Goal: Use online tool/utility: Use online tool/utility

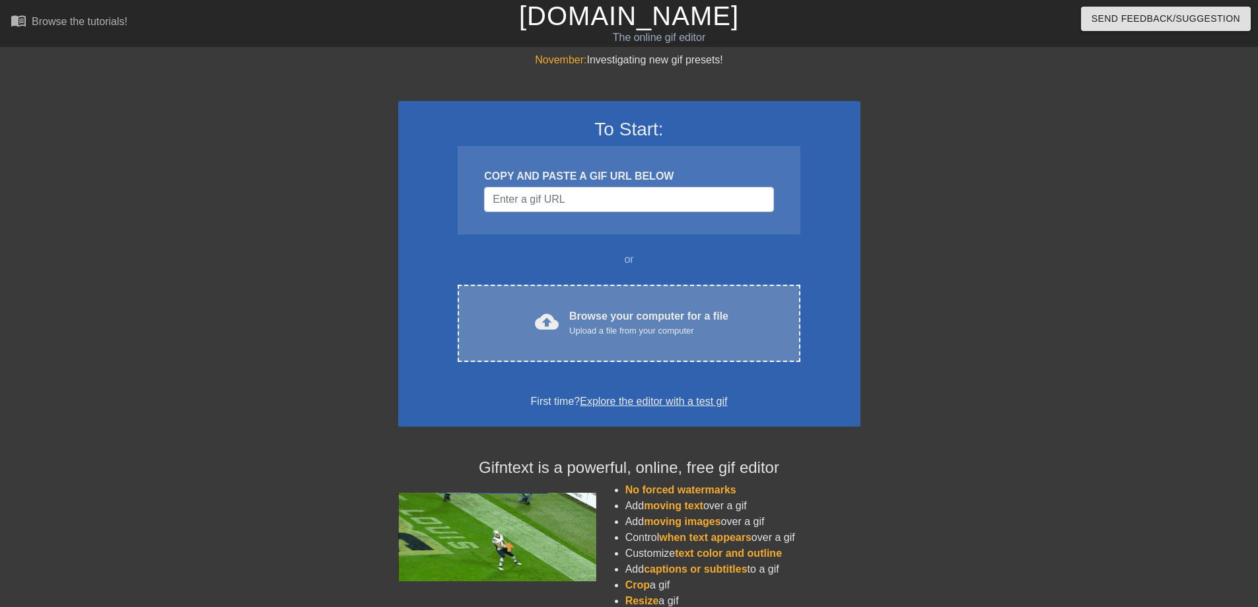
click at [608, 310] on div "Browse your computer for a file Upload a file from your computer" at bounding box center [648, 322] width 159 height 29
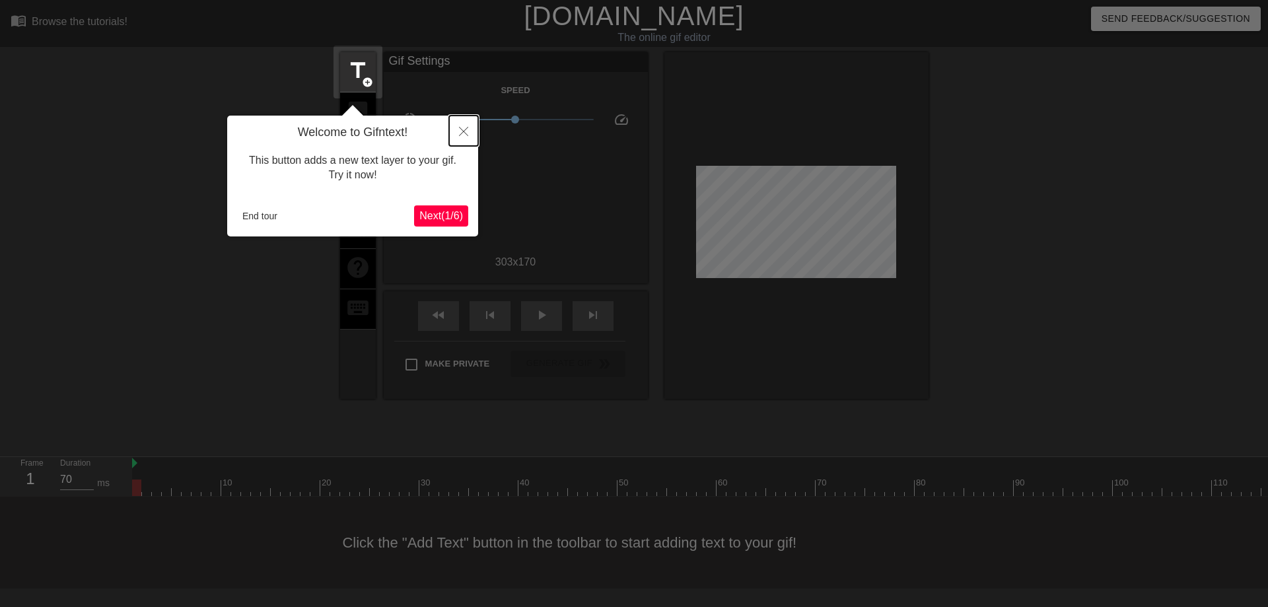
click at [464, 134] on icon "Close" at bounding box center [463, 131] width 9 height 9
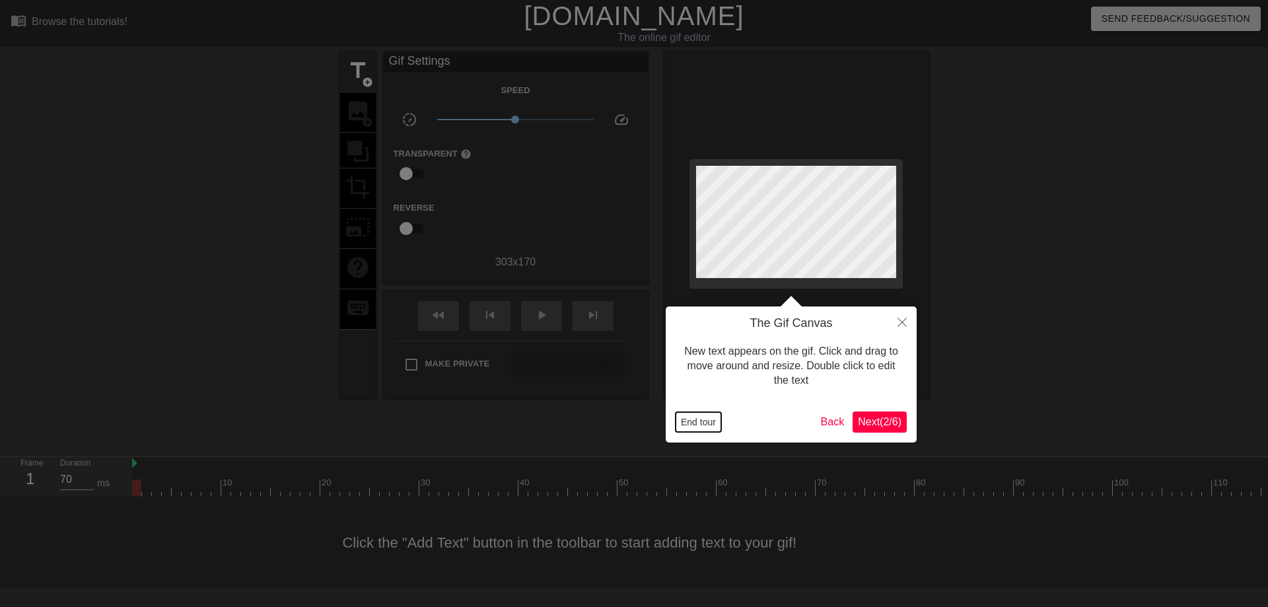
click at [697, 415] on button "End tour" at bounding box center [698, 422] width 46 height 20
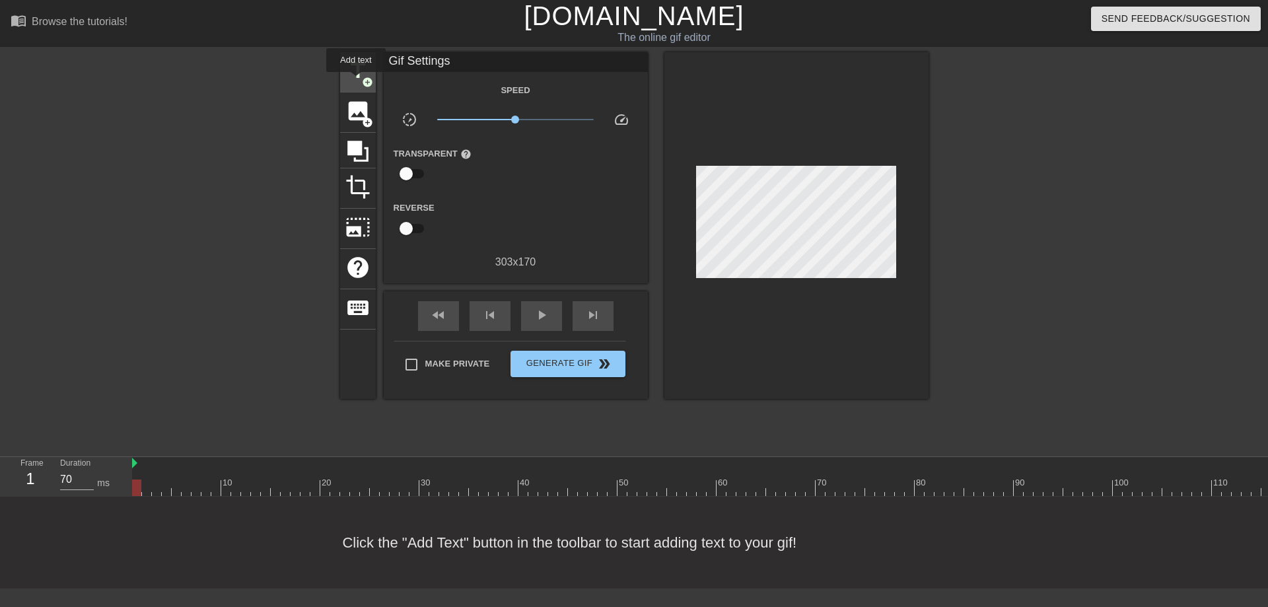
click at [357, 81] on span "title" at bounding box center [357, 70] width 25 height 25
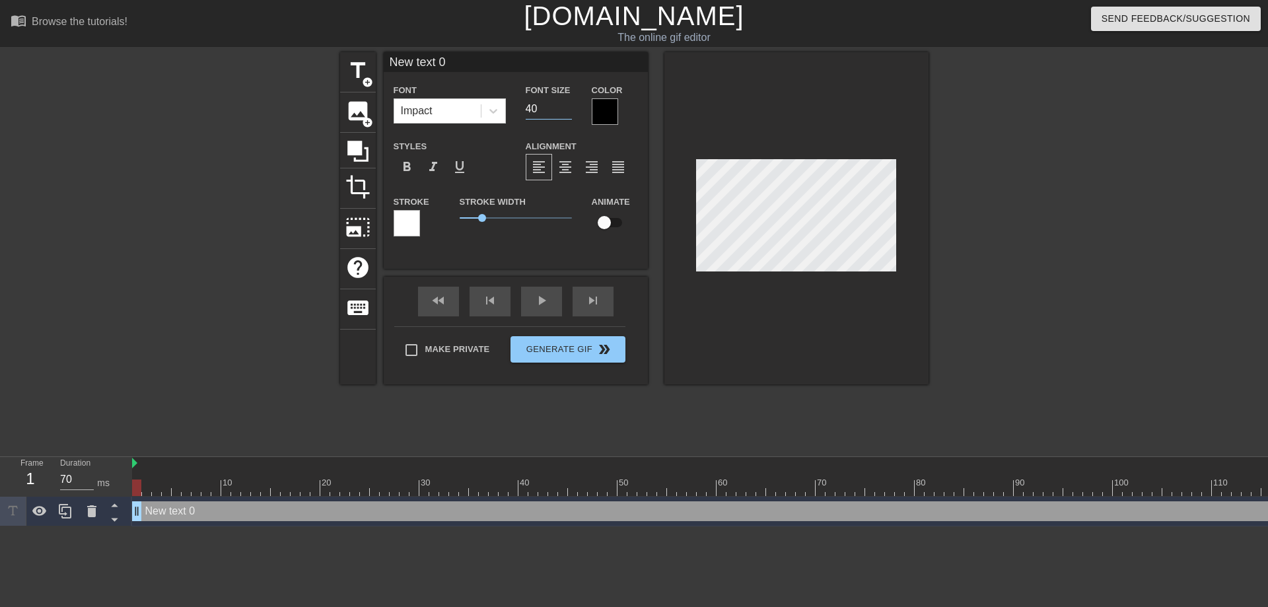
click at [539, 112] on input "40" at bounding box center [549, 108] width 46 height 21
type input "18"
click at [607, 112] on div at bounding box center [605, 111] width 26 height 26
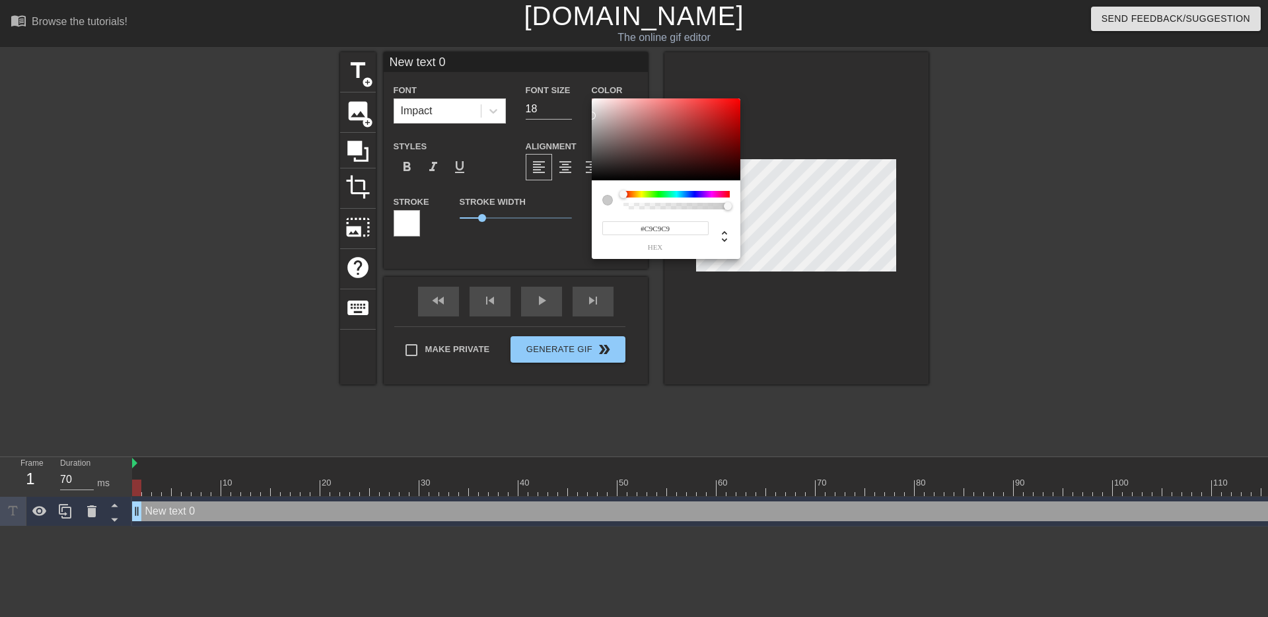
type input "#FFFFFF"
drag, startPoint x: 608, startPoint y: 143, endPoint x: 579, endPoint y: 84, distance: 65.6
click at [579, 84] on div "#FFFFFF hex" at bounding box center [634, 308] width 1268 height 617
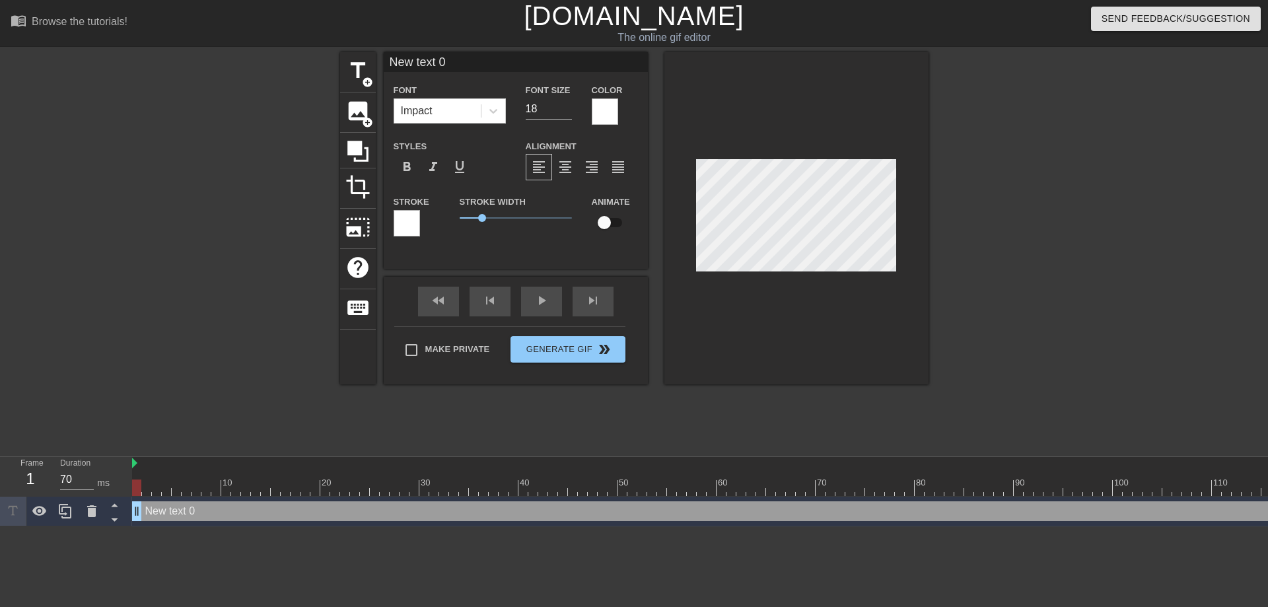
click at [401, 227] on div at bounding box center [407, 223] width 26 height 26
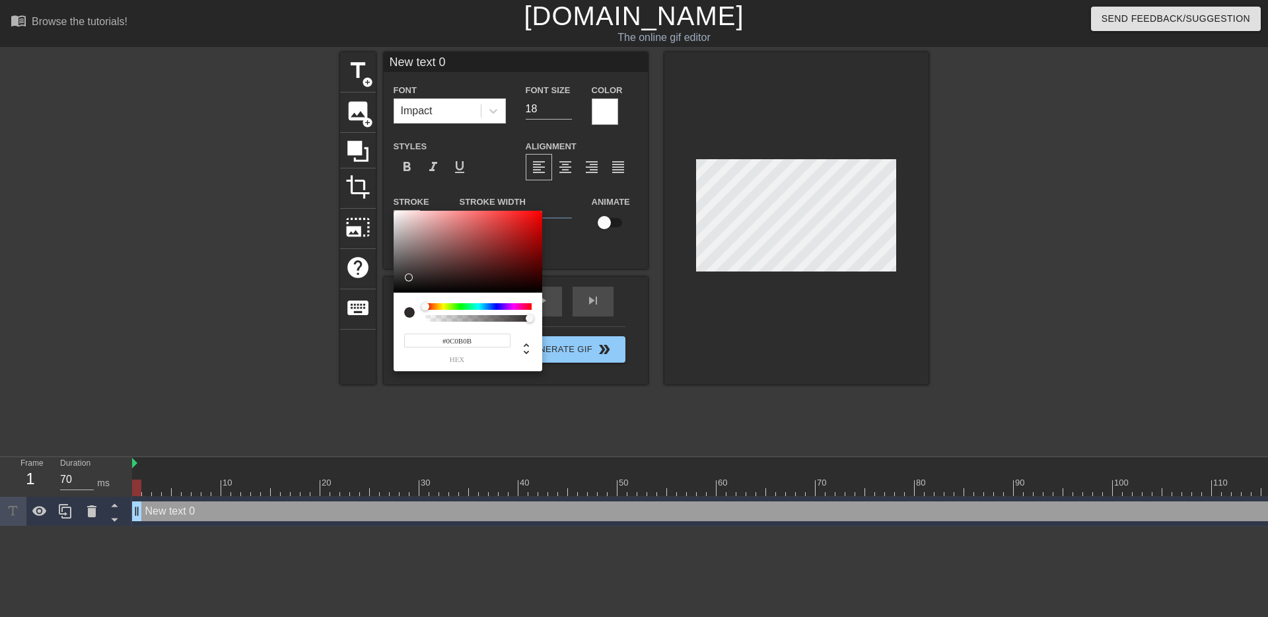
type input "#000000"
drag, startPoint x: 407, startPoint y: 277, endPoint x: 382, endPoint y: 303, distance: 36.4
click at [382, 303] on div "#000000 hex" at bounding box center [634, 308] width 1268 height 617
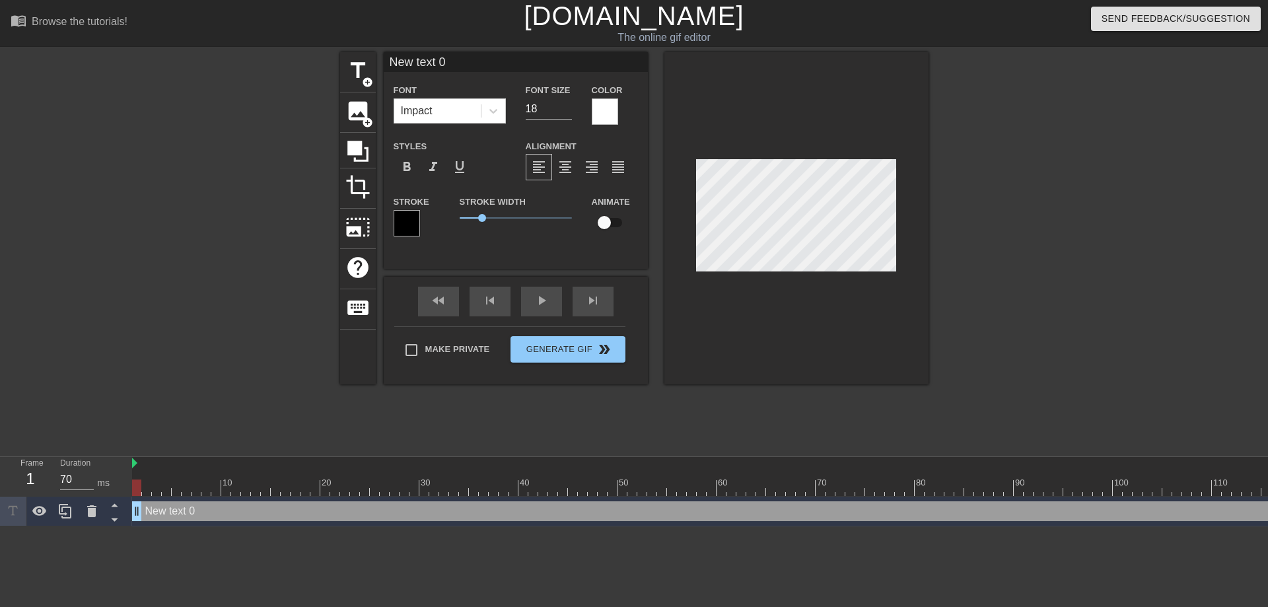
scroll to position [1, 1]
click at [435, 349] on label "Make Private" at bounding box center [443, 350] width 92 height 28
click at [425, 349] on input "Make Private" at bounding box center [411, 350] width 28 height 28
checkbox input "true"
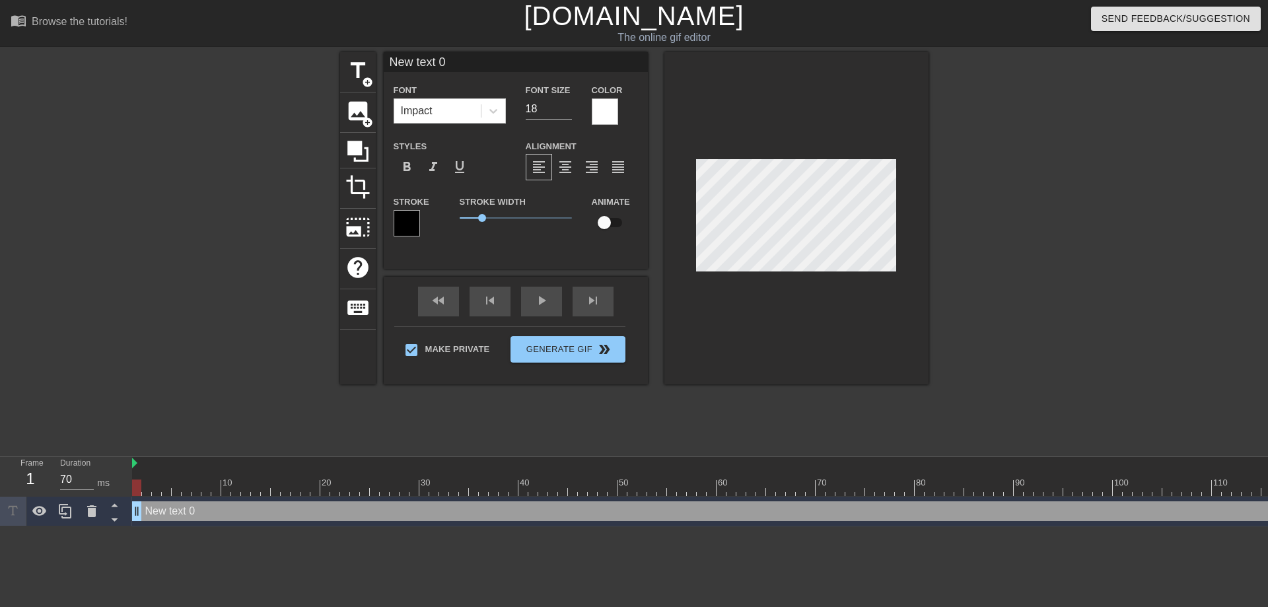
type input "C"
type textarea "C"
type input "C1"
type textarea "C1"
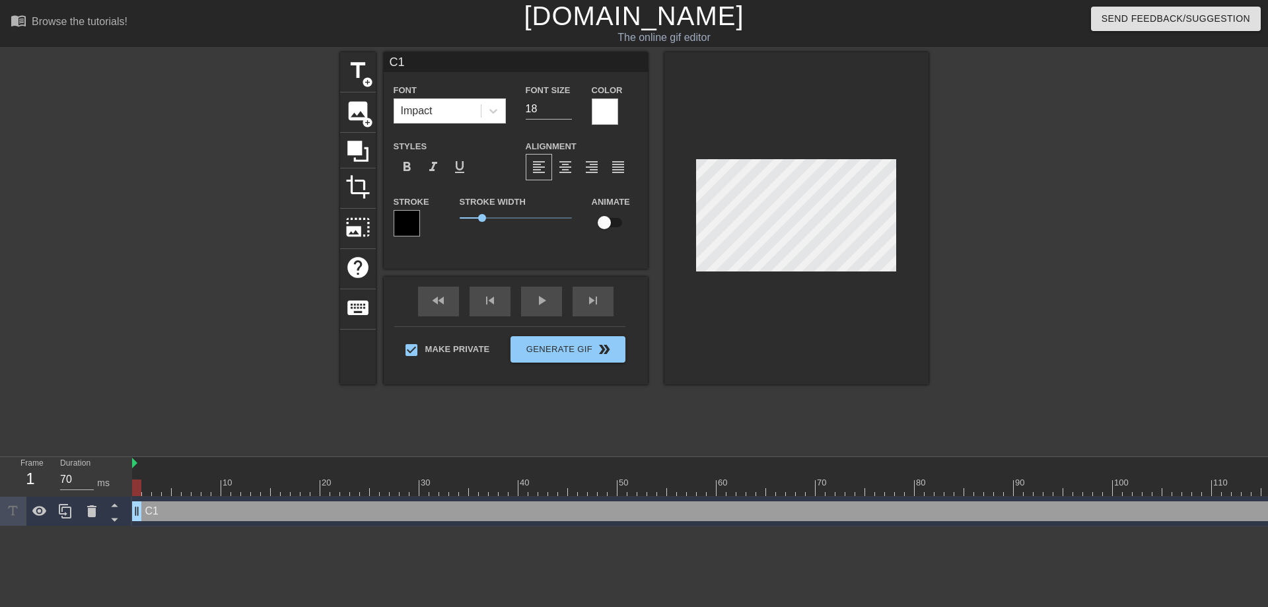
type input "C1"
type textarea "C1"
type input "C1 M"
type textarea "C1 M"
type input "C1 Mi"
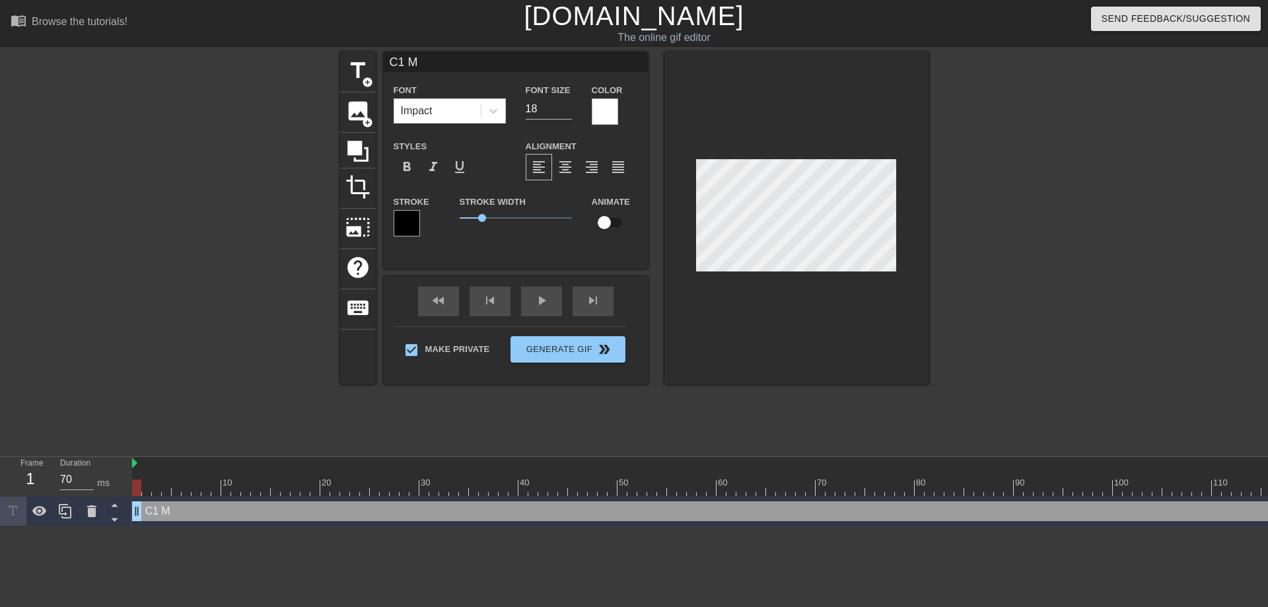
type textarea "C1 Mi"
type input "C1 Mig"
type textarea "C1 Mig"
type input "C1 Migr"
type textarea "C1 Migr"
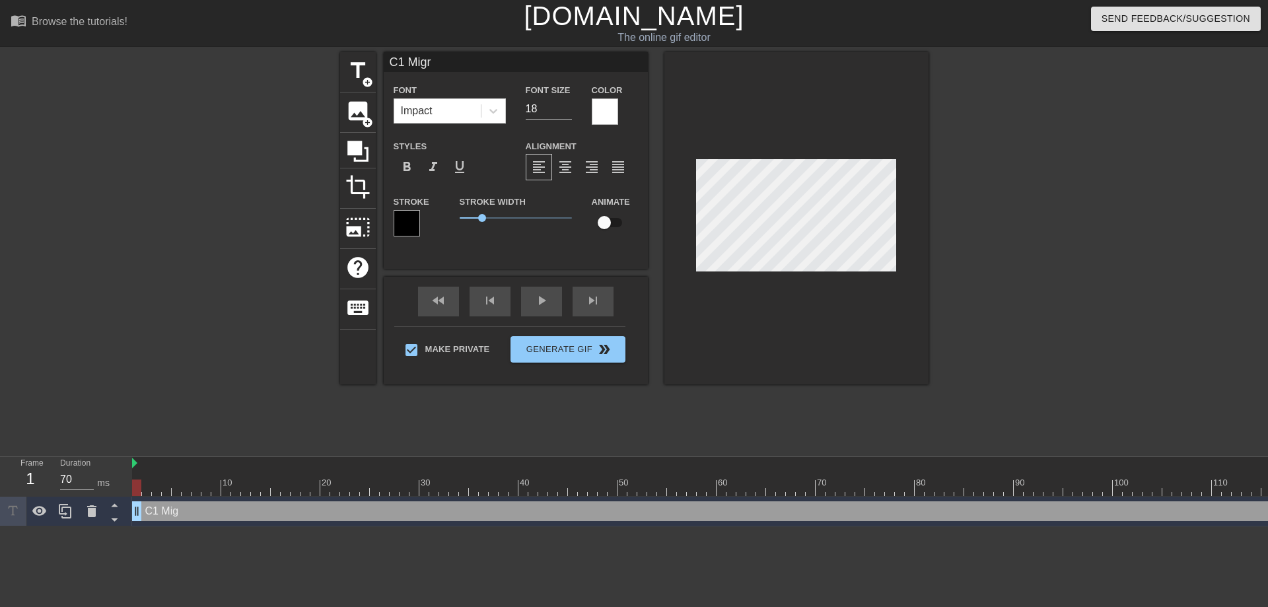
type input "C1 Migra"
type textarea "C1 Migra"
type input "C1 Migrat"
type textarea "C1 Migrat"
type input "C1 Migrati"
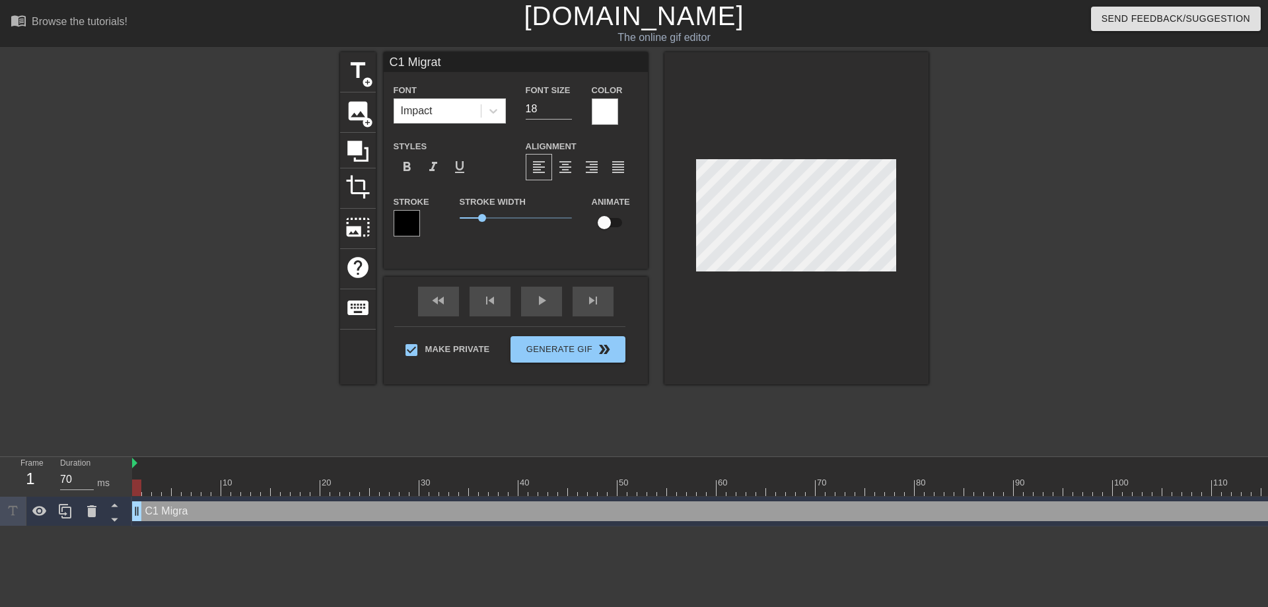
type textarea "C1 Migrati"
type input "C1 Migratio"
type textarea "C1 Migratio"
type input "C1 Migration"
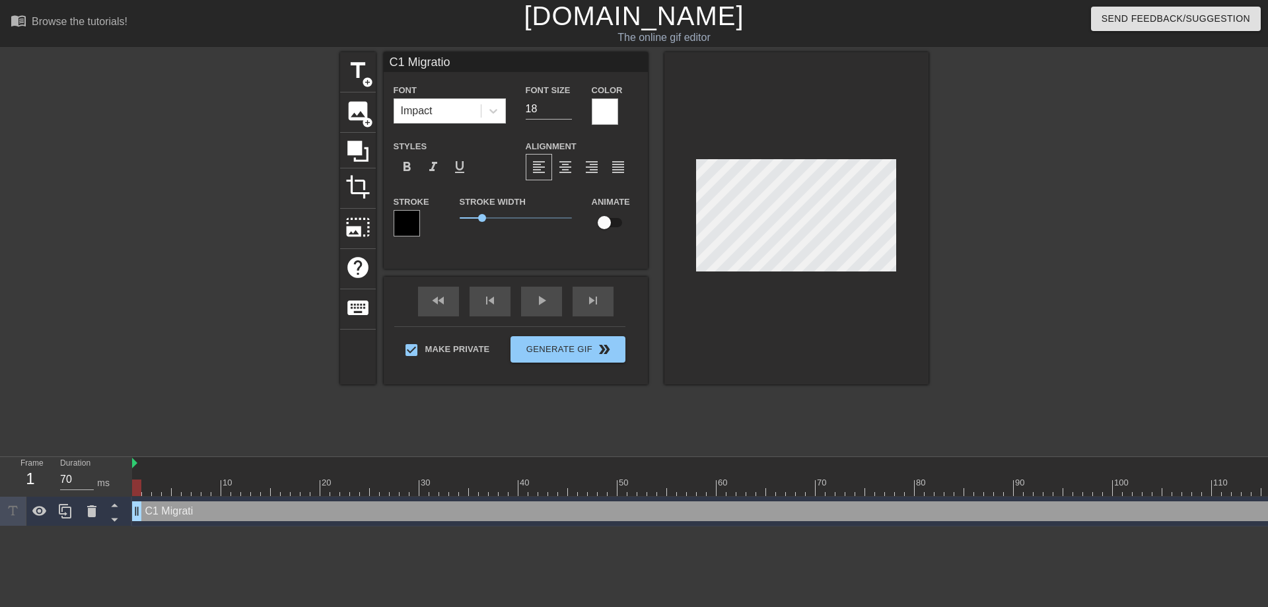
type textarea "C1 Migration"
click at [806, 289] on div at bounding box center [796, 218] width 264 height 332
click at [530, 302] on div "play_arrow" at bounding box center [541, 302] width 41 height 30
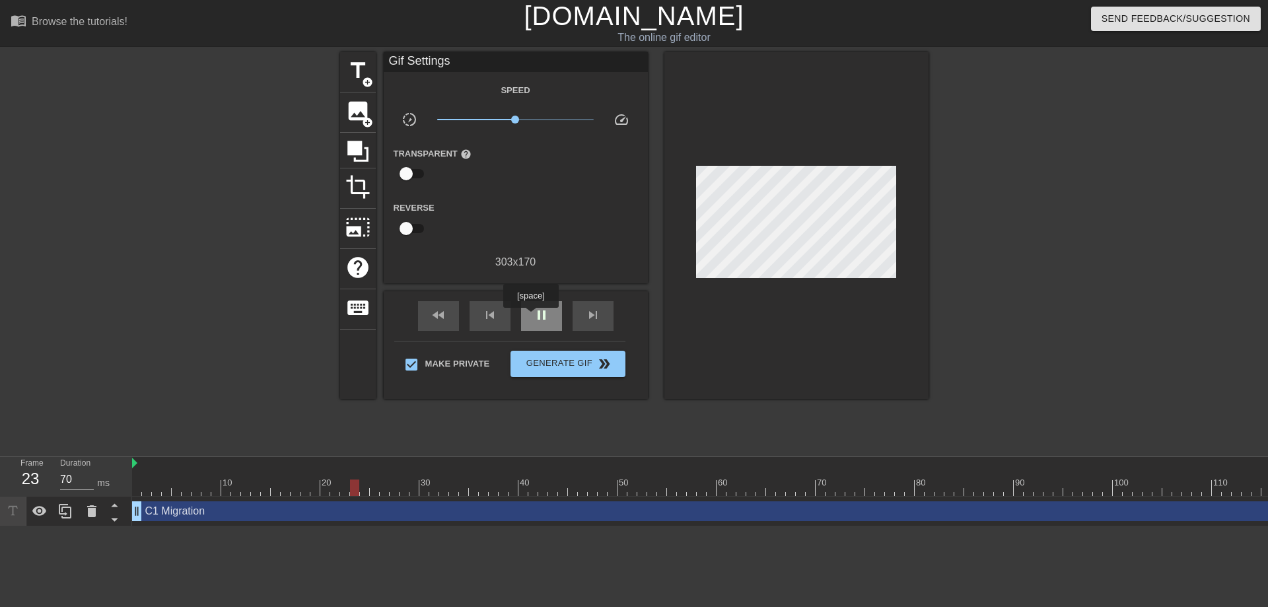
click at [532, 317] on div "pause" at bounding box center [541, 316] width 41 height 30
click at [326, 514] on div "C1 Migration drag_handle drag_handle" at bounding box center [875, 511] width 1486 height 20
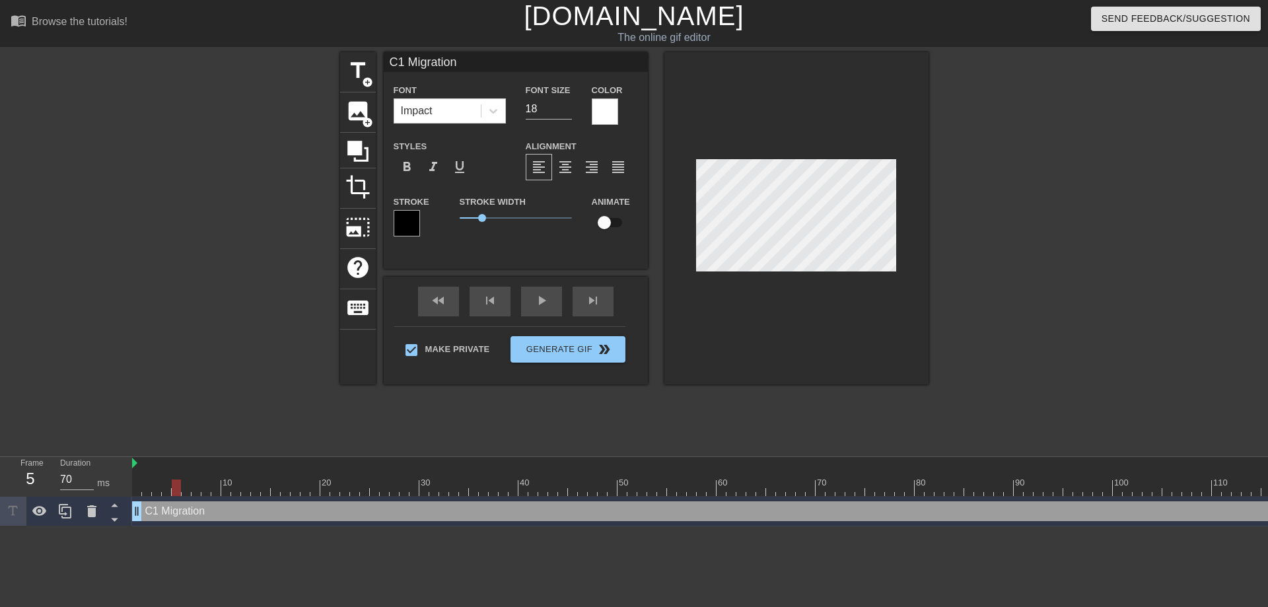
drag, startPoint x: 363, startPoint y: 489, endPoint x: 175, endPoint y: 481, distance: 187.7
click at [175, 481] on div at bounding box center [176, 487] width 9 height 17
click at [605, 222] on input "checkbox" at bounding box center [604, 222] width 75 height 25
checkbox input "true"
drag, startPoint x: 173, startPoint y: 486, endPoint x: 133, endPoint y: 486, distance: 39.6
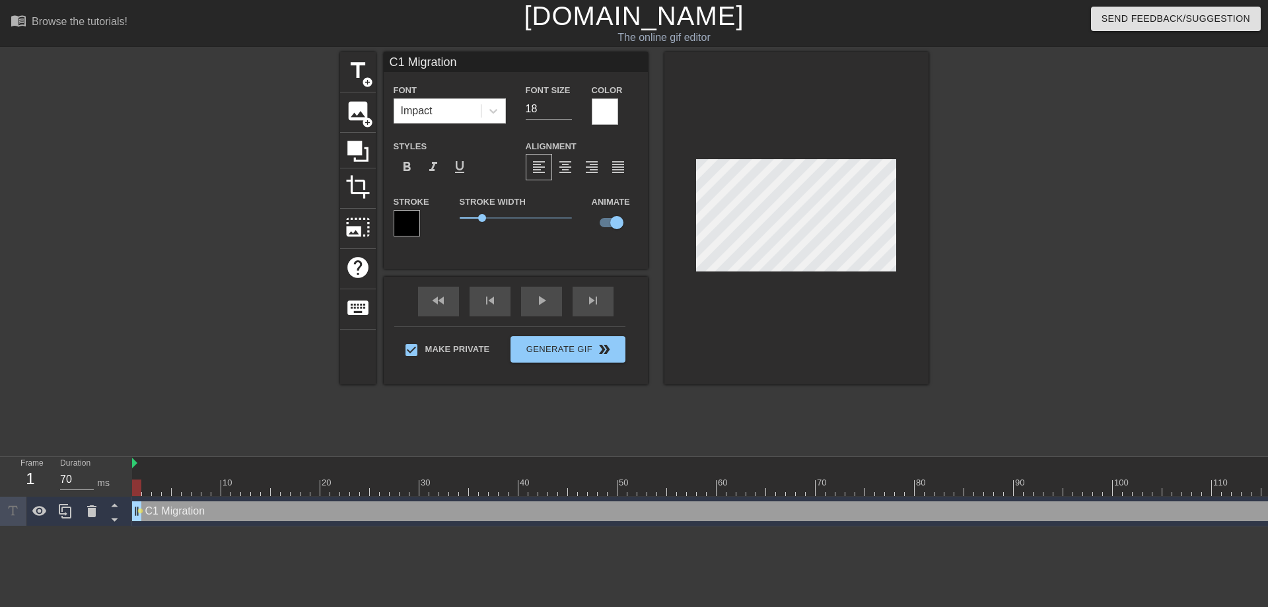
click at [133, 486] on div at bounding box center [136, 487] width 9 height 17
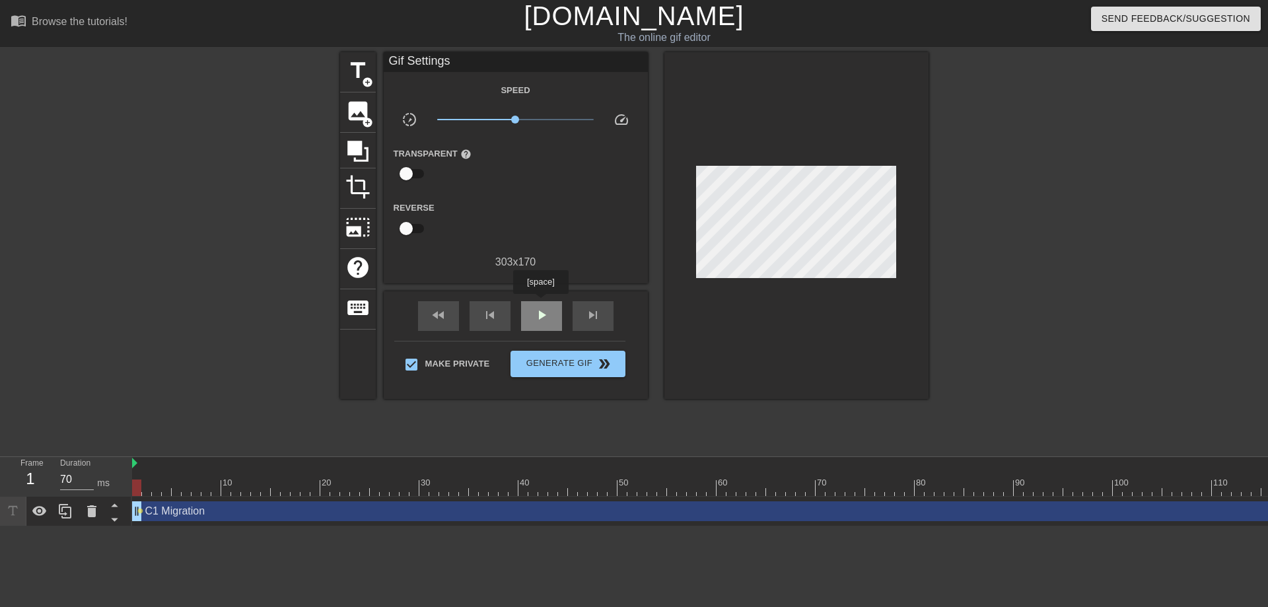
click at [542, 303] on div "play_arrow" at bounding box center [541, 316] width 41 height 30
click at [538, 320] on span "pause" at bounding box center [542, 315] width 16 height 16
click at [579, 316] on div "skip_next" at bounding box center [592, 316] width 41 height 30
click at [505, 320] on div "skip_previous" at bounding box center [489, 316] width 41 height 30
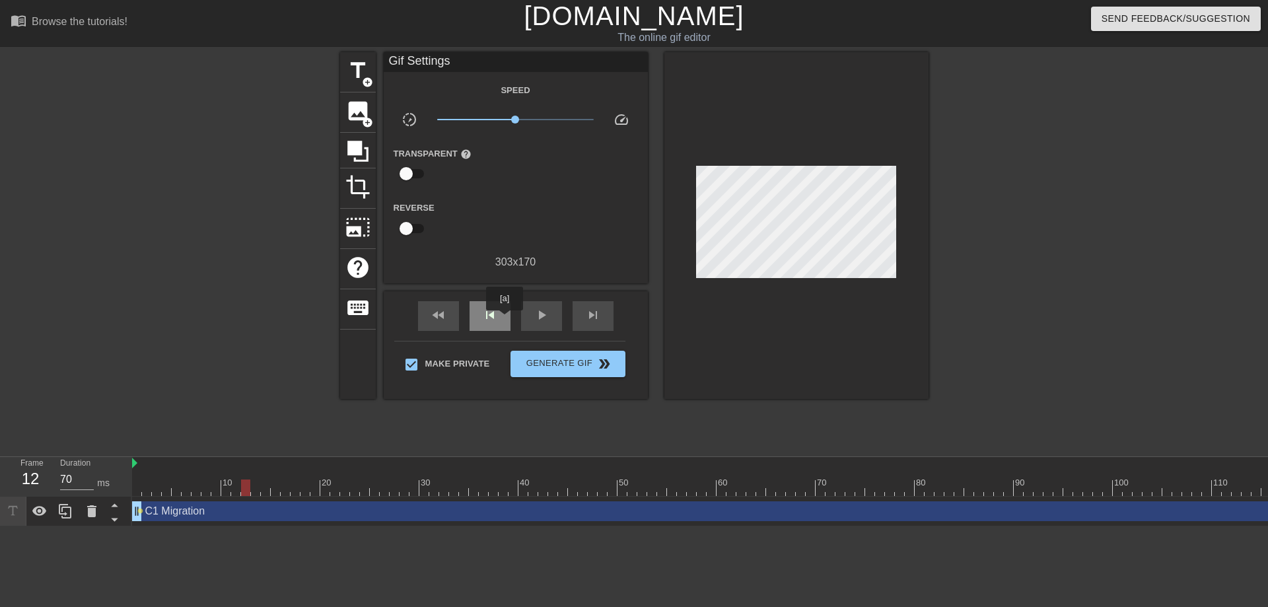
click at [505, 320] on div "skip_previous" at bounding box center [489, 316] width 41 height 30
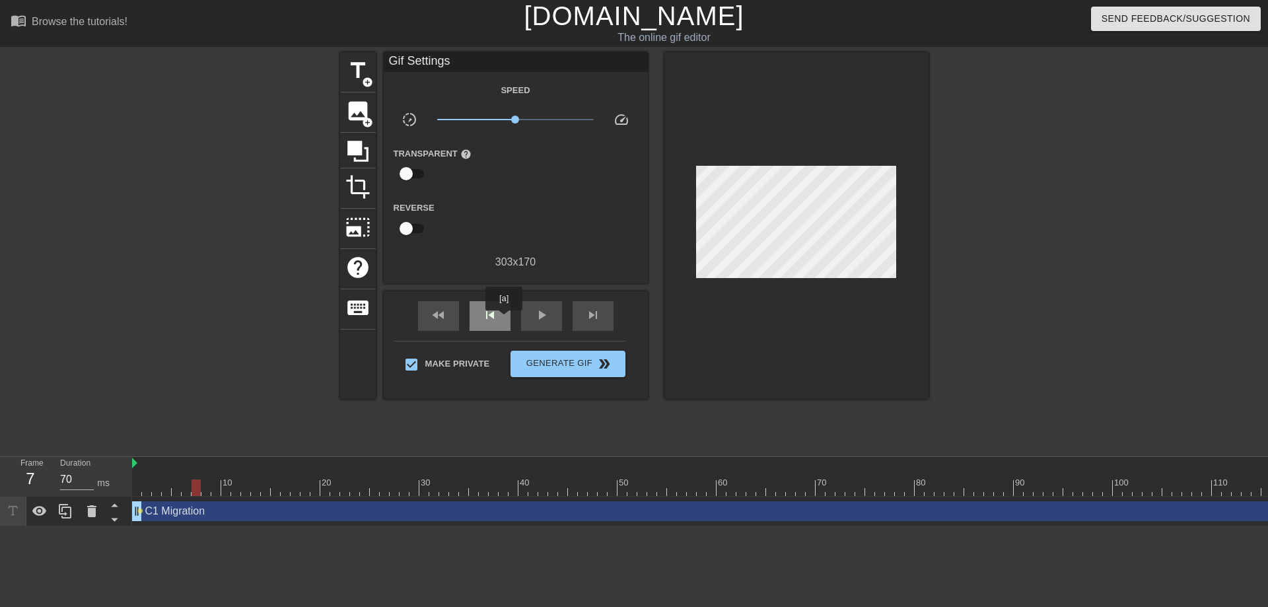
click at [504, 320] on div "skip_previous" at bounding box center [489, 316] width 41 height 30
click at [596, 298] on div "fast_rewind skip_previous play_arrow skip_next" at bounding box center [515, 316] width 215 height 50
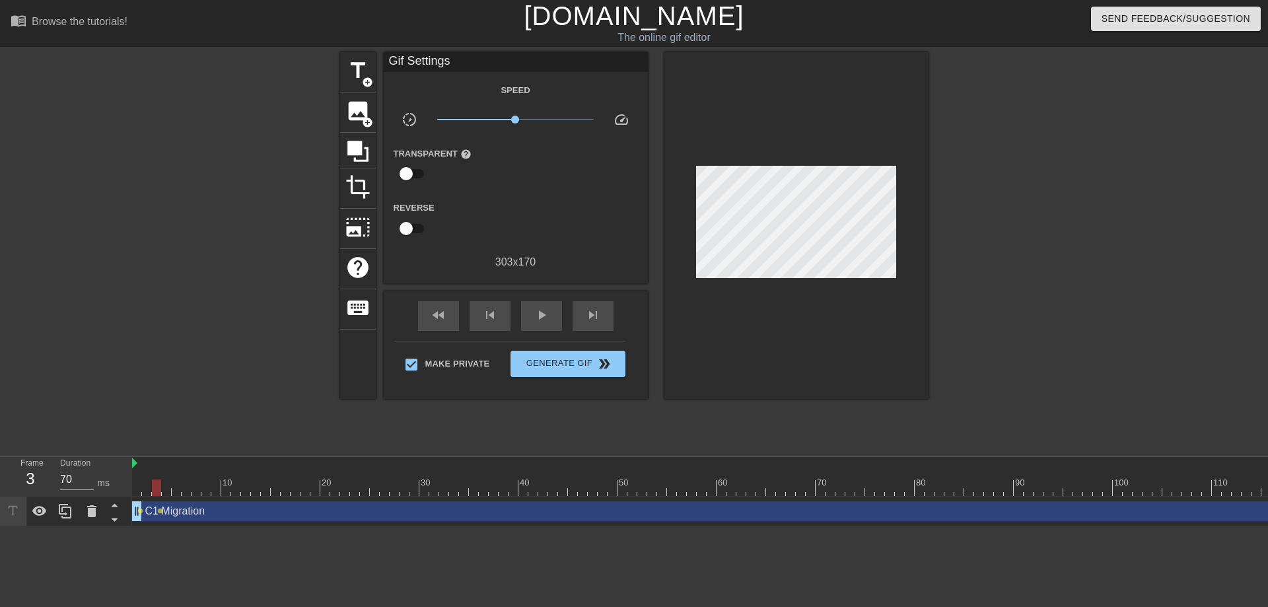
click at [596, 298] on div "fast_rewind skip_previous play_arrow skip_next" at bounding box center [515, 316] width 215 height 50
click at [592, 308] on span "skip_next" at bounding box center [593, 315] width 16 height 16
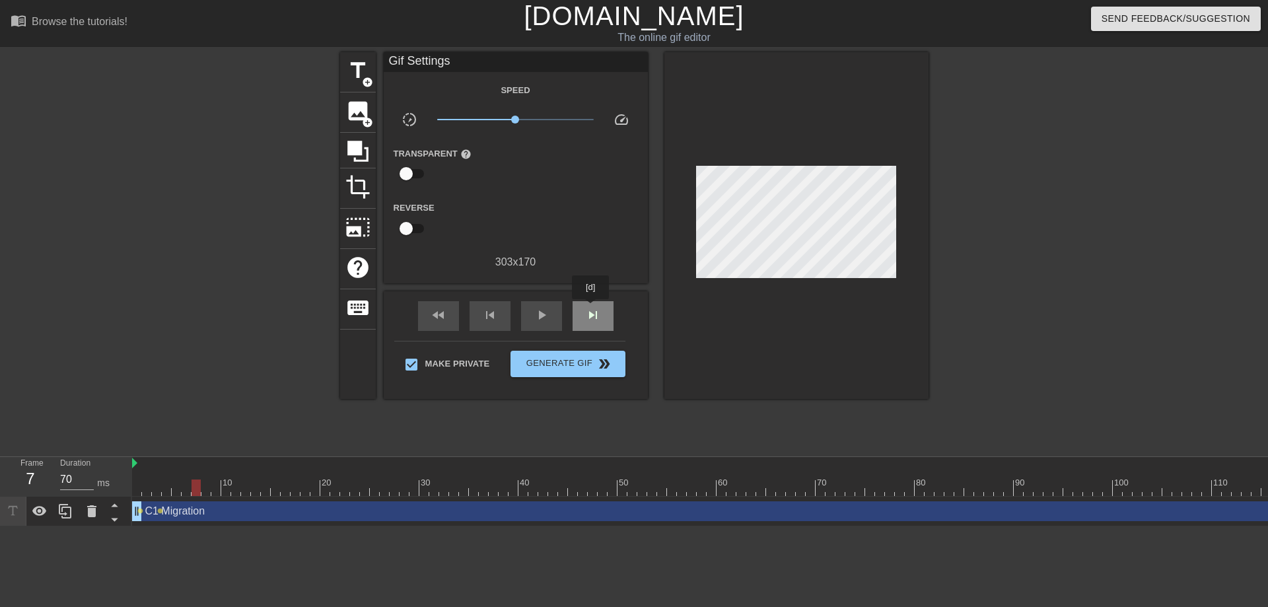
click at [592, 308] on span "skip_next" at bounding box center [593, 315] width 16 height 16
click at [495, 310] on div "skip_previous" at bounding box center [489, 316] width 41 height 30
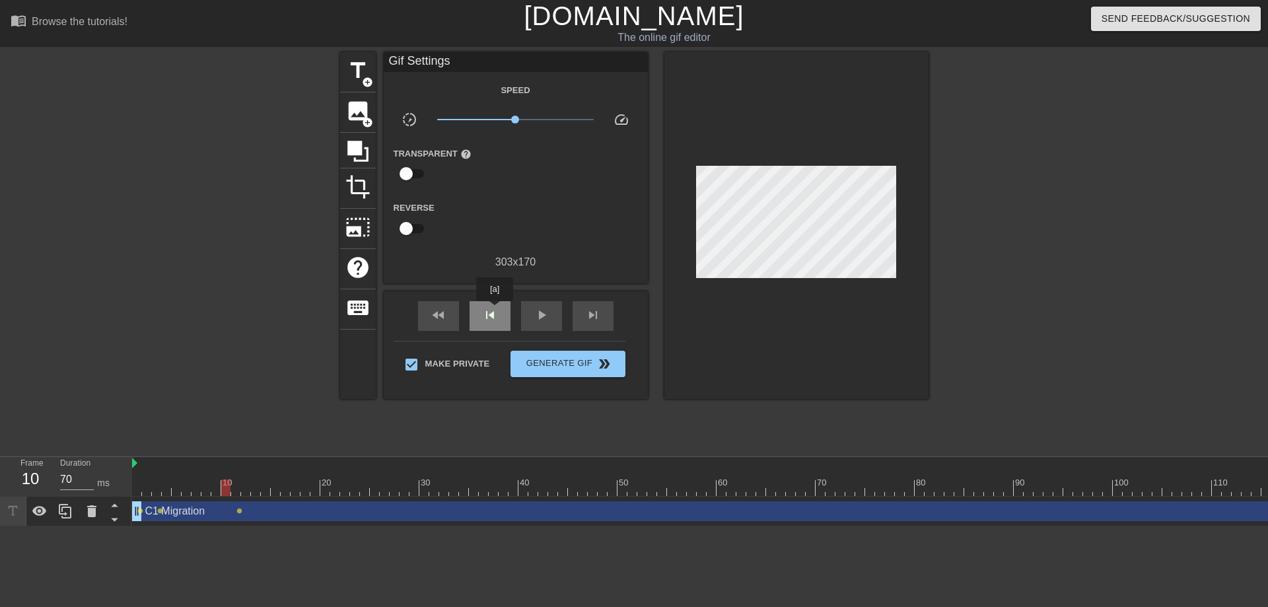
click at [495, 310] on span "skip_previous" at bounding box center [490, 315] width 16 height 16
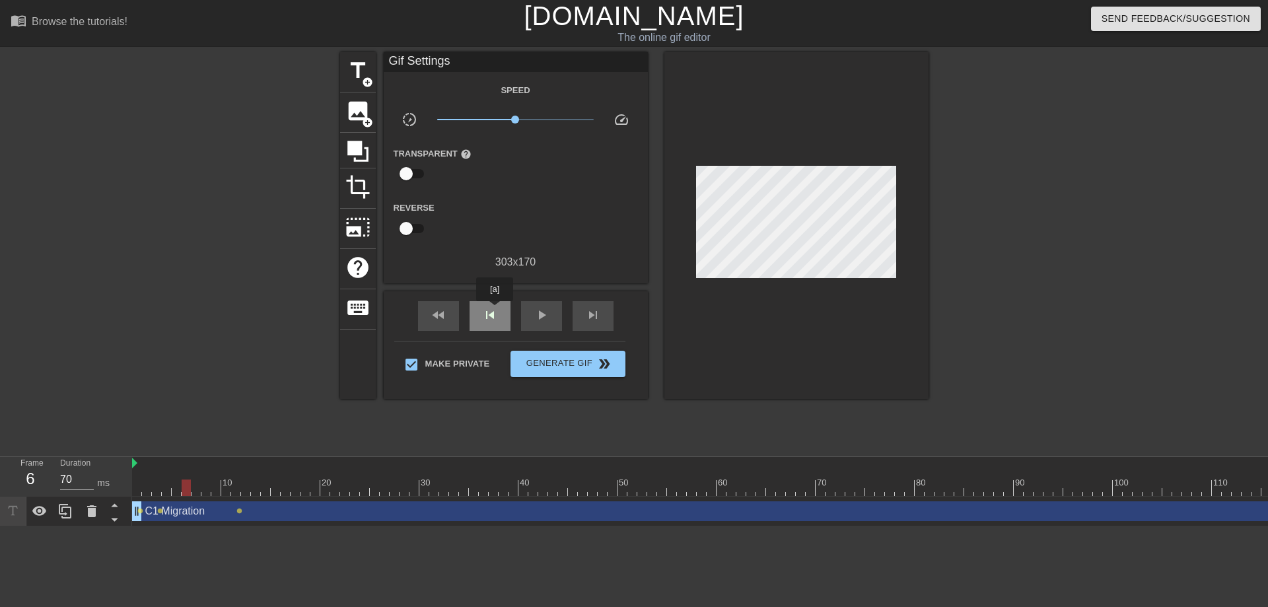
click at [495, 310] on span "skip_previous" at bounding box center [490, 315] width 16 height 16
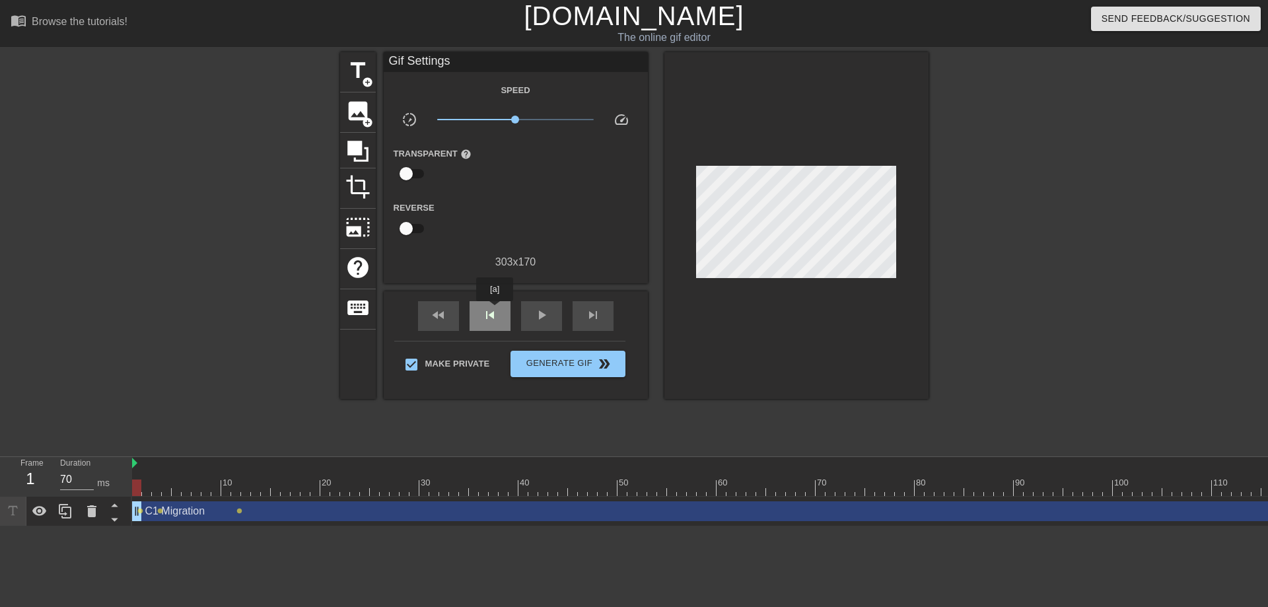
click at [495, 310] on span "skip_previous" at bounding box center [490, 315] width 16 height 16
click at [580, 308] on div "skip_next" at bounding box center [592, 316] width 41 height 30
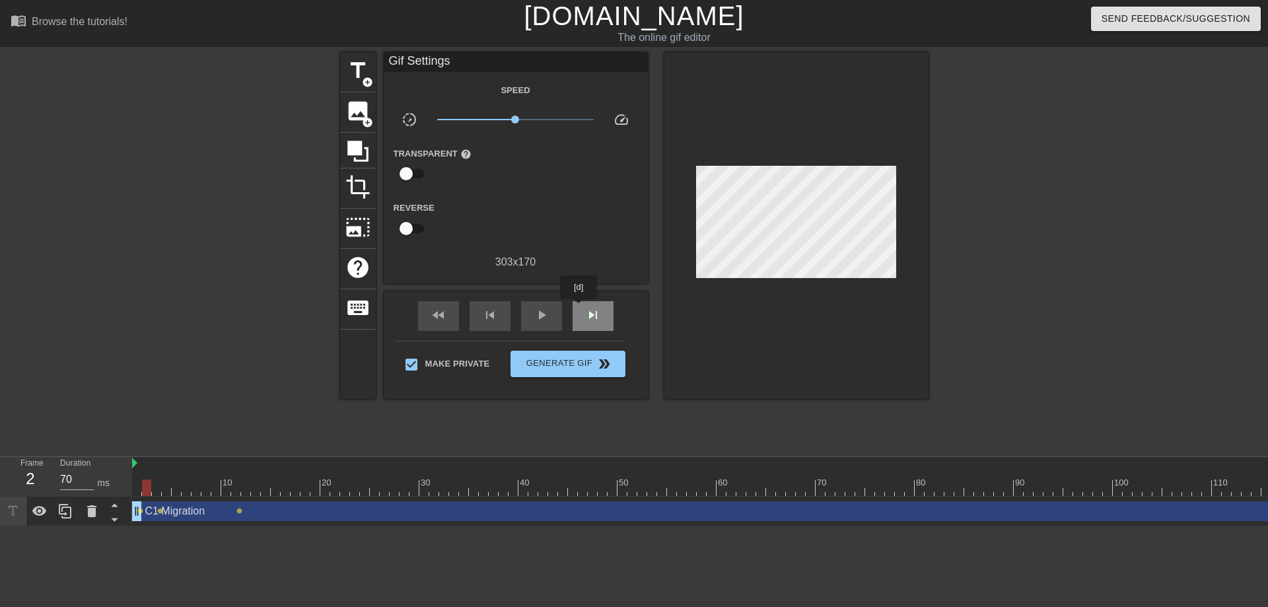
click at [580, 308] on div "skip_next" at bounding box center [592, 316] width 41 height 30
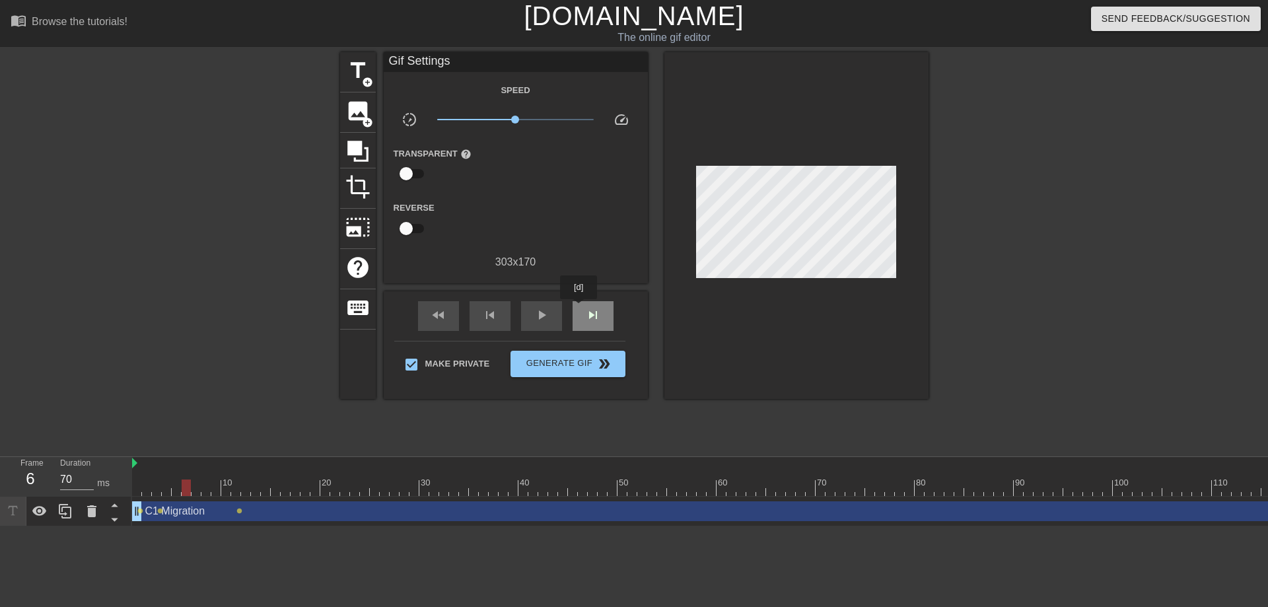
click at [580, 308] on div "skip_next" at bounding box center [592, 316] width 41 height 30
click at [239, 511] on span "lens" at bounding box center [239, 511] width 6 height 6
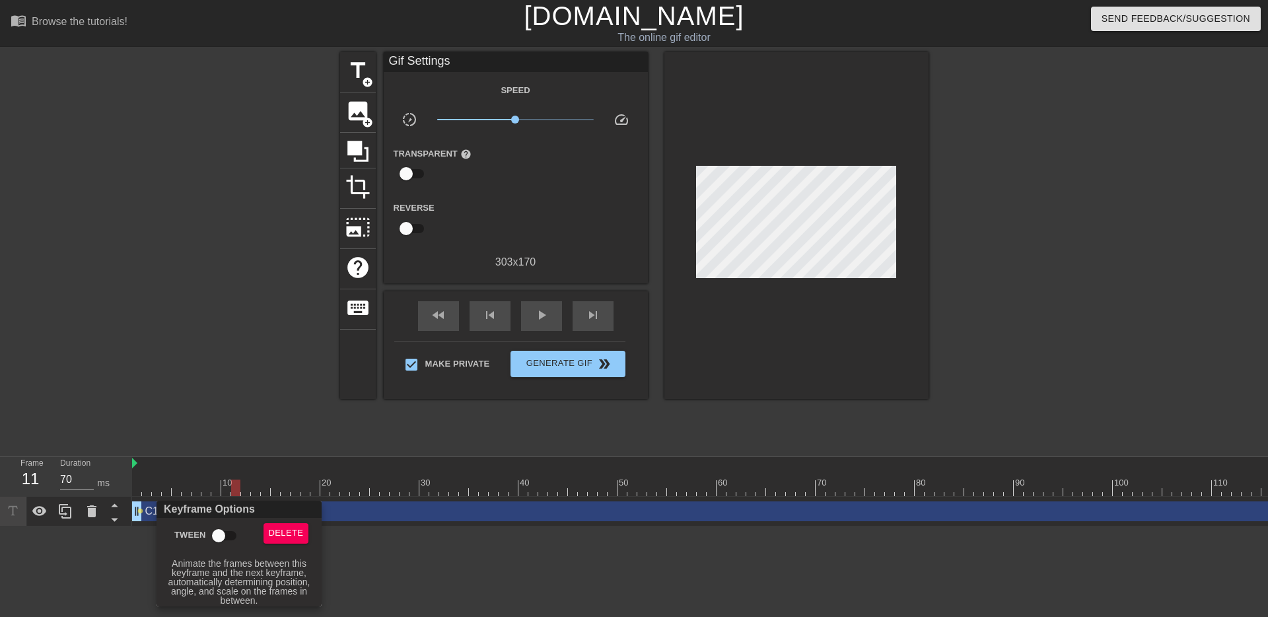
click at [219, 537] on input "Tween" at bounding box center [218, 535] width 75 height 25
checkbox input "true"
click at [262, 469] on div at bounding box center [634, 308] width 1268 height 617
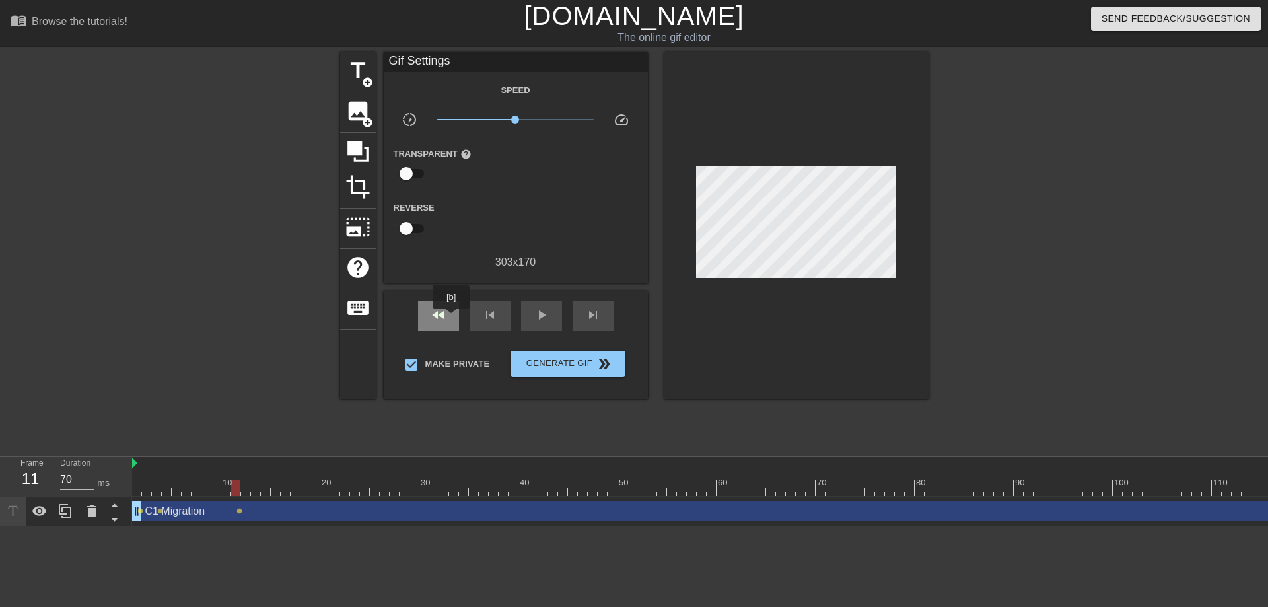
click at [452, 318] on div "fast_rewind" at bounding box center [438, 316] width 41 height 30
click at [600, 319] on span "skip_next" at bounding box center [593, 315] width 16 height 16
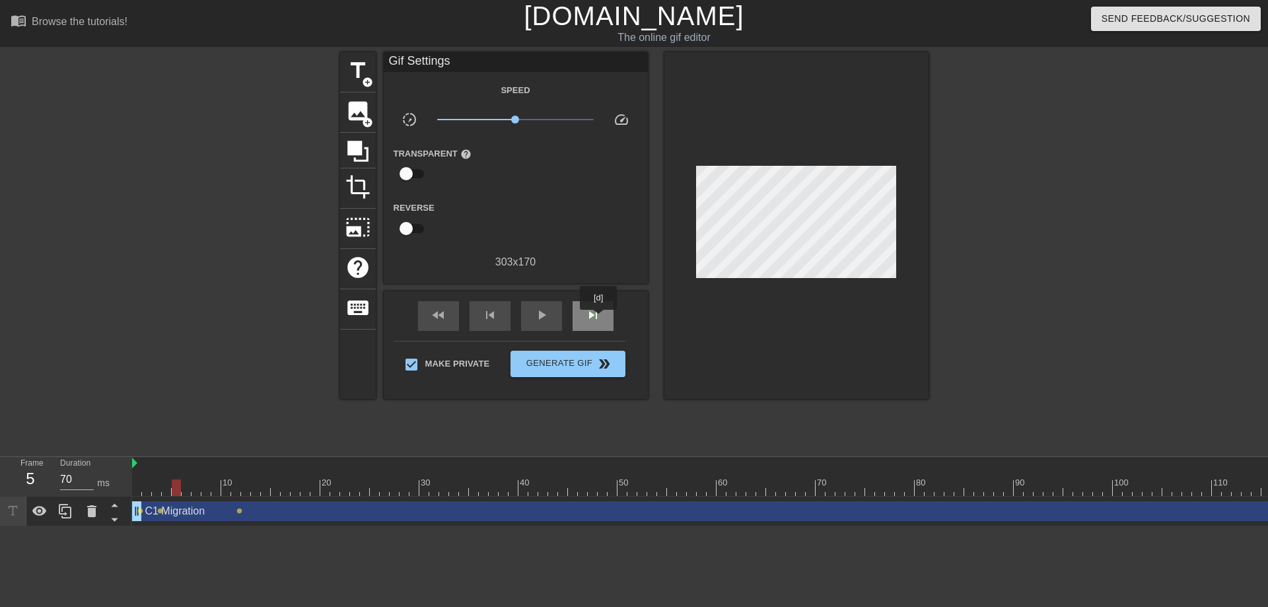
click at [600, 319] on span "skip_next" at bounding box center [593, 315] width 16 height 16
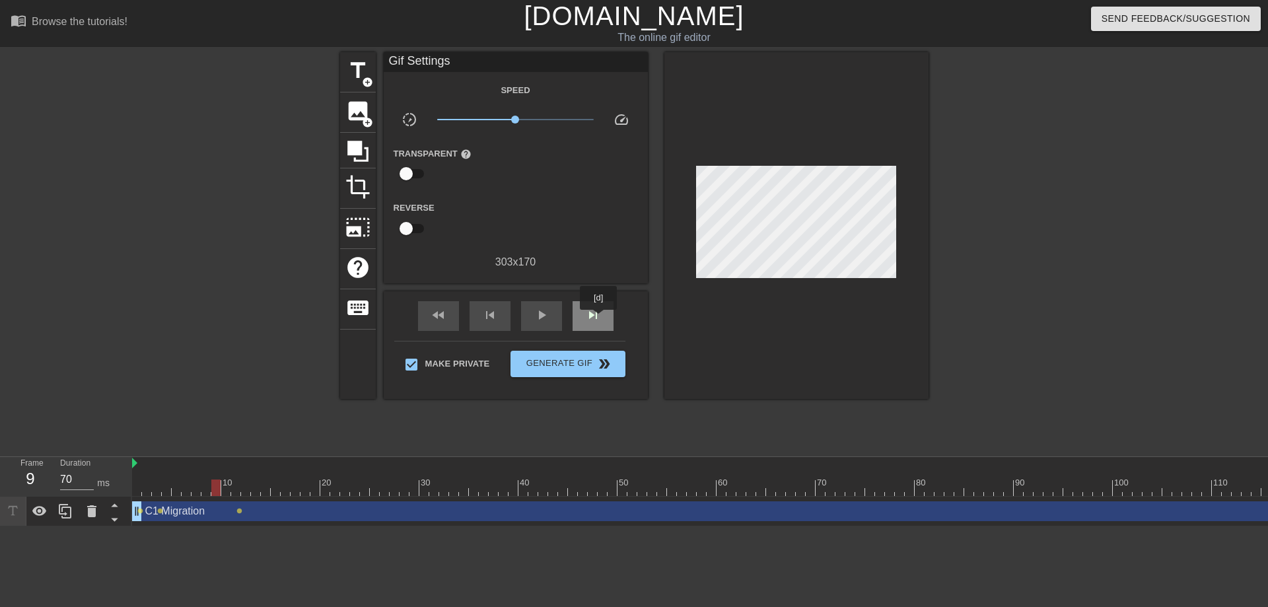
click at [600, 319] on span "skip_next" at bounding box center [593, 315] width 16 height 16
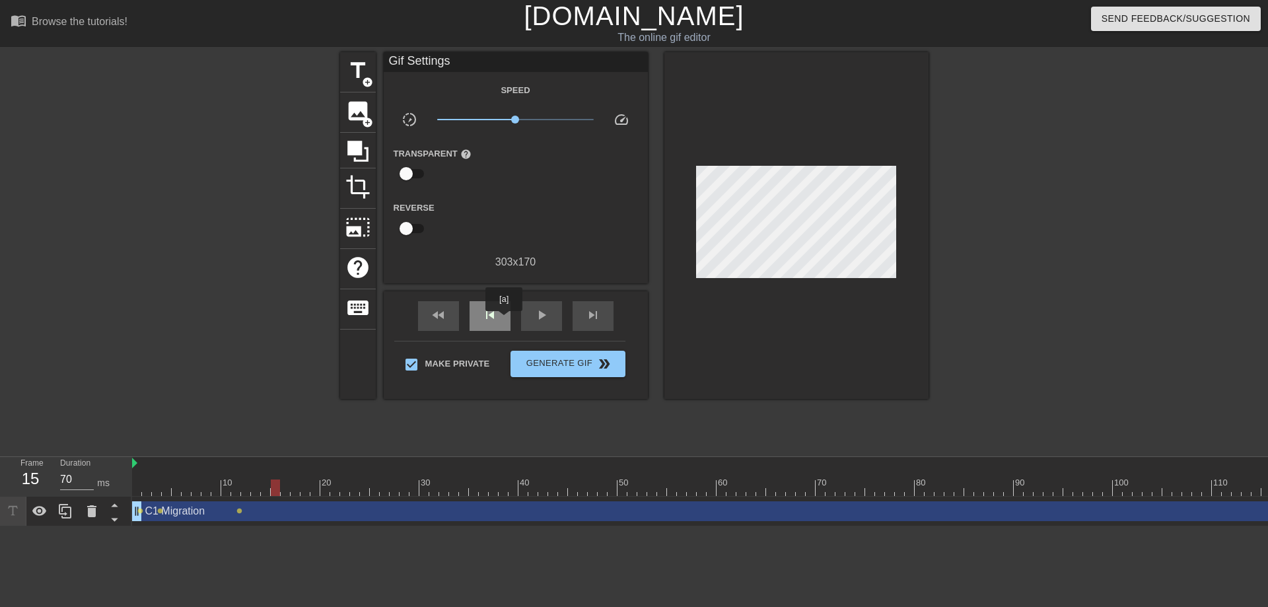
click at [504, 320] on div "skip_previous" at bounding box center [489, 316] width 41 height 30
click at [158, 510] on span "lens" at bounding box center [160, 511] width 6 height 6
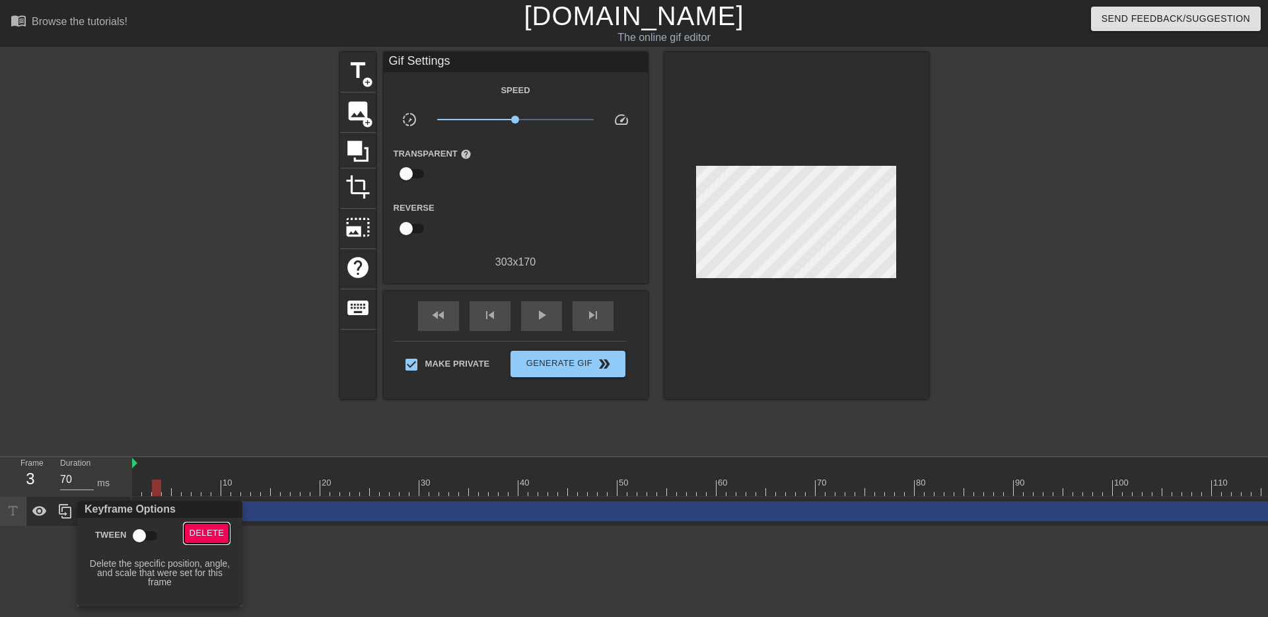
click at [201, 530] on span "Delete" at bounding box center [207, 533] width 35 height 15
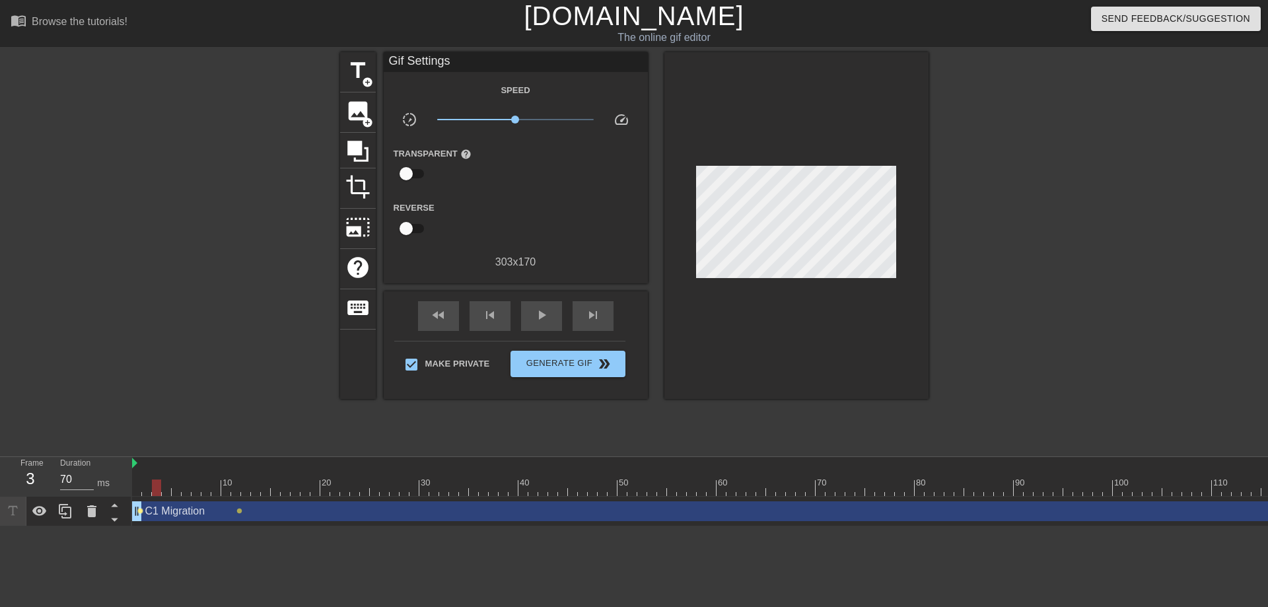
click at [139, 511] on span "lens" at bounding box center [140, 511] width 6 height 6
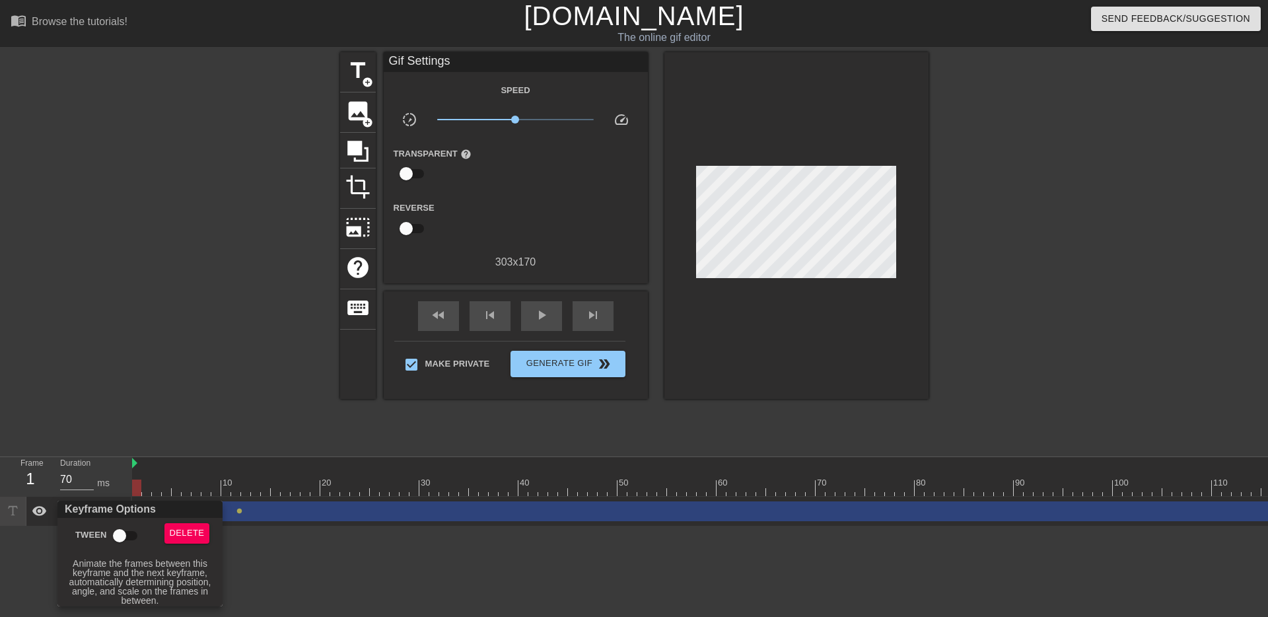
click at [125, 536] on input "Tween" at bounding box center [119, 535] width 75 height 25
checkbox input "true"
click at [185, 436] on div at bounding box center [634, 308] width 1268 height 617
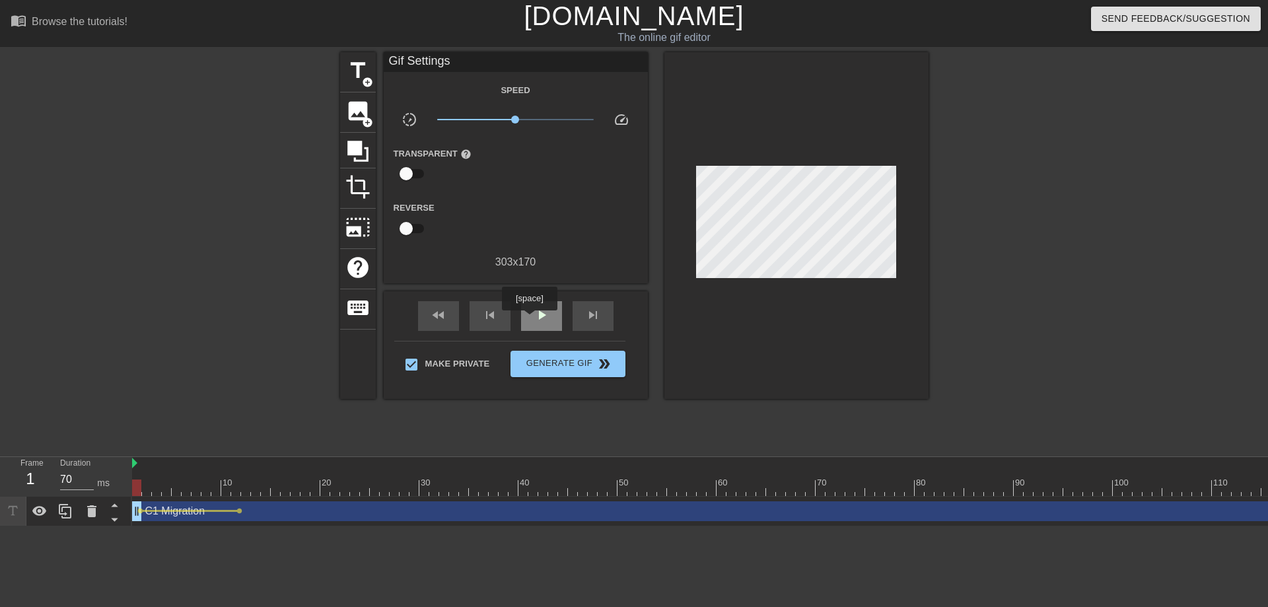
click at [531, 320] on div "play_arrow" at bounding box center [541, 316] width 41 height 30
click at [531, 320] on div "pause" at bounding box center [541, 316] width 41 height 30
drag, startPoint x: 267, startPoint y: 490, endPoint x: 273, endPoint y: 485, distance: 8.0
click at [273, 485] on div at bounding box center [275, 487] width 9 height 17
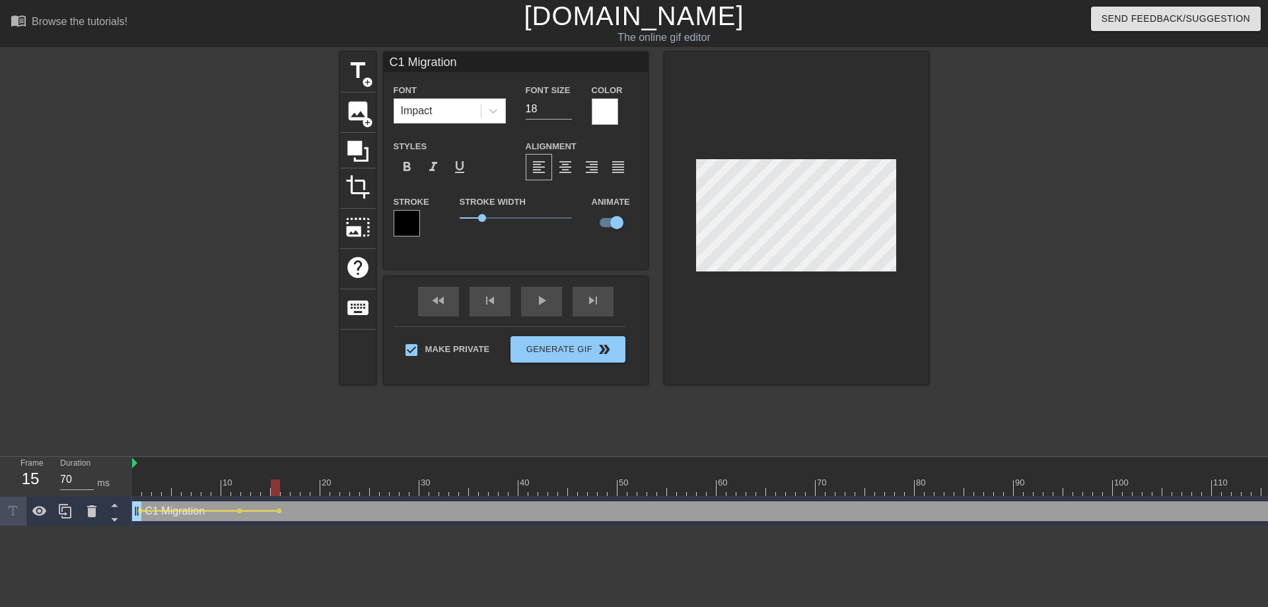
click at [817, 146] on div at bounding box center [796, 218] width 264 height 332
drag, startPoint x: 277, startPoint y: 487, endPoint x: 246, endPoint y: 477, distance: 33.2
click at [246, 477] on div "10 20 30 40 50 60 70 80 90 100 110 120 130 140 150" at bounding box center [875, 476] width 1486 height 39
drag, startPoint x: 248, startPoint y: 487, endPoint x: 121, endPoint y: 485, distance: 127.5
click at [121, 485] on div "Frame 1 Duration 70 ms 10 20 30 40 50 60 70 80 90 100 110 120 130 140 150 C1 Mi…" at bounding box center [634, 491] width 1268 height 69
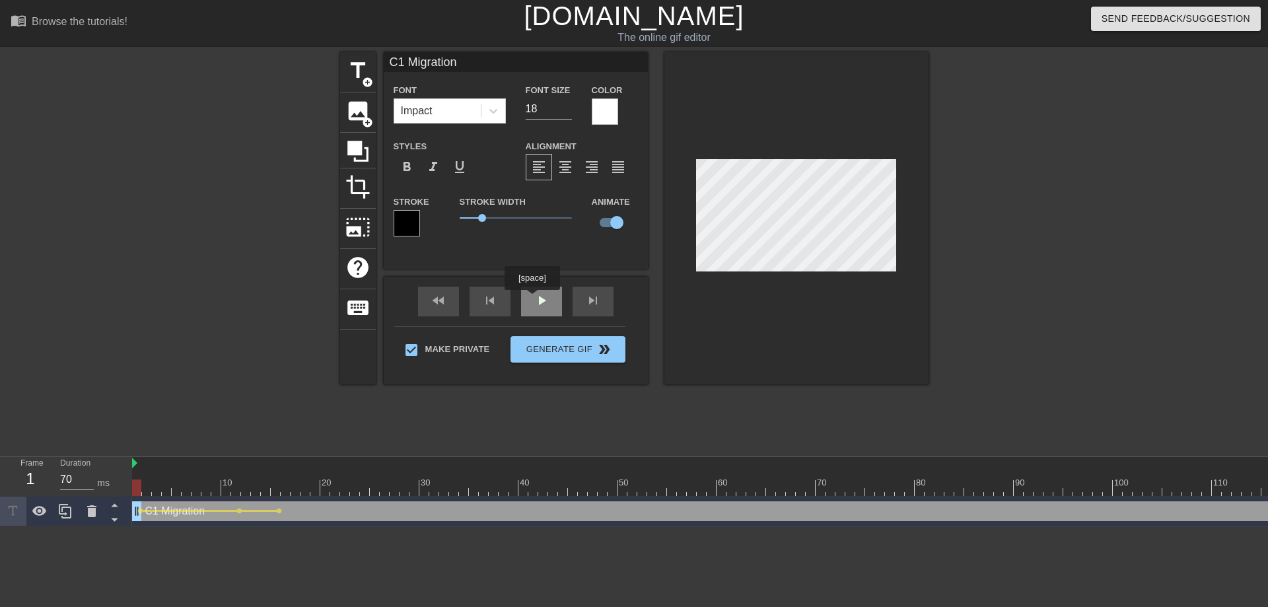
click at [534, 299] on div "fast_rewind skip_previous play_arrow skip_next" at bounding box center [515, 302] width 215 height 50
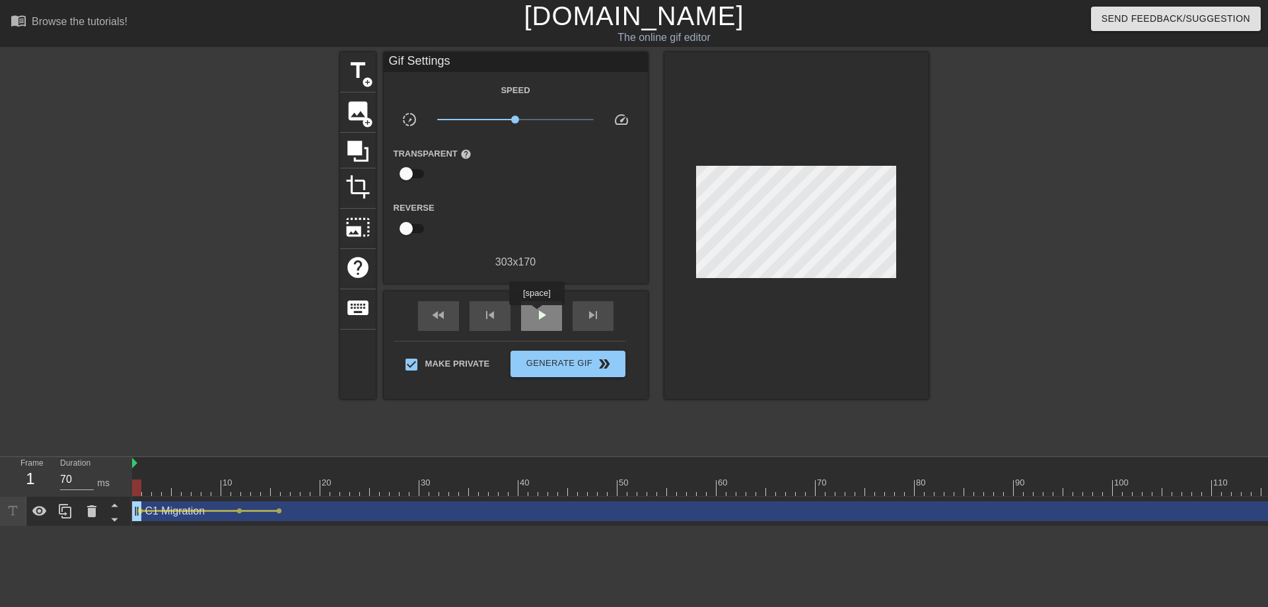
click at [538, 314] on span "play_arrow" at bounding box center [542, 315] width 16 height 16
click at [538, 314] on span "pause" at bounding box center [542, 315] width 16 height 16
click at [365, 73] on span "title" at bounding box center [357, 70] width 25 height 25
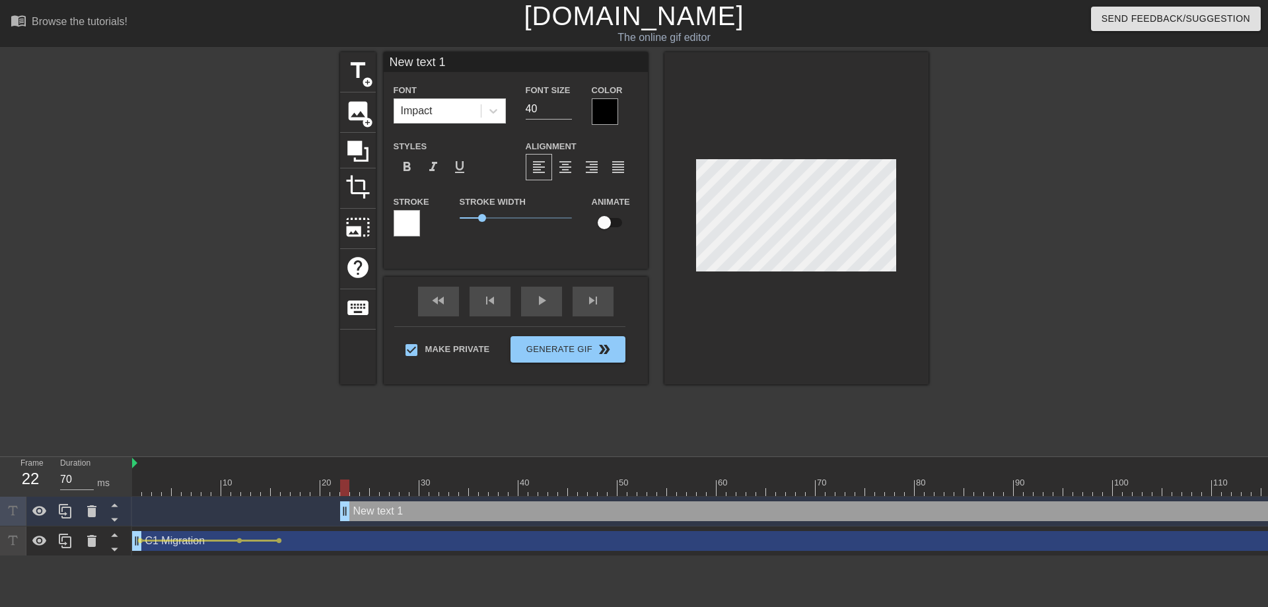
click at [595, 108] on div at bounding box center [605, 111] width 26 height 26
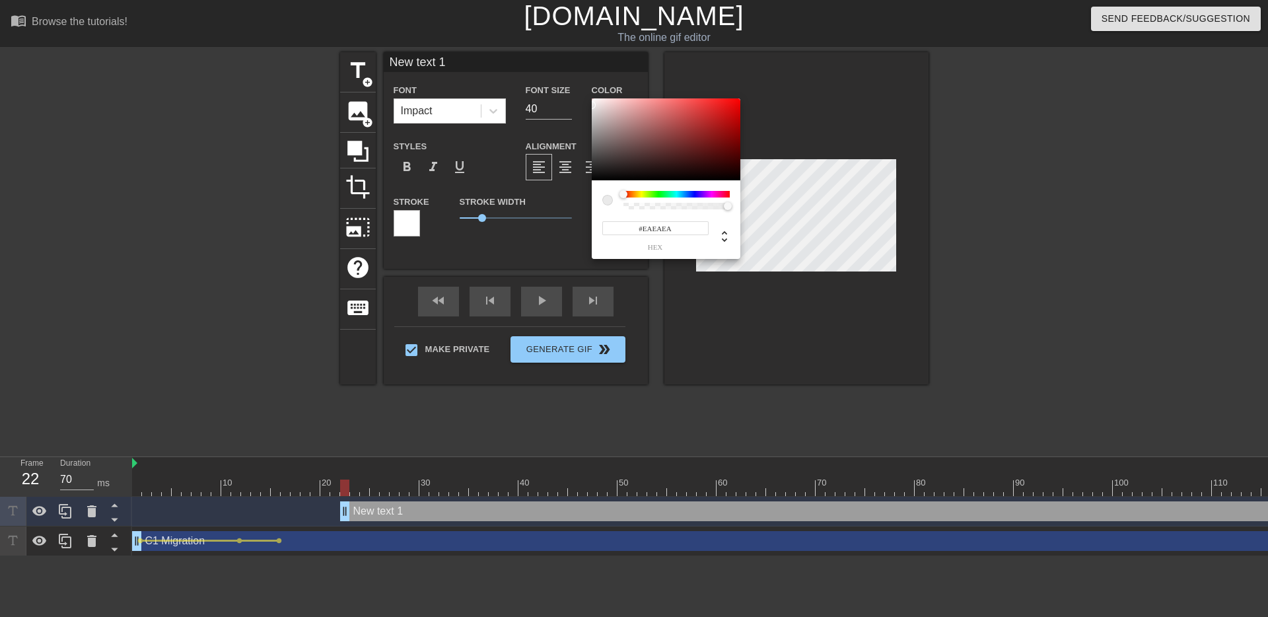
type input "#FFFFFF"
drag, startPoint x: 597, startPoint y: 133, endPoint x: 545, endPoint y: 81, distance: 73.8
click at [545, 81] on div "#FFFFFF hex" at bounding box center [634, 308] width 1268 height 617
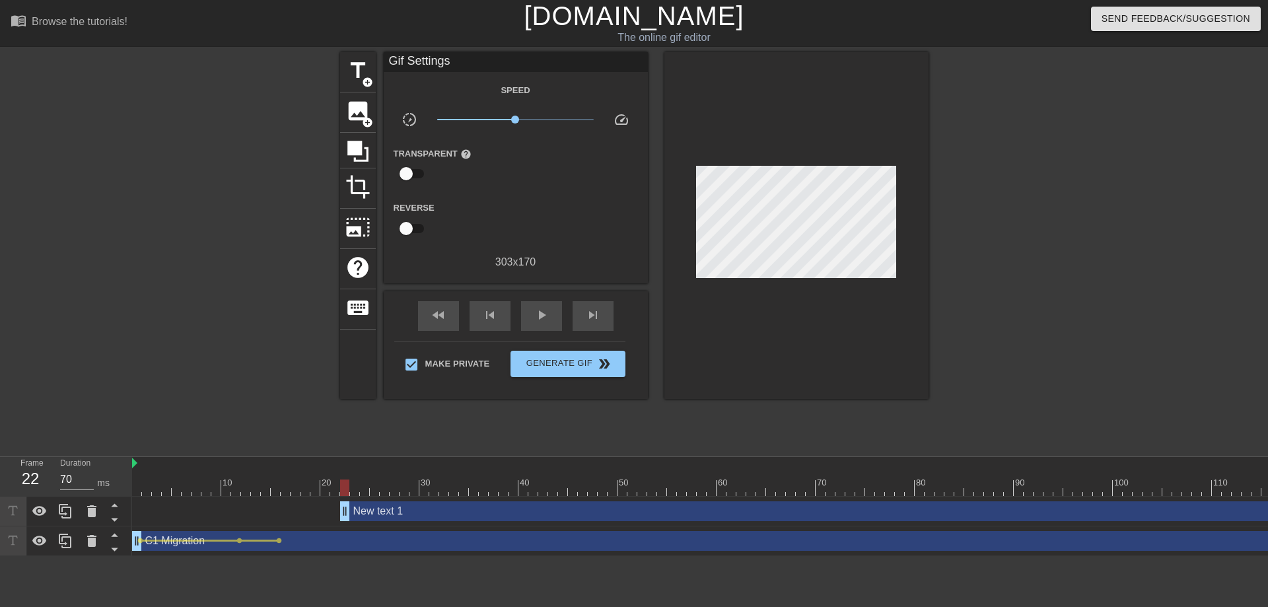
click at [426, 513] on div "New text 1 drag_handle drag_handle" at bounding box center [979, 511] width 1278 height 20
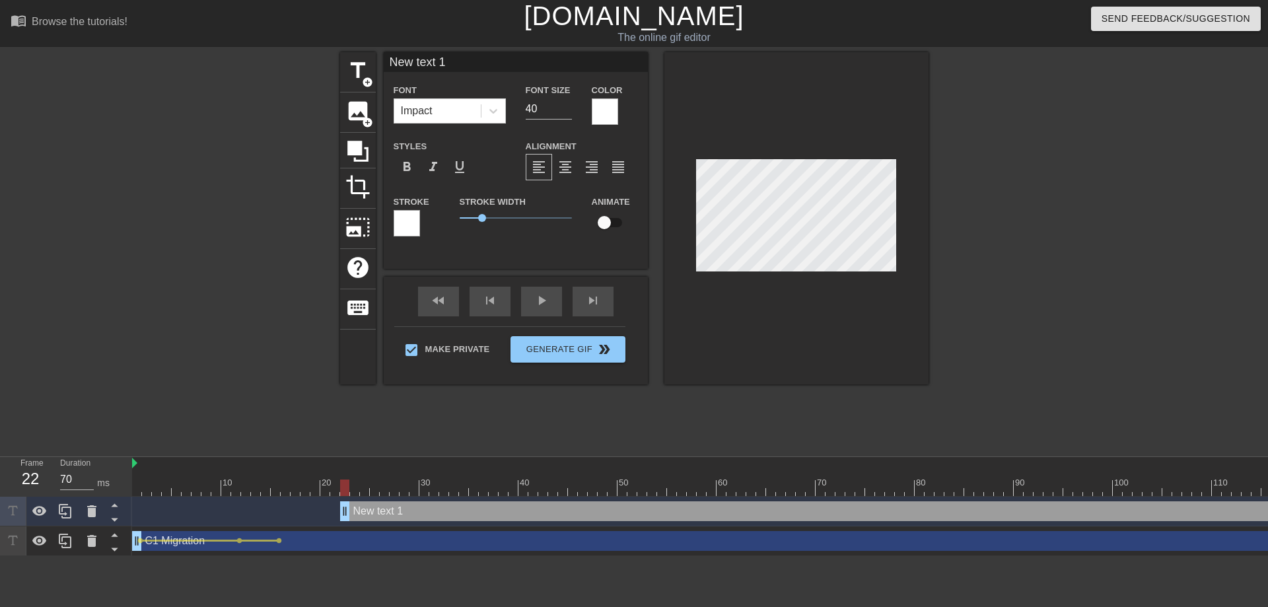
scroll to position [2, 3]
type input "C"
type textarea "C"
type input "C1"
type textarea "C1"
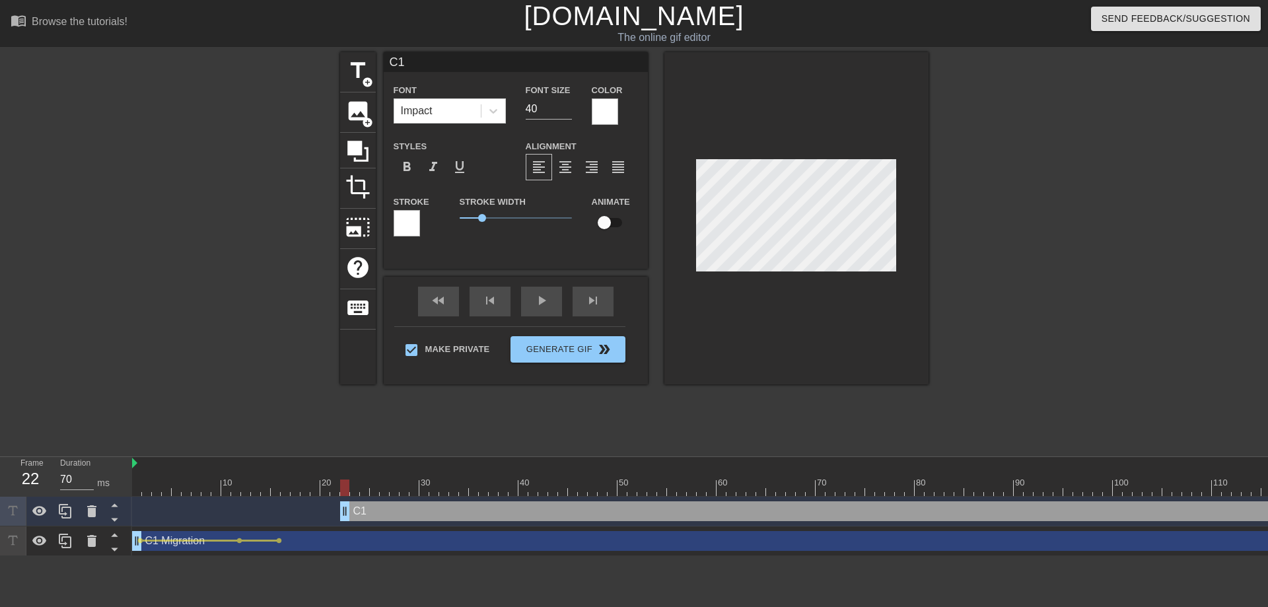
type input "C1"
type textarea "C1"
type input "C1 M"
type textarea "C1 M"
type input "C1 Mi"
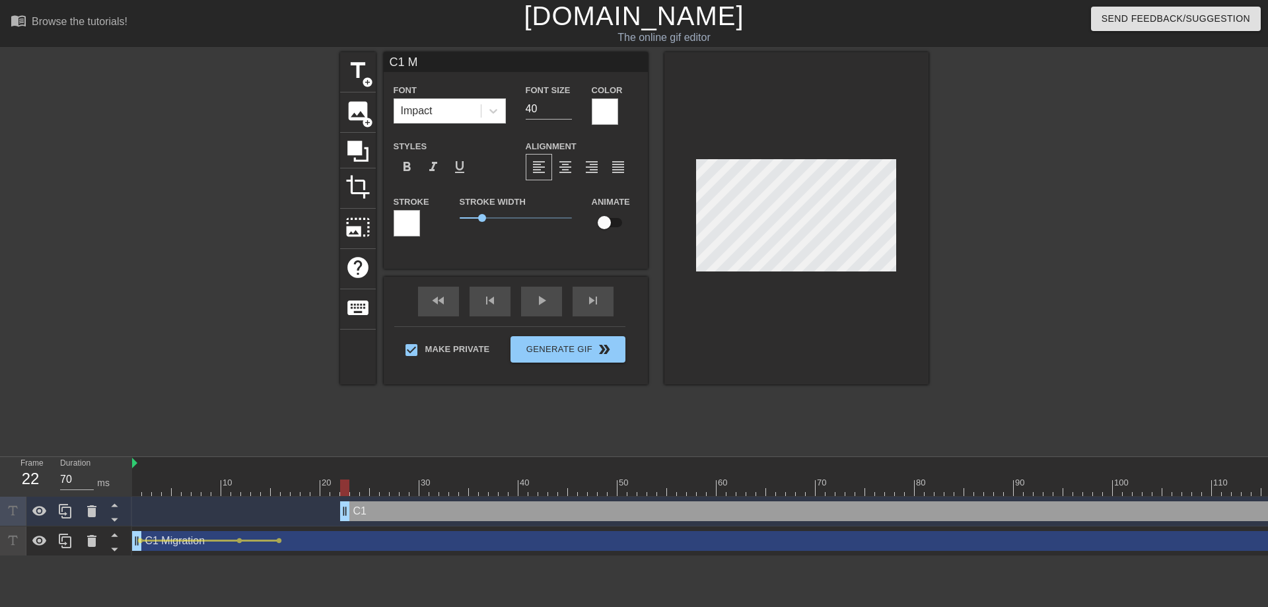
type textarea "C1 Mi"
type input "C1 Mig"
type textarea "C1 Mig"
type input "C1 Migr"
type textarea "C1 Migr"
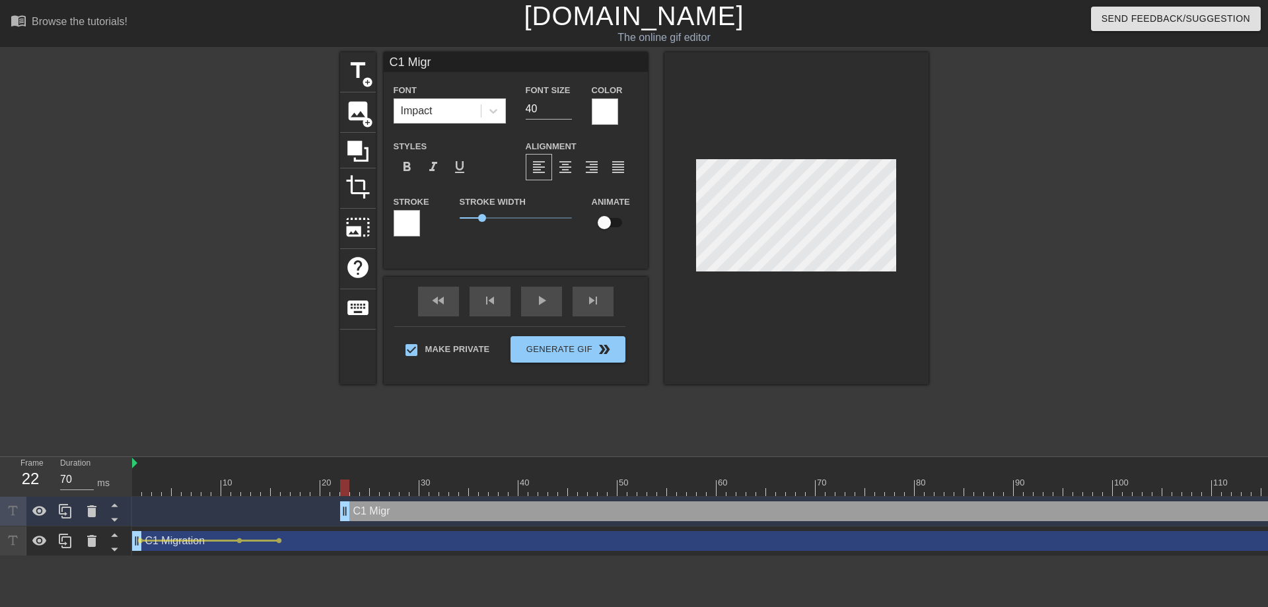
type input "C1 Migra"
type textarea "C1 Migra"
type input "C1 Migrat"
type textarea "C1 Migrat"
type input "C1 Migrati"
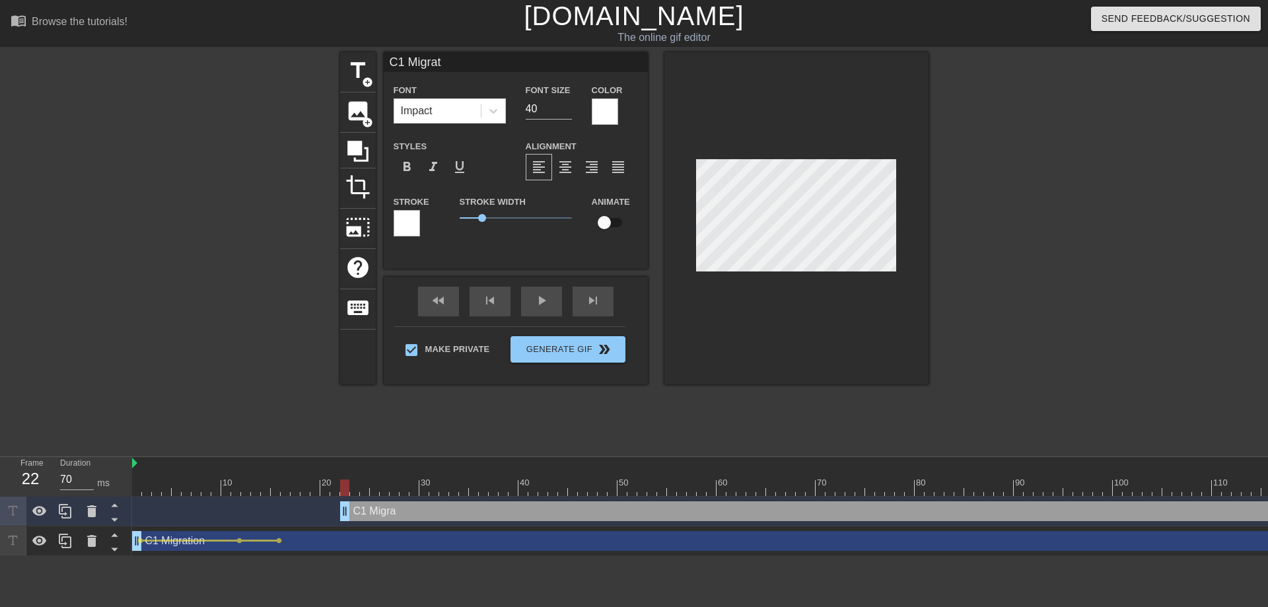
type textarea "C1 Migrati"
type input "C1 Migratio"
type textarea "C1 Migratio"
type input "C1 Migration"
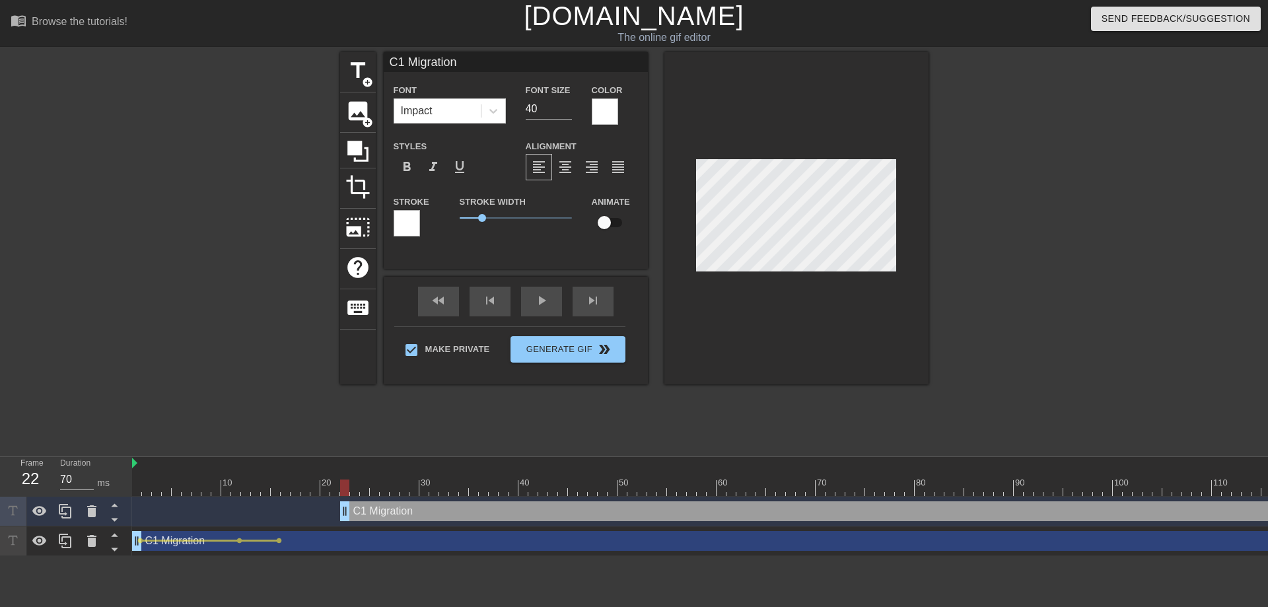
type textarea "C1 Migration"
click at [417, 221] on div at bounding box center [407, 223] width 26 height 26
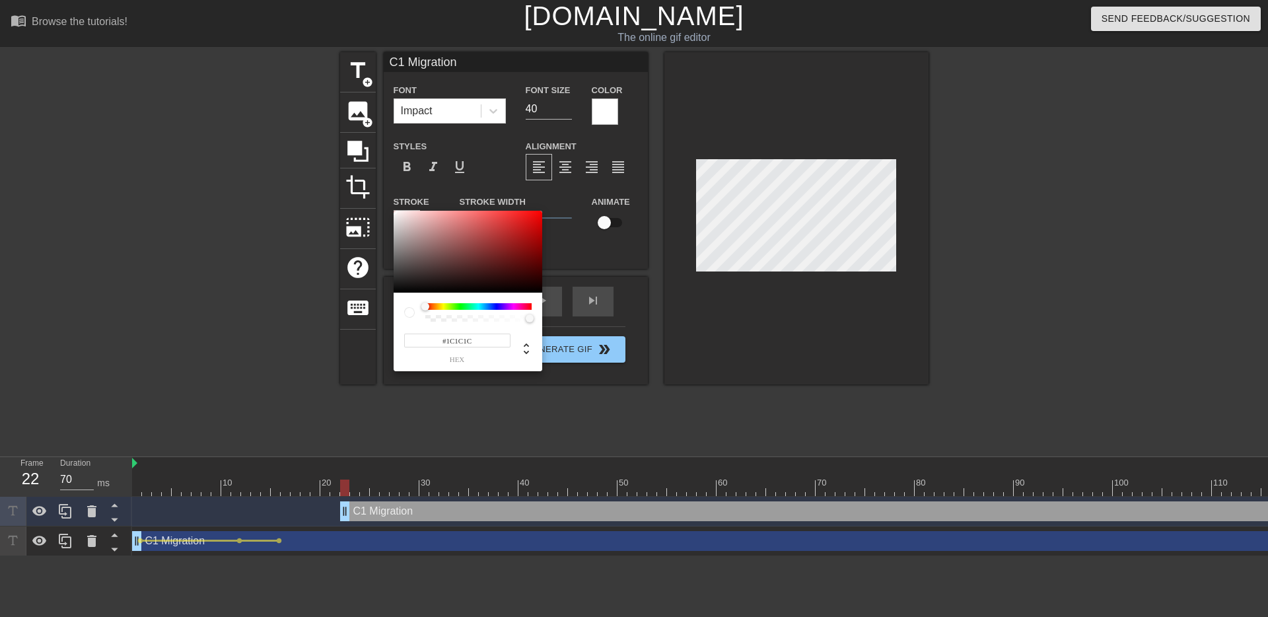
type input "#000000"
drag, startPoint x: 414, startPoint y: 269, endPoint x: 376, endPoint y: 302, distance: 50.6
click at [376, 302] on div "#000000 hex" at bounding box center [634, 308] width 1268 height 617
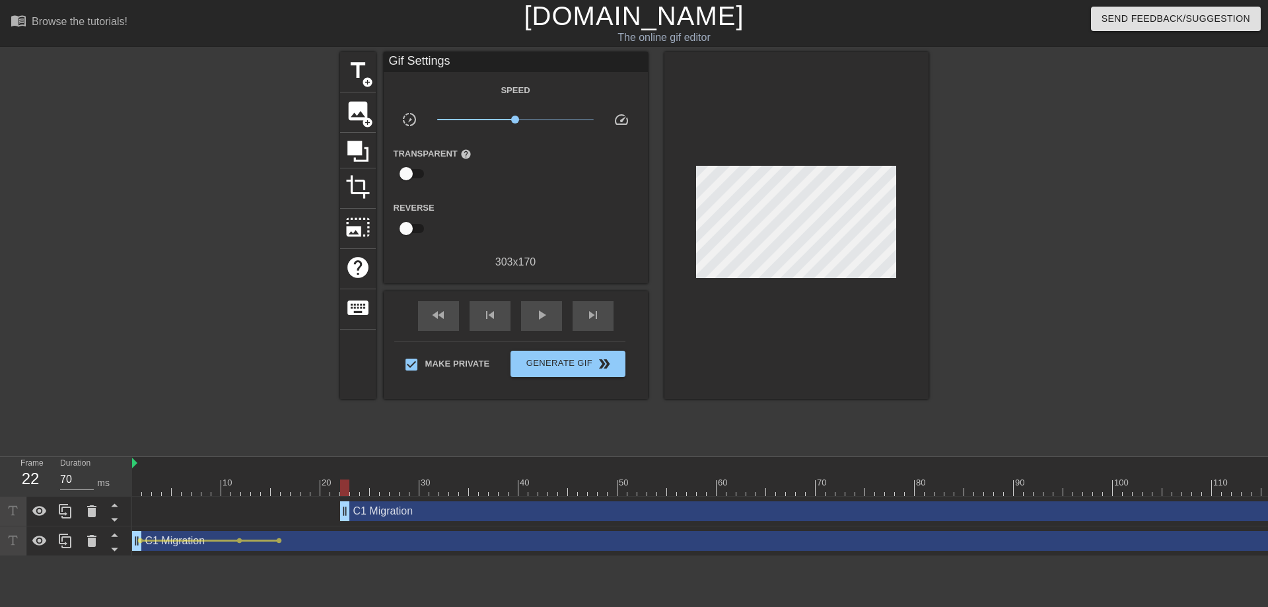
click at [395, 509] on div "C1 Migration drag_handle drag_handle" at bounding box center [979, 511] width 1278 height 20
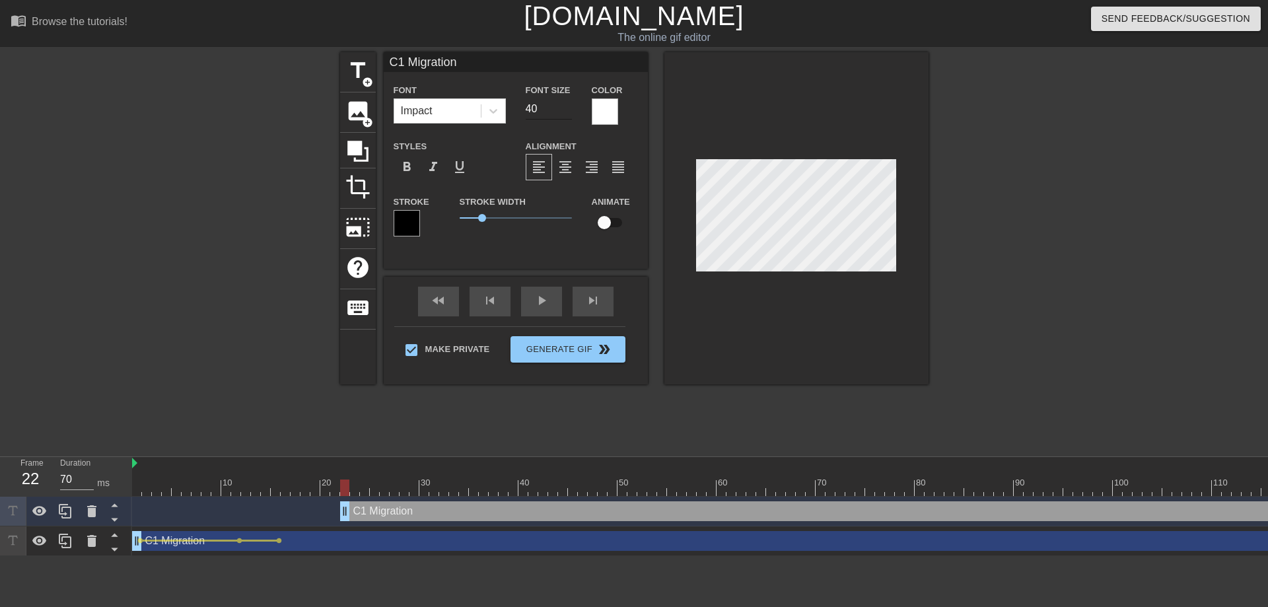
click at [541, 109] on input "40" at bounding box center [549, 108] width 46 height 21
type input "18"
click at [552, 234] on div "Stroke Width 1" at bounding box center [516, 220] width 132 height 55
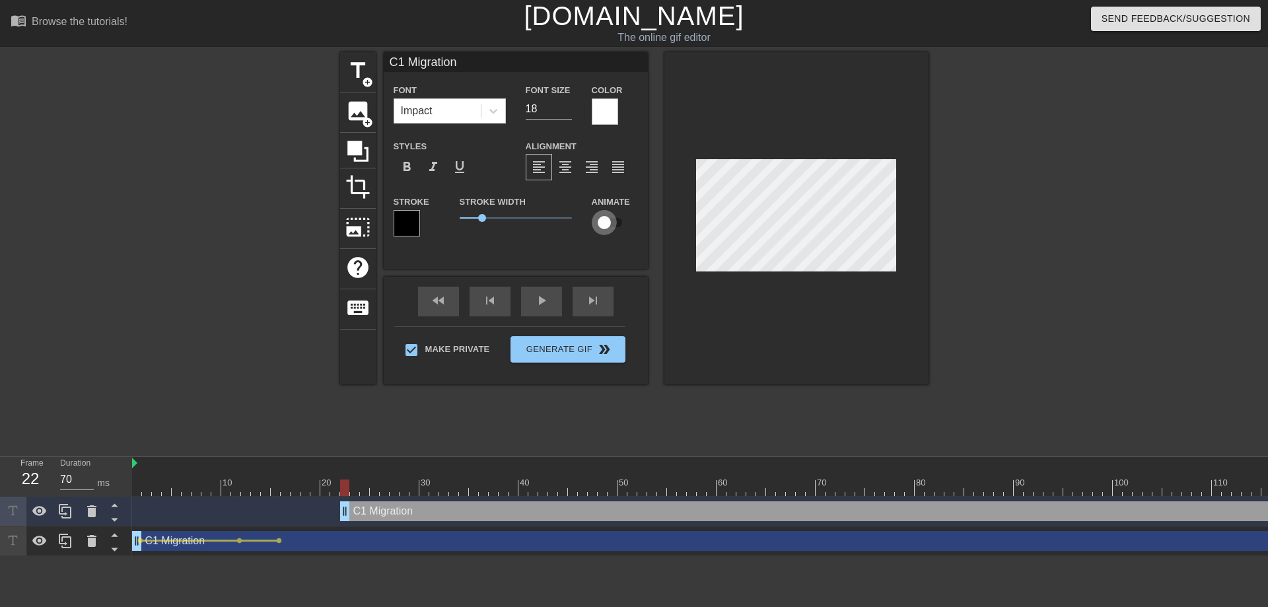
click at [617, 225] on input "checkbox" at bounding box center [604, 222] width 75 height 25
checkbox input "true"
drag, startPoint x: 346, startPoint y: 485, endPoint x: 466, endPoint y: 481, distance: 119.6
click at [466, 481] on div at bounding box center [463, 487] width 9 height 17
drag, startPoint x: 465, startPoint y: 489, endPoint x: 415, endPoint y: 481, distance: 50.2
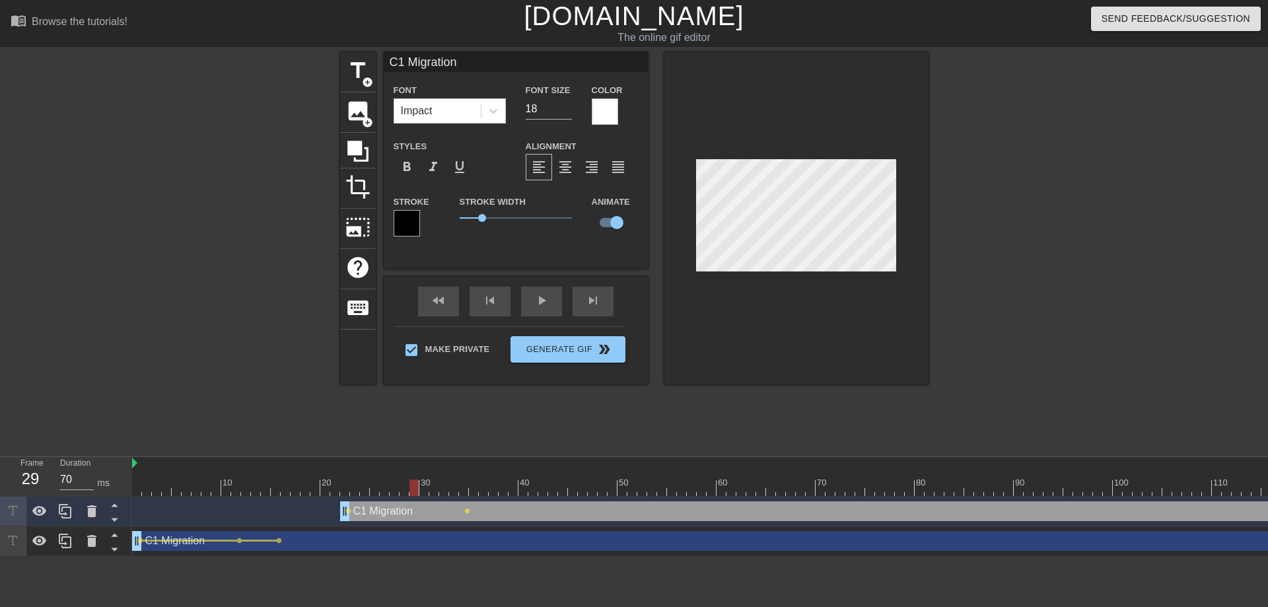
click at [415, 481] on div at bounding box center [413, 487] width 9 height 17
click at [467, 511] on span "lens" at bounding box center [467, 511] width 6 height 6
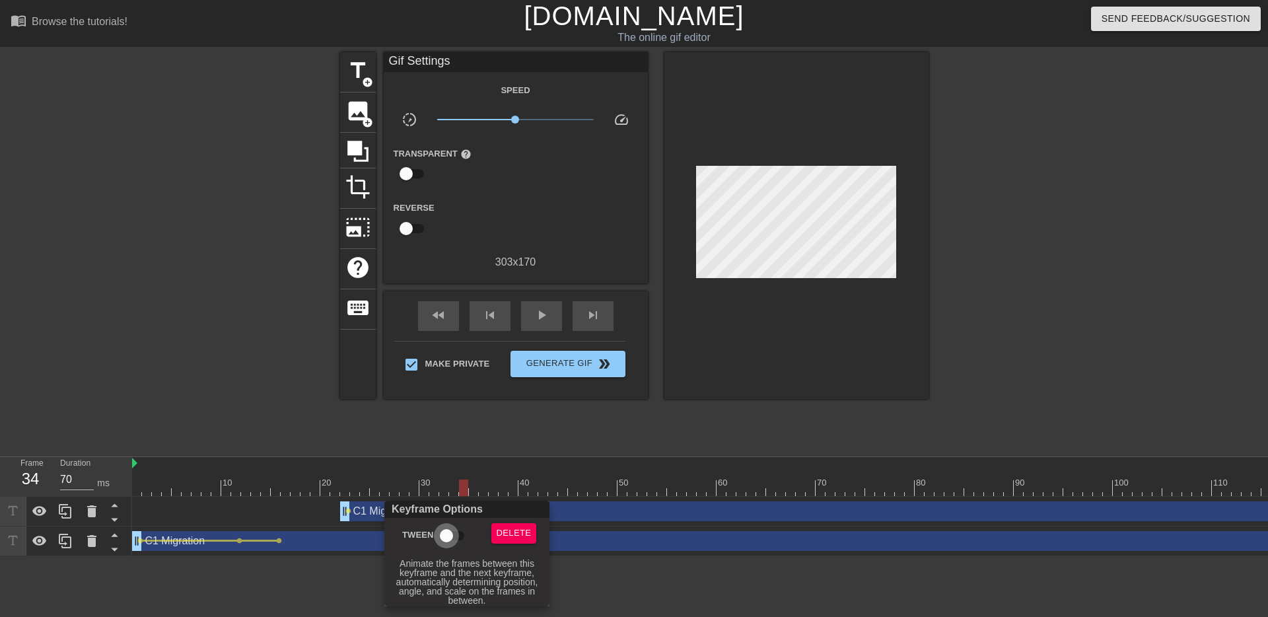
click at [456, 536] on input "Tween" at bounding box center [446, 535] width 75 height 25
checkbox input "true"
click at [420, 465] on div at bounding box center [634, 308] width 1268 height 617
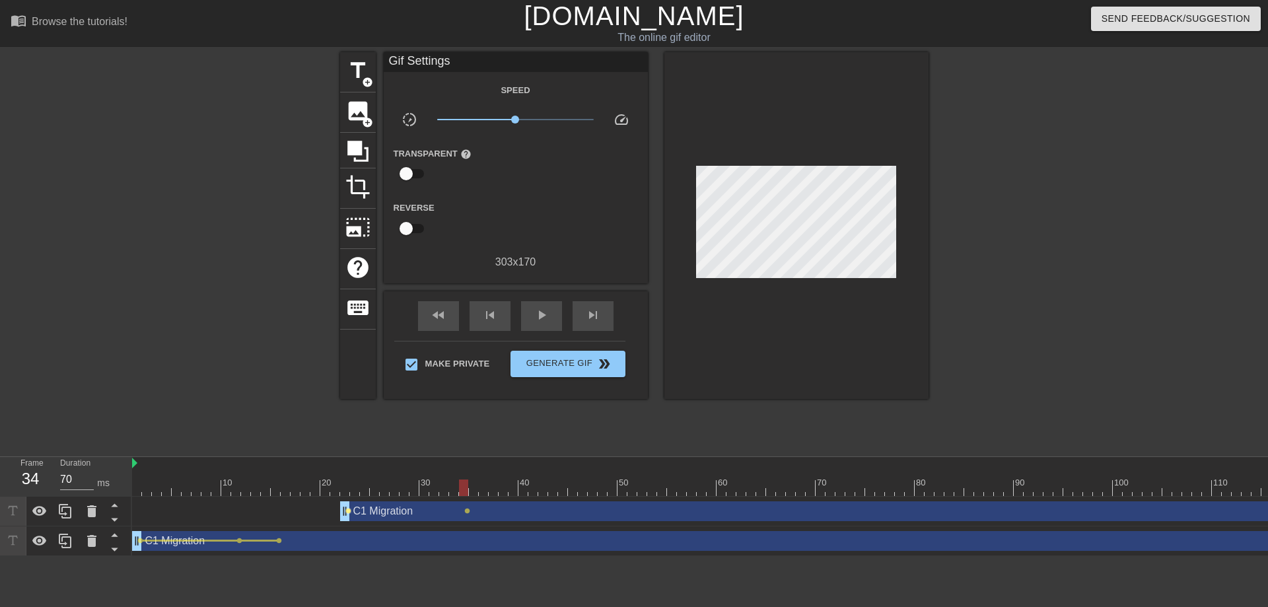
click at [346, 511] on span "lens" at bounding box center [348, 511] width 6 height 6
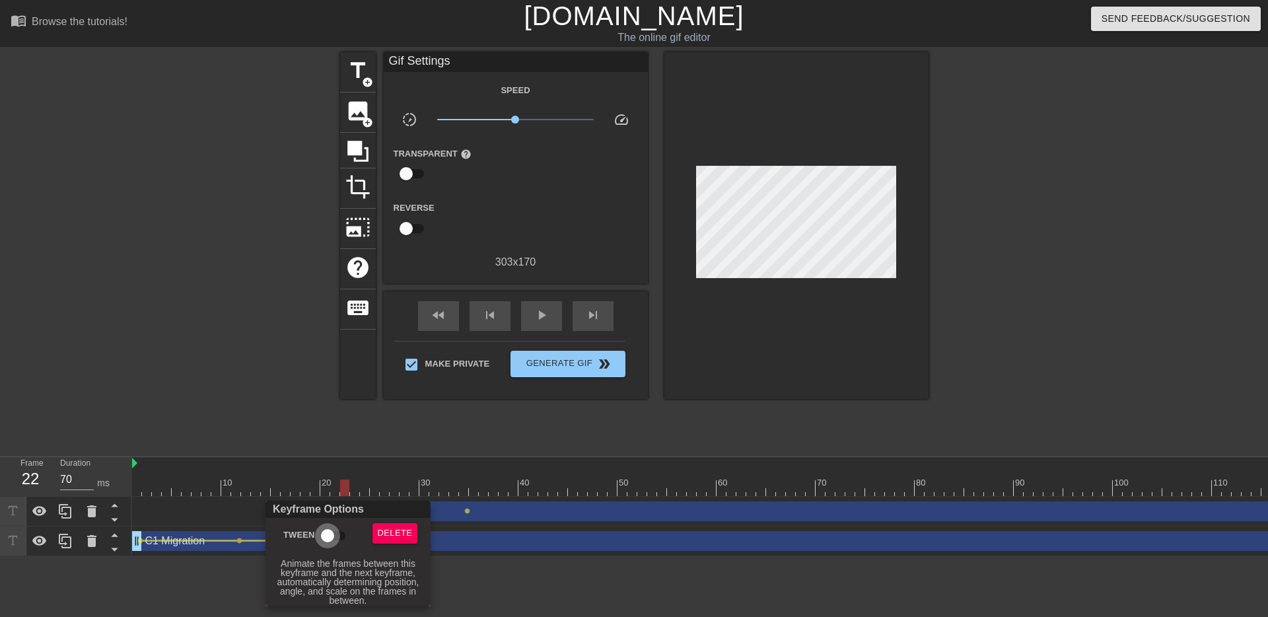
click at [339, 537] on input "Tween" at bounding box center [327, 535] width 75 height 25
checkbox input "true"
click at [384, 467] on div at bounding box center [634, 308] width 1268 height 617
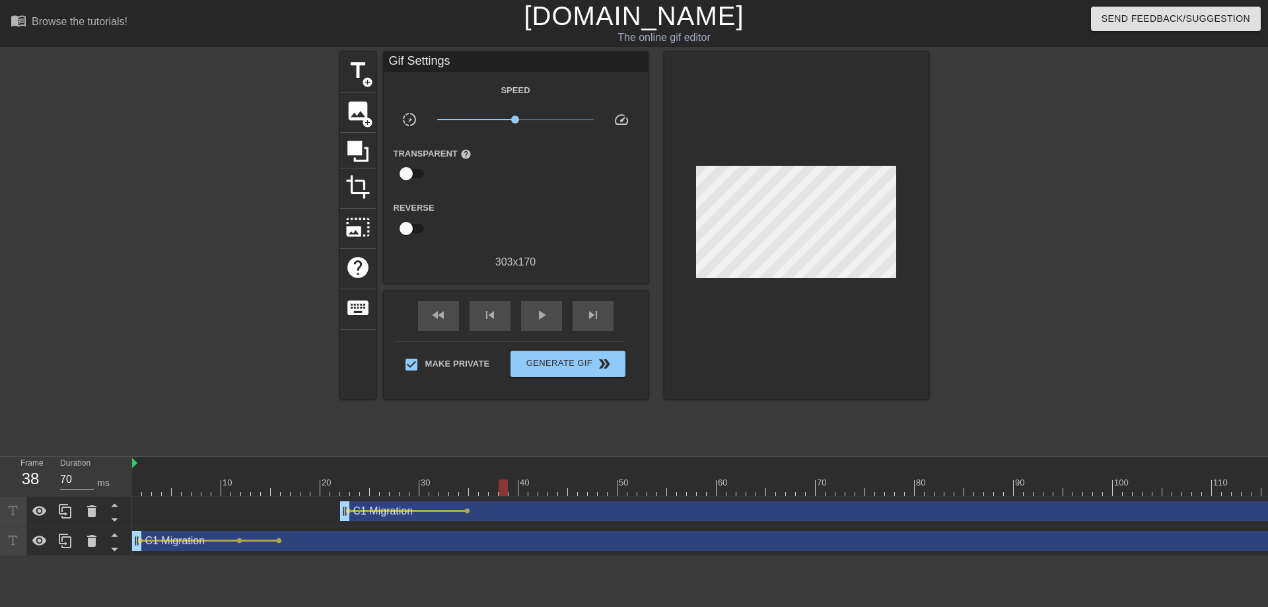
drag, startPoint x: 344, startPoint y: 489, endPoint x: 502, endPoint y: 475, distance: 158.5
click at [502, 475] on div "10 20 30 40 50 60 70 80 90 100 110 120 130 140 150" at bounding box center [875, 476] width 1486 height 39
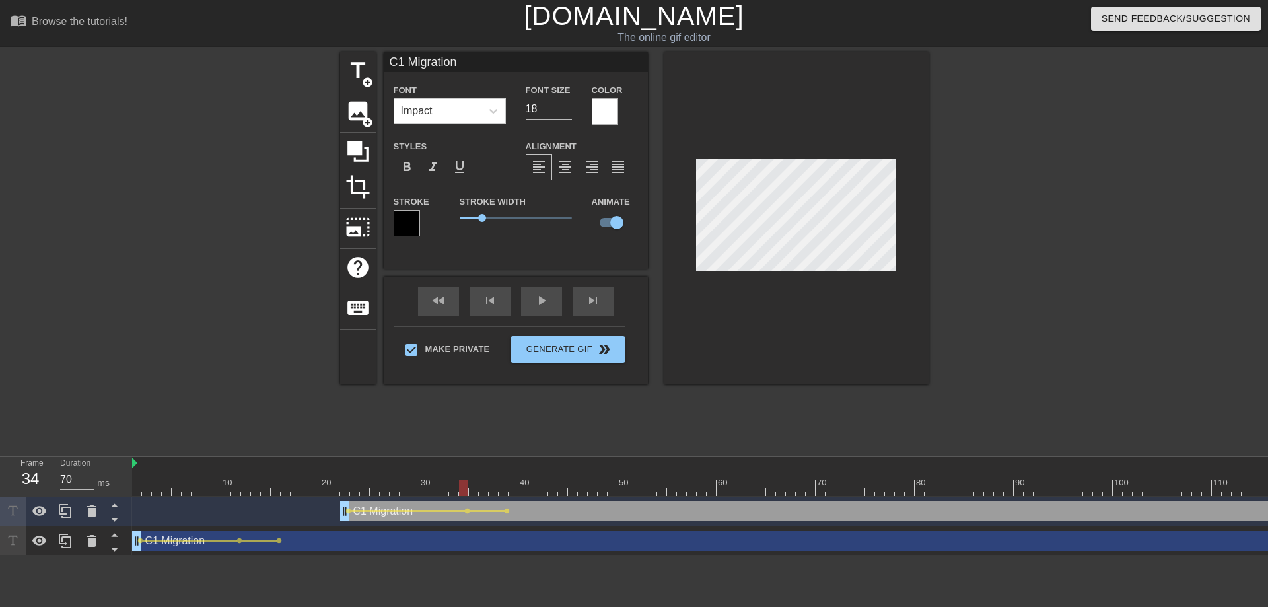
drag, startPoint x: 501, startPoint y: 486, endPoint x: 462, endPoint y: 479, distance: 39.6
click at [462, 479] on div at bounding box center [463, 487] width 9 height 17
click at [548, 512] on div "C1 Migration drag_handle drag_handle" at bounding box center [979, 511] width 1278 height 20
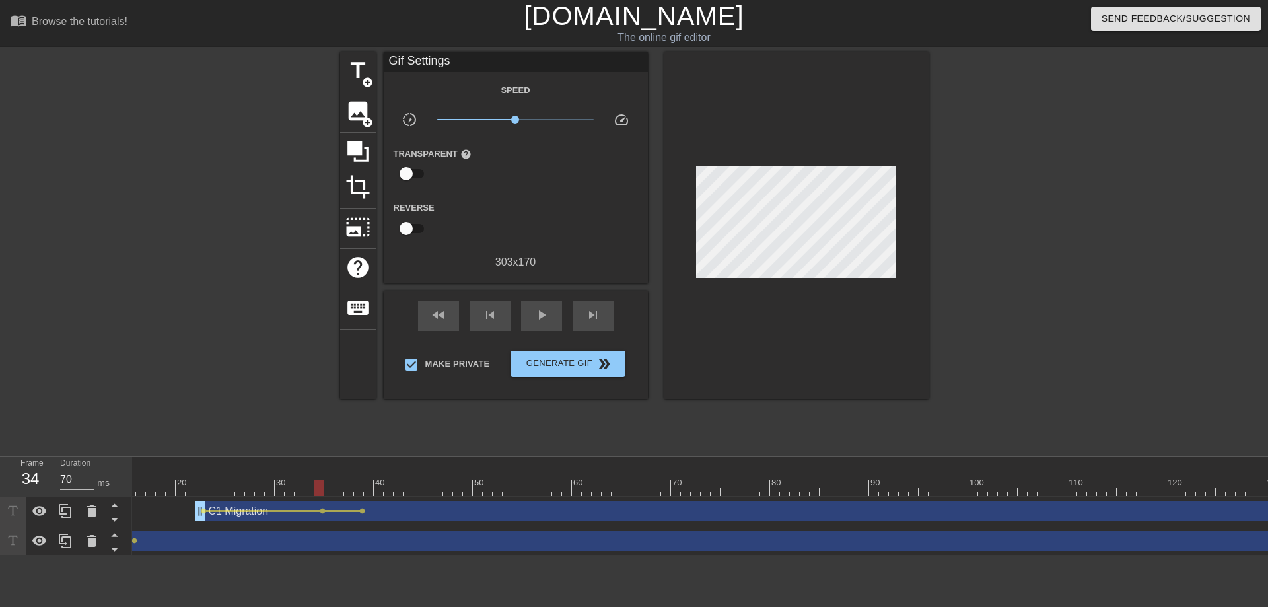
scroll to position [0, 358]
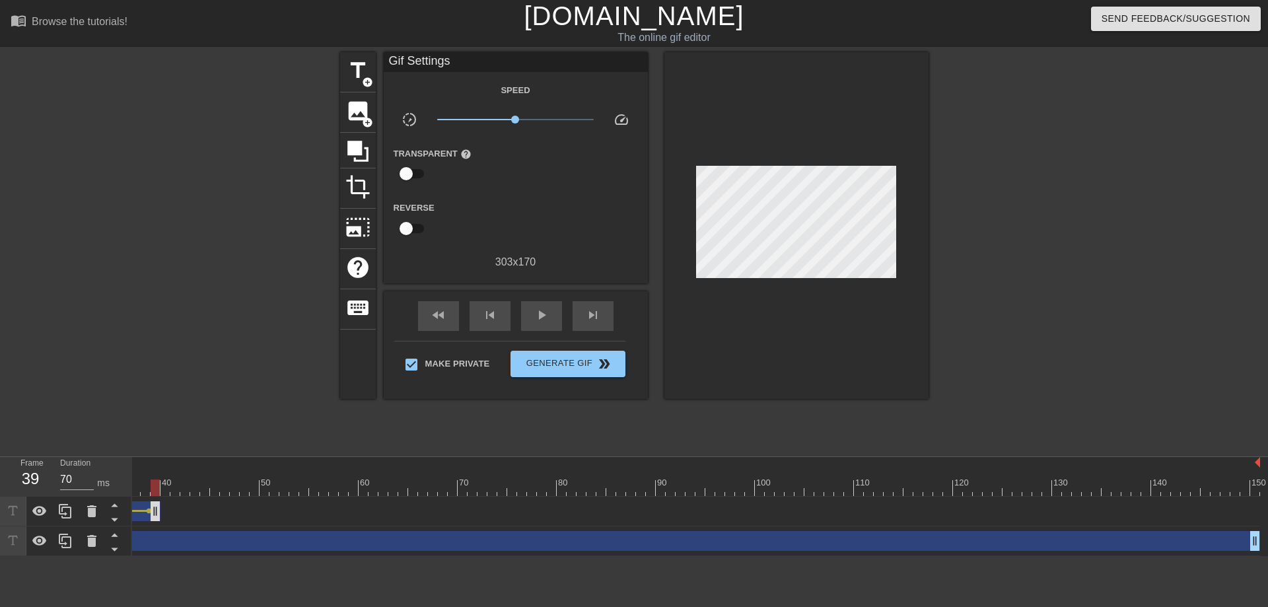
drag, startPoint x: 1253, startPoint y: 510, endPoint x: 156, endPoint y: 512, distance: 1096.8
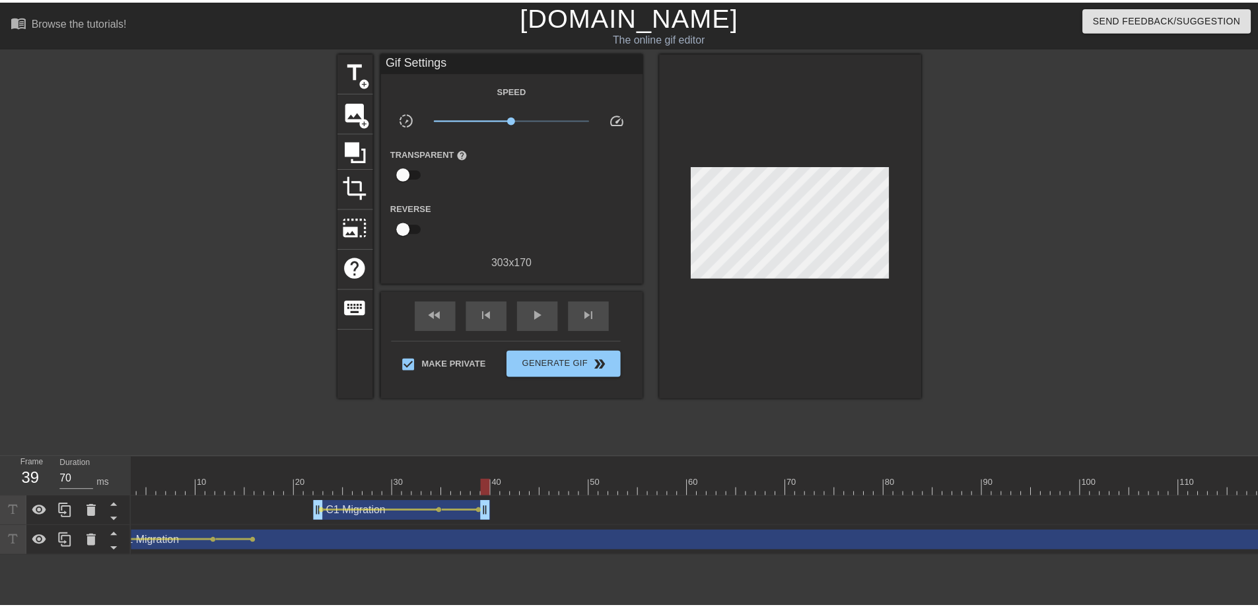
scroll to position [0, 28]
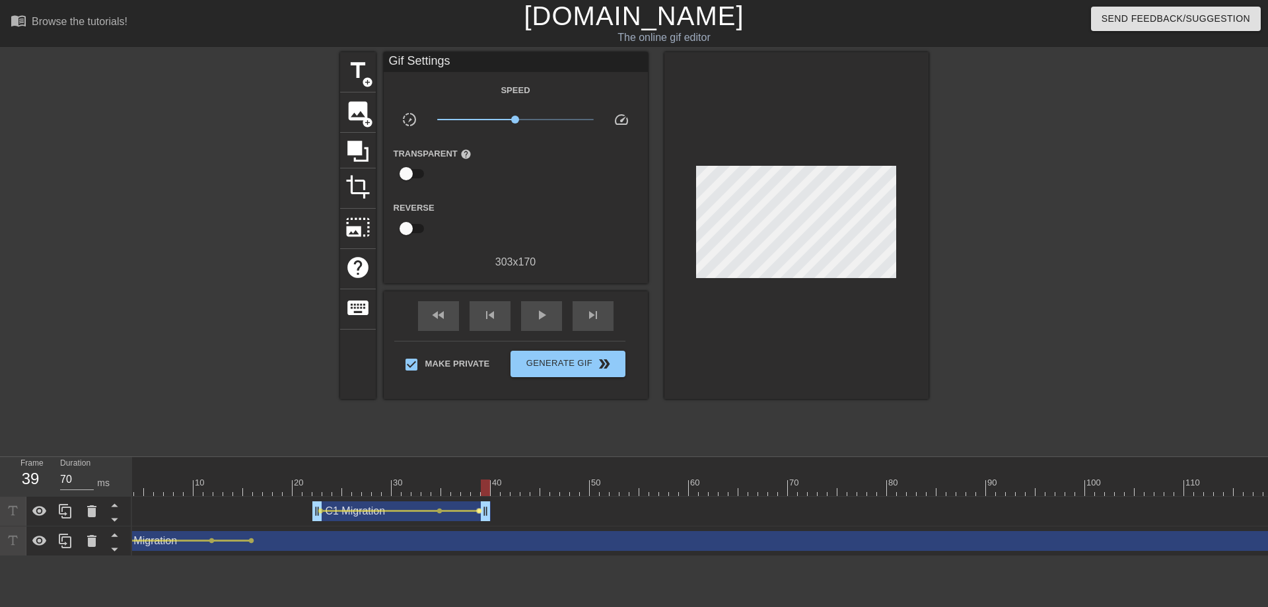
click at [477, 510] on span "lens" at bounding box center [479, 511] width 6 height 6
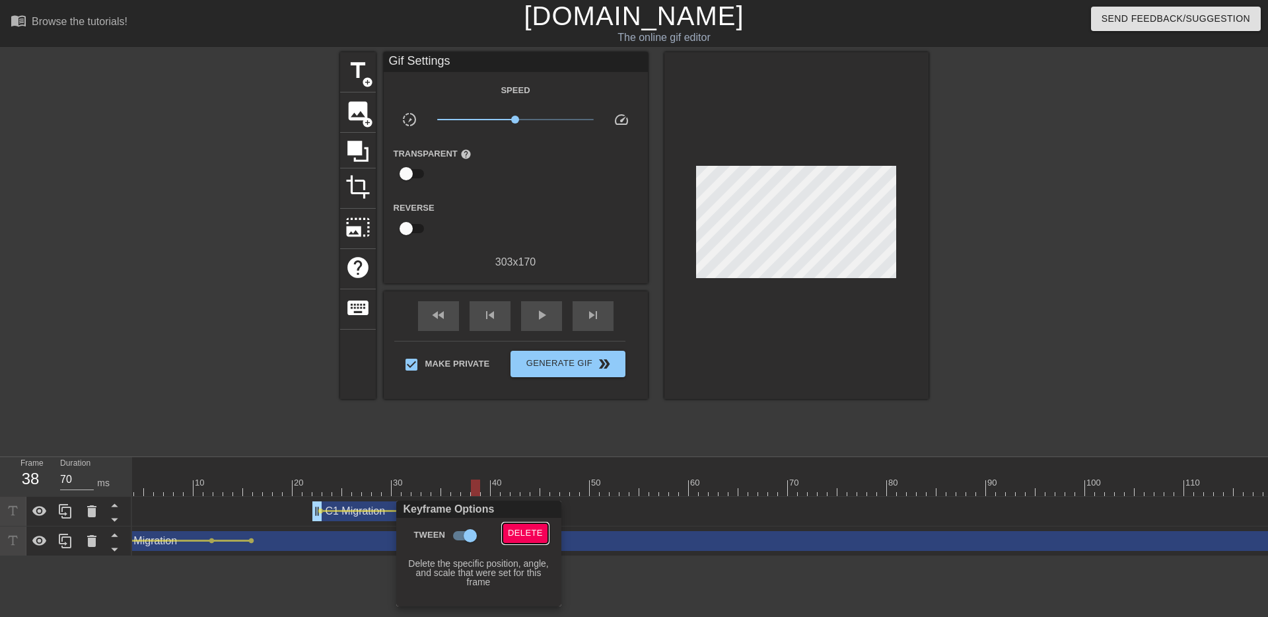
click at [512, 530] on span "Delete" at bounding box center [525, 533] width 35 height 15
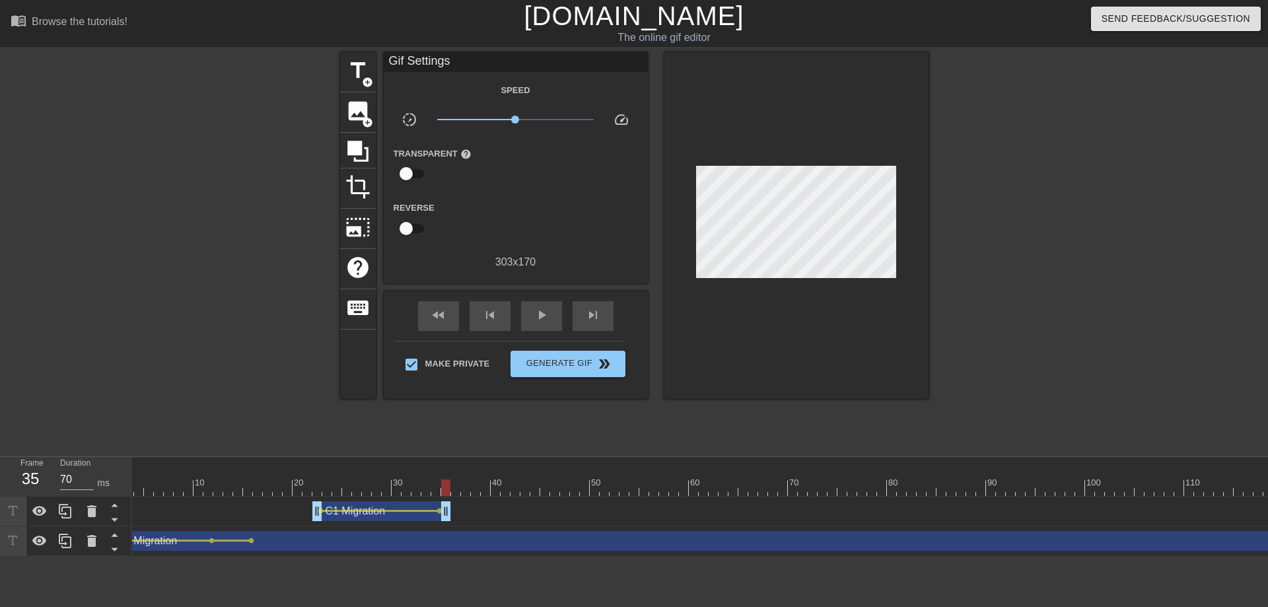
drag, startPoint x: 485, startPoint y: 513, endPoint x: 444, endPoint y: 515, distance: 40.3
click at [469, 471] on div "10 20 30 40 50 60 70 80 90 100 110 120 130 140 150" at bounding box center [847, 480] width 1486 height 21
drag, startPoint x: 463, startPoint y: 488, endPoint x: 492, endPoint y: 469, distance: 34.8
click at [492, 469] on div "10 20 30 40 50 60 70 80 90 100 110 120 130 140 150" at bounding box center [847, 476] width 1486 height 39
click at [339, 516] on div "C1 Migration drag_handle drag_handle" at bounding box center [381, 511] width 139 height 20
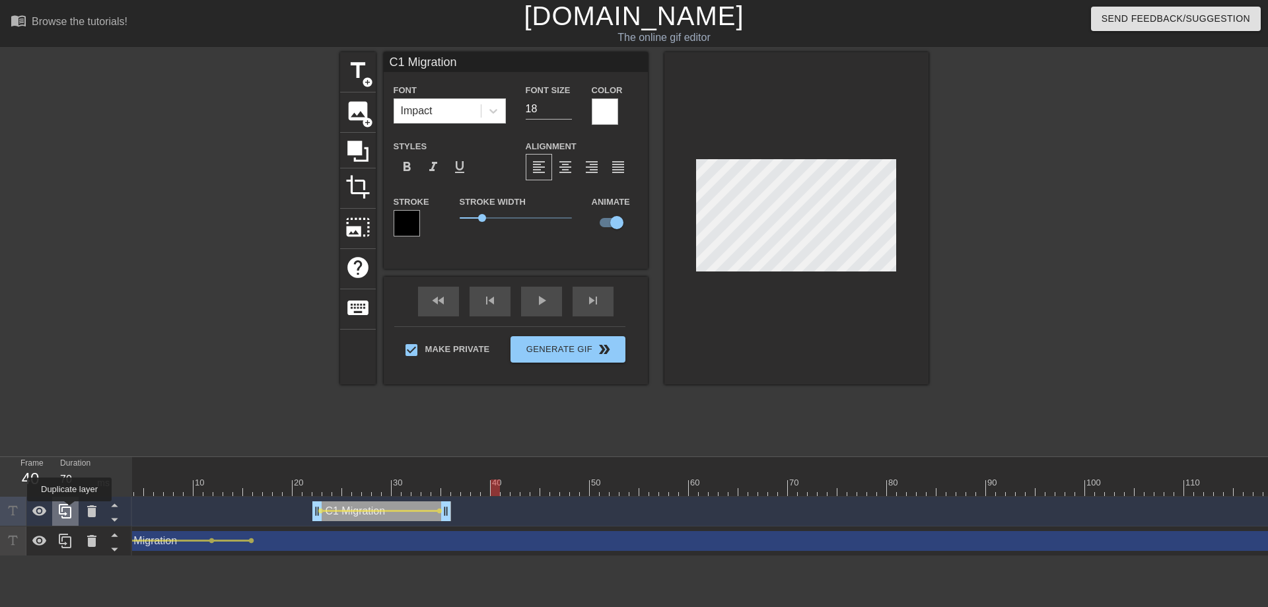
click at [71, 510] on icon at bounding box center [65, 511] width 13 height 15
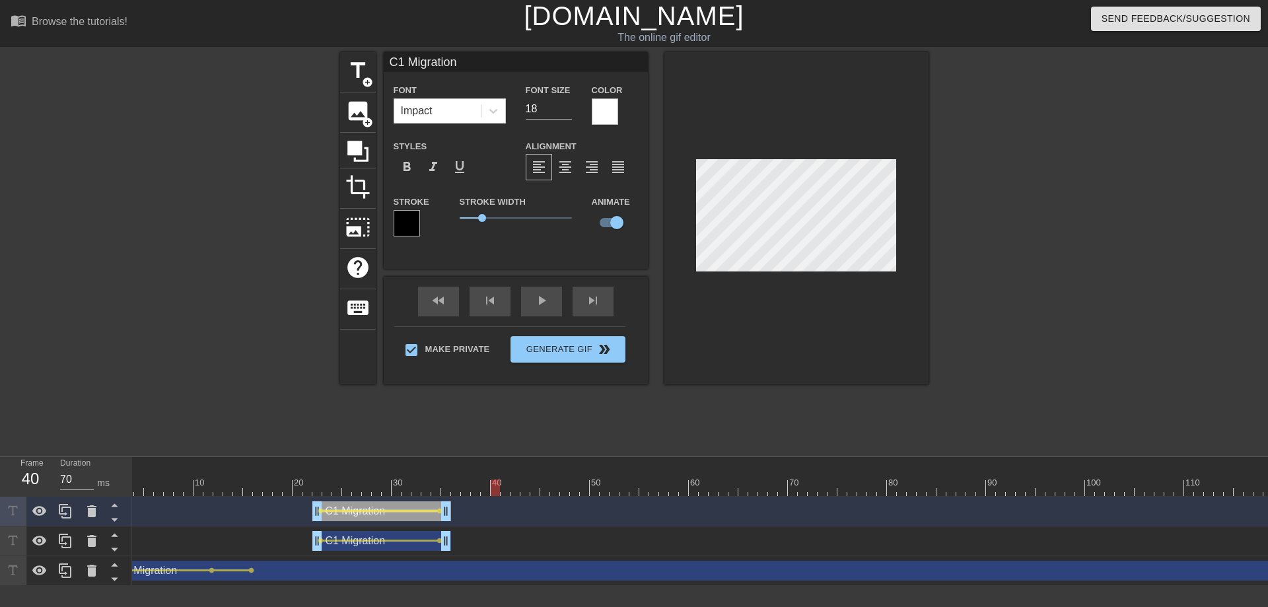
click at [328, 510] on div at bounding box center [380, 511] width 114 height 2
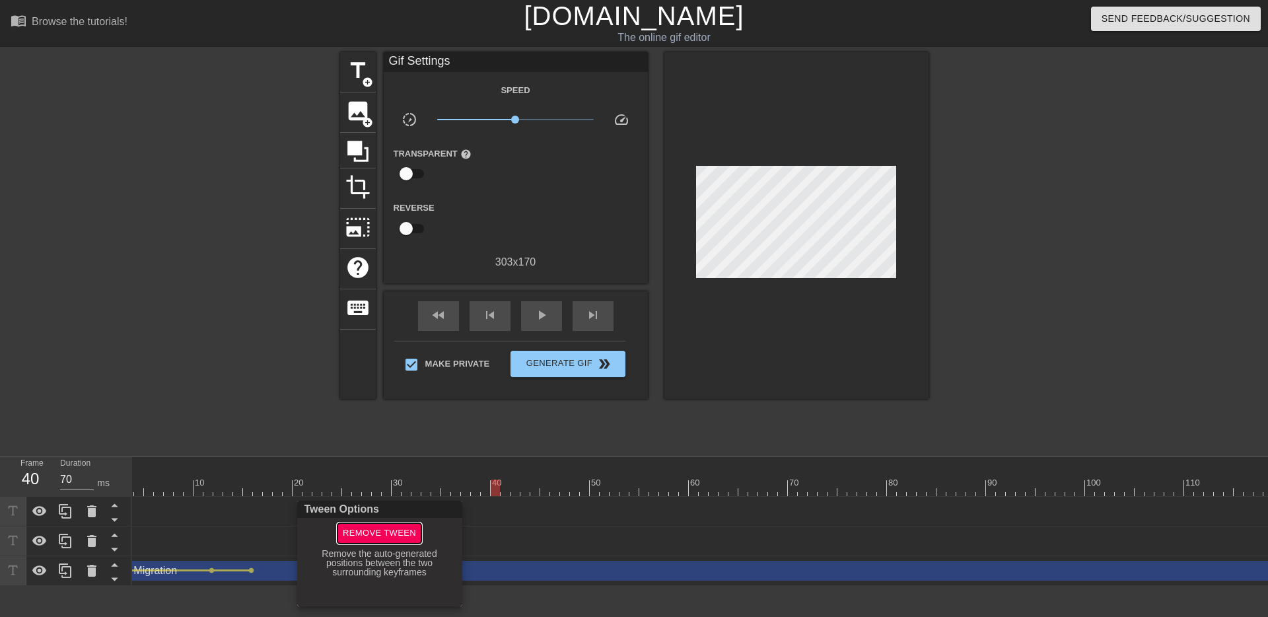
click at [362, 532] on span "Remove Tween" at bounding box center [379, 533] width 73 height 15
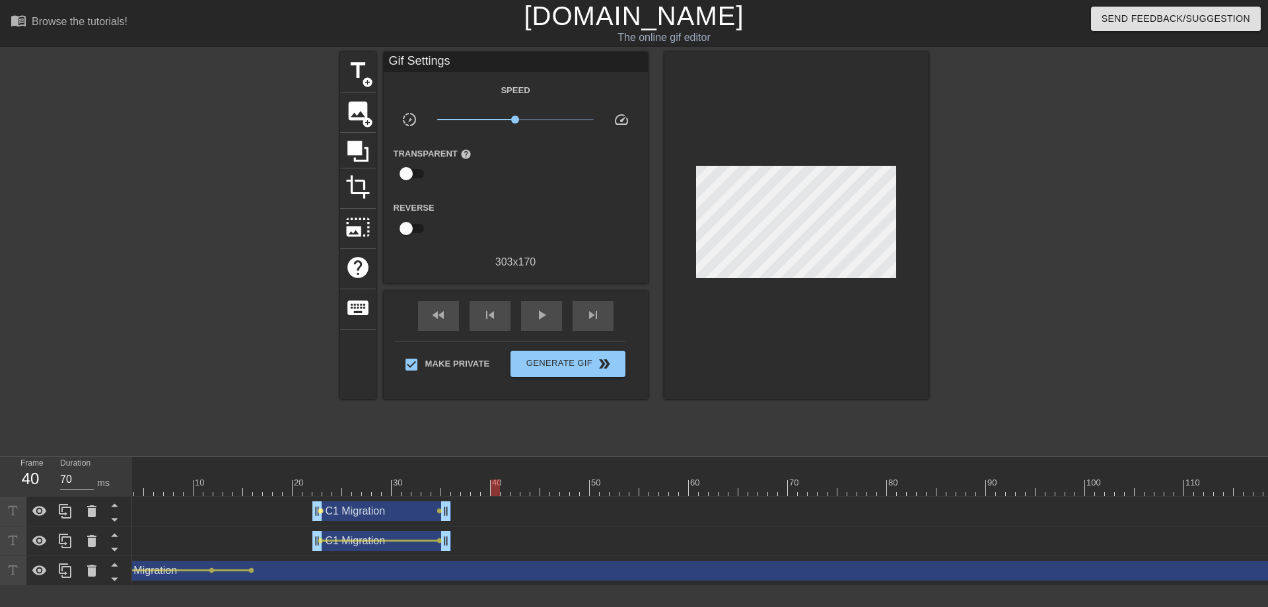
click at [321, 512] on span "lens" at bounding box center [321, 511] width 6 height 6
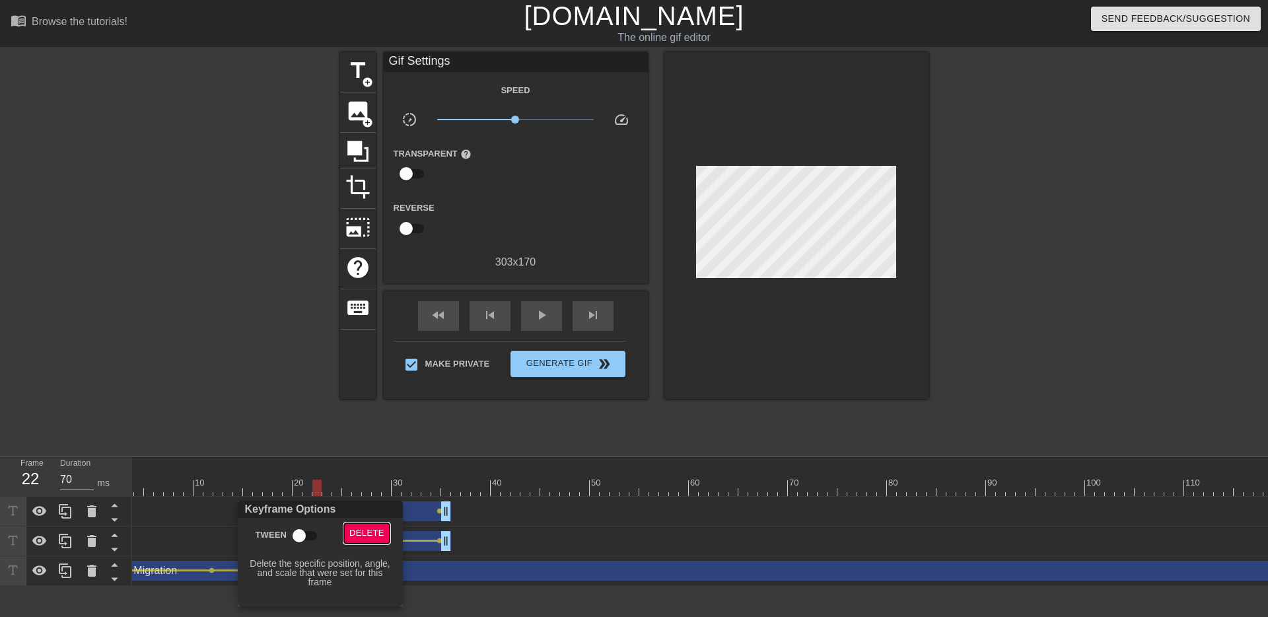
click at [355, 531] on span "Delete" at bounding box center [366, 533] width 35 height 15
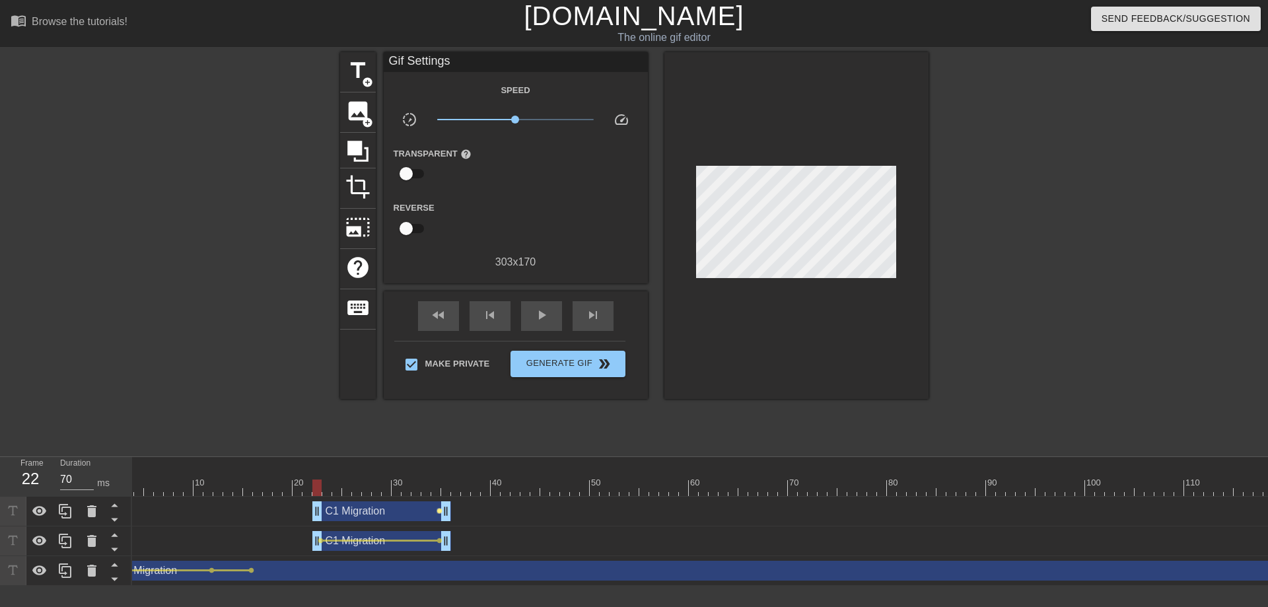
click at [440, 511] on span "lens" at bounding box center [439, 511] width 6 height 6
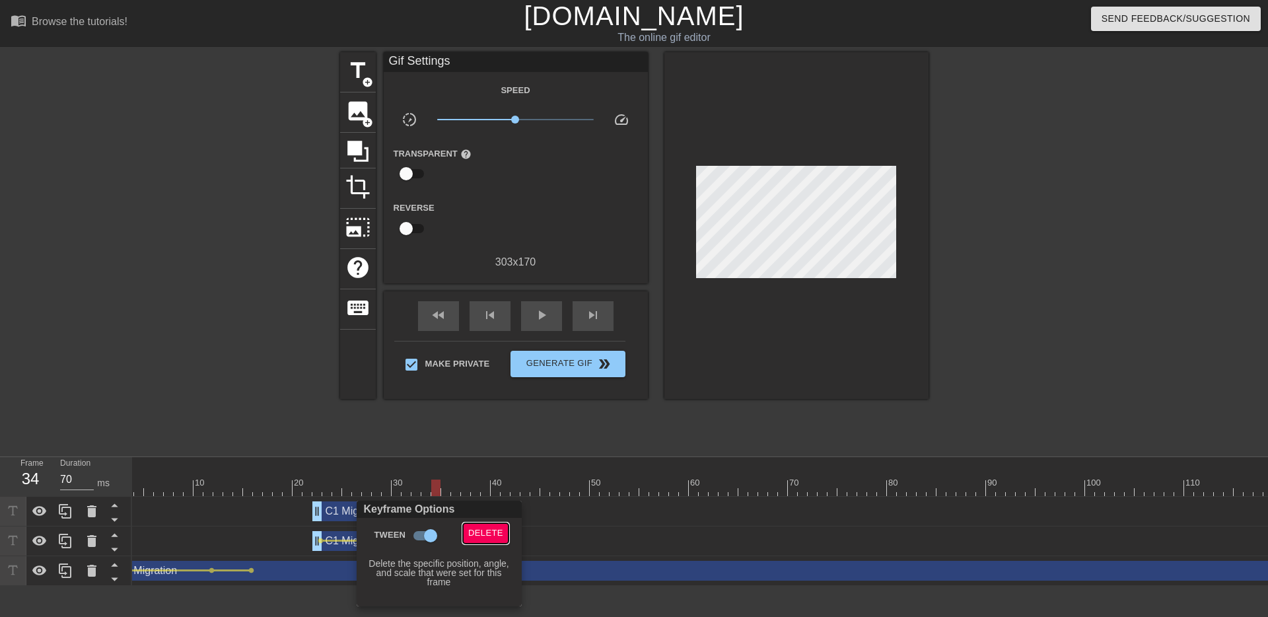
click at [480, 532] on span "Delete" at bounding box center [485, 533] width 35 height 15
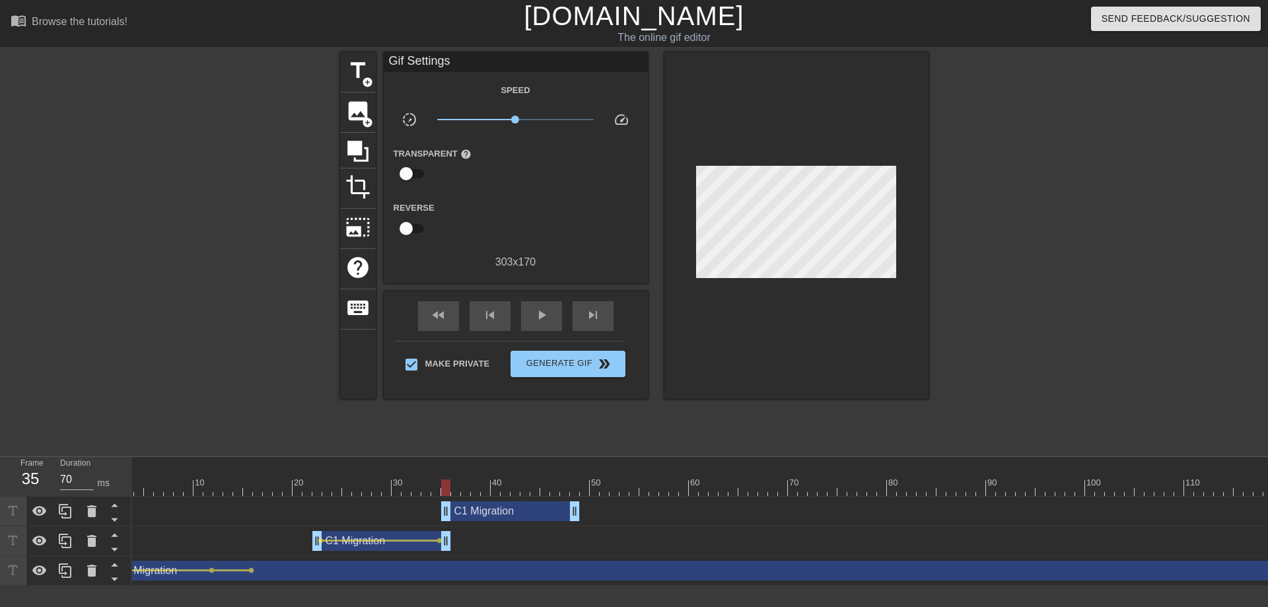
drag, startPoint x: 371, startPoint y: 512, endPoint x: 503, endPoint y: 511, distance: 132.1
click at [503, 511] on div "C1 Migration drag_handle drag_handle" at bounding box center [510, 511] width 139 height 20
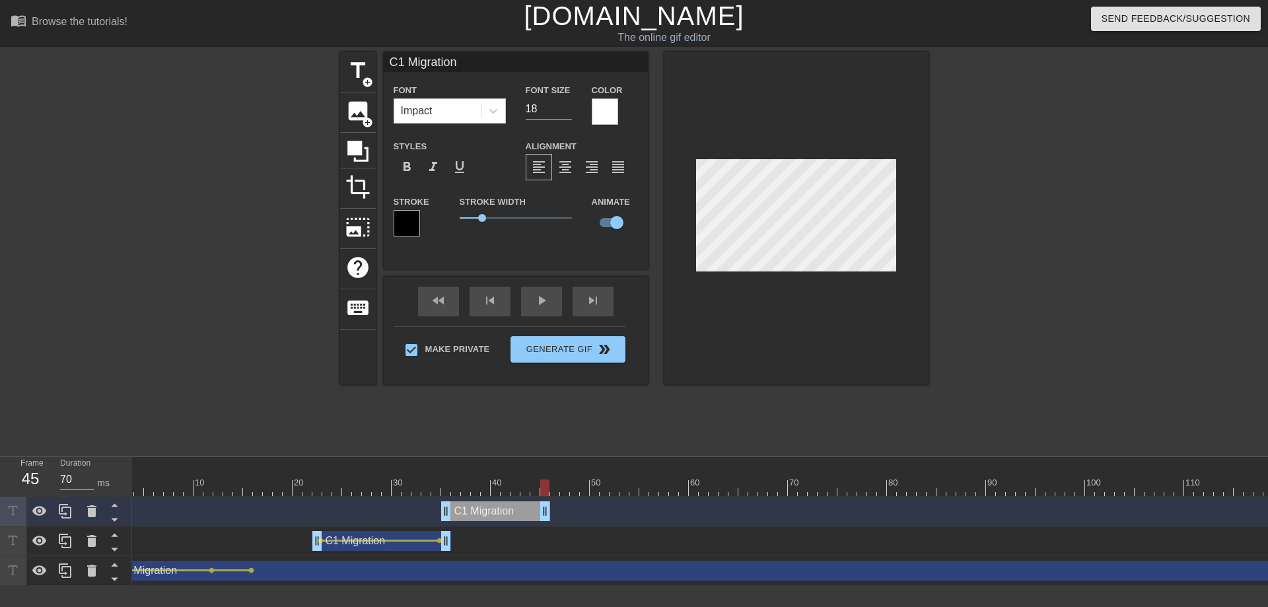
drag, startPoint x: 578, startPoint y: 512, endPoint x: 551, endPoint y: 518, distance: 27.6
click at [551, 518] on div "C1 Migration drag_handle drag_handle" at bounding box center [847, 511] width 1486 height 20
click at [64, 513] on icon at bounding box center [65, 511] width 16 height 16
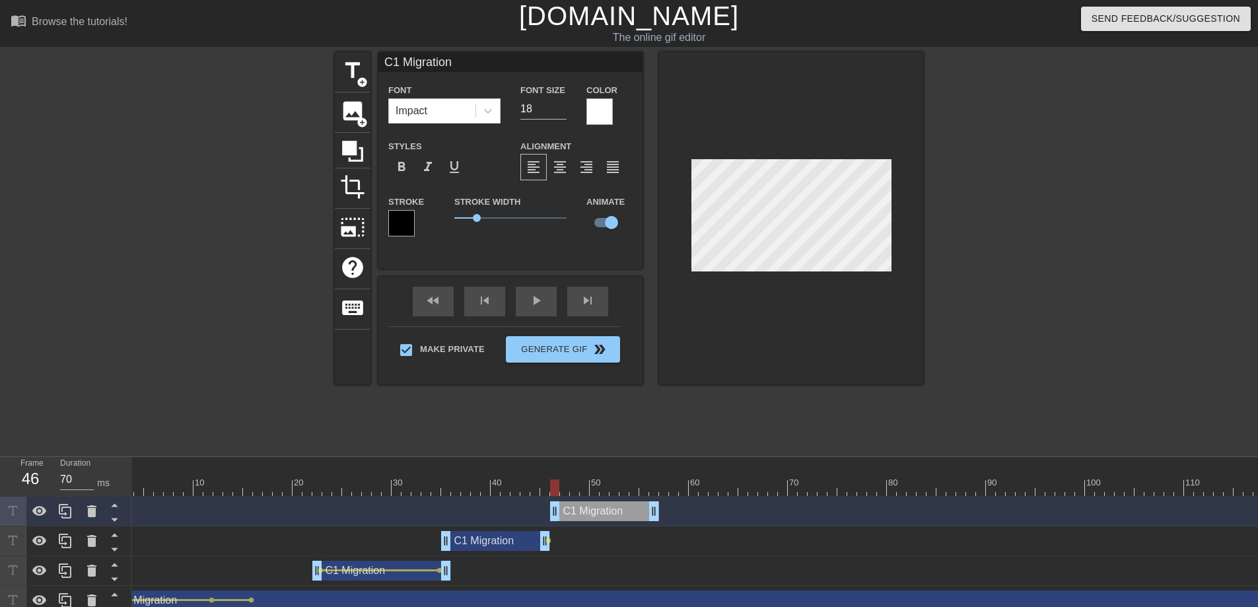
drag, startPoint x: 473, startPoint y: 511, endPoint x: 580, endPoint y: 512, distance: 107.0
click at [580, 512] on div "C1 Migration drag_handle drag_handle" at bounding box center [604, 511] width 109 height 20
type input "T"
type textarea "T"
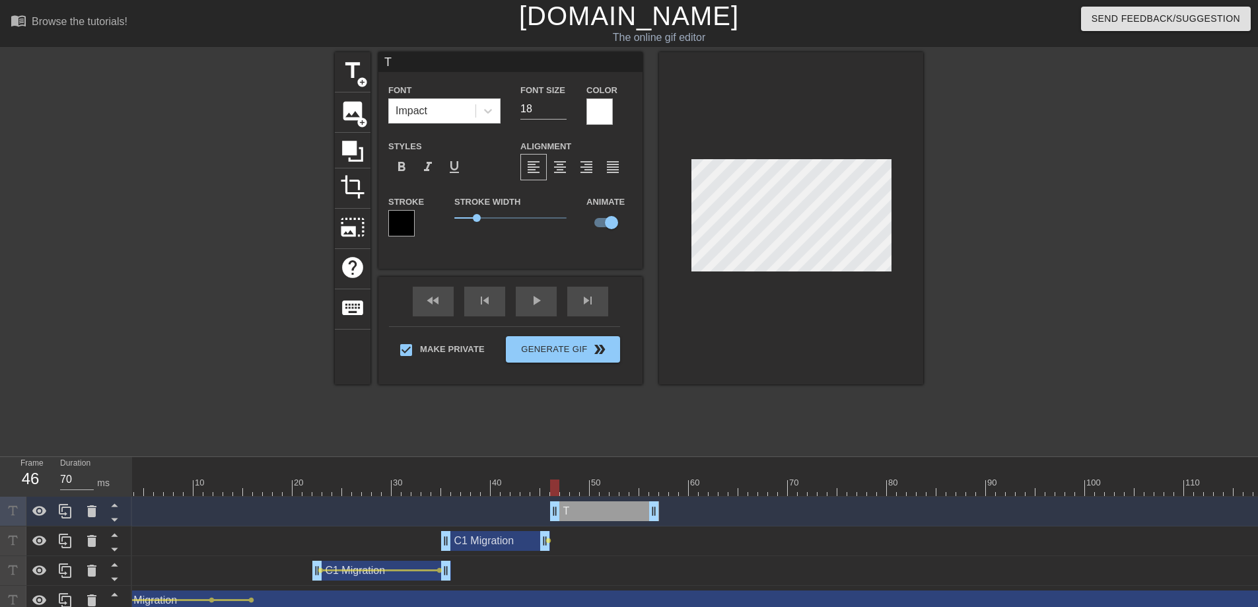
scroll to position [1, 2]
type input "TY"
type textarea "TY"
type input "TYP"
type textarea "TYP"
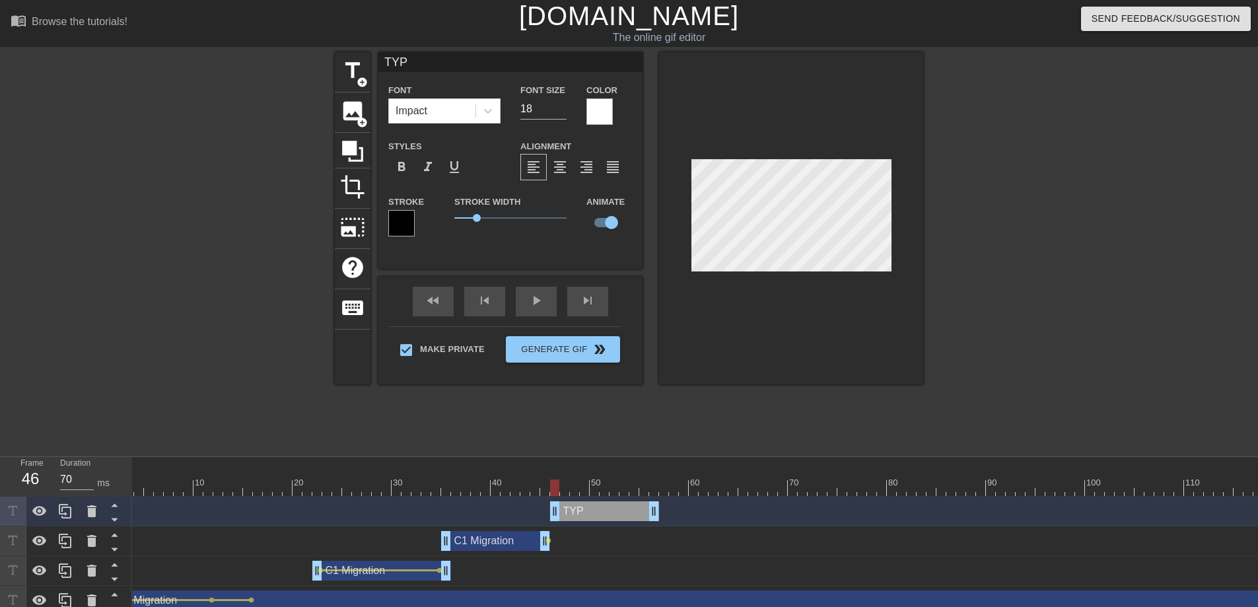
type input "TYP"
type textarea "TYP"
type input "TYP M"
type textarea "TYP M"
type input "TYP Mi"
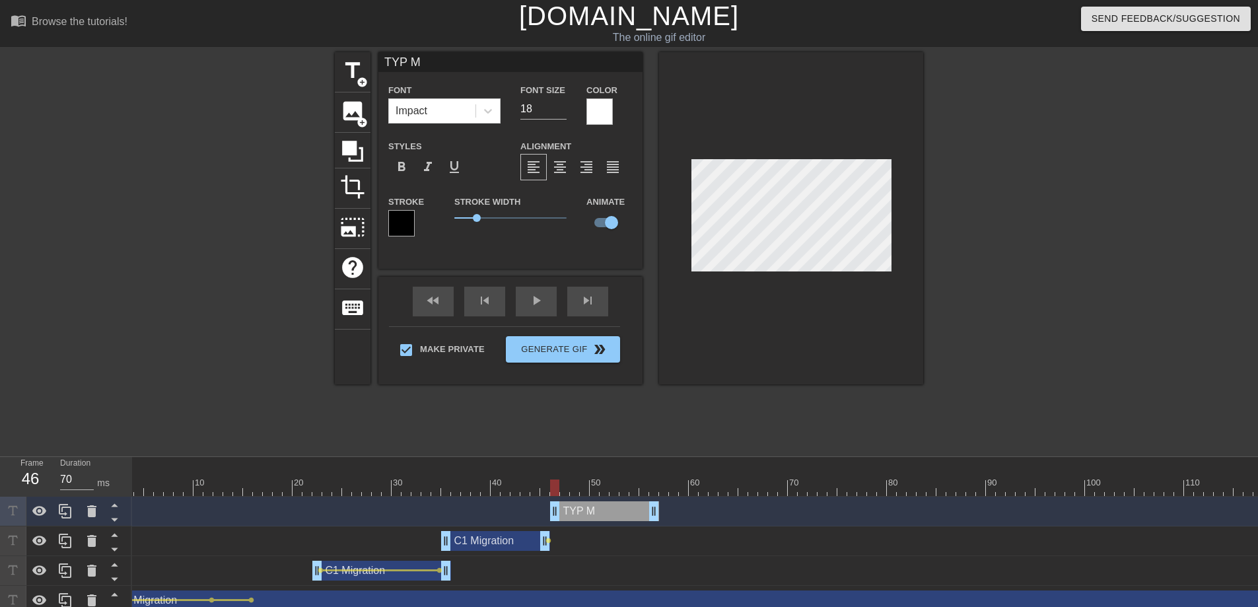
type textarea "TYP Mi"
type input "TYP Mig"
type textarea "TYP Mig"
type input "TYP Migr"
type textarea "TYP Migr"
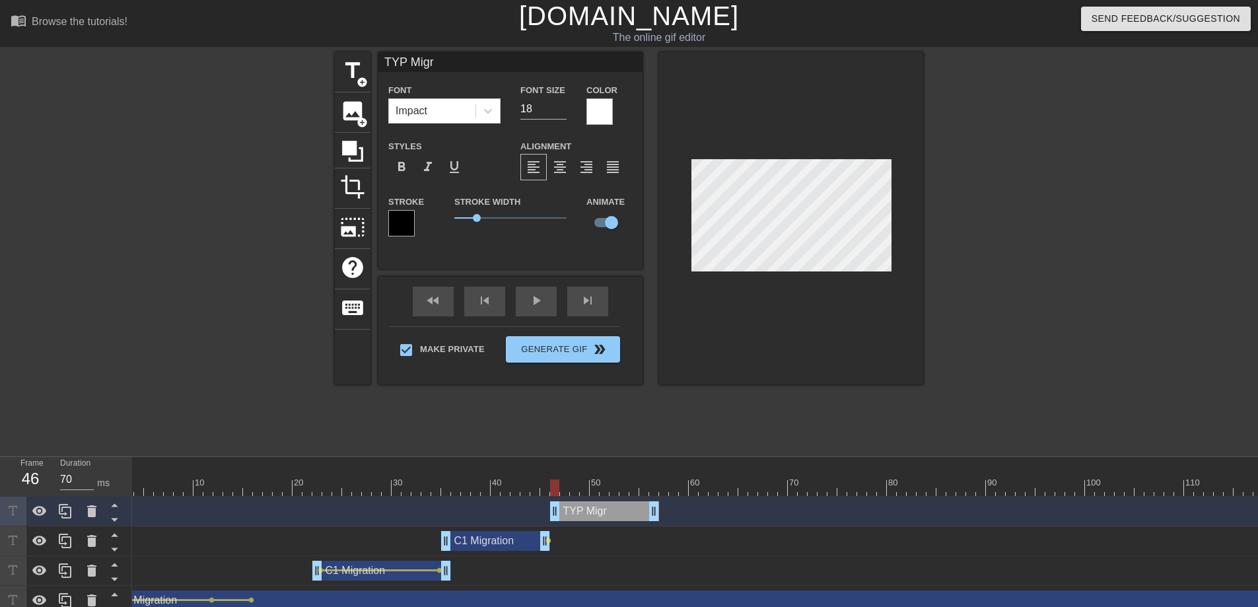
type input "TYP Migra"
type textarea "TYP Migra"
type input "TYP Migrat"
type textarea "TYP Migrat"
type input "TYP Migrati"
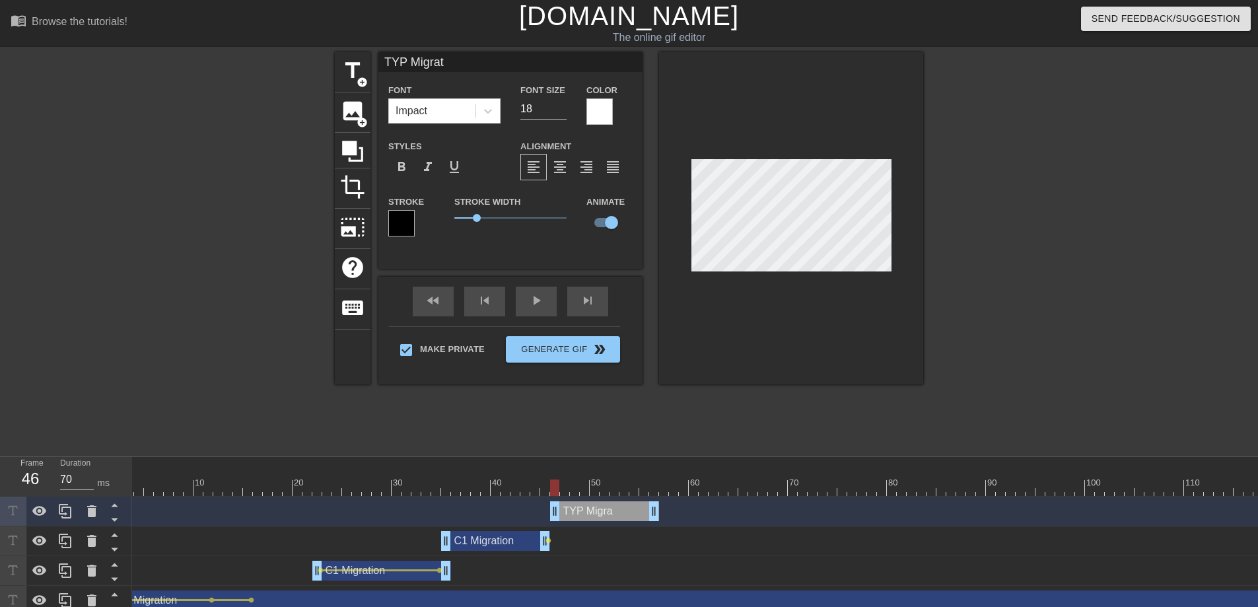
type textarea "TYP Migrati"
type input "TYP Migratio"
type textarea "TYP Migratio"
type input "TYP Migration"
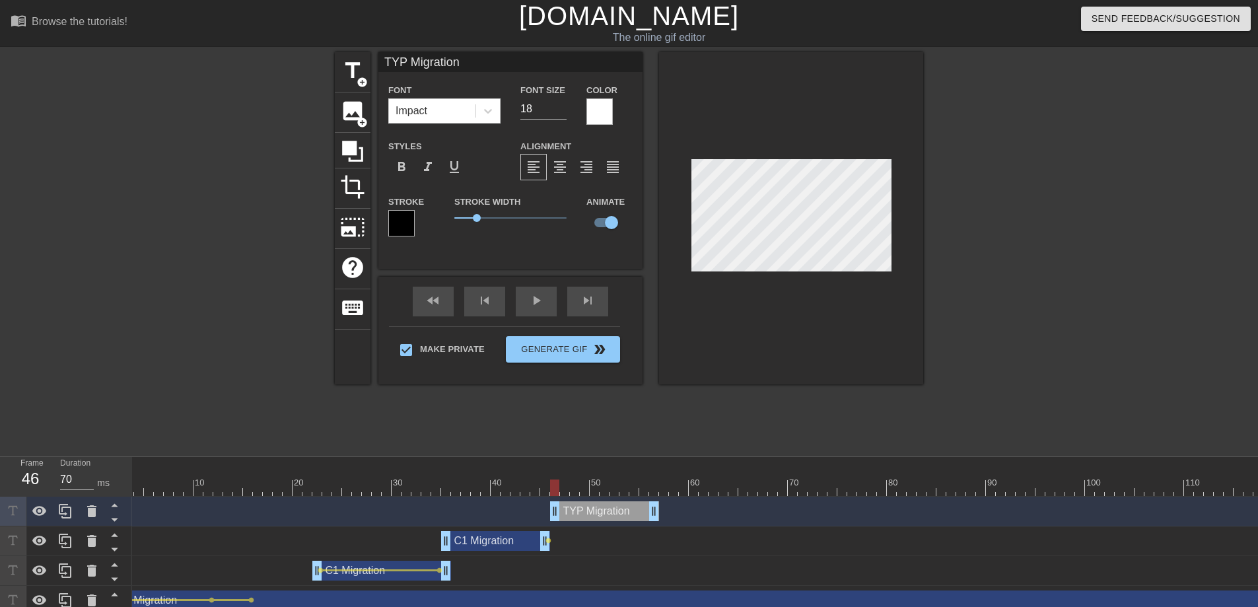
type textarea "TYP Migration"
drag, startPoint x: 555, startPoint y: 482, endPoint x: 716, endPoint y: 481, distance: 161.8
click at [716, 481] on div at bounding box center [712, 487] width 9 height 17
drag, startPoint x: 655, startPoint y: 514, endPoint x: 718, endPoint y: 510, distance: 62.9
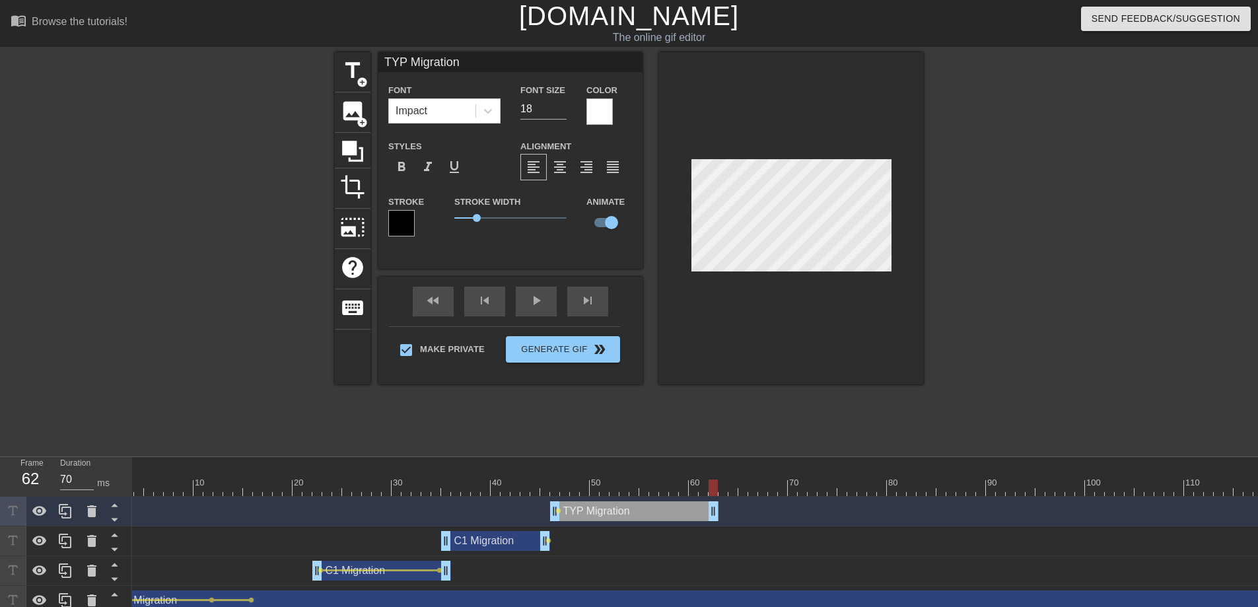
click at [718, 510] on div "TYP Migration drag_handle drag_handle lens" at bounding box center [847, 511] width 1486 height 20
click at [595, 535] on div "C1 Migration drag_handle drag_handle lens" at bounding box center [847, 541] width 1486 height 20
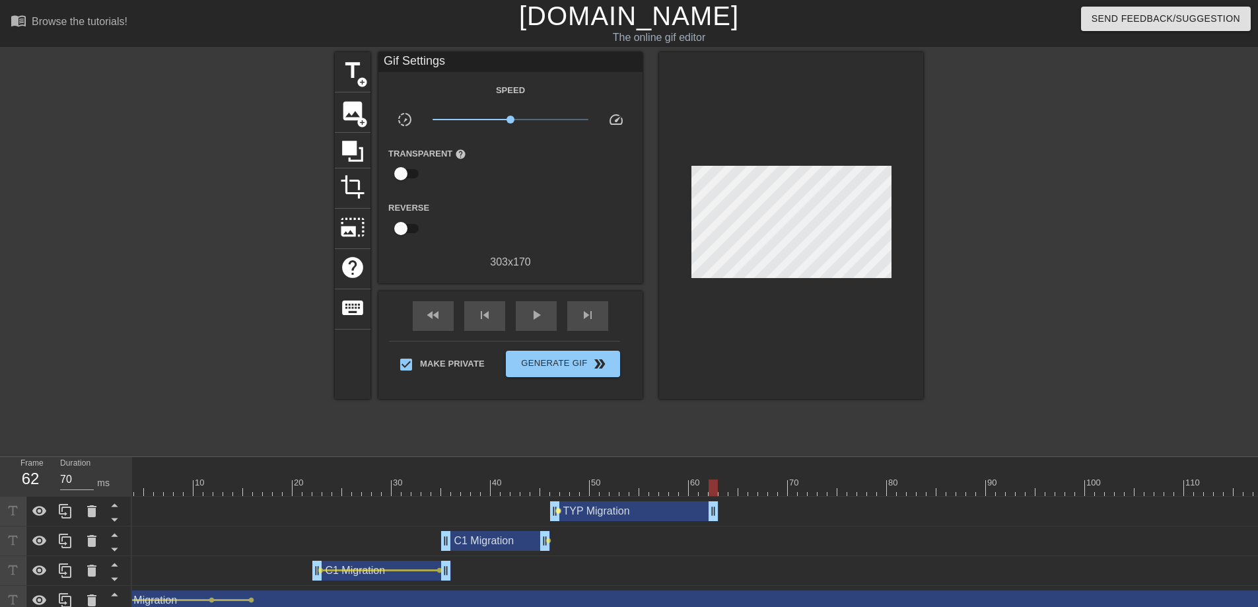
click at [558, 511] on span "lens" at bounding box center [558, 511] width 6 height 6
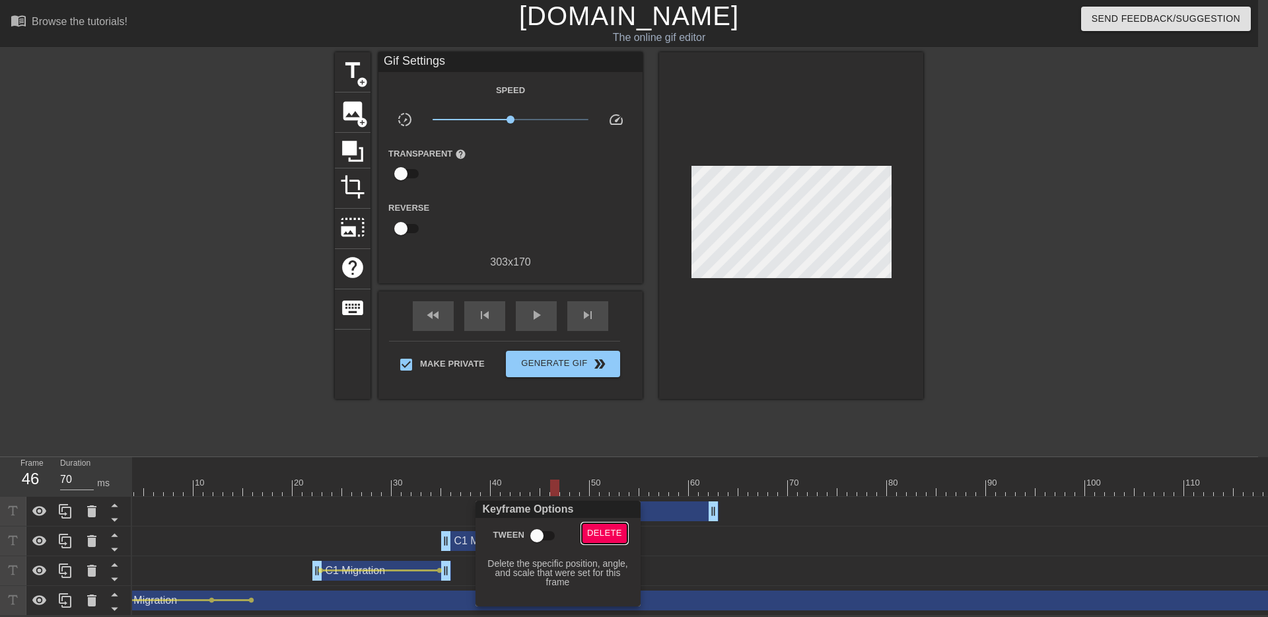
click at [600, 535] on span "Delete" at bounding box center [604, 533] width 35 height 15
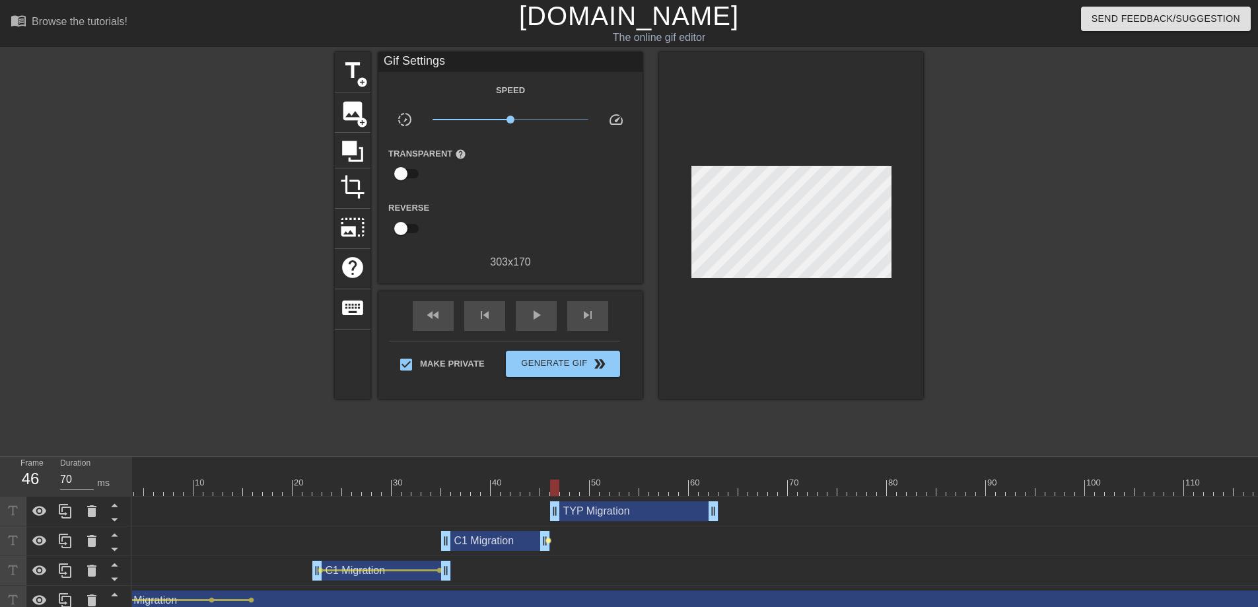
click at [549, 539] on span "lens" at bounding box center [548, 540] width 6 height 6
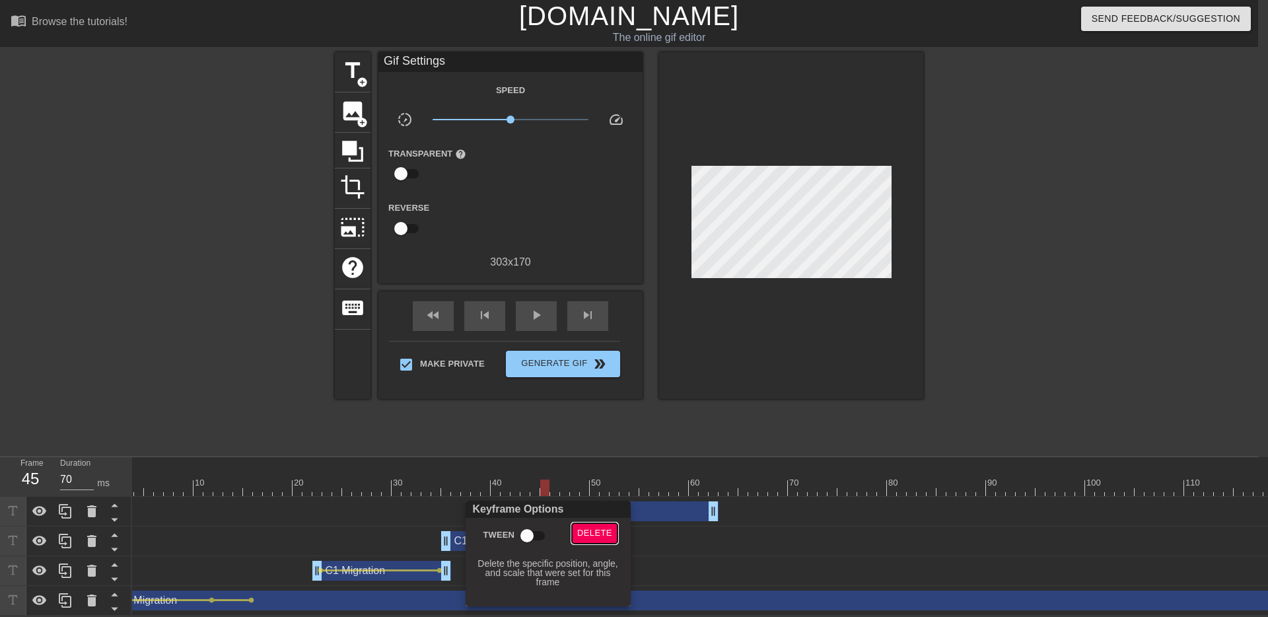
click at [594, 537] on span "Delete" at bounding box center [594, 533] width 35 height 15
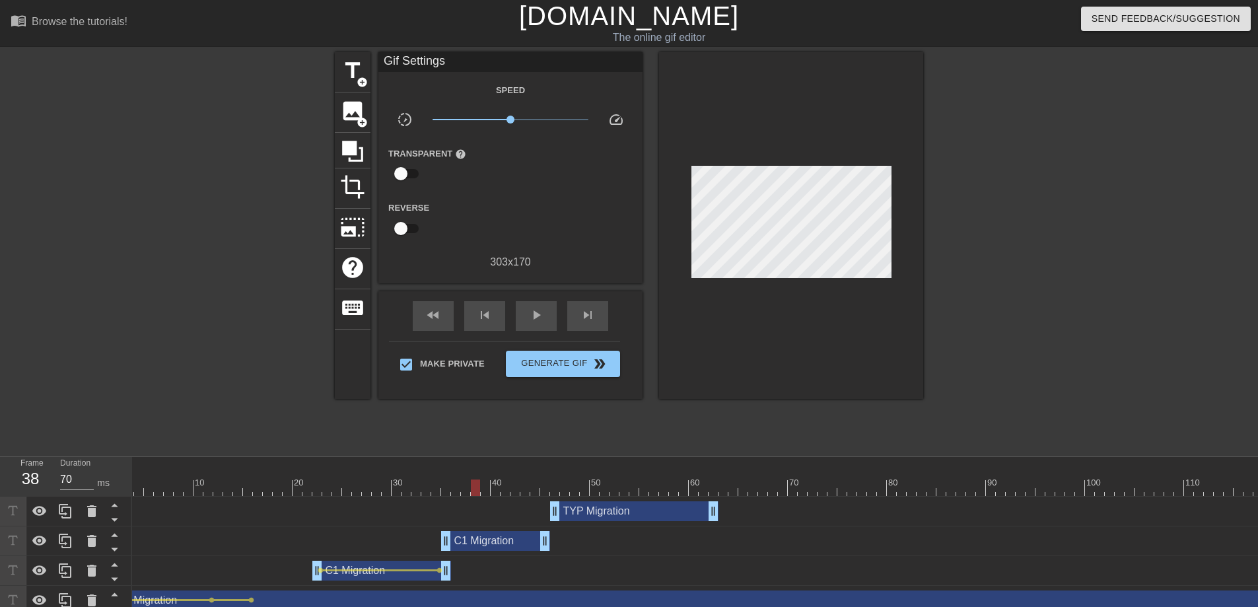
click at [474, 478] on div at bounding box center [476, 478] width 10 height 17
drag, startPoint x: 474, startPoint y: 483, endPoint x: 317, endPoint y: 488, distance: 157.2
click at [317, 488] on div at bounding box center [316, 487] width 9 height 17
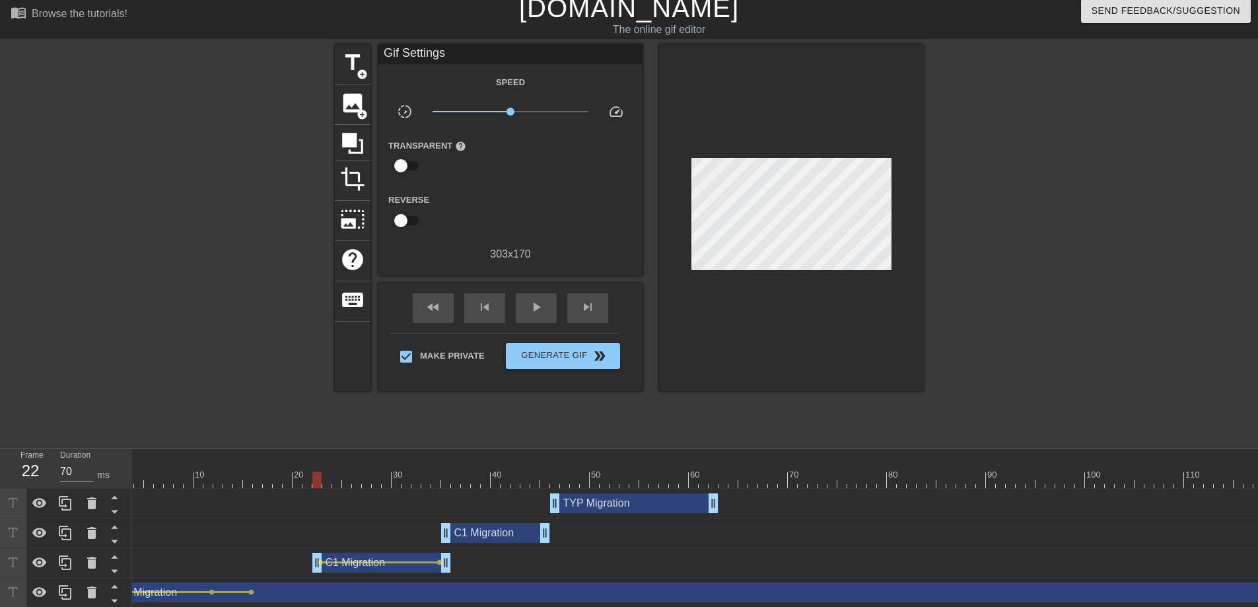
scroll to position [18, 0]
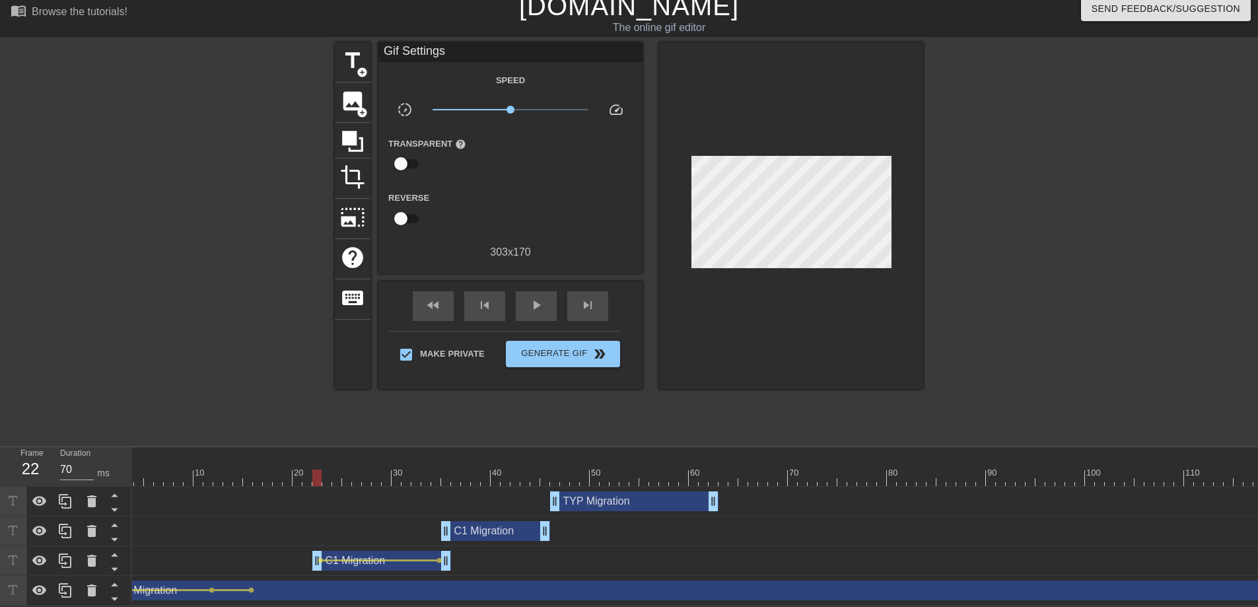
click at [337, 559] on div "C1 Migration drag_handle drag_handle" at bounding box center [381, 561] width 139 height 20
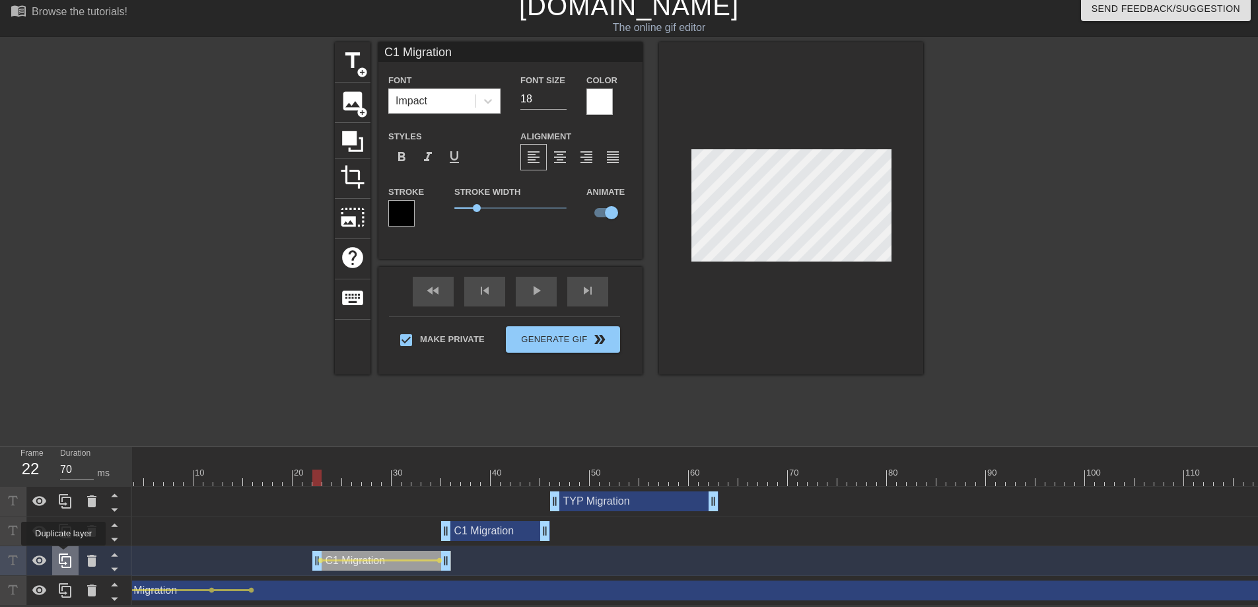
click at [65, 555] on icon at bounding box center [65, 560] width 13 height 15
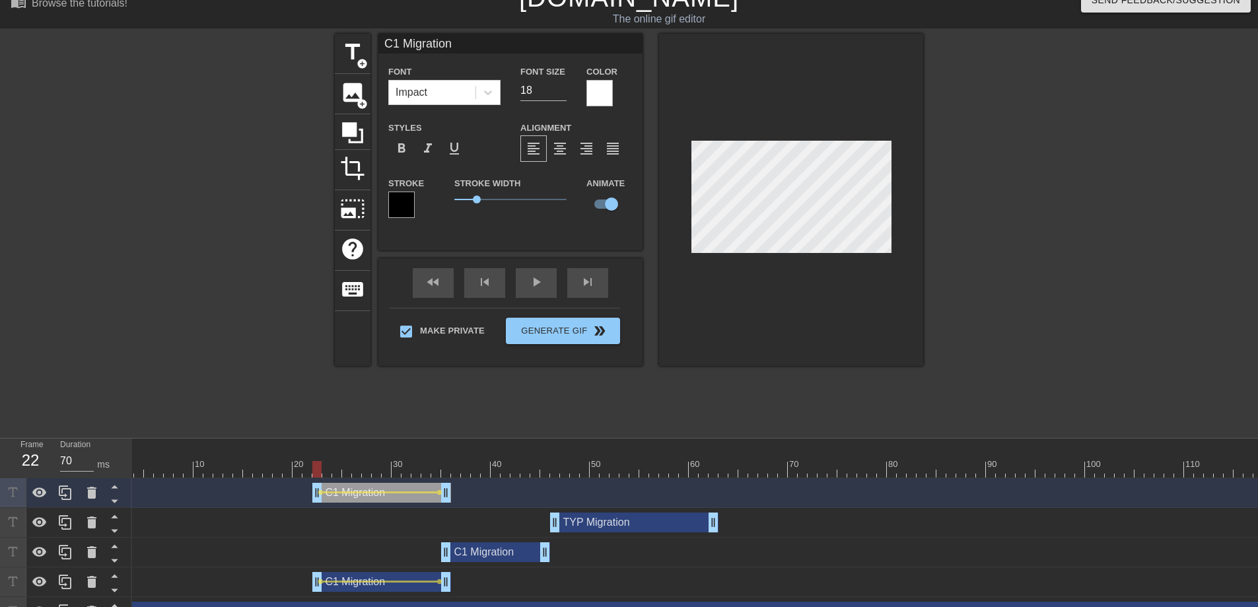
scroll to position [1, 2]
type input "T"
type textarea "T"
type input "TY"
type textarea "TY"
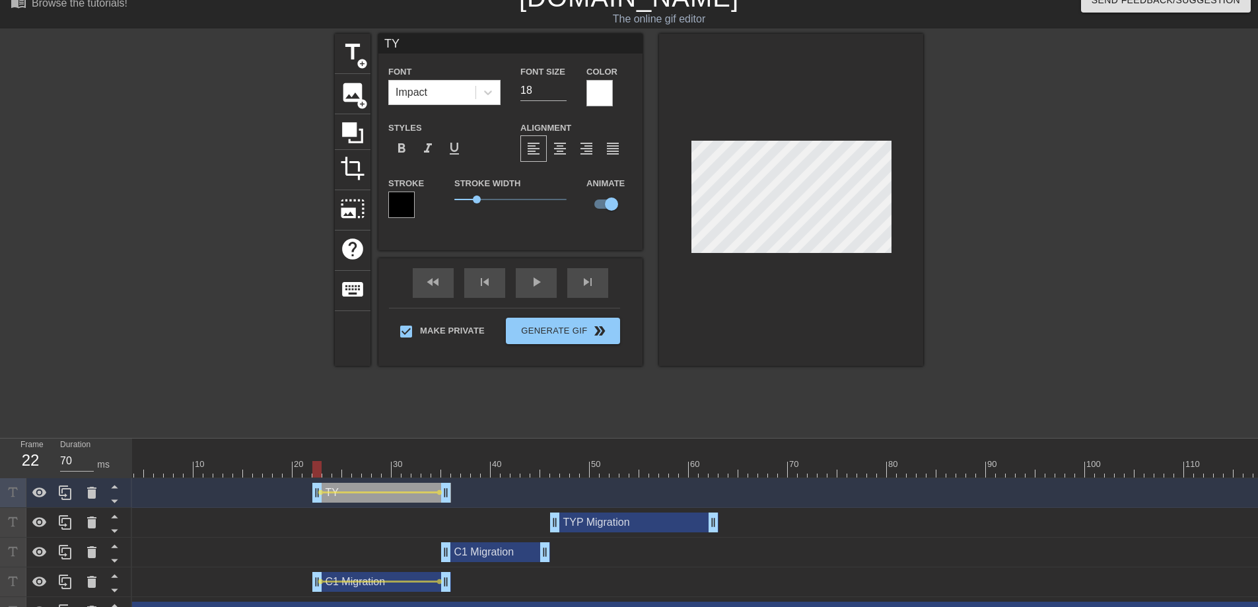
type input "TYP"
type textarea "TYP"
type input "TYP"
type textarea "TYP"
type input "TYP M"
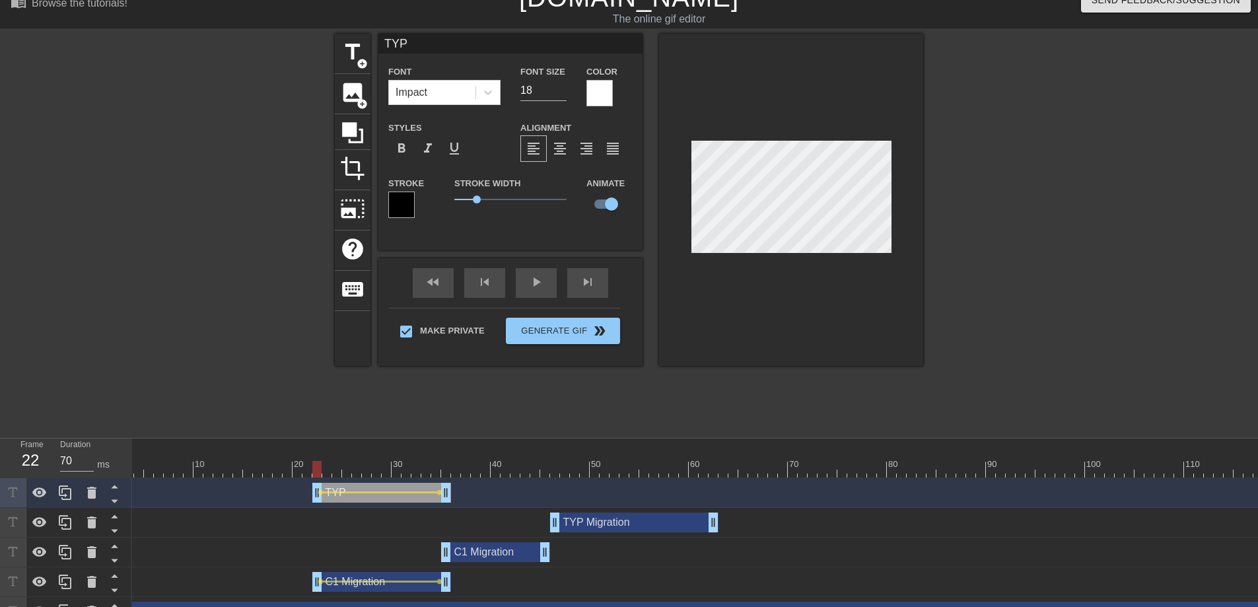
type textarea "TYP M"
type input "TYP Mi"
type textarea "TYP Mi"
type input "TYP Mig"
type textarea "TYP Mig"
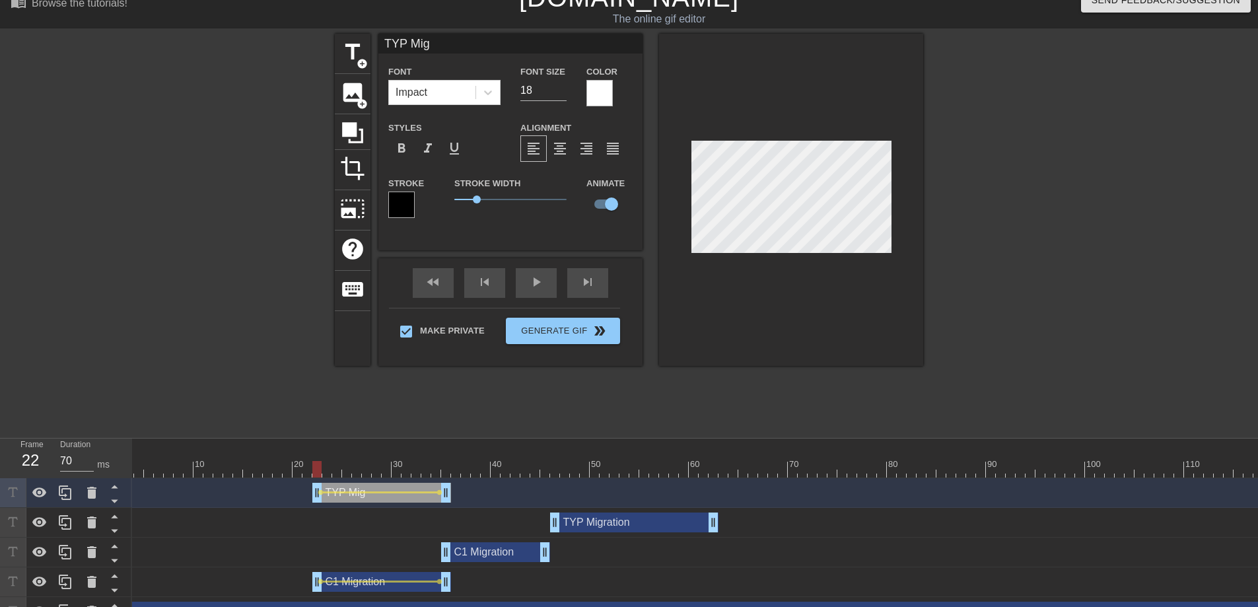
type input "TYP Migr"
type textarea "TYP Migr"
type input "TYP Migra"
type textarea "TYP Migra"
type input "TYP Migrat"
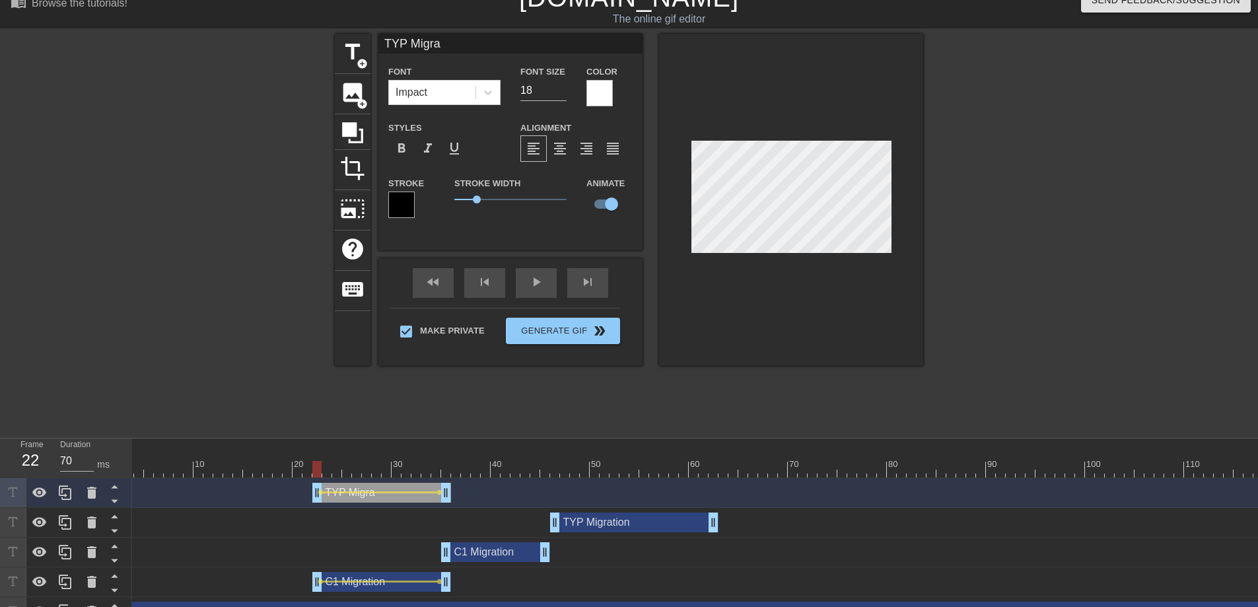
type textarea "TYP Migrat"
type input "TYP Migrati"
type textarea "TYP Migrati"
type input "TYP Migratio"
type textarea "TYP Migratio"
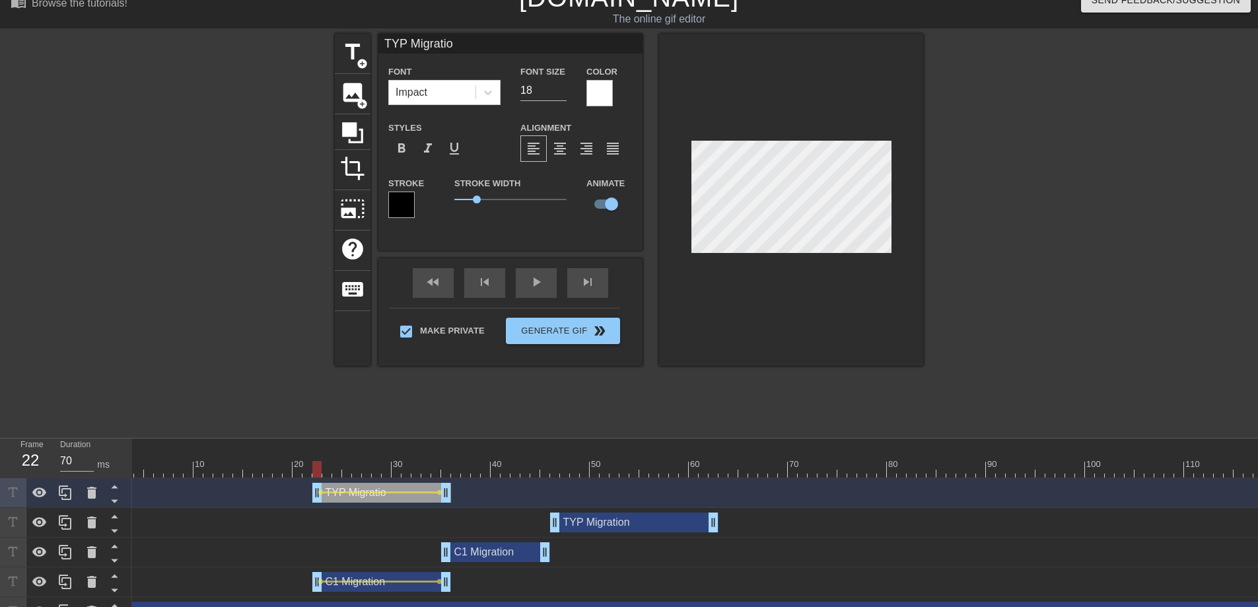
type input "TYP Migration"
type textarea "TYP Migration"
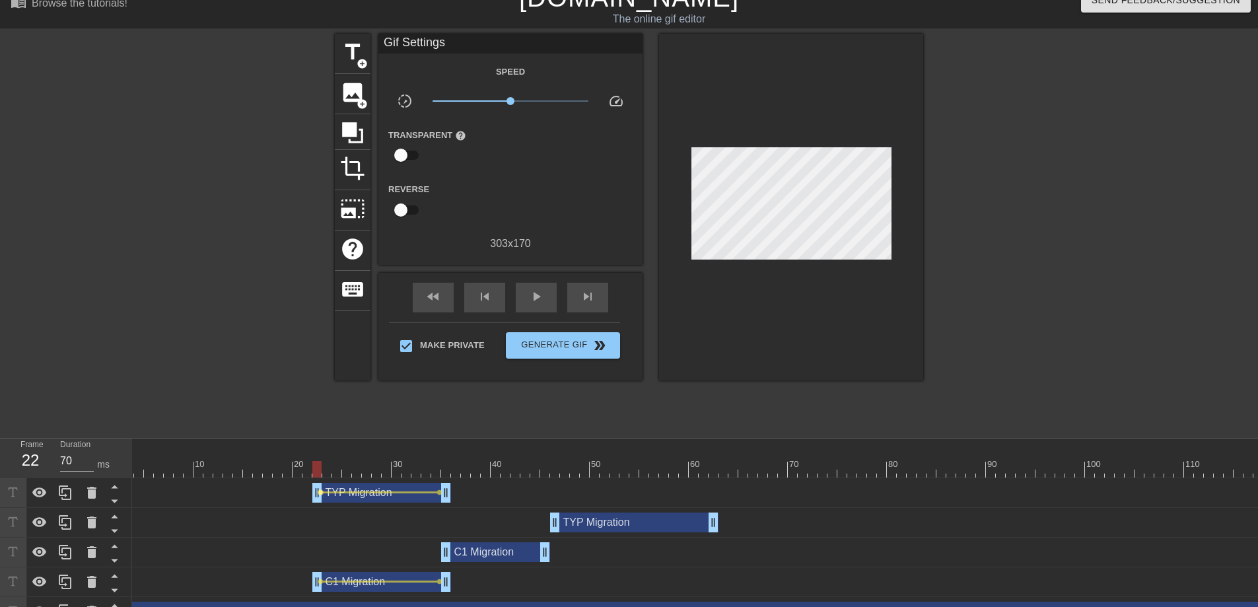
click at [320, 493] on span "lens" at bounding box center [321, 492] width 6 height 6
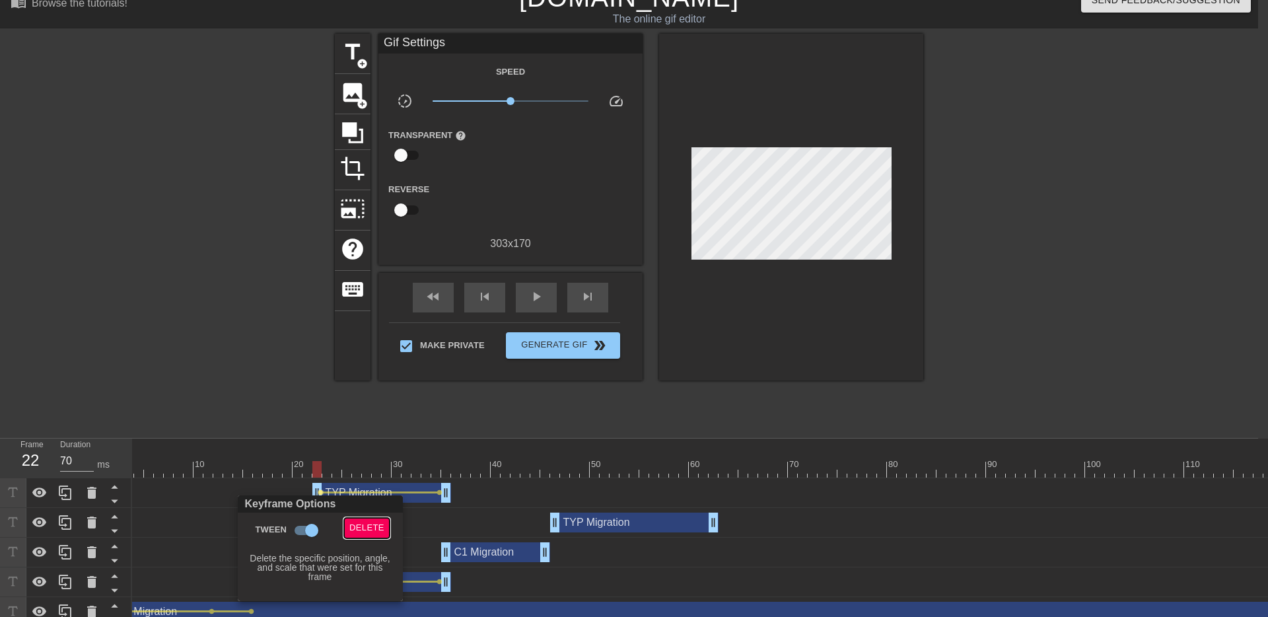
click at [355, 524] on span "Delete" at bounding box center [366, 527] width 35 height 15
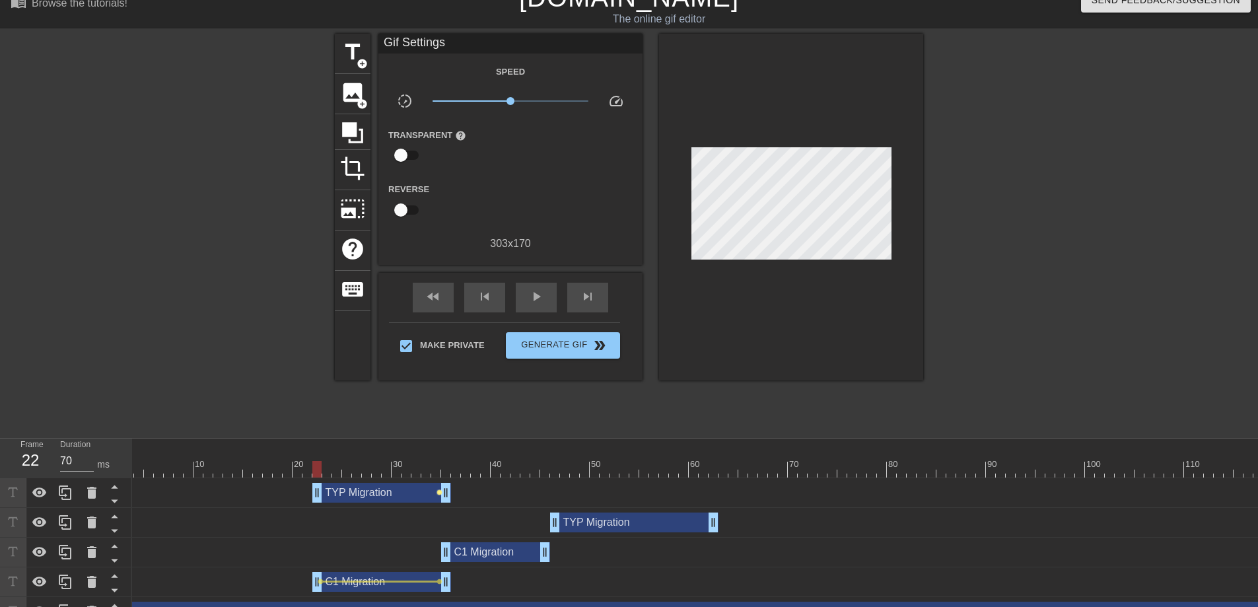
click at [438, 493] on span "lens" at bounding box center [439, 492] width 6 height 6
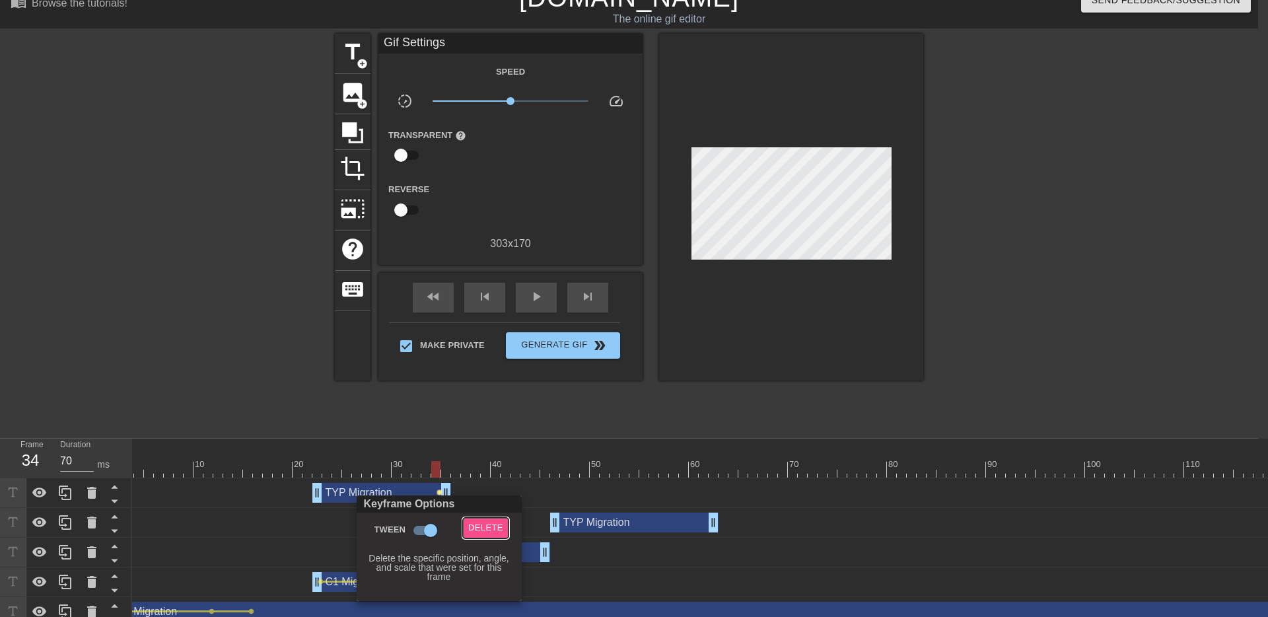
click at [492, 531] on span "Delete" at bounding box center [485, 527] width 35 height 15
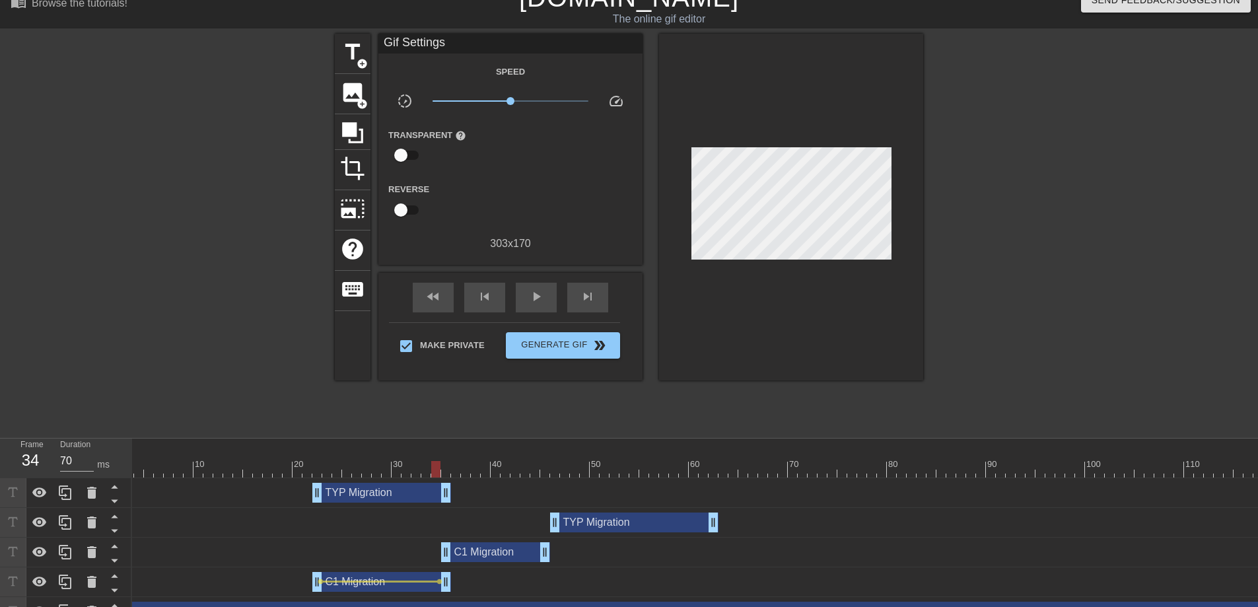
click at [397, 497] on div "TYP Migration drag_handle drag_handle" at bounding box center [381, 493] width 139 height 20
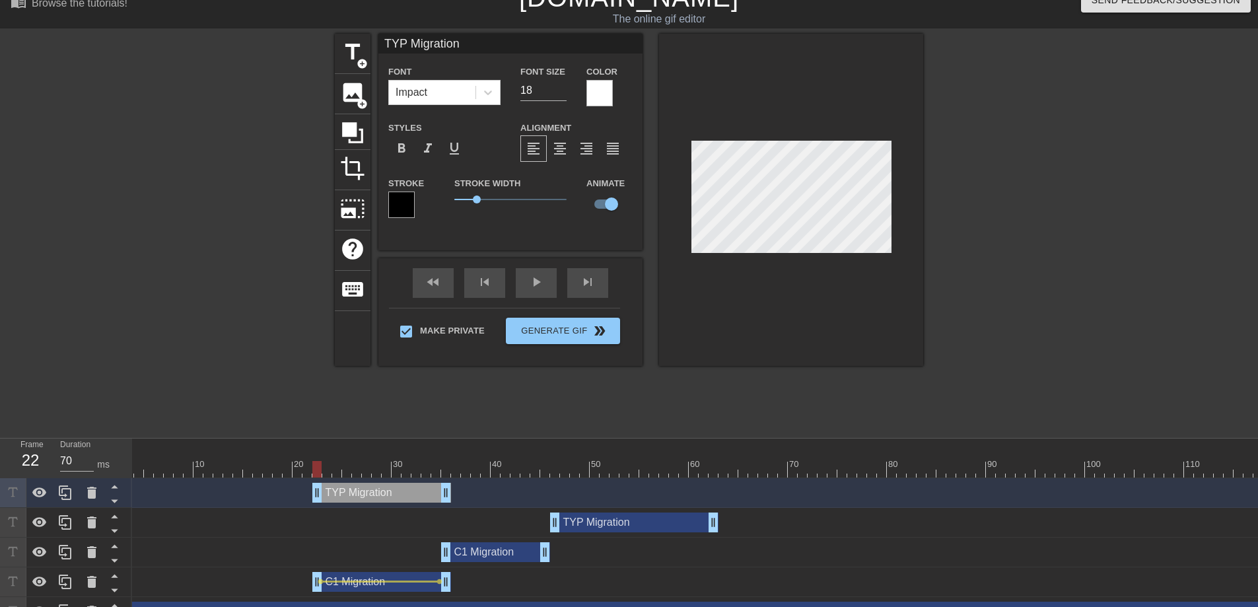
drag, startPoint x: 434, startPoint y: 466, endPoint x: 316, endPoint y: 467, distance: 118.9
click at [316, 467] on div at bounding box center [316, 469] width 9 height 17
drag, startPoint x: 318, startPoint y: 468, endPoint x: 443, endPoint y: 464, distance: 124.9
click at [443, 464] on div at bounding box center [445, 469] width 9 height 17
drag, startPoint x: 447, startPoint y: 583, endPoint x: 440, endPoint y: 584, distance: 7.3
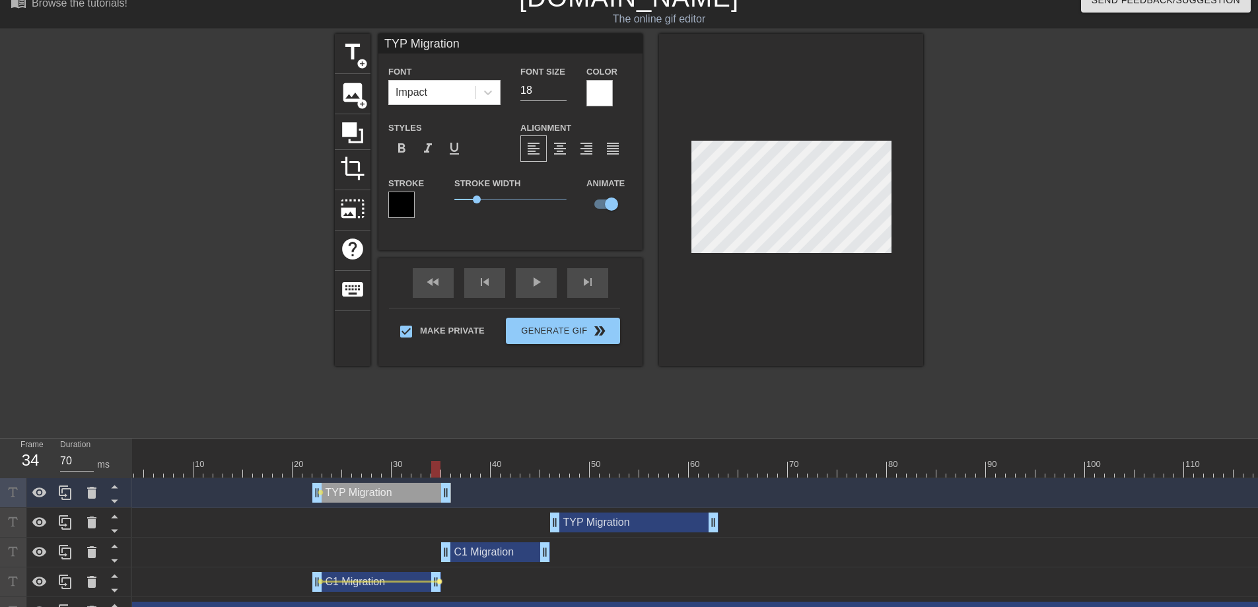
click at [440, 584] on div "C1 Migration drag_handle drag_handle lens lens" at bounding box center [847, 582] width 1486 height 20
drag, startPoint x: 446, startPoint y: 492, endPoint x: 439, endPoint y: 493, distance: 7.3
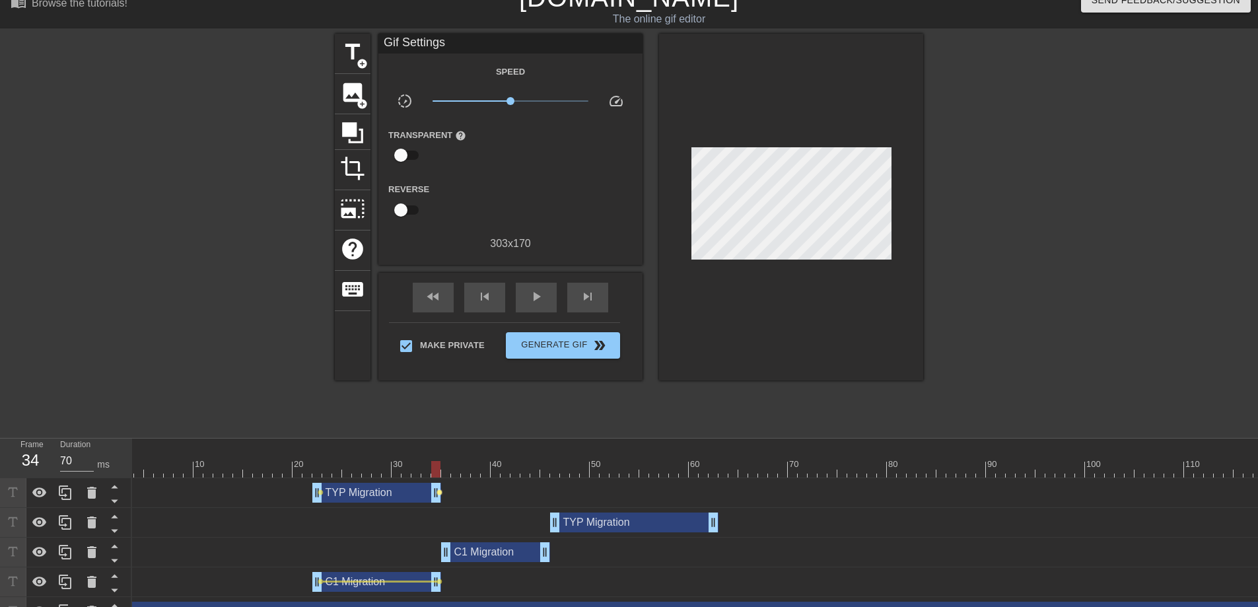
click at [438, 493] on span "lens" at bounding box center [439, 492] width 6 height 6
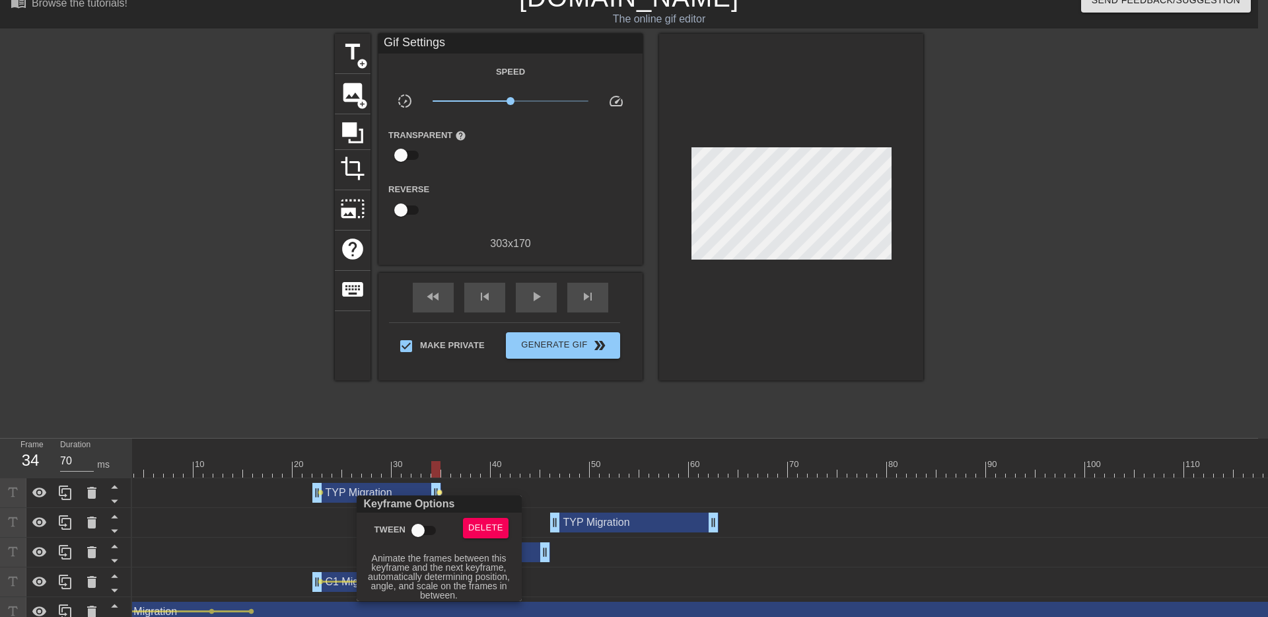
click at [427, 528] on input "Tween" at bounding box center [417, 530] width 75 height 25
checkbox input "true"
click at [320, 492] on div at bounding box center [634, 308] width 1268 height 617
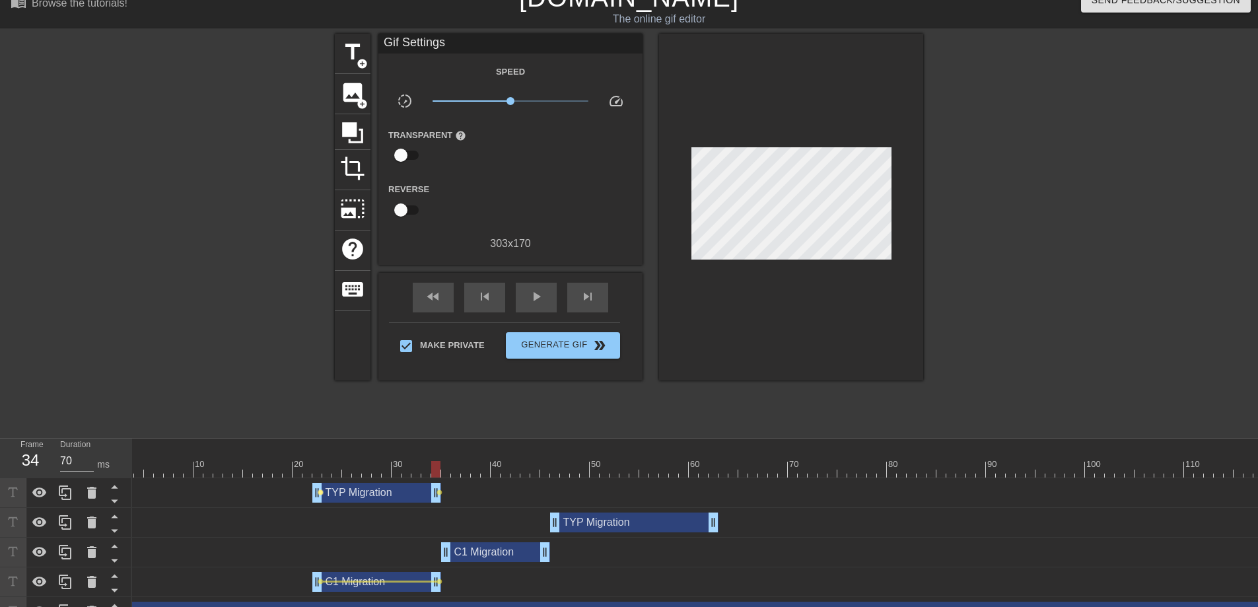
click at [319, 494] on span "lens" at bounding box center [321, 492] width 6 height 6
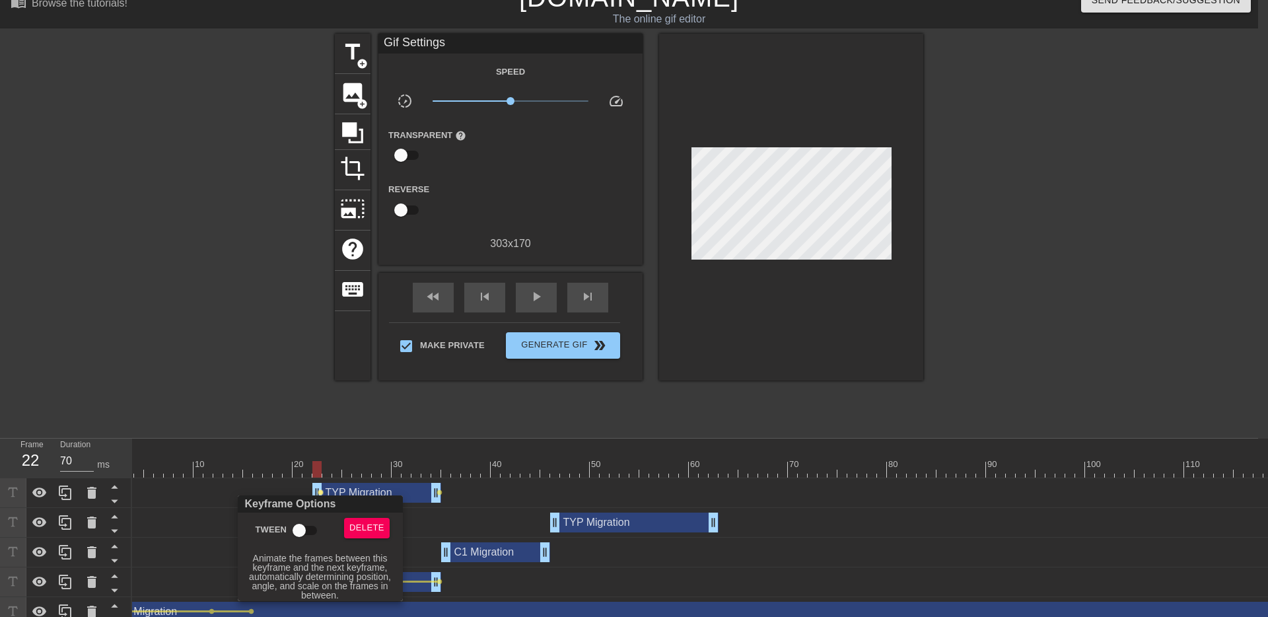
click at [310, 532] on input "Tween" at bounding box center [298, 530] width 75 height 25
checkbox input "true"
click at [406, 446] on div at bounding box center [634, 308] width 1268 height 617
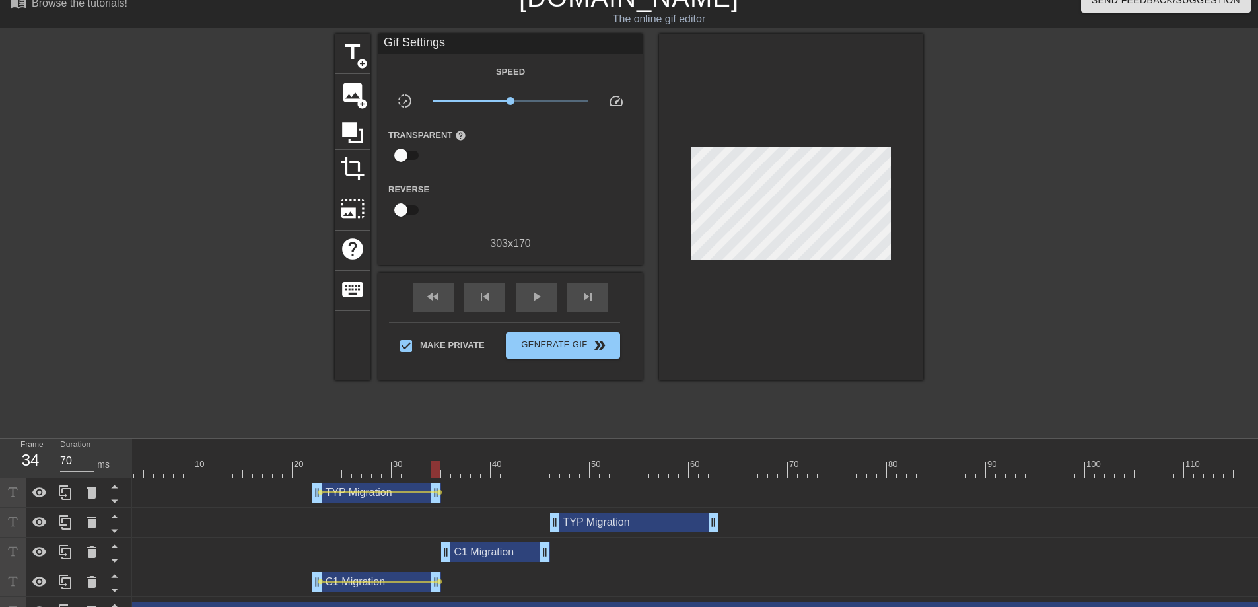
drag, startPoint x: 316, startPoint y: 466, endPoint x: 436, endPoint y: 449, distance: 121.4
click at [436, 449] on div "10 20 30 40 50 60 70 80 90 100 110 120 130 140 150" at bounding box center [847, 457] width 1486 height 39
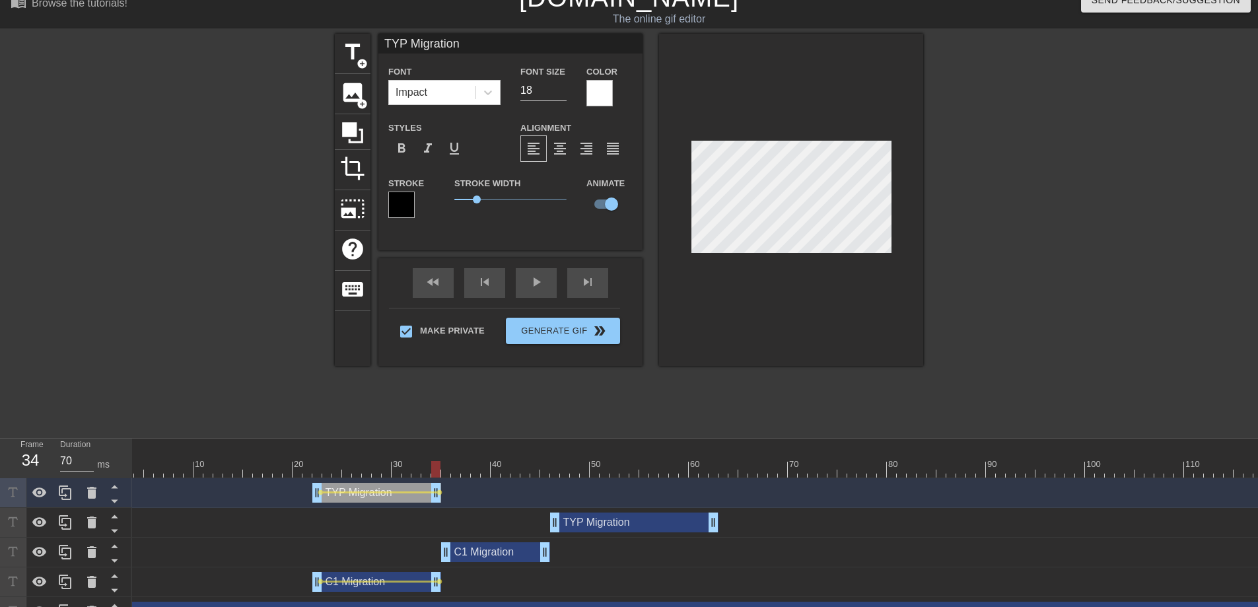
drag, startPoint x: 435, startPoint y: 464, endPoint x: 432, endPoint y: 448, distance: 16.2
click at [432, 448] on div "10 20 30 40 50 60 70 80 90 100 110 120 130 140 150" at bounding box center [847, 457] width 1486 height 39
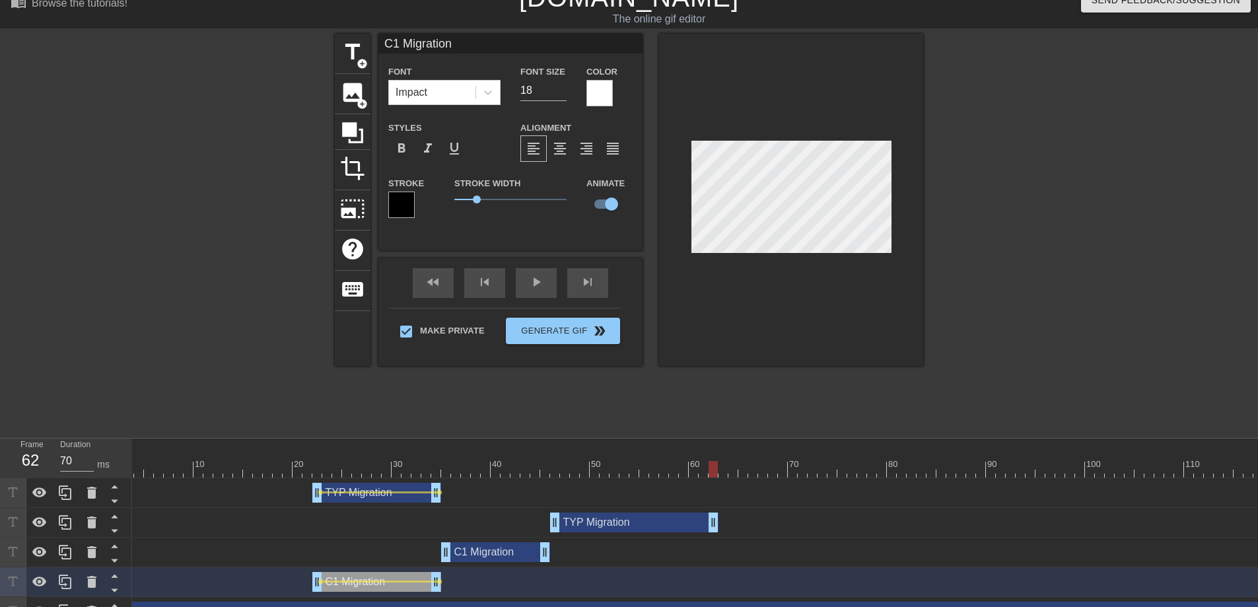
drag, startPoint x: 434, startPoint y: 466, endPoint x: 707, endPoint y: 450, distance: 273.2
click at [707, 450] on div "10 20 30 40 50 60 70 80 90 100 110 120 130 140 150" at bounding box center [847, 457] width 1486 height 39
click at [627, 520] on div "TYP Migration drag_handle drag_handle" at bounding box center [634, 522] width 168 height 20
type input "TYP Migration"
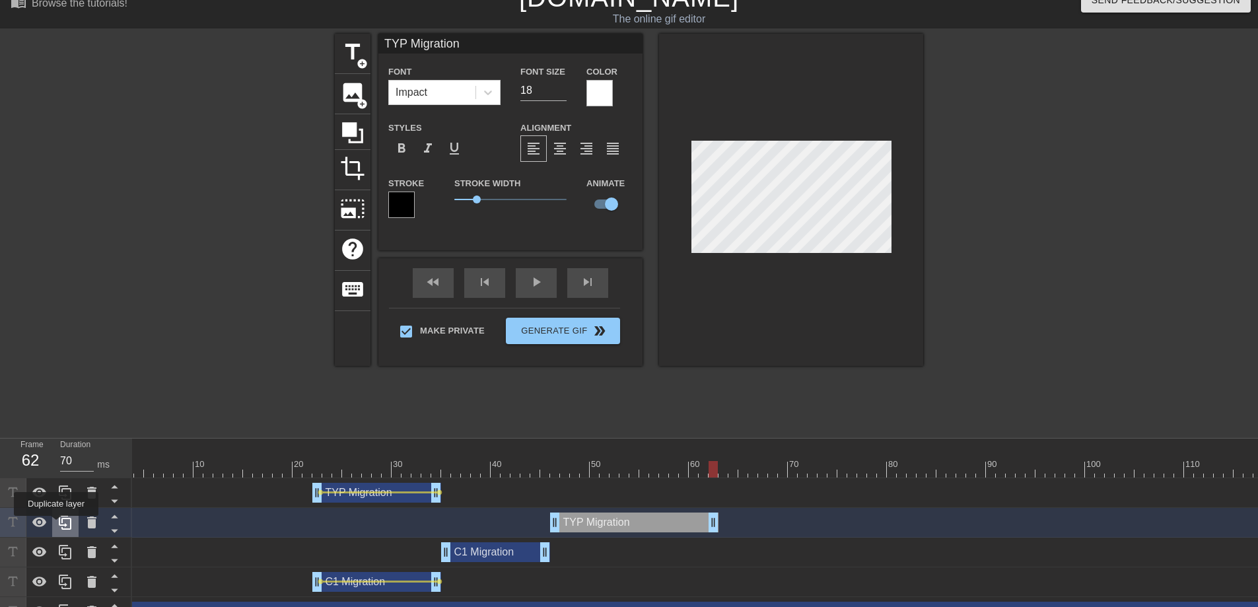
click at [57, 525] on icon at bounding box center [65, 522] width 16 height 16
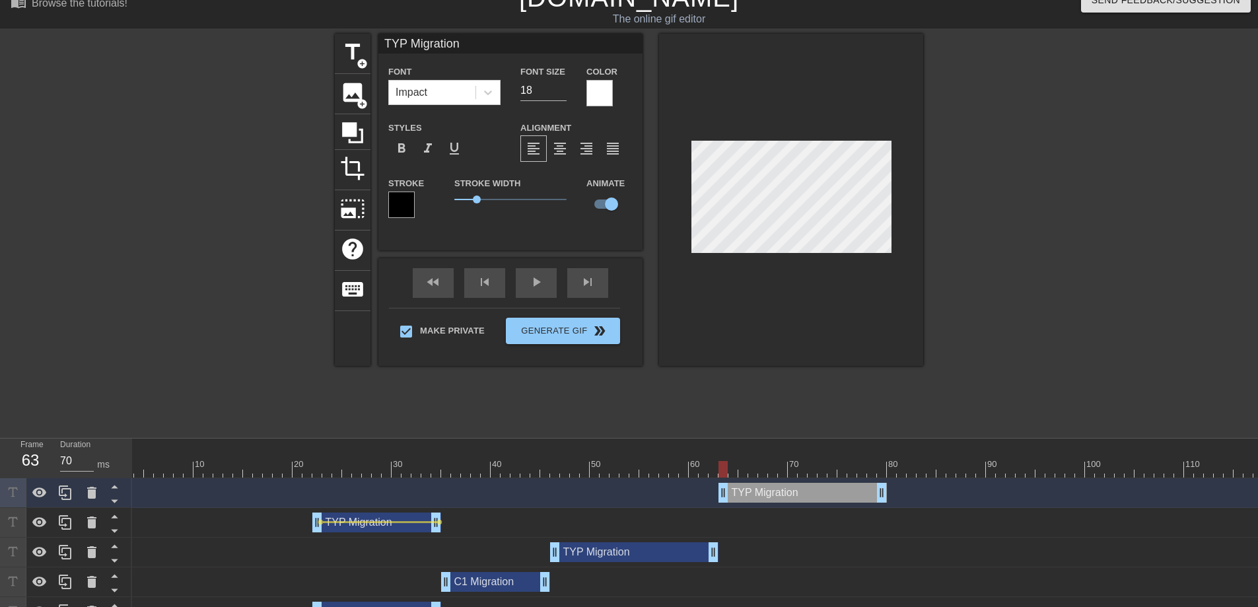
drag, startPoint x: 603, startPoint y: 495, endPoint x: 768, endPoint y: 491, distance: 165.1
click at [768, 491] on div "TYP Migration drag_handle drag_handle" at bounding box center [802, 493] width 168 height 20
drag, startPoint x: 723, startPoint y: 467, endPoint x: 831, endPoint y: 465, distance: 107.7
click at [831, 465] on div at bounding box center [831, 469] width 9 height 17
drag, startPoint x: 882, startPoint y: 495, endPoint x: 834, endPoint y: 493, distance: 48.2
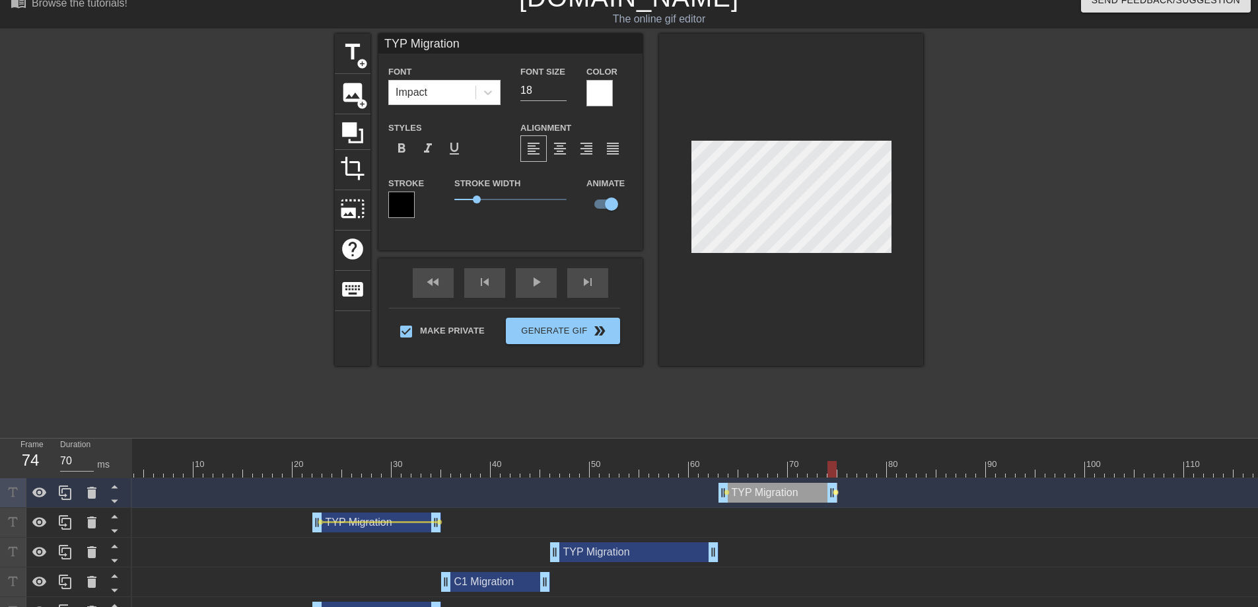
click at [834, 494] on span "lens" at bounding box center [836, 492] width 6 height 6
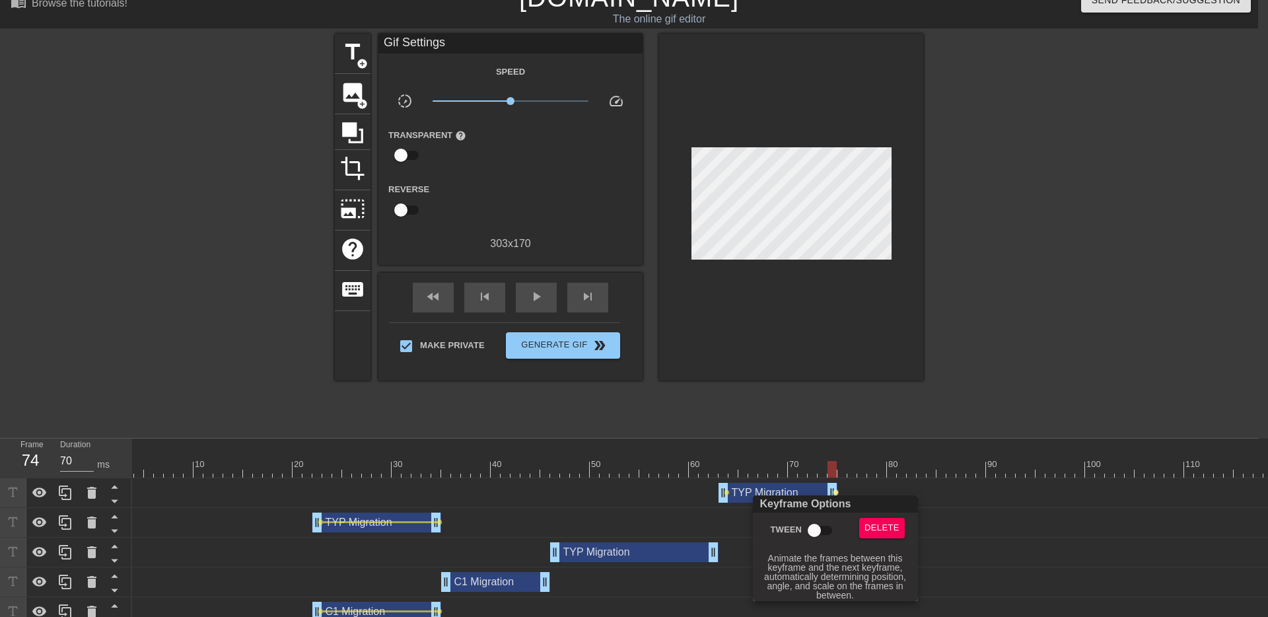
click at [819, 530] on input "Tween" at bounding box center [814, 530] width 75 height 25
checkbox input "true"
click at [724, 493] on div at bounding box center [634, 308] width 1268 height 617
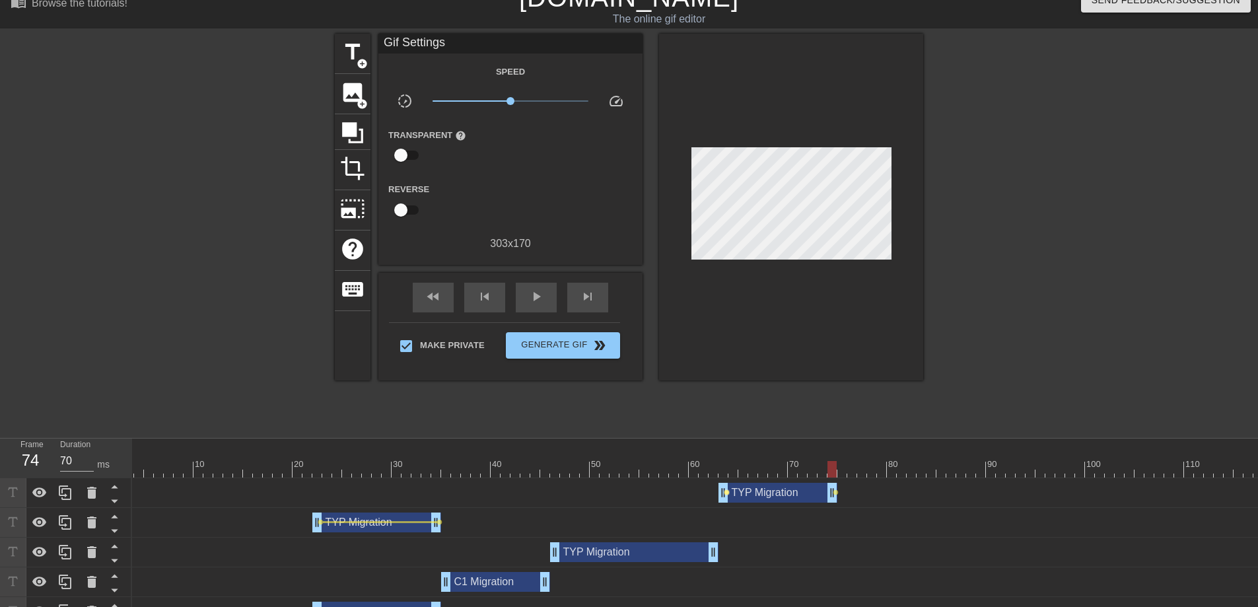
click at [727, 493] on span "lens" at bounding box center [727, 492] width 6 height 6
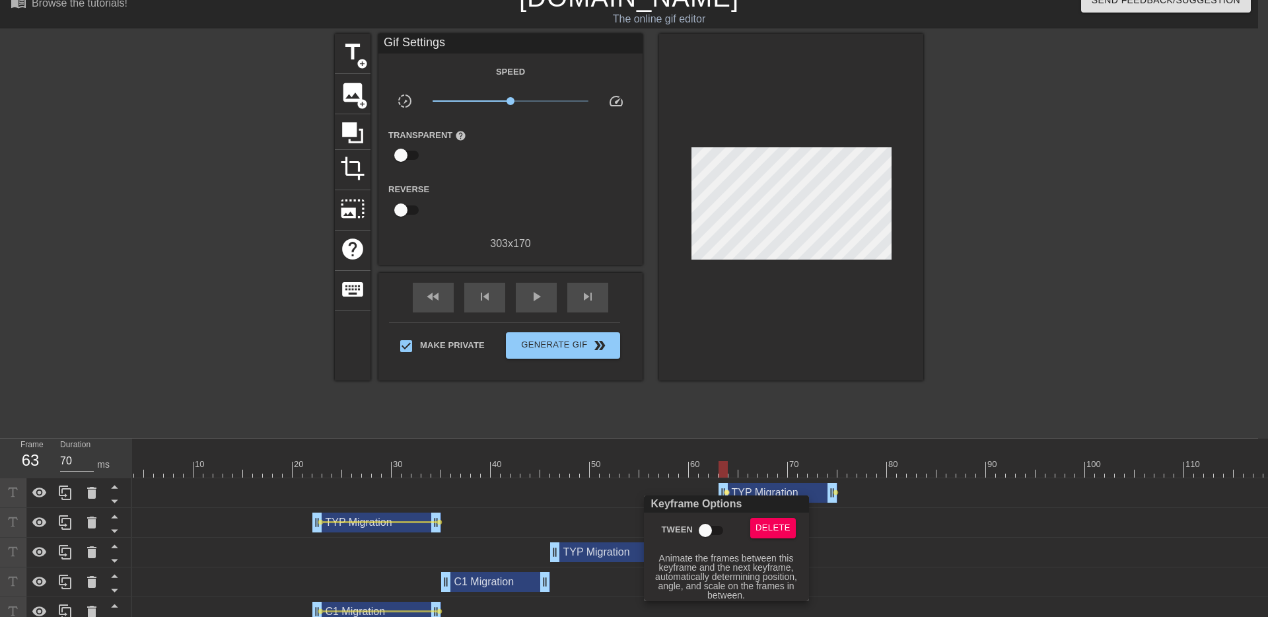
click at [703, 528] on input "Tween" at bounding box center [705, 530] width 75 height 25
checkbox input "true"
click at [871, 503] on div at bounding box center [634, 308] width 1268 height 617
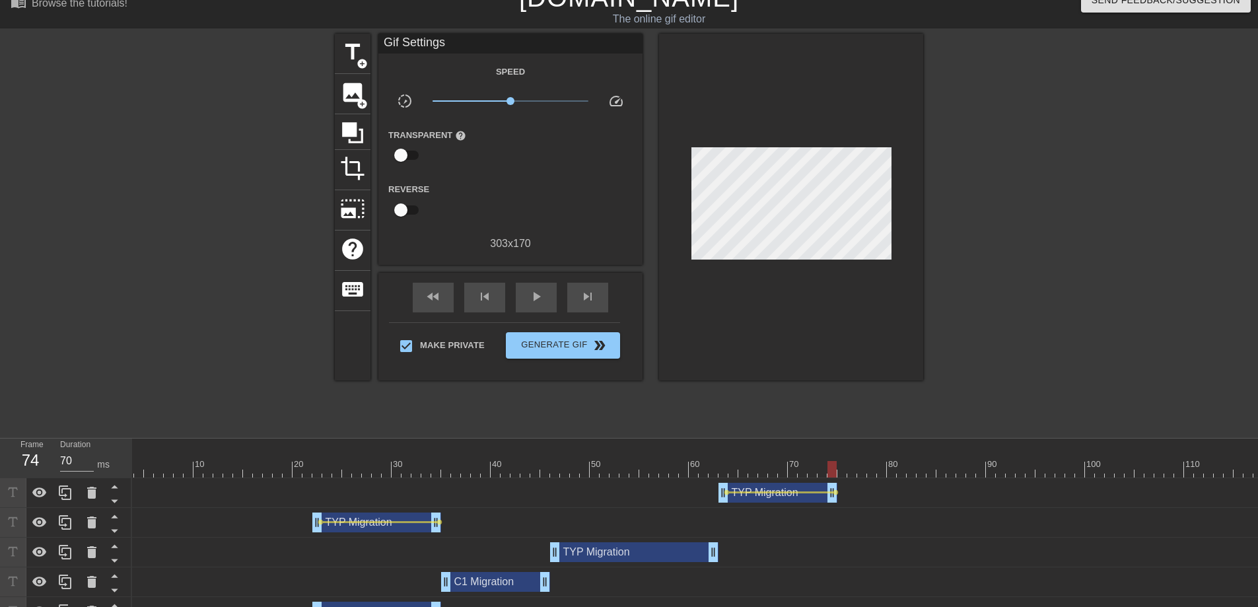
drag, startPoint x: 722, startPoint y: 470, endPoint x: 833, endPoint y: 473, distance: 111.0
click at [833, 473] on div at bounding box center [831, 469] width 9 height 17
click at [57, 493] on icon at bounding box center [65, 493] width 16 height 16
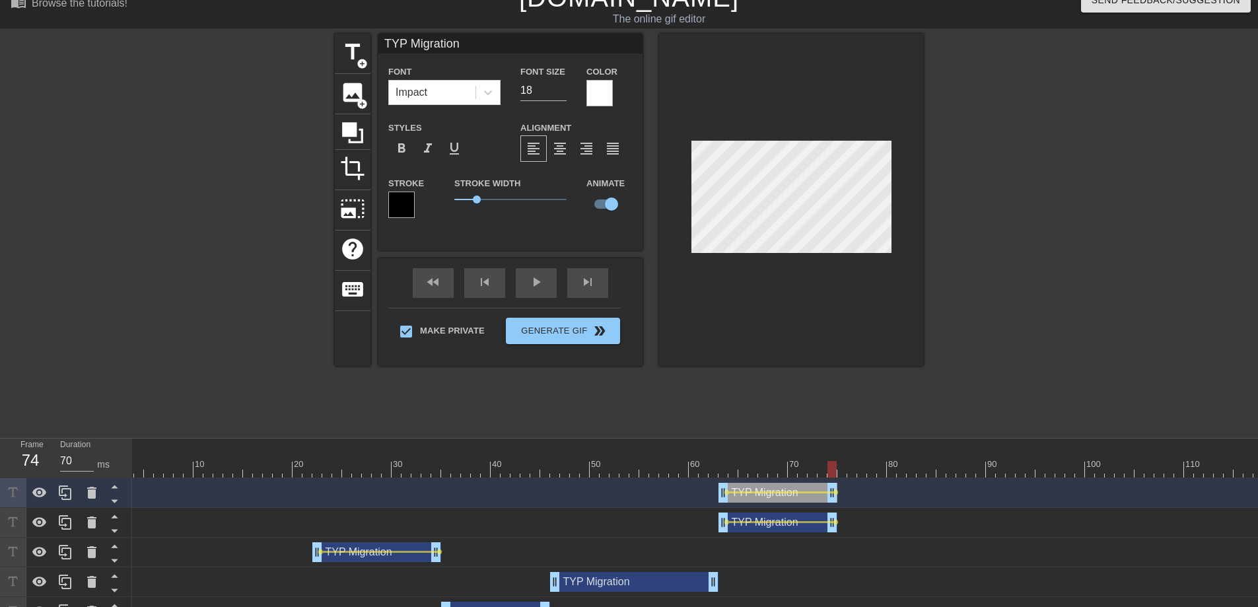
scroll to position [1, 3]
type input "C"
type textarea "C"
type input "C1"
type textarea "C1"
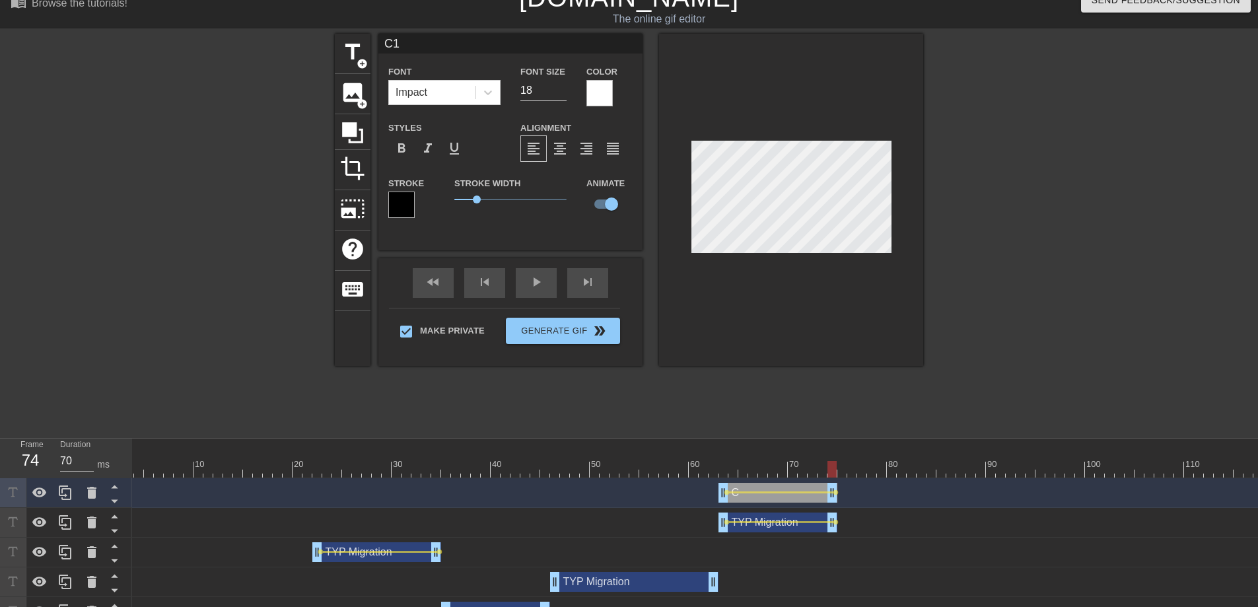
type input "C1"
type textarea "C1"
type input "C1 M"
type textarea "C1 M"
type input "C1 Mi"
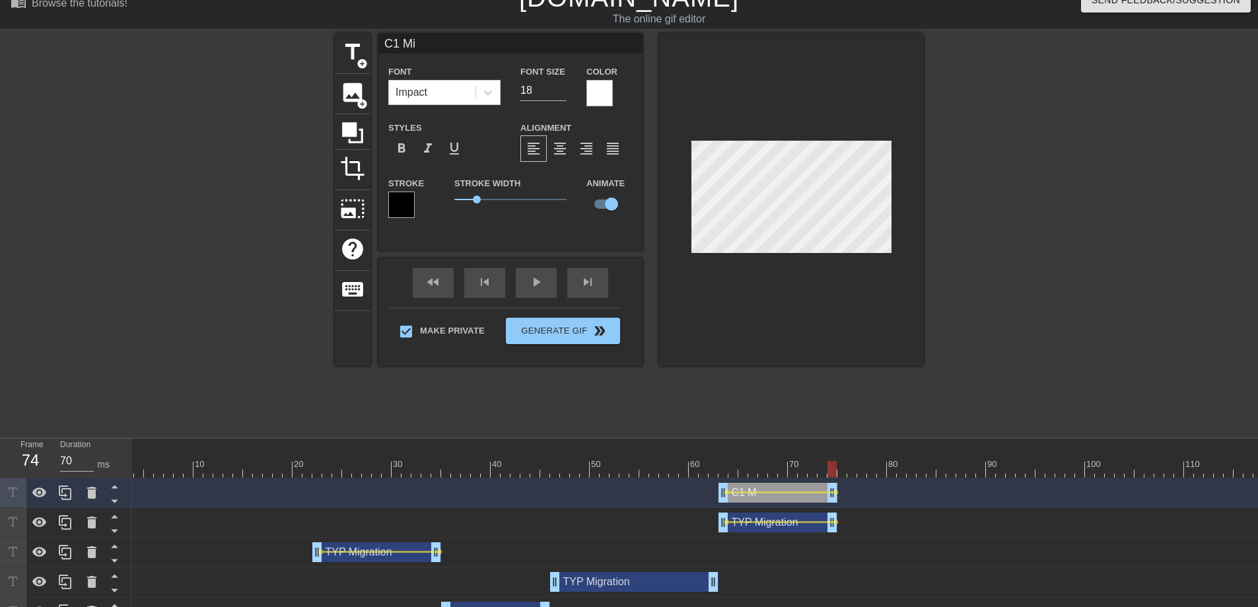
type textarea "C1 Mi"
type input "C1 Mig"
type textarea "C1 Mig"
type input "C1 Migr"
type textarea "C1 Migr"
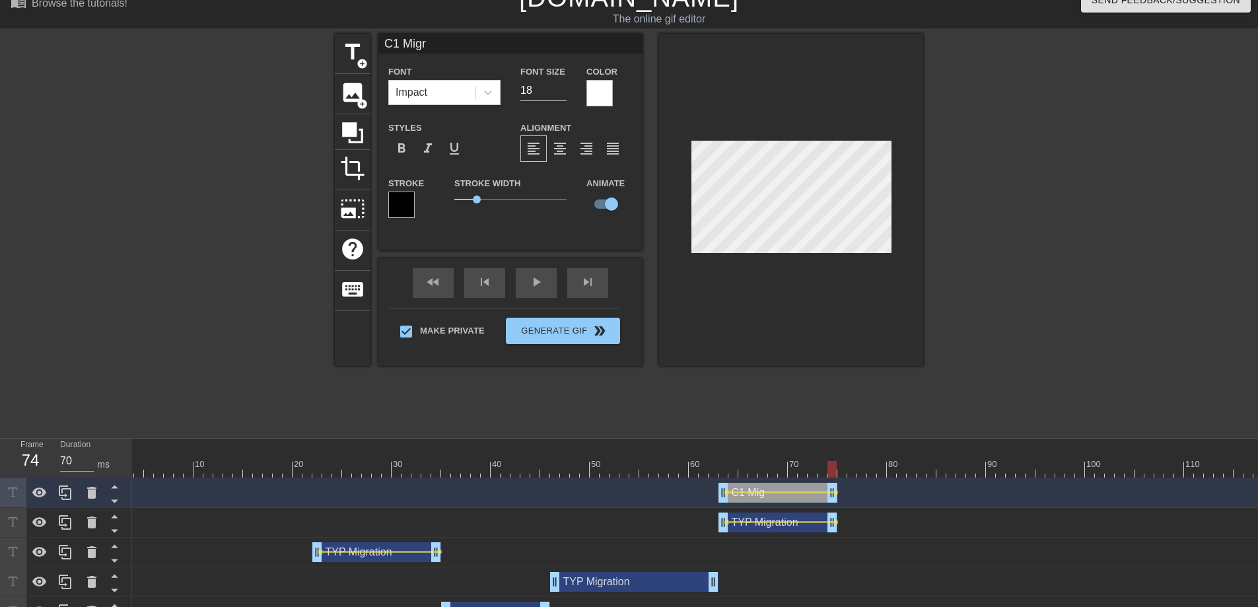
type input "C1 Migra"
type textarea "C1 Migra"
type input "C1 Migrat"
type textarea "C1 Migrat"
type input "C1 Migrati"
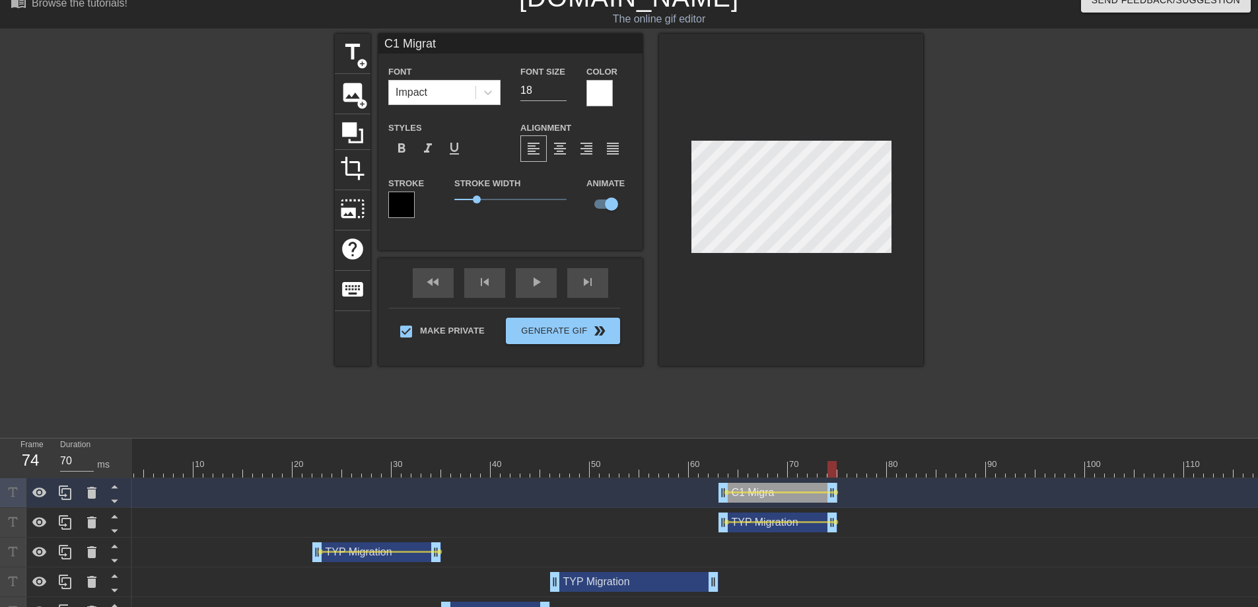
type textarea "C1 Migrati"
type input "C1 Migratio"
type textarea "C1 Migratio"
type input "C1 Migration"
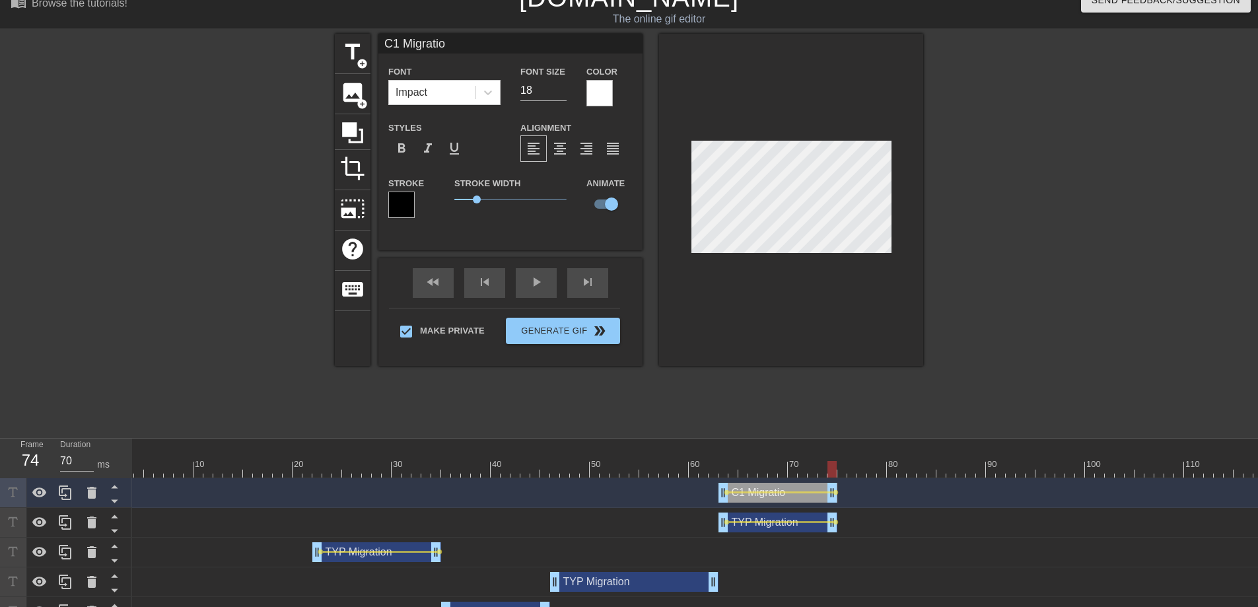
type textarea "C1 Migration"
drag, startPoint x: 829, startPoint y: 468, endPoint x: 723, endPoint y: 470, distance: 106.3
click at [723, 470] on div at bounding box center [722, 469] width 9 height 17
drag, startPoint x: 721, startPoint y: 465, endPoint x: 837, endPoint y: 467, distance: 116.2
click at [837, 467] on div at bounding box center [841, 469] width 9 height 17
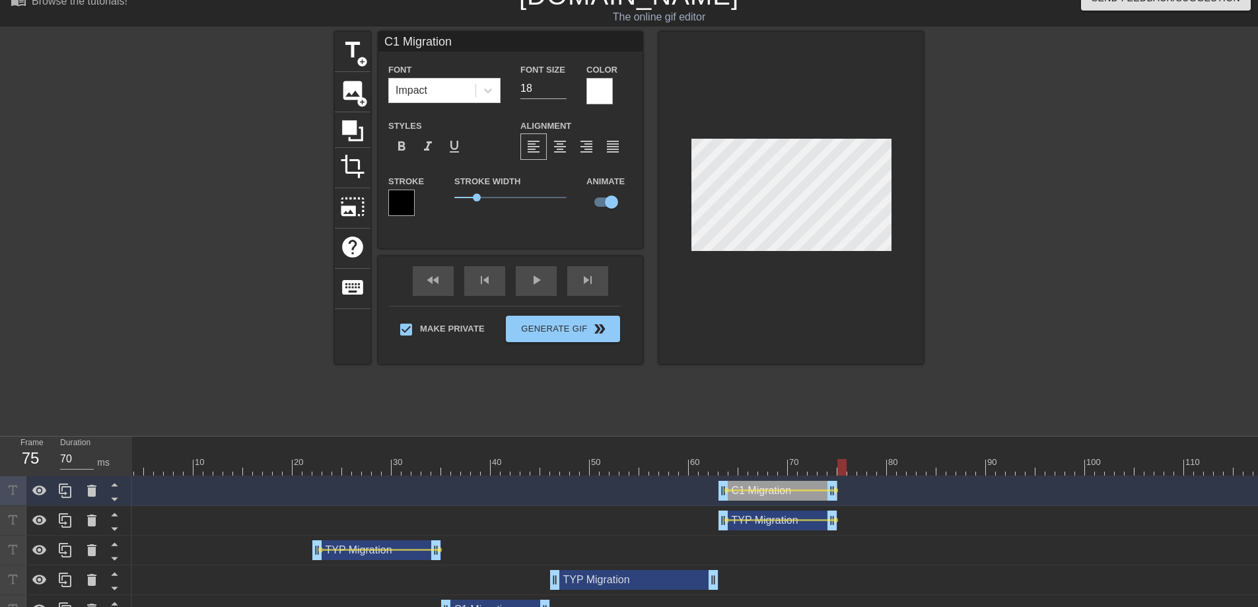
scroll to position [21, 0]
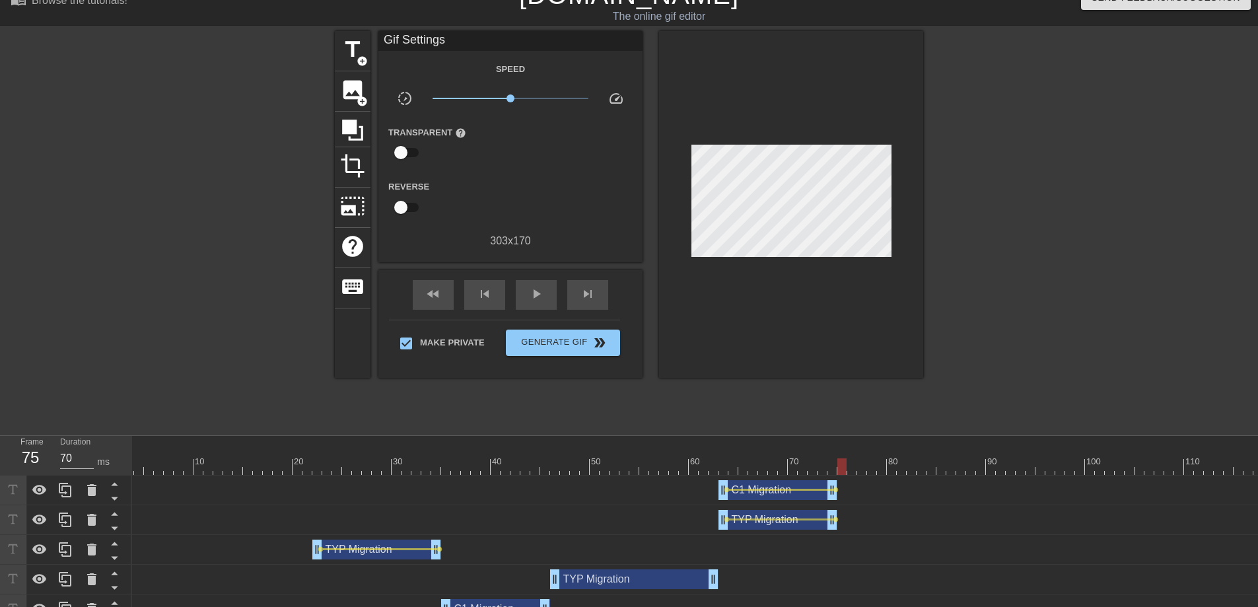
click at [473, 581] on div "TYP Migration drag_handle drag_handle" at bounding box center [847, 579] width 1486 height 20
click at [70, 577] on icon at bounding box center [65, 579] width 13 height 15
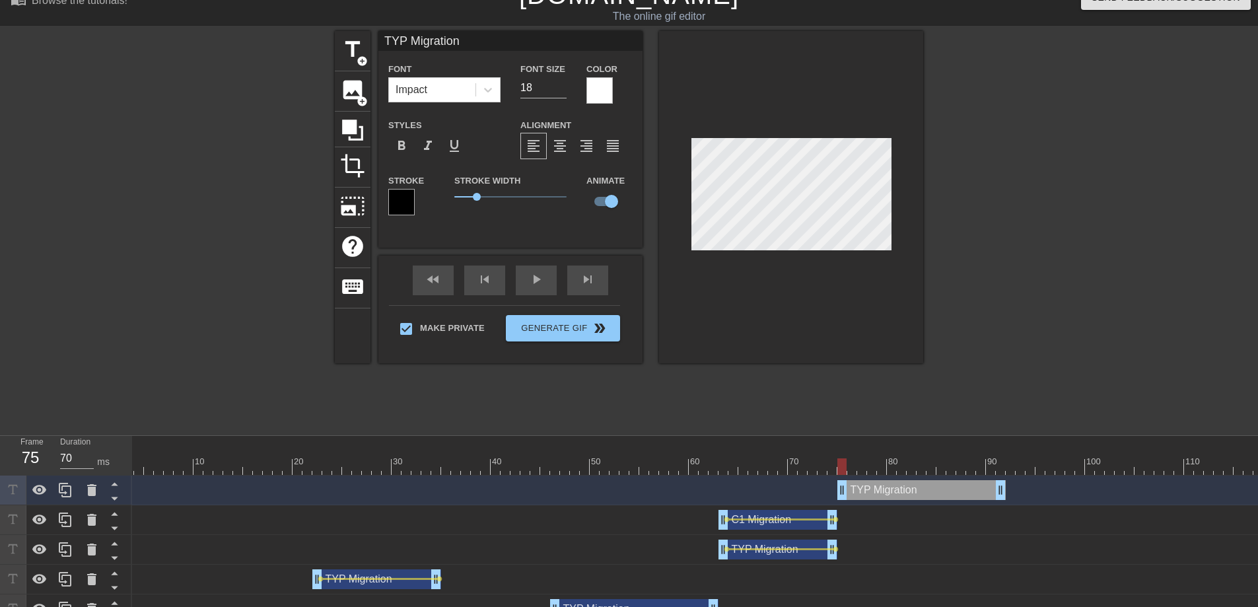
drag, startPoint x: 631, startPoint y: 487, endPoint x: 914, endPoint y: 499, distance: 283.5
click at [914, 499] on div "TYP Migration drag_handle drag_handle" at bounding box center [921, 490] width 168 height 20
type input "C Migration"
type textarea "C Migration"
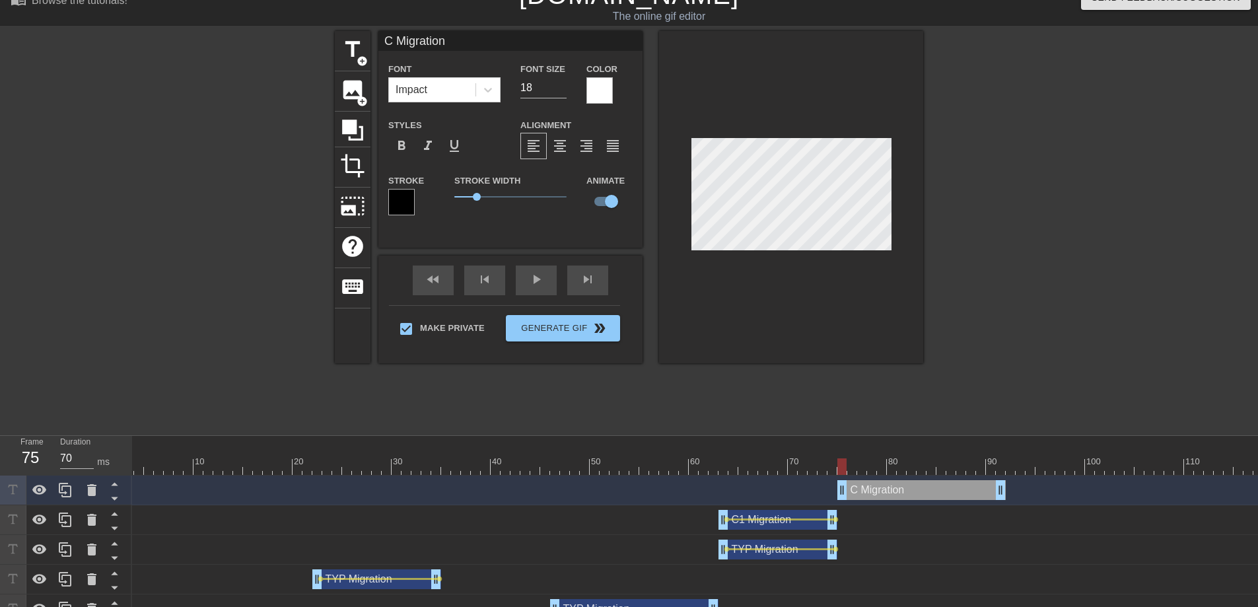
type input "C1 Migration"
type textarea "C1 Migration"
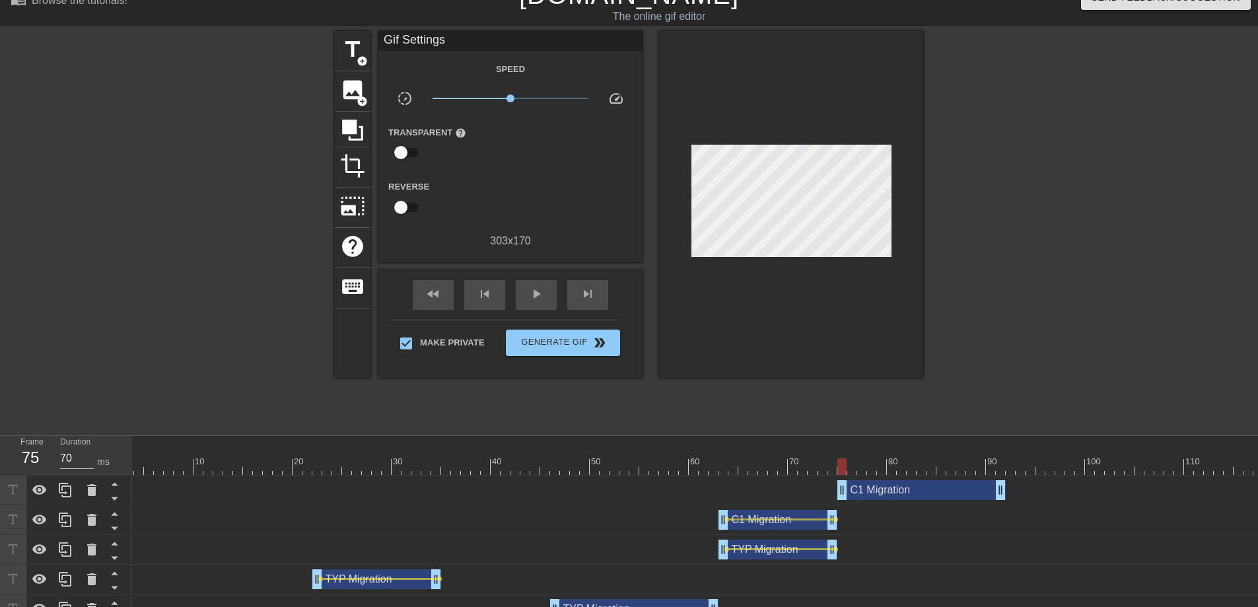
click at [942, 201] on div at bounding box center [1038, 229] width 198 height 396
drag, startPoint x: 841, startPoint y: 465, endPoint x: 1080, endPoint y: 458, distance: 239.1
click at [1080, 458] on div at bounding box center [1079, 466] width 9 height 17
drag, startPoint x: 1000, startPoint y: 493, endPoint x: 1079, endPoint y: 491, distance: 79.3
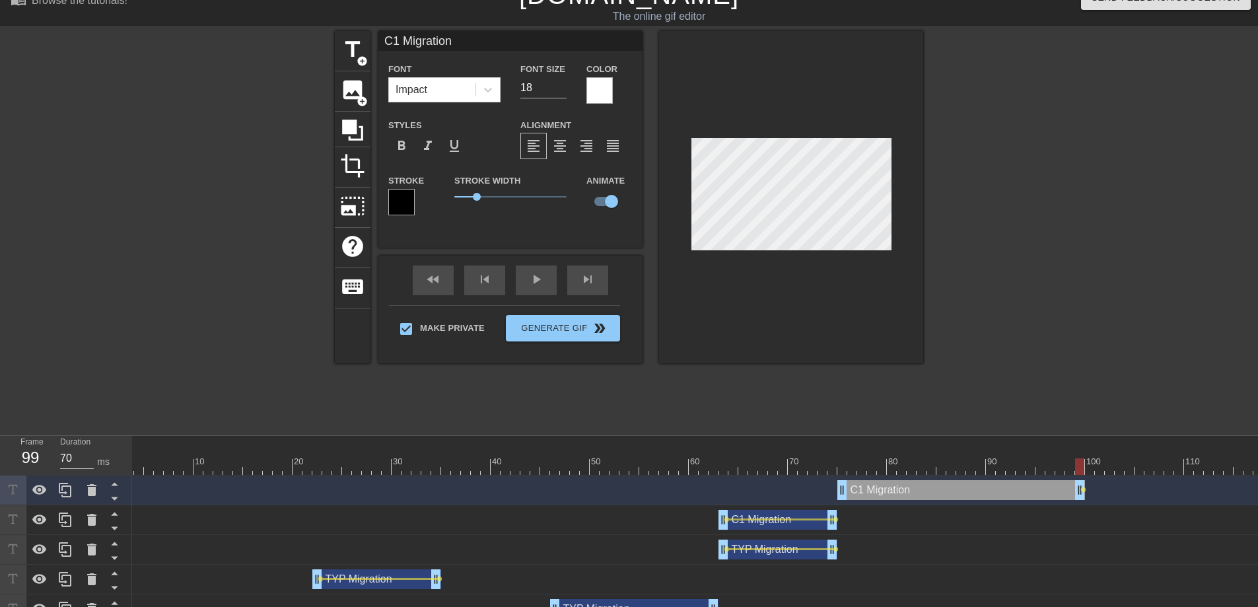
click at [1034, 190] on div at bounding box center [1038, 229] width 198 height 396
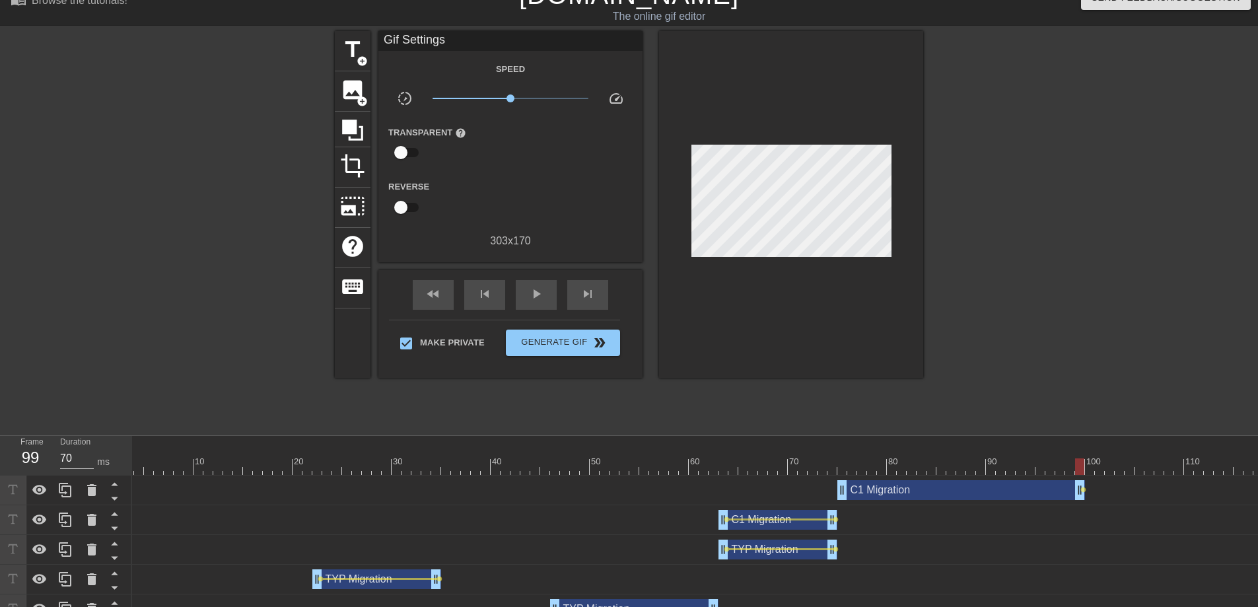
click at [926, 489] on div "C1 Migration drag_handle drag_handle" at bounding box center [961, 490] width 248 height 20
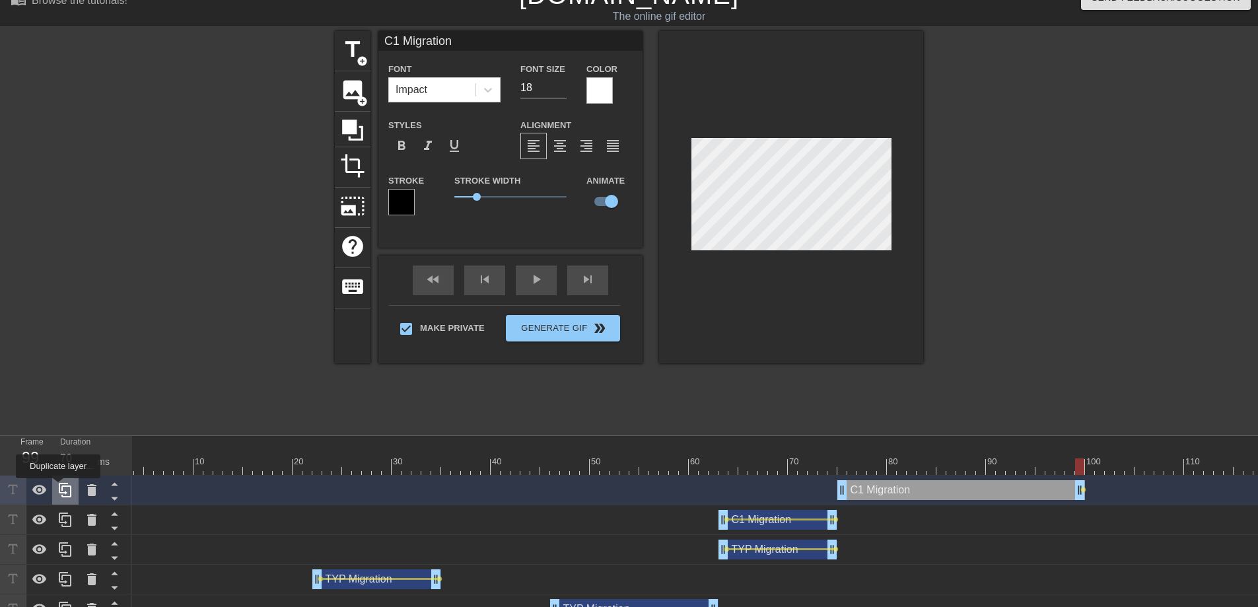
click at [60, 487] on icon at bounding box center [65, 490] width 16 height 16
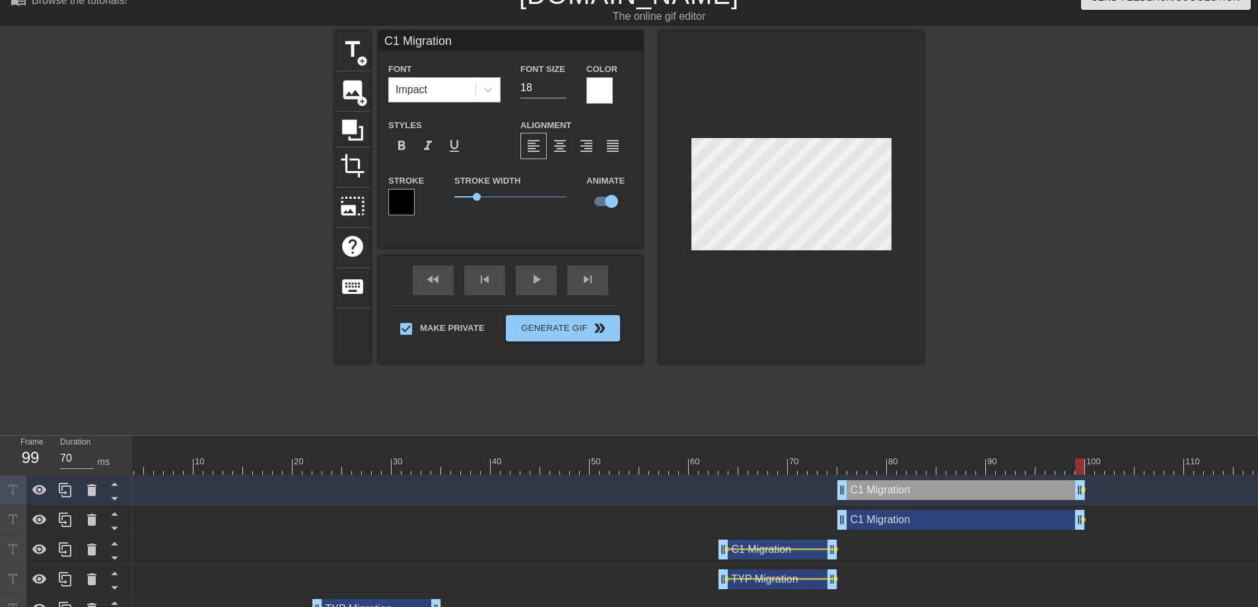
click at [872, 495] on div "C1 Migration drag_handle drag_handle" at bounding box center [961, 490] width 248 height 20
type input "C1Migration"
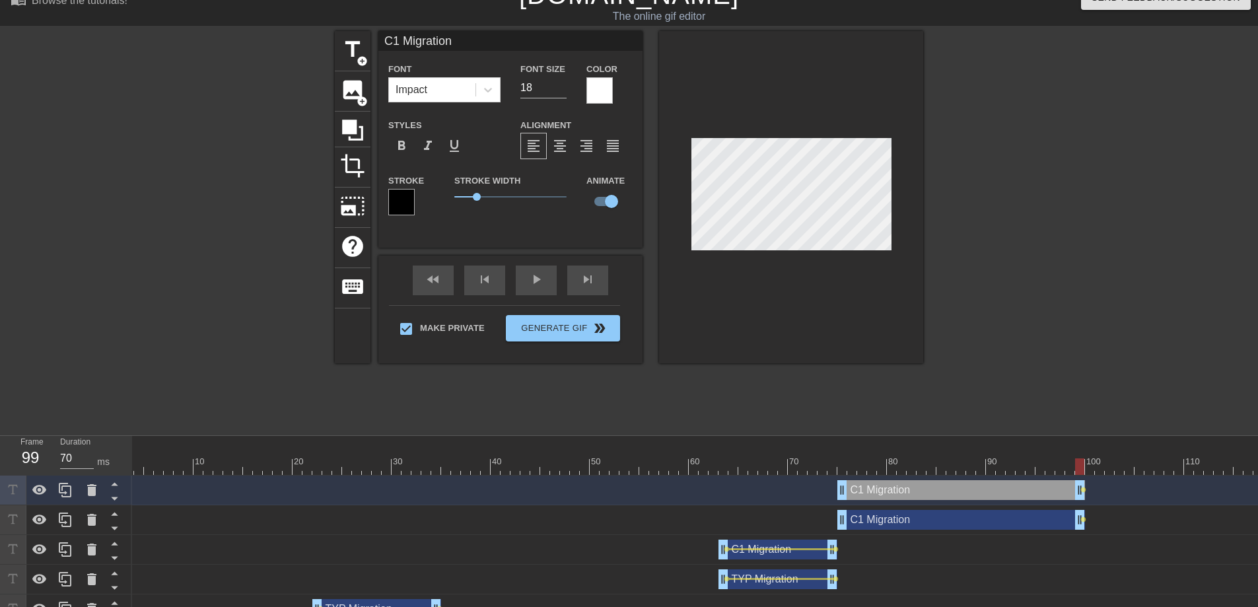
type textarea "C1Migration"
type input "CMigration"
type textarea "CMigration"
type input "Migration"
type textarea "Migration"
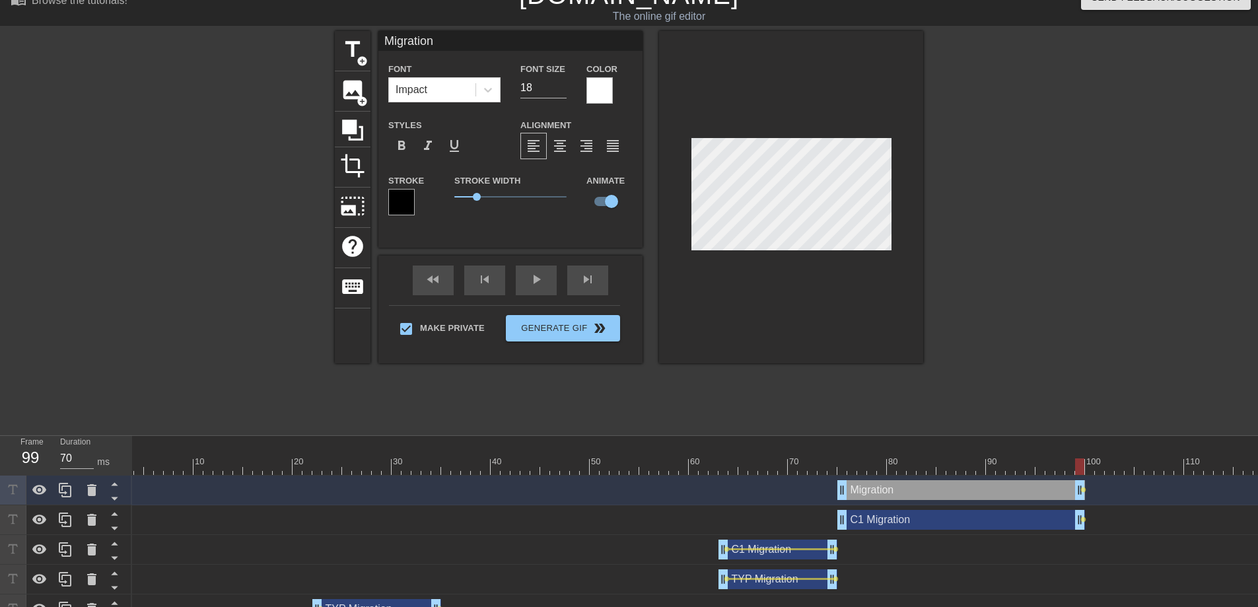
type input "TMigration"
type textarea "TMigration"
type input "TYMigration"
type textarea "TYMigration"
type input "TYPMigration"
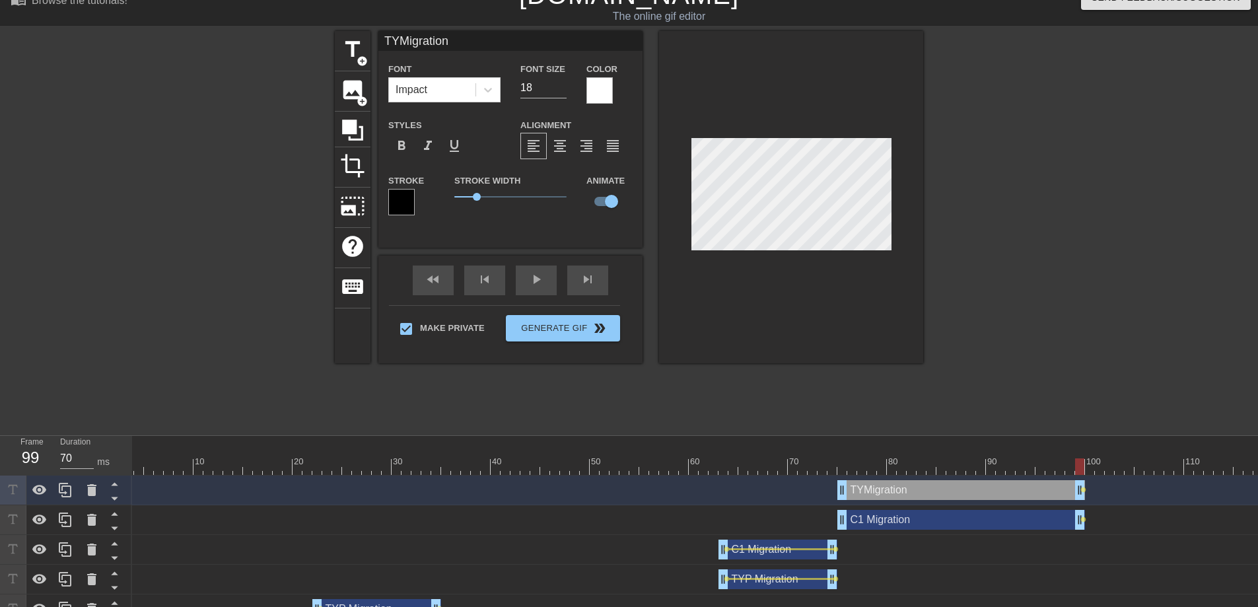
type textarea "TYPMigration"
type input "TYP Migration"
type textarea "TYP Migration"
drag, startPoint x: 843, startPoint y: 491, endPoint x: 981, endPoint y: 490, distance: 137.3
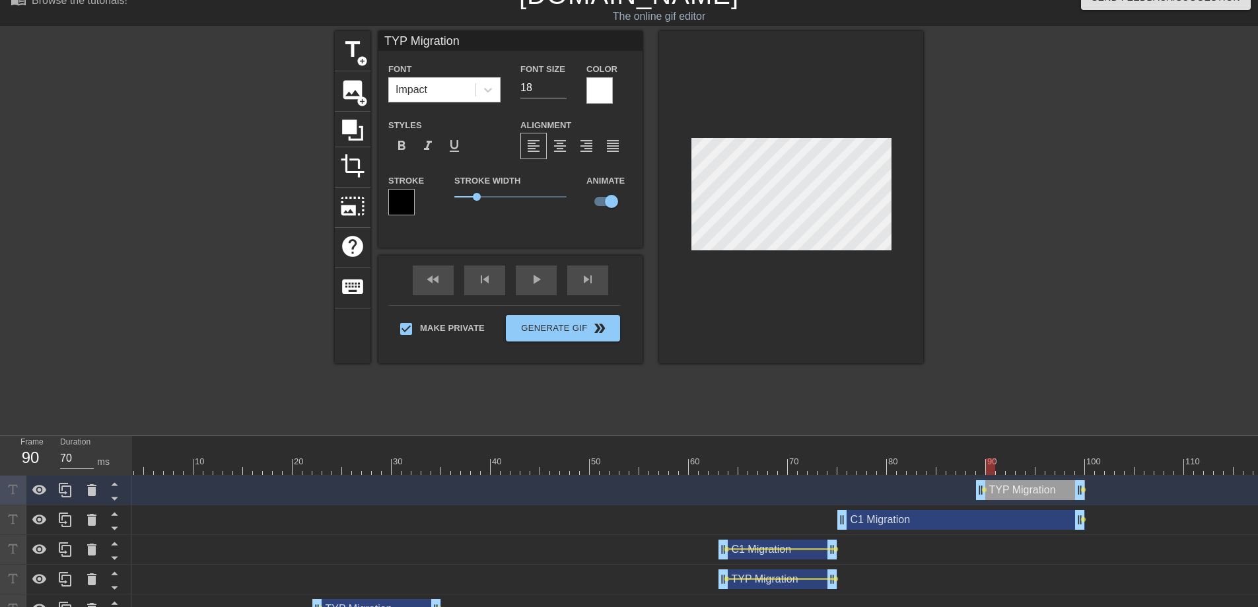
drag, startPoint x: 981, startPoint y: 465, endPoint x: 992, endPoint y: 469, distance: 11.9
click at [992, 469] on div at bounding box center [990, 466] width 9 height 17
drag, startPoint x: 992, startPoint y: 466, endPoint x: 1008, endPoint y: 466, distance: 16.5
click at [1008, 466] on div at bounding box center [1010, 466] width 9 height 17
drag, startPoint x: 1079, startPoint y: 492, endPoint x: 1020, endPoint y: 491, distance: 58.8
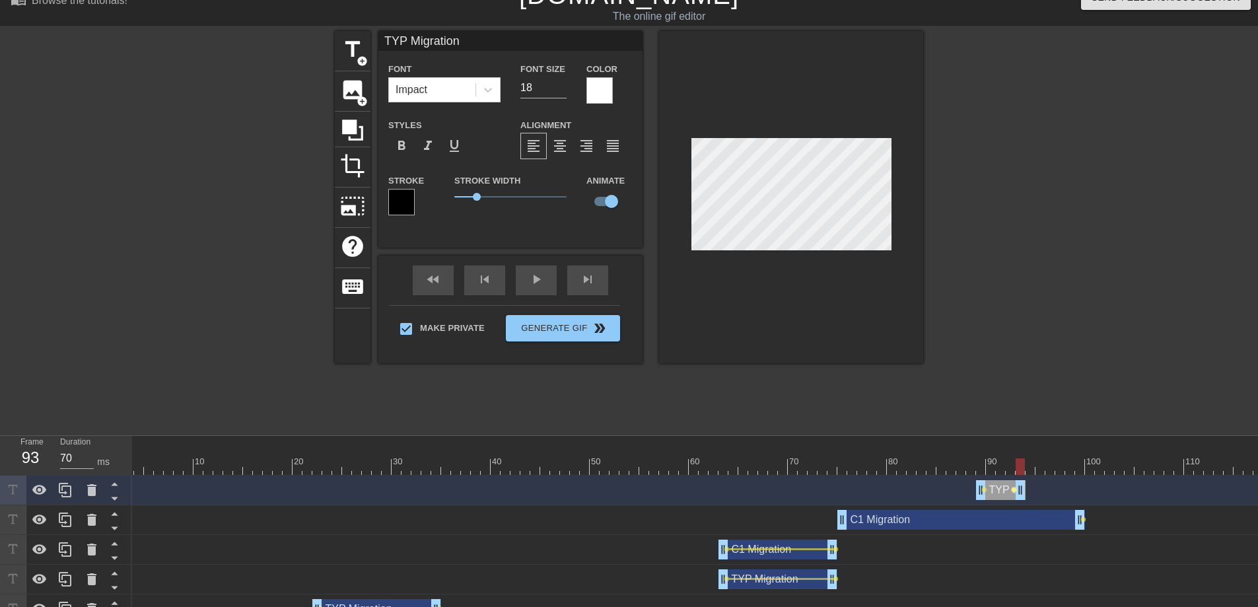
click at [1013, 489] on span "lens" at bounding box center [1014, 490] width 6 height 6
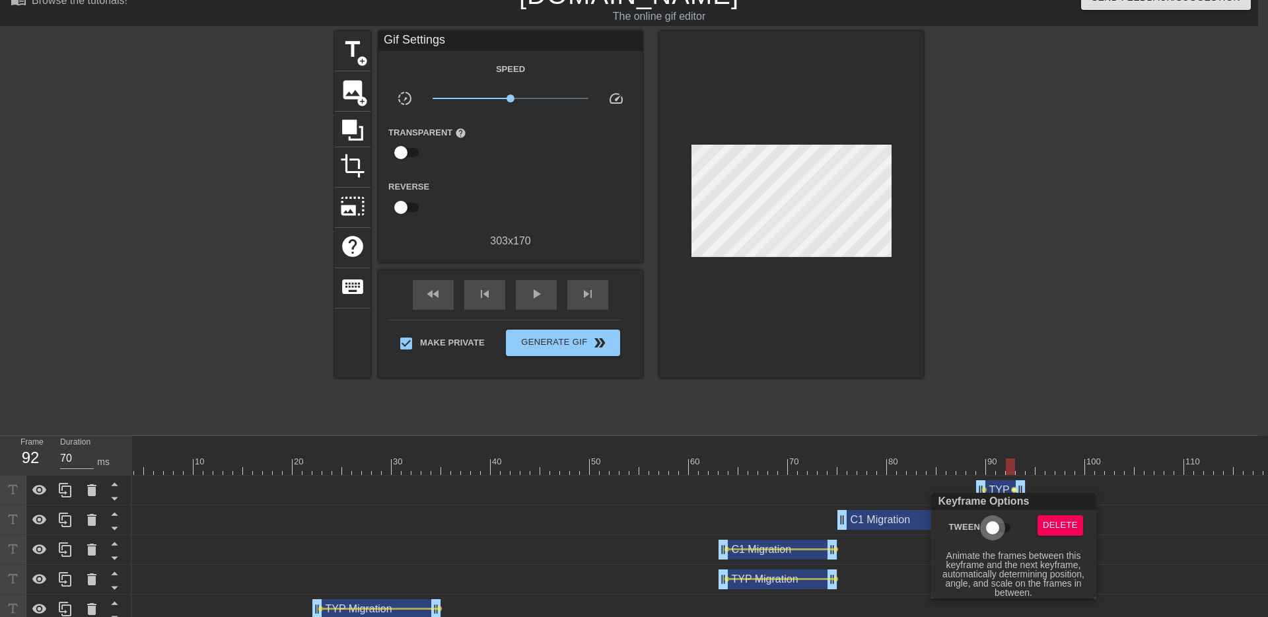
click at [1001, 528] on input "Tween" at bounding box center [992, 527] width 75 height 25
checkbox input "true"
click at [985, 489] on div at bounding box center [634, 308] width 1268 height 617
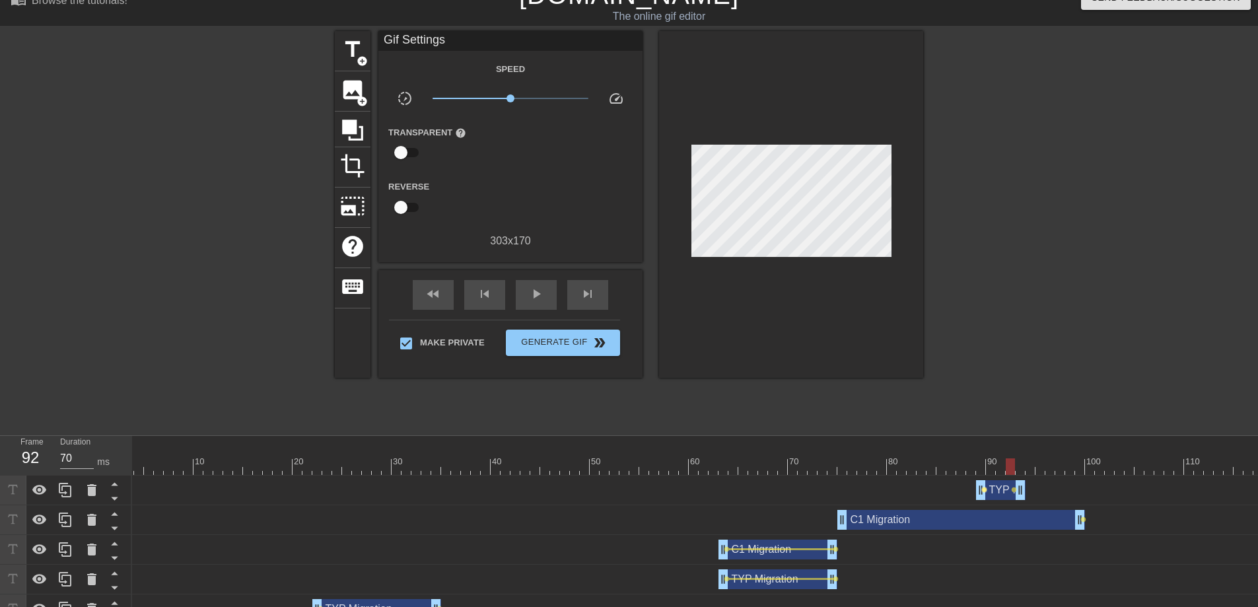
click at [985, 491] on span "lens" at bounding box center [984, 490] width 6 height 6
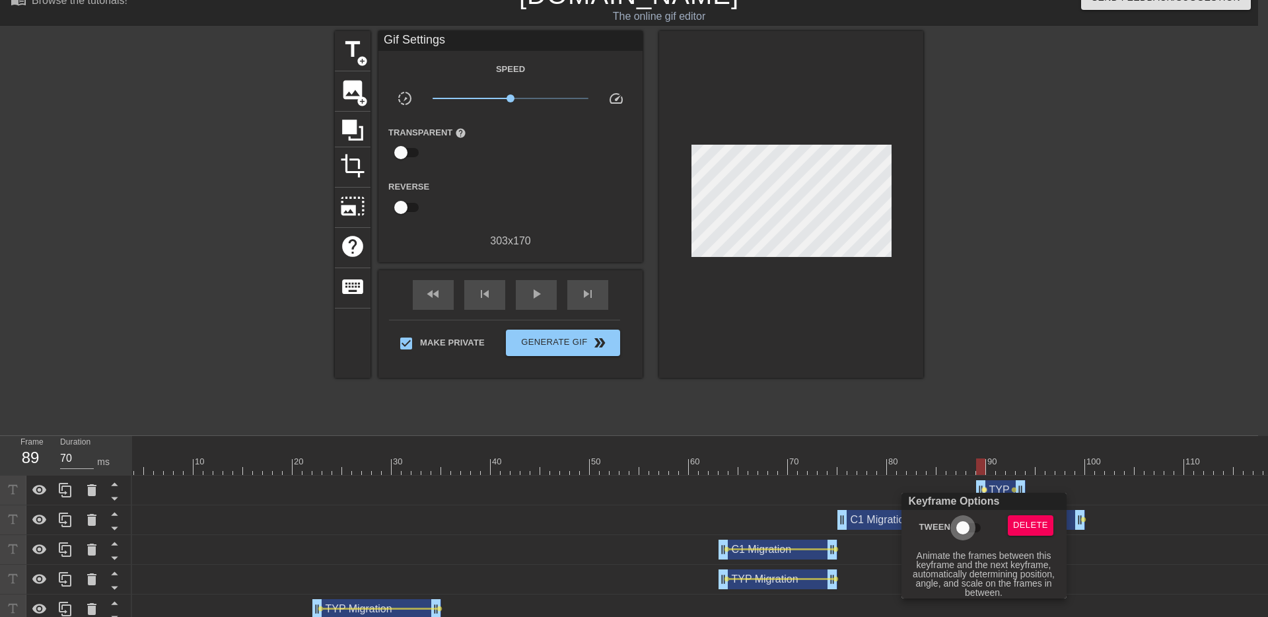
click at [969, 525] on input "Tween" at bounding box center [962, 527] width 75 height 25
checkbox input "true"
drag, startPoint x: 982, startPoint y: 466, endPoint x: 886, endPoint y: 464, distance: 95.8
click at [886, 464] on div at bounding box center [634, 308] width 1268 height 617
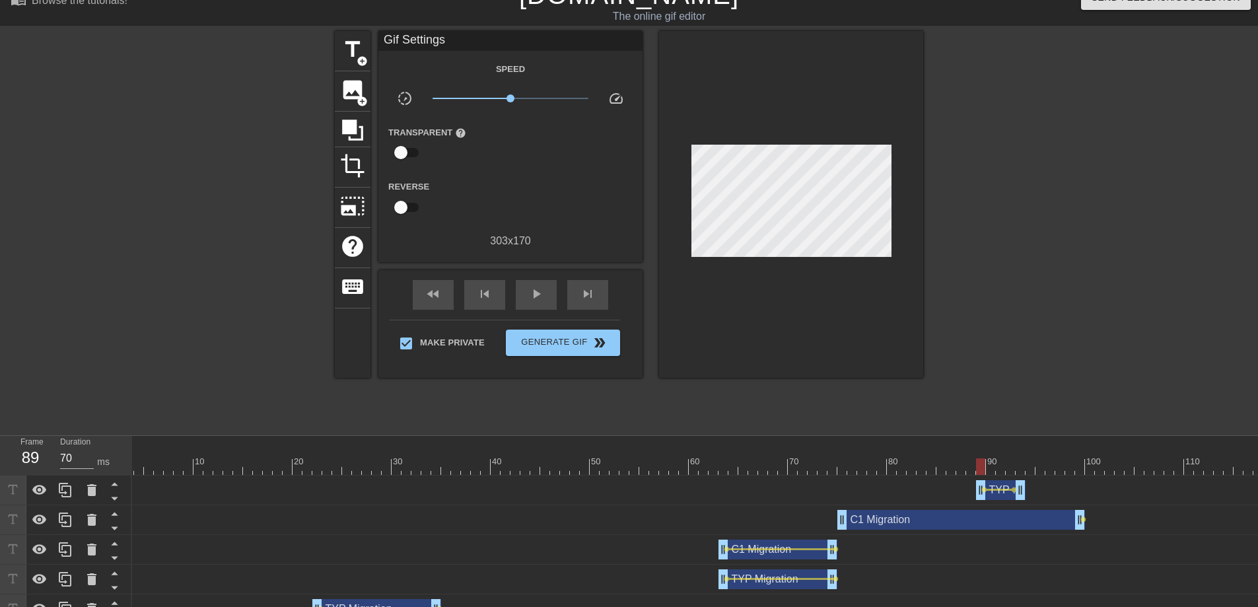
click at [897, 464] on div at bounding box center [847, 466] width 1486 height 17
drag, startPoint x: 901, startPoint y: 464, endPoint x: 1019, endPoint y: 461, distance: 118.2
click at [1019, 461] on div at bounding box center [1020, 466] width 9 height 17
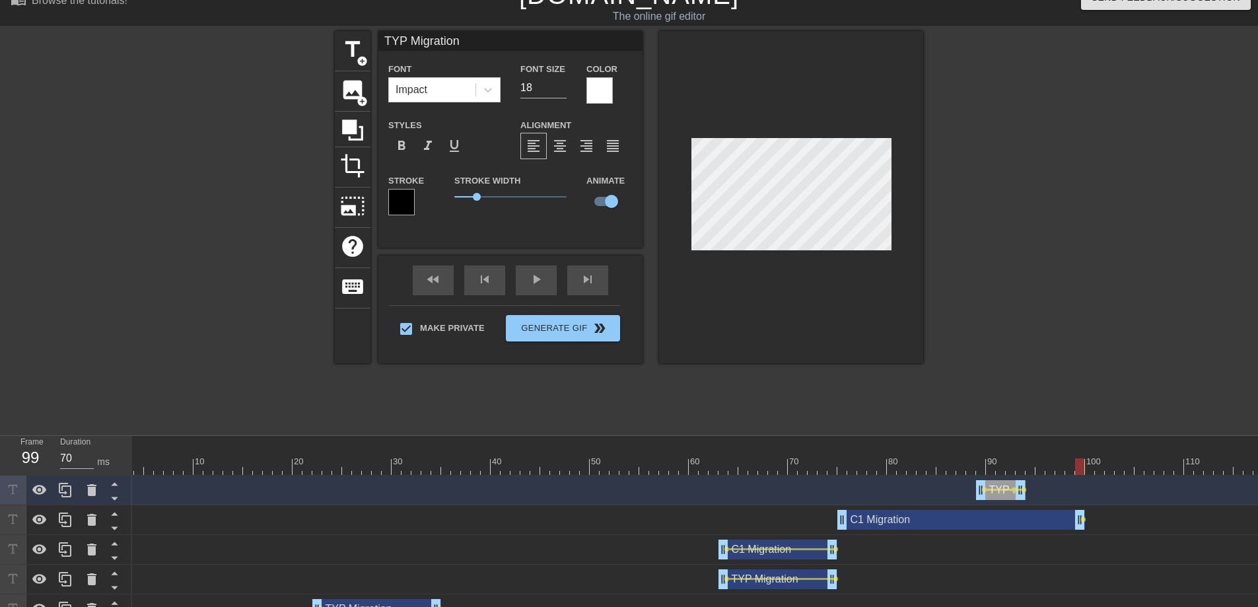
drag, startPoint x: 1001, startPoint y: 465, endPoint x: 1078, endPoint y: 460, distance: 76.8
click at [1078, 460] on div at bounding box center [847, 466] width 1486 height 17
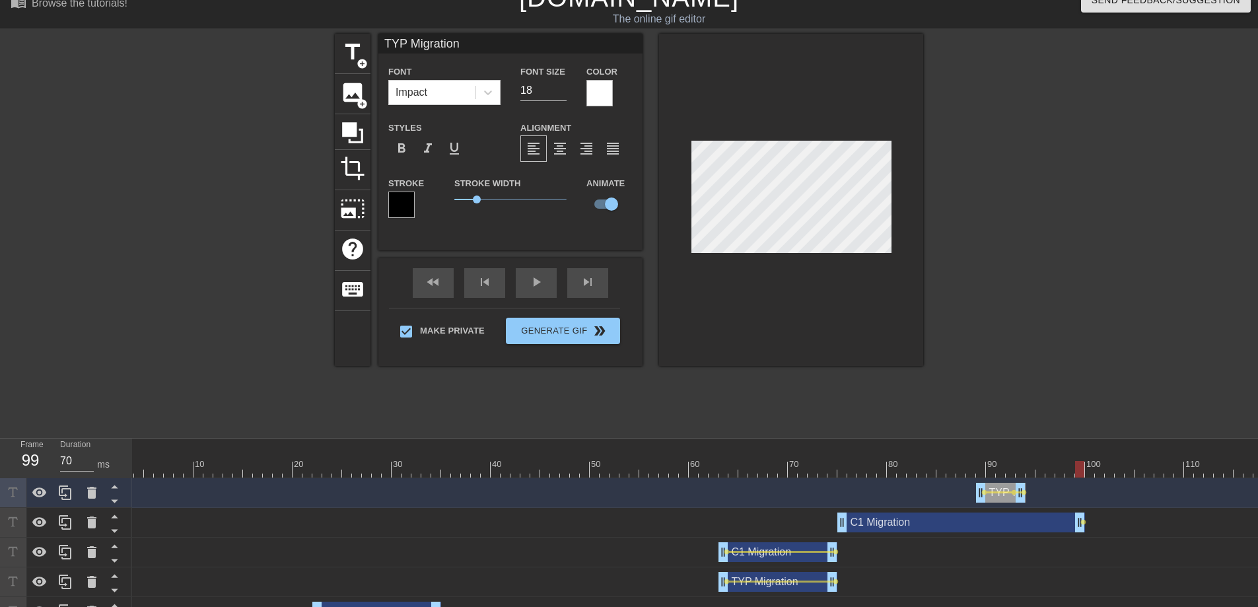
scroll to position [18, 0]
click at [802, 526] on div "C1 Migration drag_handle drag_handle lens" at bounding box center [847, 522] width 1486 height 20
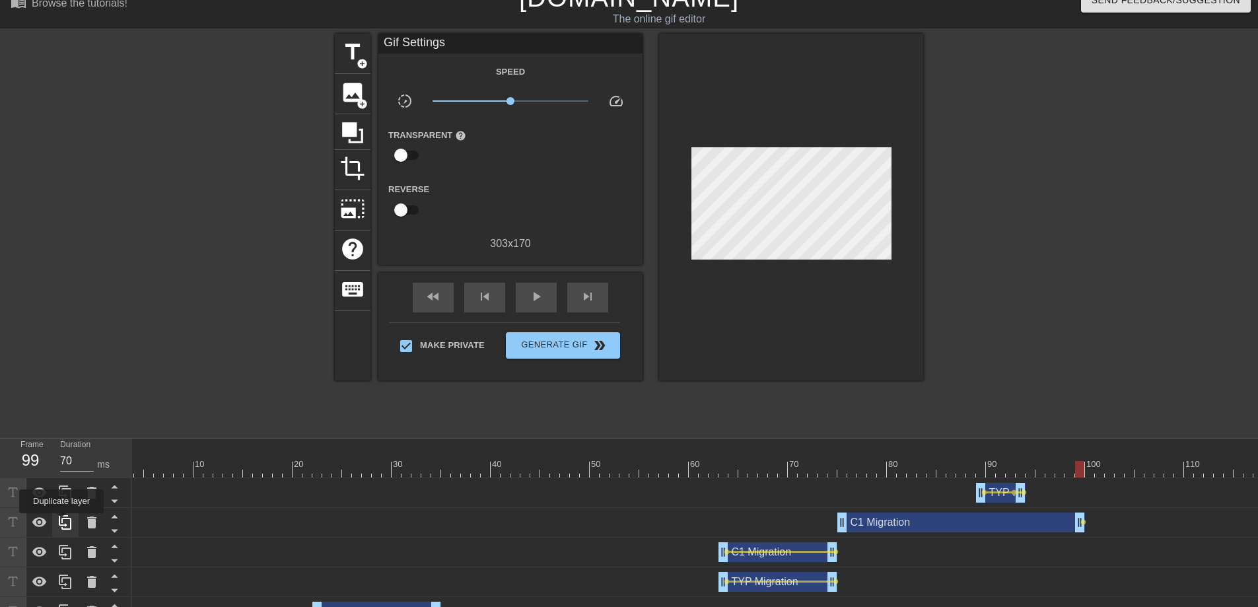
click at [63, 522] on icon at bounding box center [65, 522] width 16 height 16
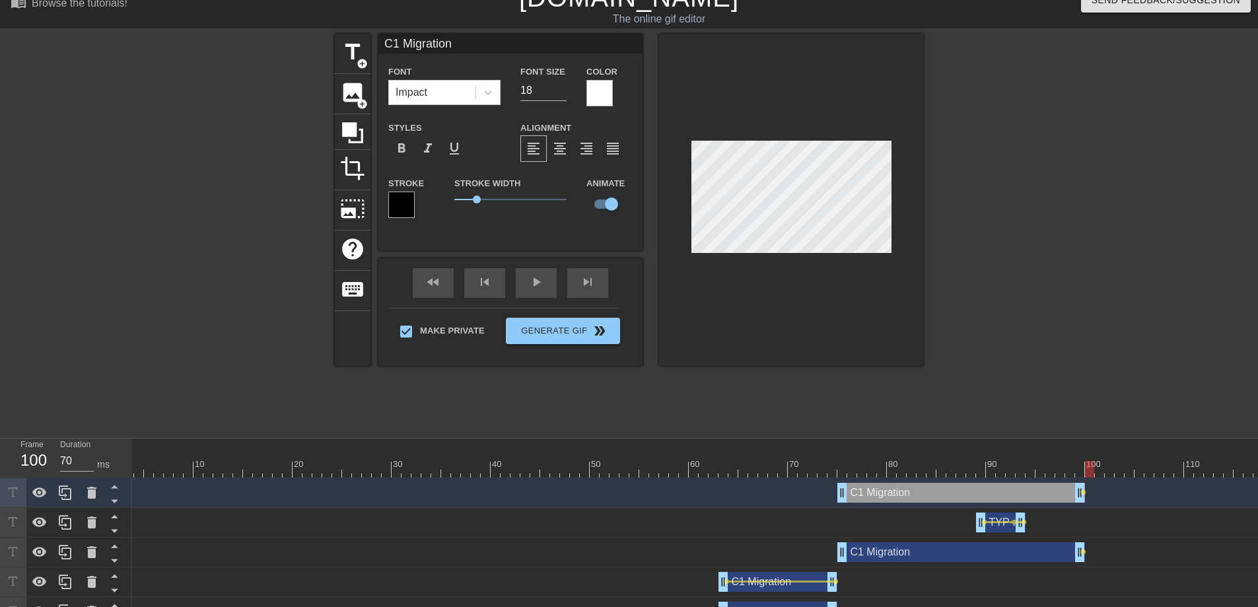
drag, startPoint x: 1078, startPoint y: 469, endPoint x: 1090, endPoint y: 469, distance: 12.5
click at [1090, 469] on div at bounding box center [1089, 469] width 9 height 17
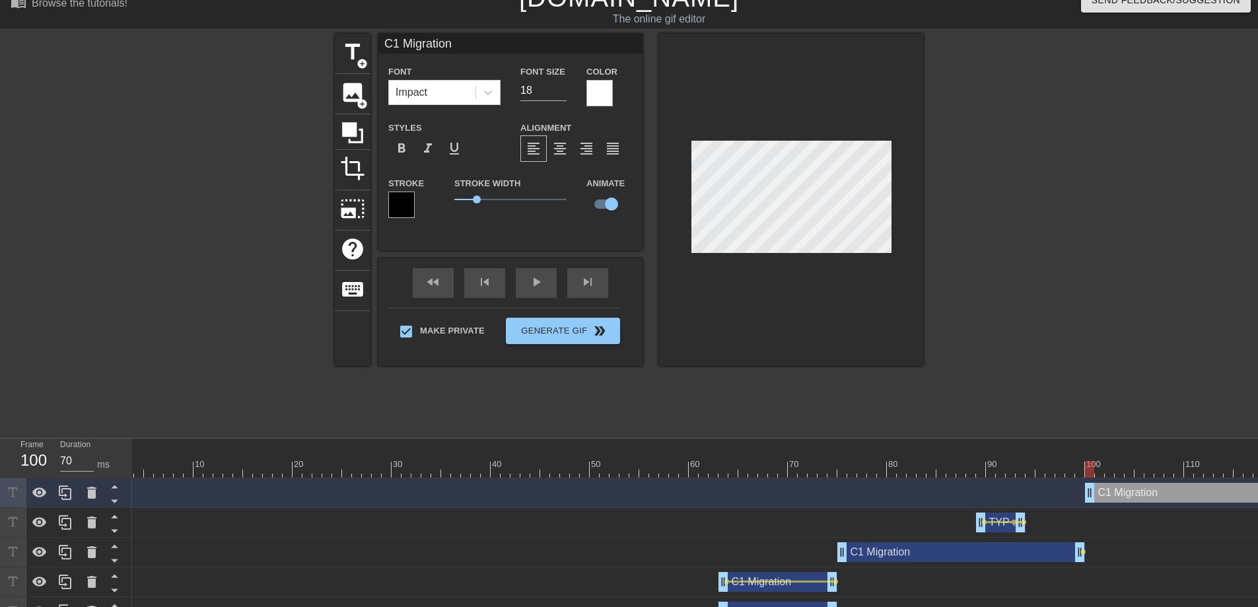
drag, startPoint x: 938, startPoint y: 492, endPoint x: 1182, endPoint y: 489, distance: 244.3
click at [1182, 489] on div "C1 Migration drag_handle drag_handle" at bounding box center [1209, 493] width 248 height 20
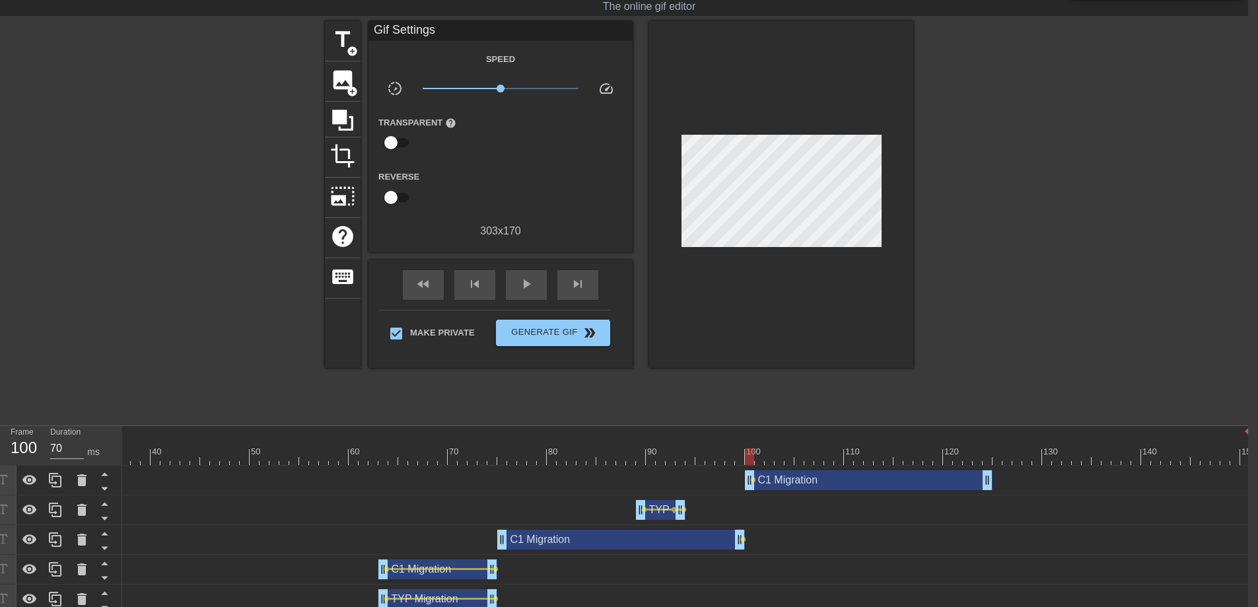
scroll to position [30, 10]
drag, startPoint x: 751, startPoint y: 456, endPoint x: 837, endPoint y: 452, distance: 85.9
click at [837, 452] on div at bounding box center [838, 457] width 9 height 17
drag, startPoint x: 987, startPoint y: 484, endPoint x: 843, endPoint y: 484, distance: 144.6
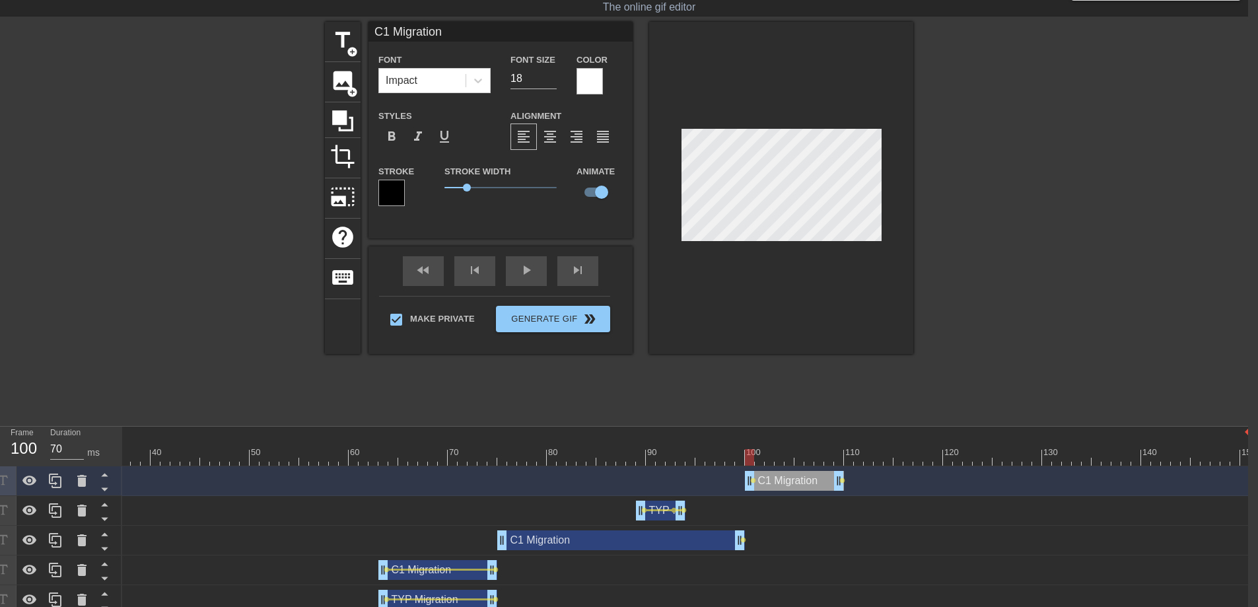
drag, startPoint x: 775, startPoint y: 452, endPoint x: 745, endPoint y: 452, distance: 29.7
click at [745, 452] on div at bounding box center [507, 457] width 1486 height 17
drag, startPoint x: 753, startPoint y: 454, endPoint x: 837, endPoint y: 455, distance: 83.9
click at [837, 455] on div at bounding box center [838, 457] width 9 height 17
drag, startPoint x: 842, startPoint y: 454, endPoint x: 757, endPoint y: 457, distance: 85.2
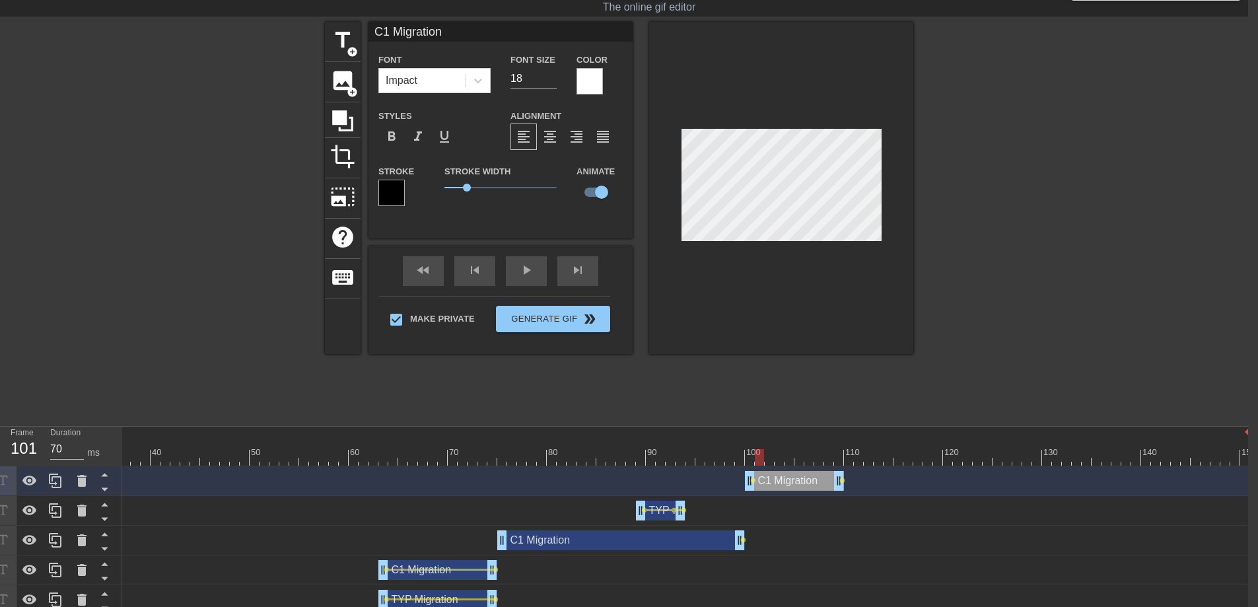
click at [758, 457] on div at bounding box center [759, 457] width 9 height 17
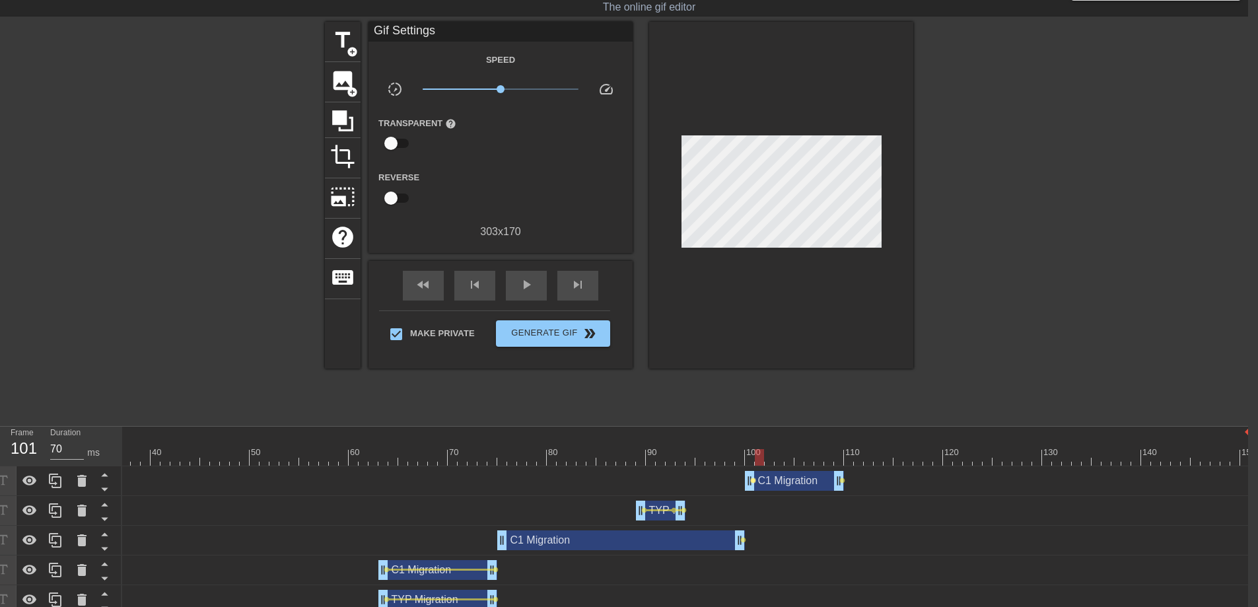
click at [752, 481] on span "lens" at bounding box center [753, 480] width 6 height 6
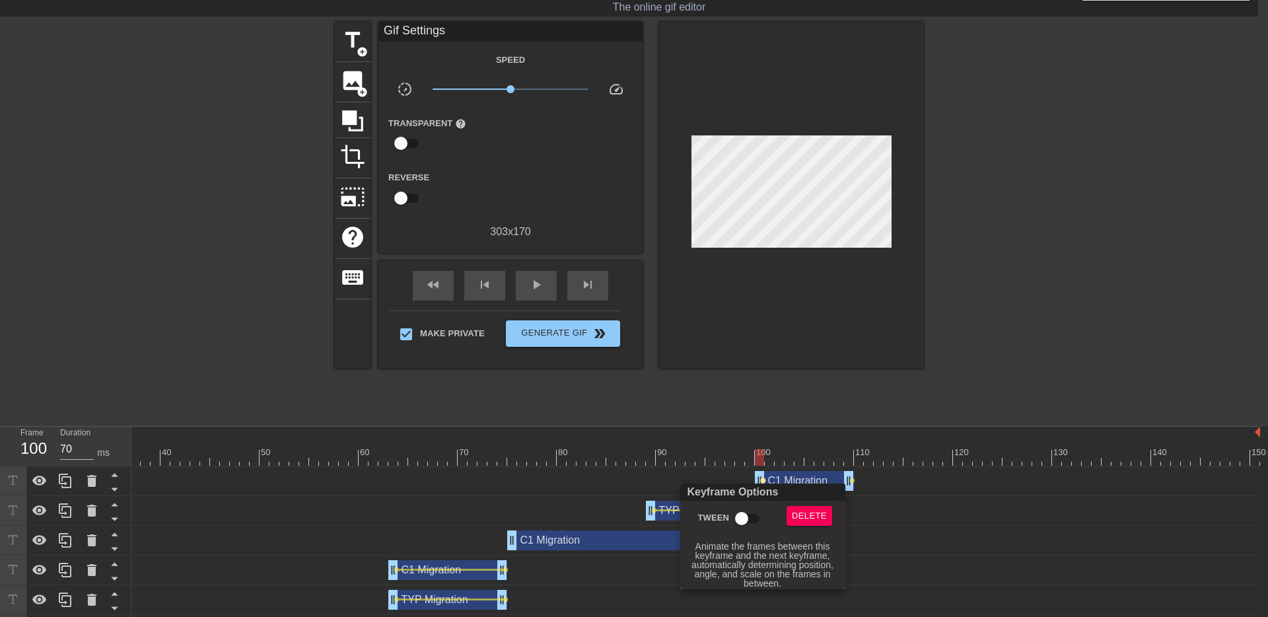
click at [745, 514] on input "Tween" at bounding box center [741, 518] width 75 height 25
checkbox input "true"
drag, startPoint x: 760, startPoint y: 458, endPoint x: 774, endPoint y: 458, distance: 13.9
click at [774, 458] on div at bounding box center [634, 308] width 1268 height 617
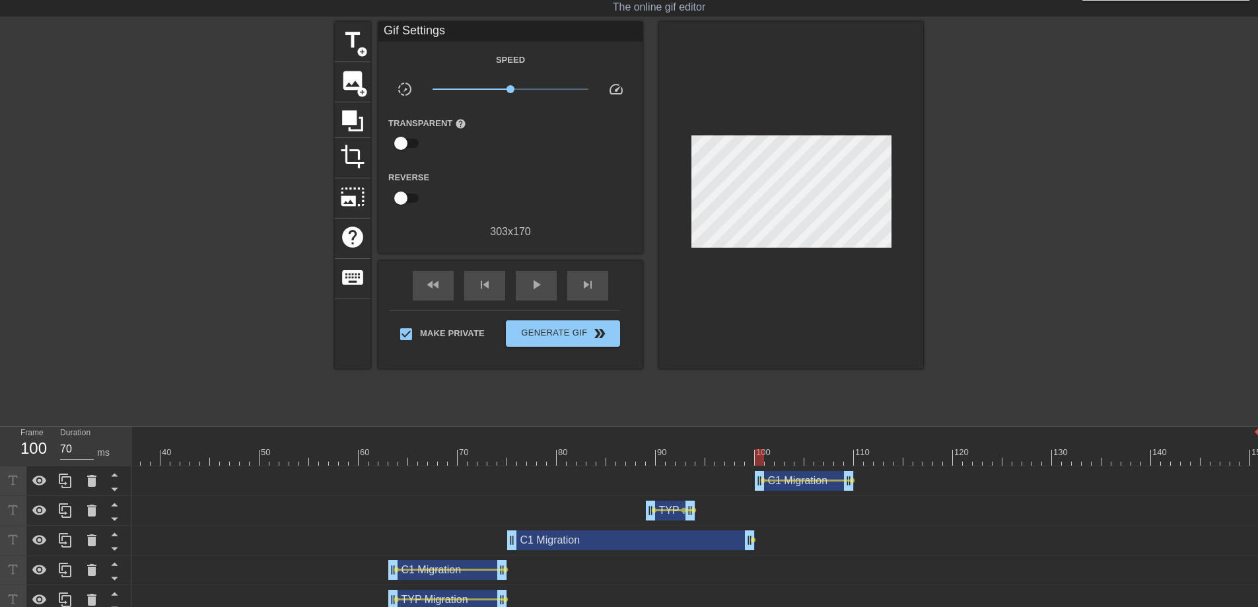
click at [773, 458] on div "Keyframe Options Tween Delete [ Hover for explanation ]" at bounding box center [629, 303] width 1258 height 607
drag, startPoint x: 761, startPoint y: 458, endPoint x: 850, endPoint y: 460, distance: 88.5
click at [850, 460] on div at bounding box center [848, 457] width 9 height 17
click at [69, 479] on icon at bounding box center [65, 481] width 16 height 16
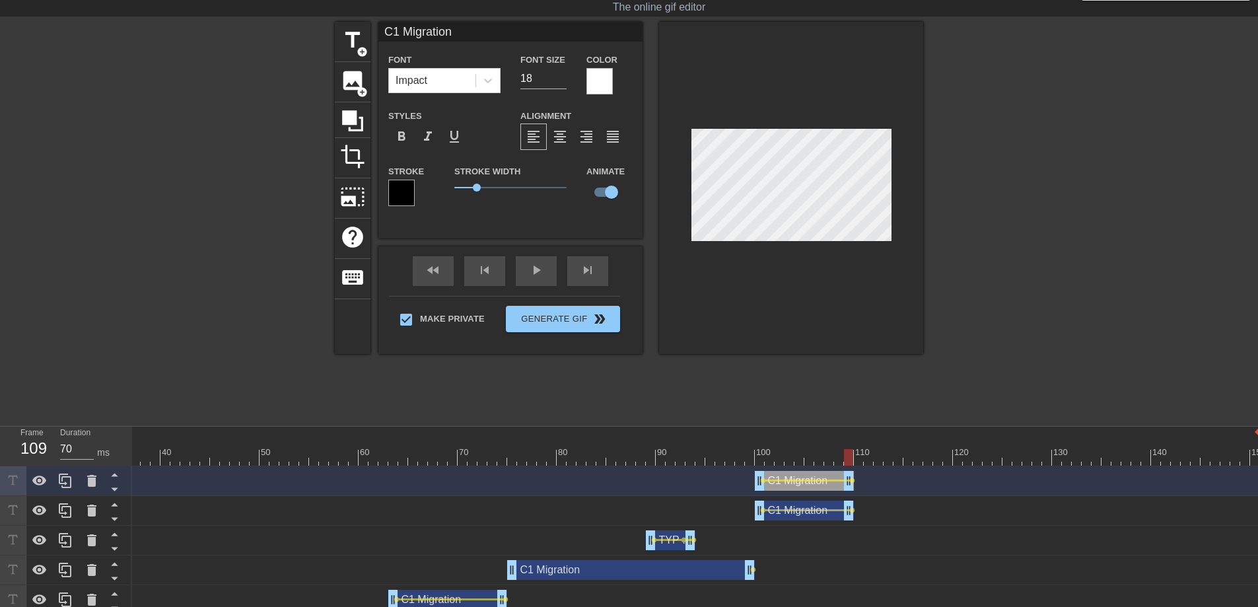
scroll to position [1, 2]
type input "C Migration"
type textarea "C Migration"
type input "Migration"
type textarea "Migration"
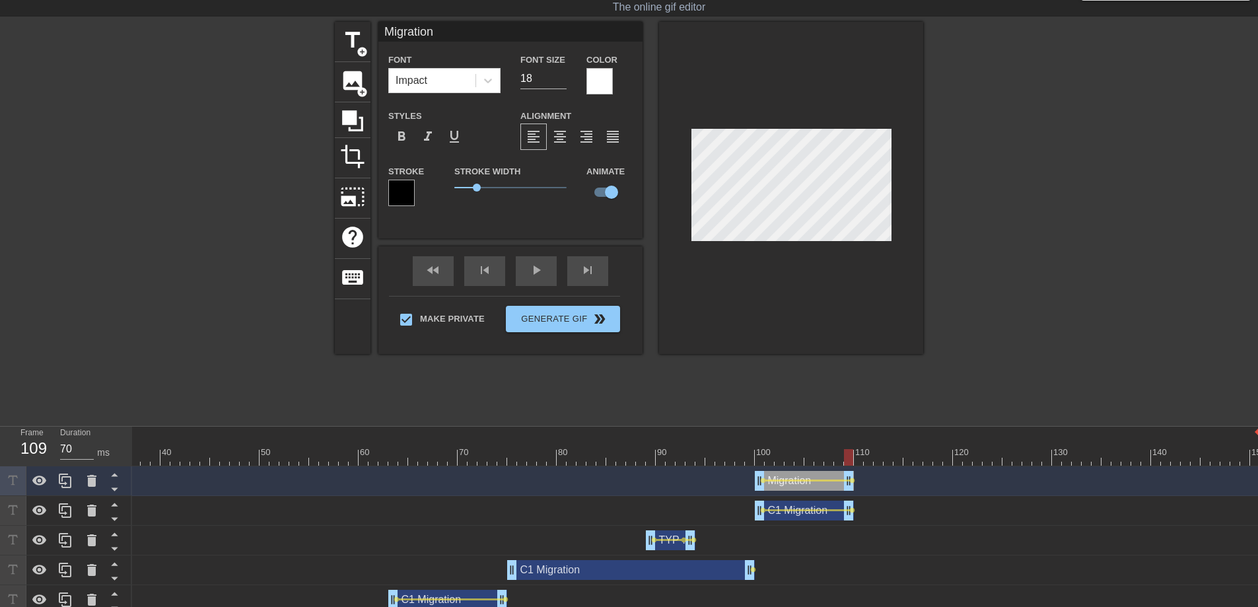
type input "T Migration"
type textarea "T Migration"
type input "TY Migration"
type textarea "TY Migration"
type input "TYP Migration"
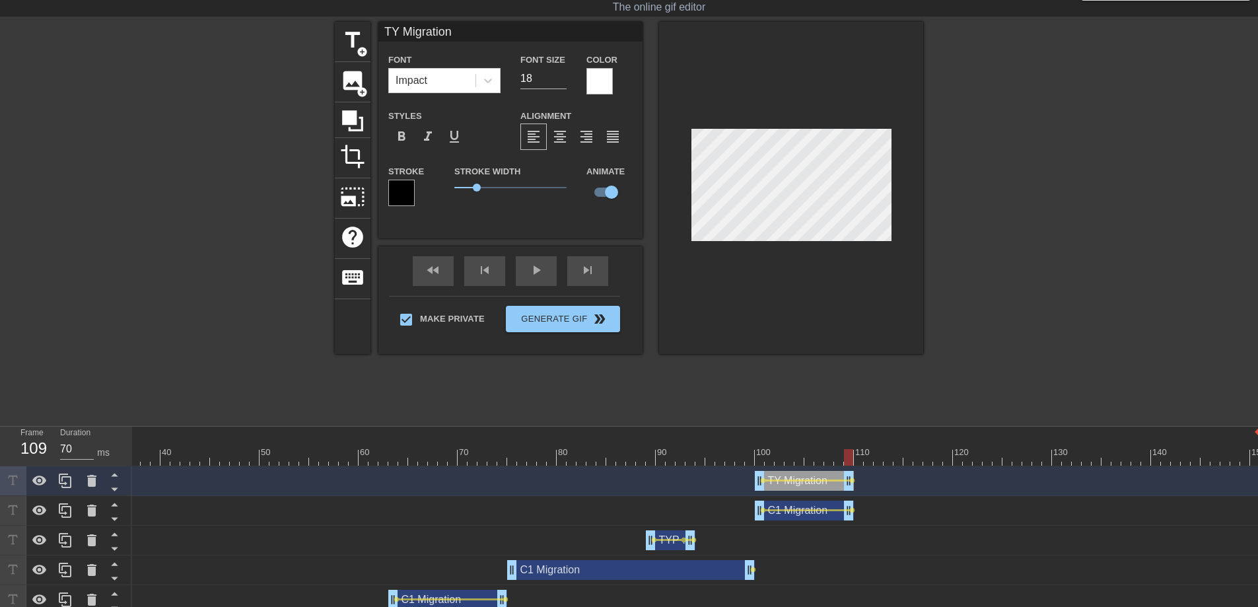
type textarea "TYP Migration"
click at [961, 238] on div at bounding box center [1038, 220] width 198 height 396
drag, startPoint x: 847, startPoint y: 456, endPoint x: 754, endPoint y: 450, distance: 93.3
click at [755, 450] on div at bounding box center [759, 457] width 9 height 17
drag, startPoint x: 761, startPoint y: 456, endPoint x: 847, endPoint y: 458, distance: 86.5
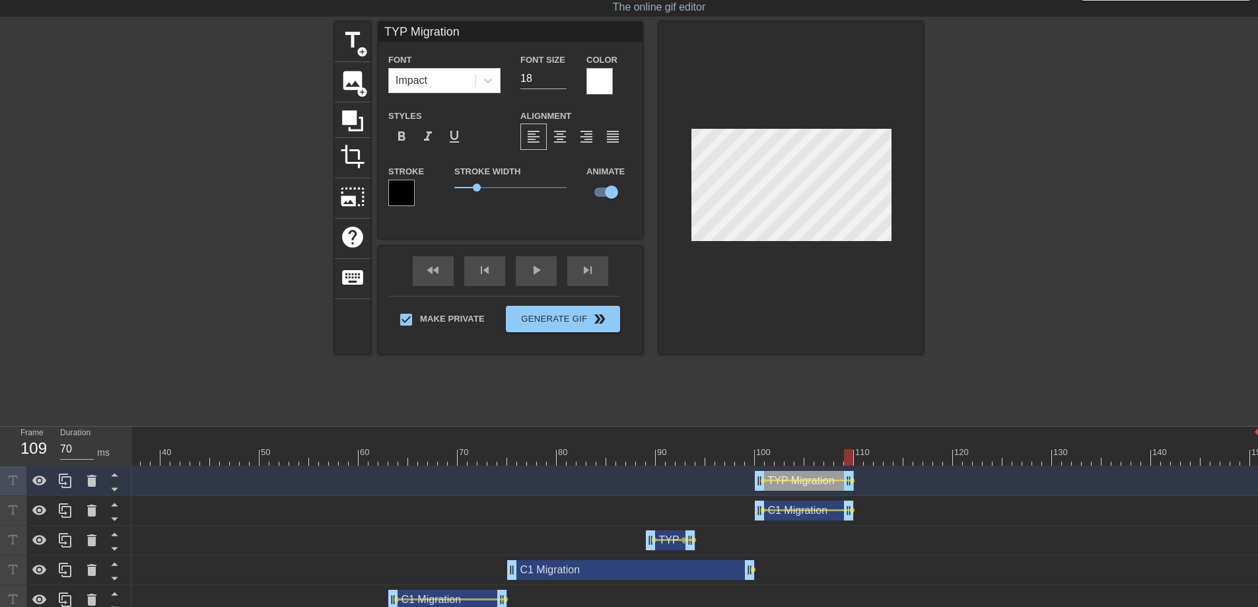
click at [847, 458] on div at bounding box center [848, 457] width 9 height 17
drag, startPoint x: 838, startPoint y: 457, endPoint x: 868, endPoint y: 446, distance: 32.2
click at [868, 446] on div "10 20 30 40 50 60 70 80 90 100 110 120 130 140 150" at bounding box center [517, 446] width 1486 height 39
click at [64, 478] on icon at bounding box center [65, 481] width 16 height 16
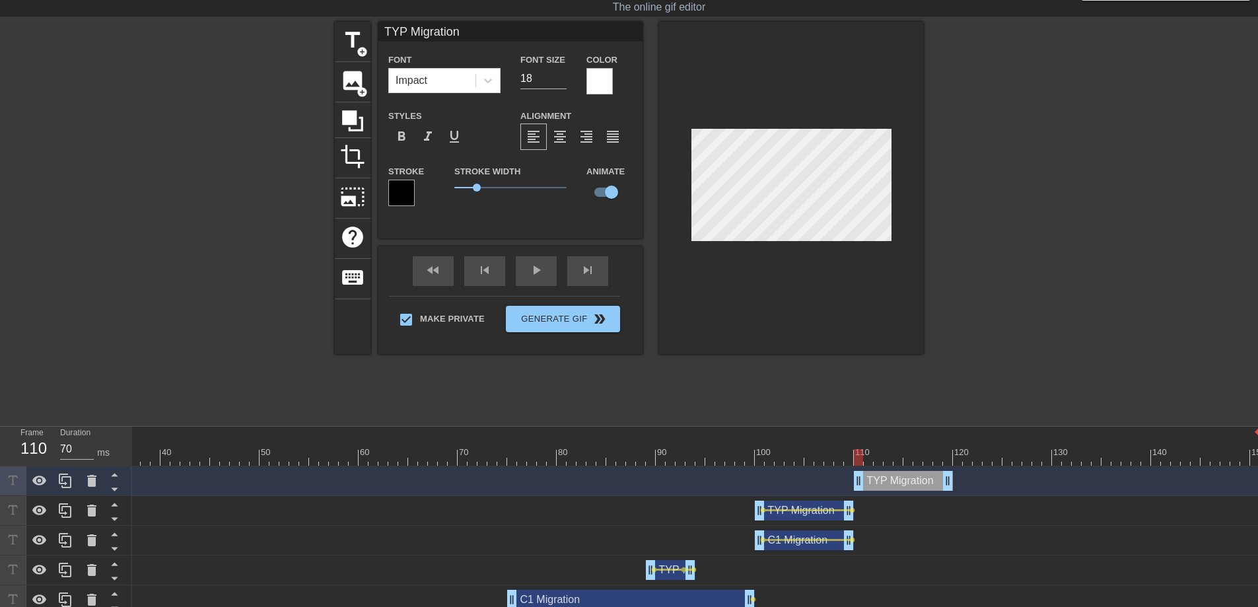
drag, startPoint x: 773, startPoint y: 473, endPoint x: 868, endPoint y: 473, distance: 95.1
click at [868, 473] on div "TYP Migration drag_handle drag_handle" at bounding box center [903, 481] width 99 height 20
drag, startPoint x: 858, startPoint y: 454, endPoint x: 946, endPoint y: 456, distance: 87.2
click at [946, 456] on div at bounding box center [947, 457] width 9 height 17
drag, startPoint x: 945, startPoint y: 453, endPoint x: 950, endPoint y: 447, distance: 8.0
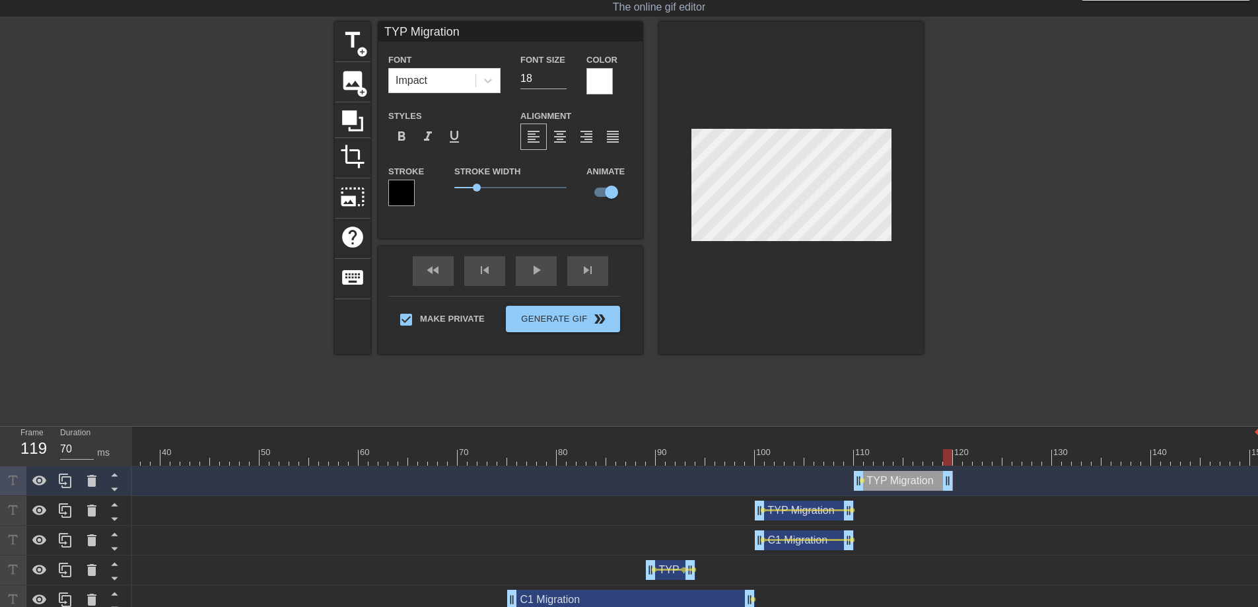
click at [950, 447] on div "10 20 30 40 50 60 70 80 90 100 110 120 130 140 150" at bounding box center [517, 446] width 1486 height 39
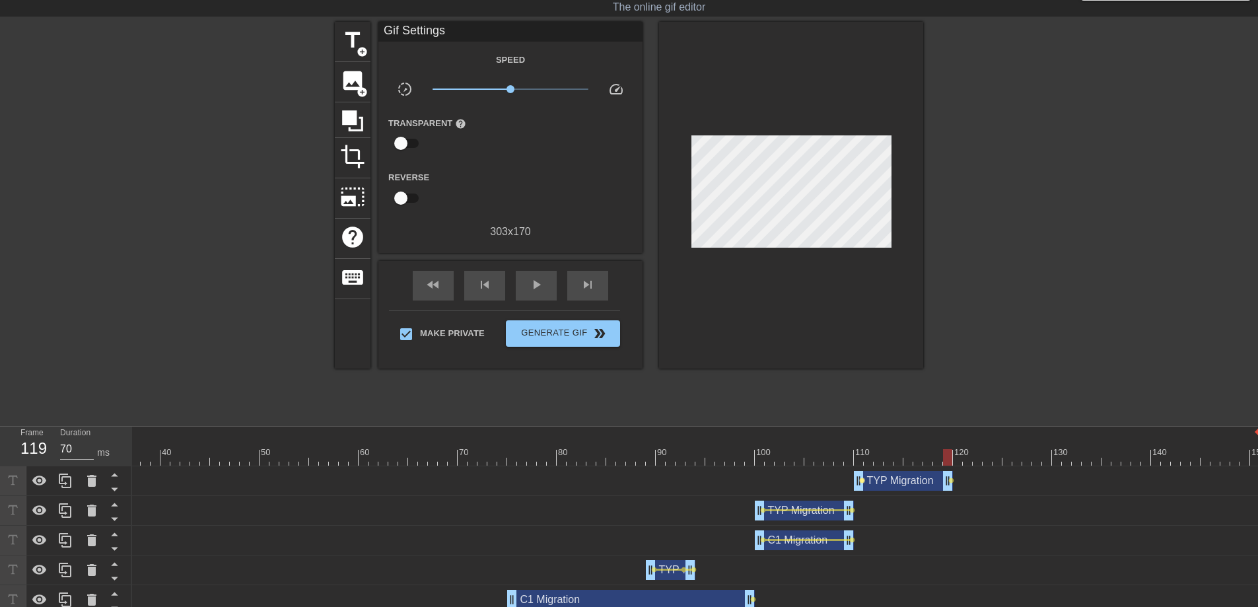
click at [861, 480] on span "lens" at bounding box center [862, 480] width 6 height 6
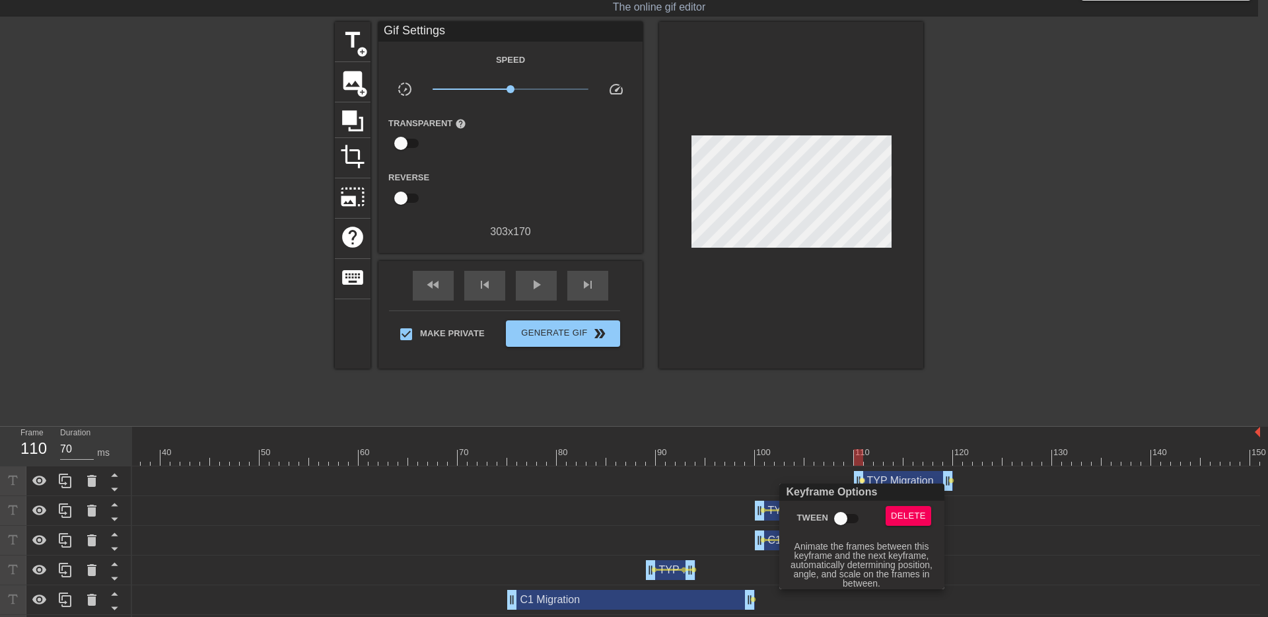
click at [845, 518] on input "Tween" at bounding box center [840, 518] width 75 height 25
checkbox input "true"
drag, startPoint x: 860, startPoint y: 458, endPoint x: 876, endPoint y: 458, distance: 15.2
click at [876, 458] on div at bounding box center [634, 308] width 1268 height 617
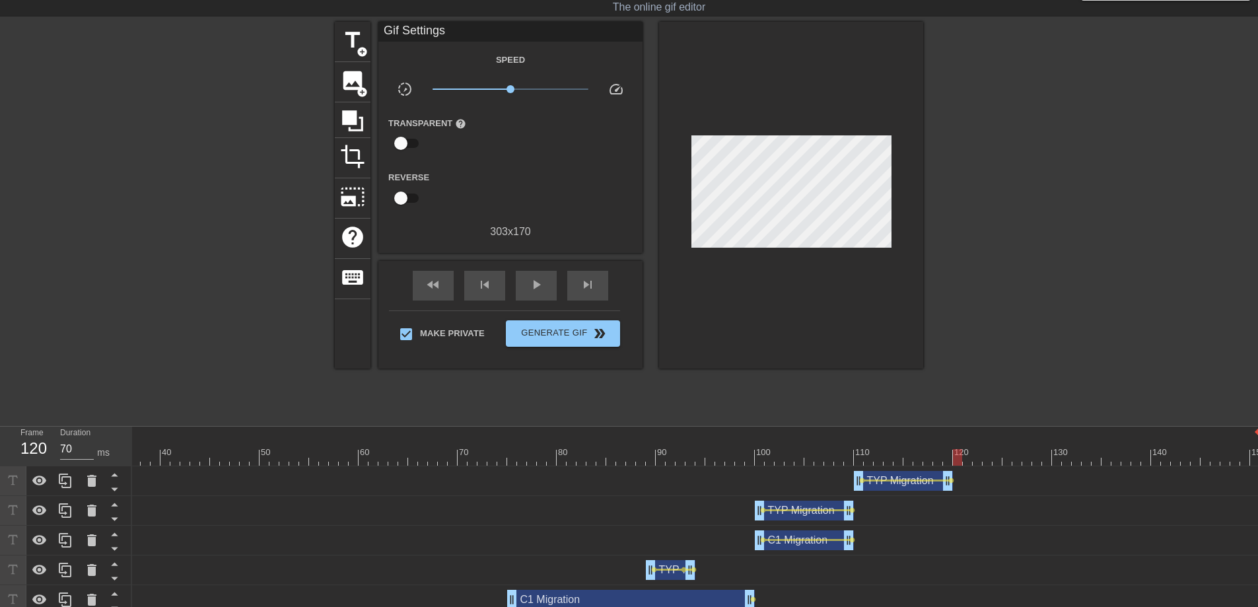
drag, startPoint x: 860, startPoint y: 456, endPoint x: 946, endPoint y: 457, distance: 85.2
click at [953, 457] on div at bounding box center [957, 457] width 9 height 17
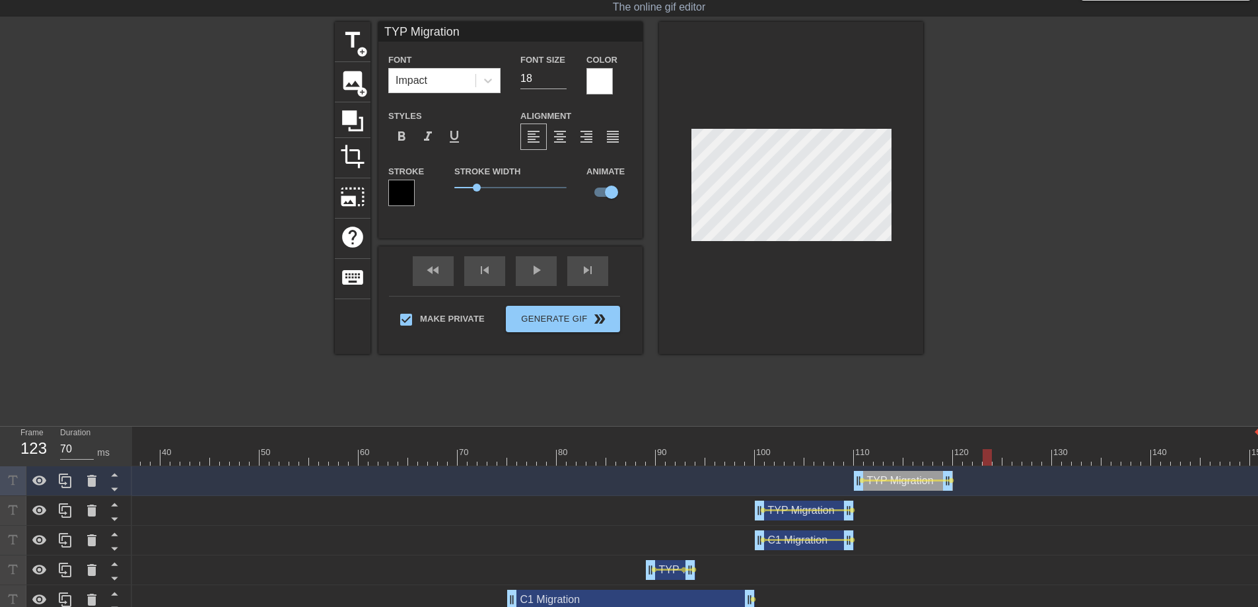
drag, startPoint x: 949, startPoint y: 455, endPoint x: 989, endPoint y: 444, distance: 41.6
click at [989, 444] on div "10 20 30 40 50 60 70 80 90 100 110 120 130 140 150" at bounding box center [517, 446] width 1486 height 39
click at [60, 481] on icon at bounding box center [65, 481] width 16 height 16
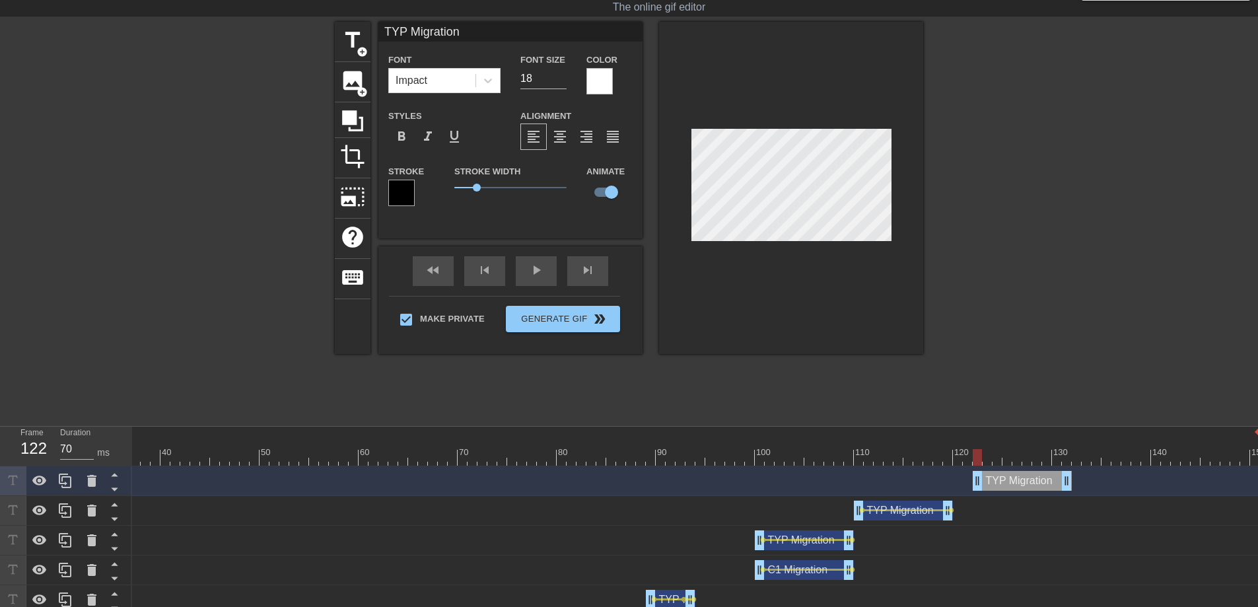
drag, startPoint x: 925, startPoint y: 476, endPoint x: 1041, endPoint y: 475, distance: 115.6
click at [1041, 475] on div "TYP Migration drag_handle drag_handle" at bounding box center [1022, 481] width 99 height 20
drag, startPoint x: 979, startPoint y: 456, endPoint x: 988, endPoint y: 455, distance: 8.6
click at [988, 455] on div at bounding box center [987, 457] width 9 height 17
drag, startPoint x: 1065, startPoint y: 482, endPoint x: 988, endPoint y: 481, distance: 76.6
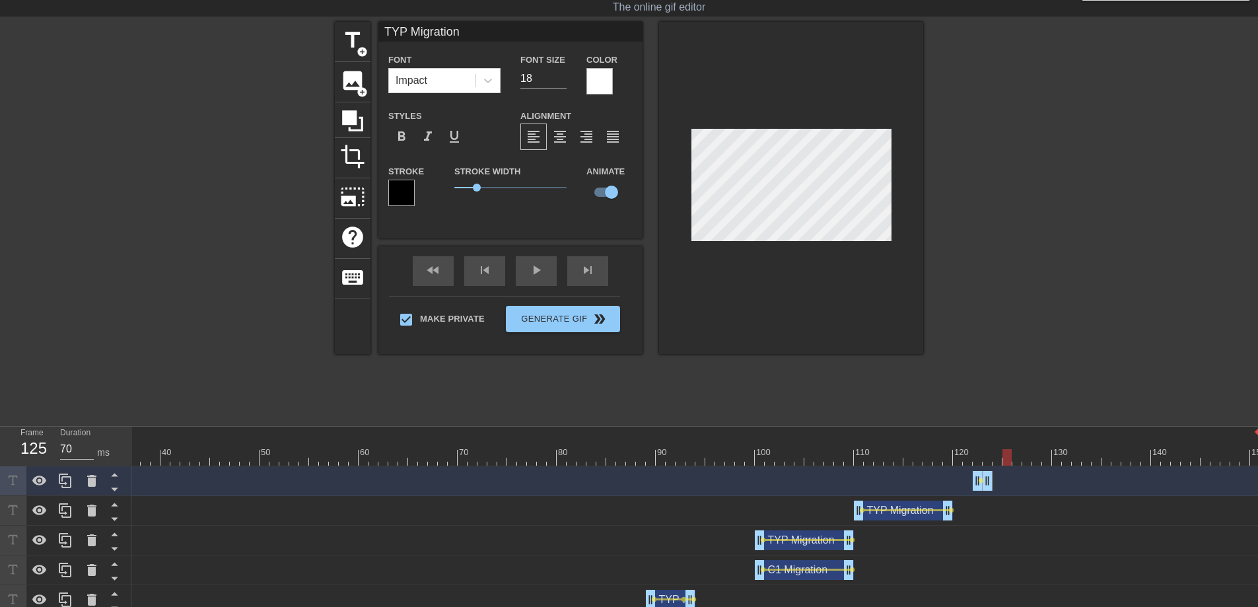
drag, startPoint x: 961, startPoint y: 454, endPoint x: 1008, endPoint y: 454, distance: 46.9
click at [1008, 454] on div at bounding box center [517, 457] width 1486 height 17
drag, startPoint x: 988, startPoint y: 479, endPoint x: 1071, endPoint y: 477, distance: 83.2
click at [1071, 477] on div "TYP Migration drag_handle drag_handle lens" at bounding box center [517, 481] width 1486 height 20
drag, startPoint x: 977, startPoint y: 479, endPoint x: 993, endPoint y: 479, distance: 16.5
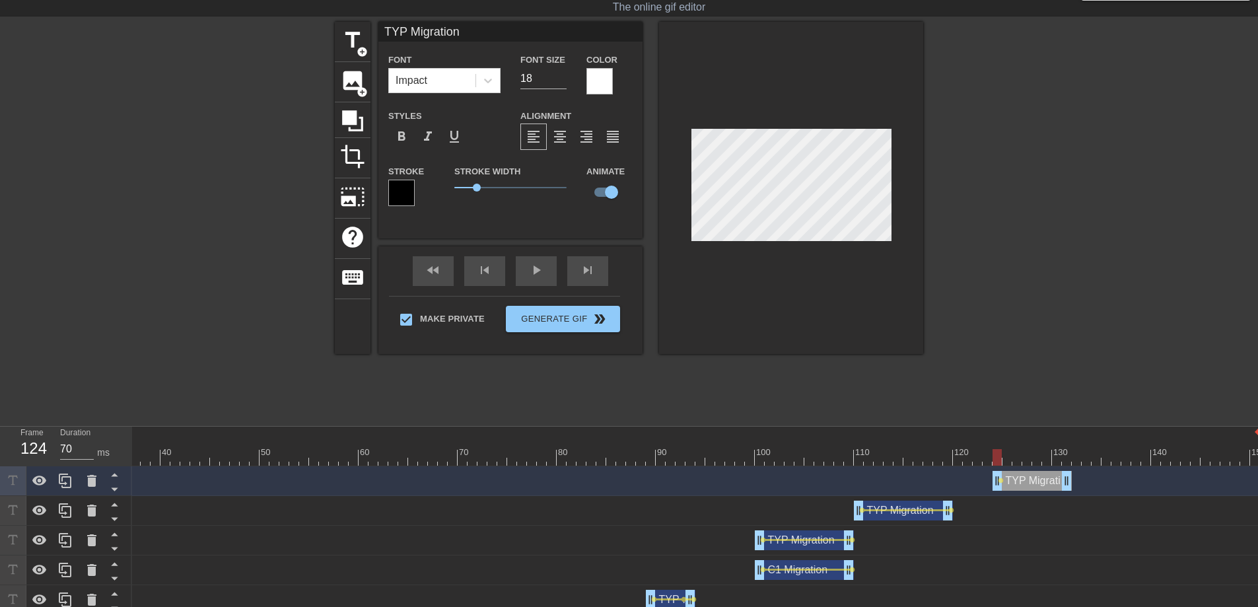
click at [804, 250] on div at bounding box center [791, 188] width 264 height 332
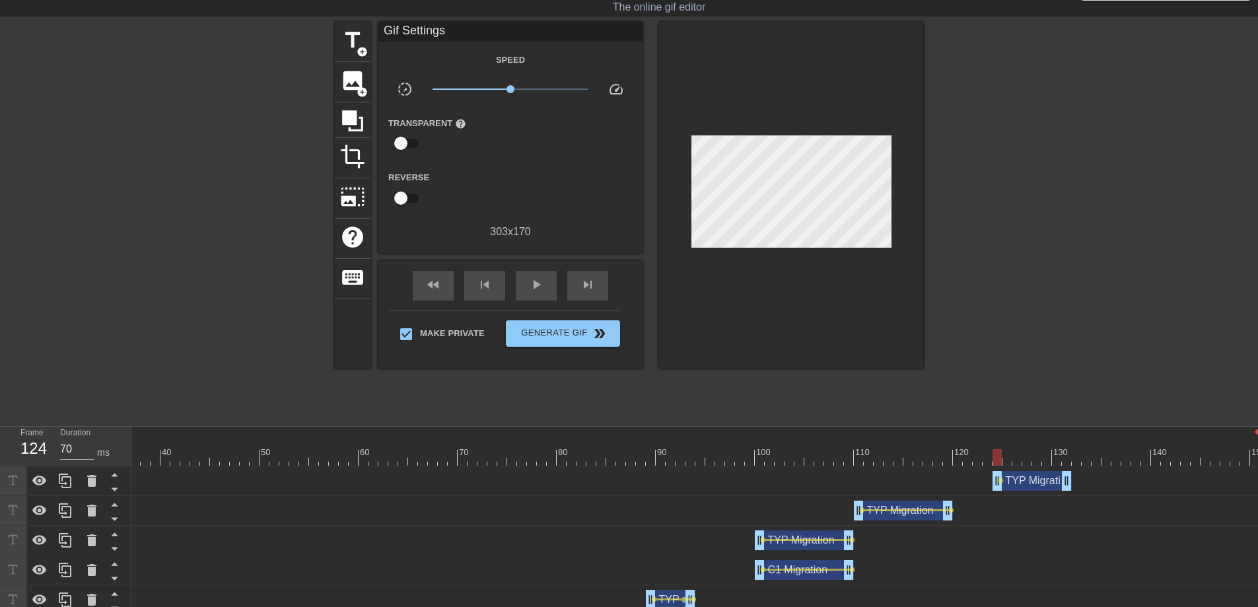
click at [823, 238] on div at bounding box center [791, 195] width 264 height 347
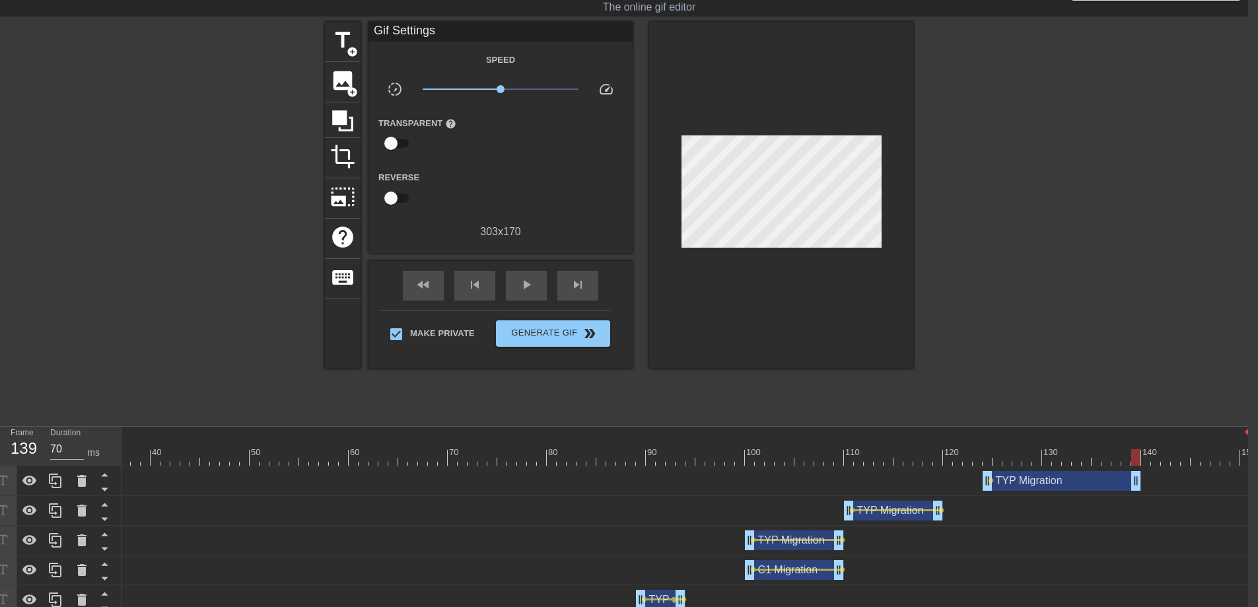
drag, startPoint x: 1056, startPoint y: 479, endPoint x: 1138, endPoint y: 480, distance: 81.9
click at [990, 481] on span "lens" at bounding box center [991, 480] width 6 height 6
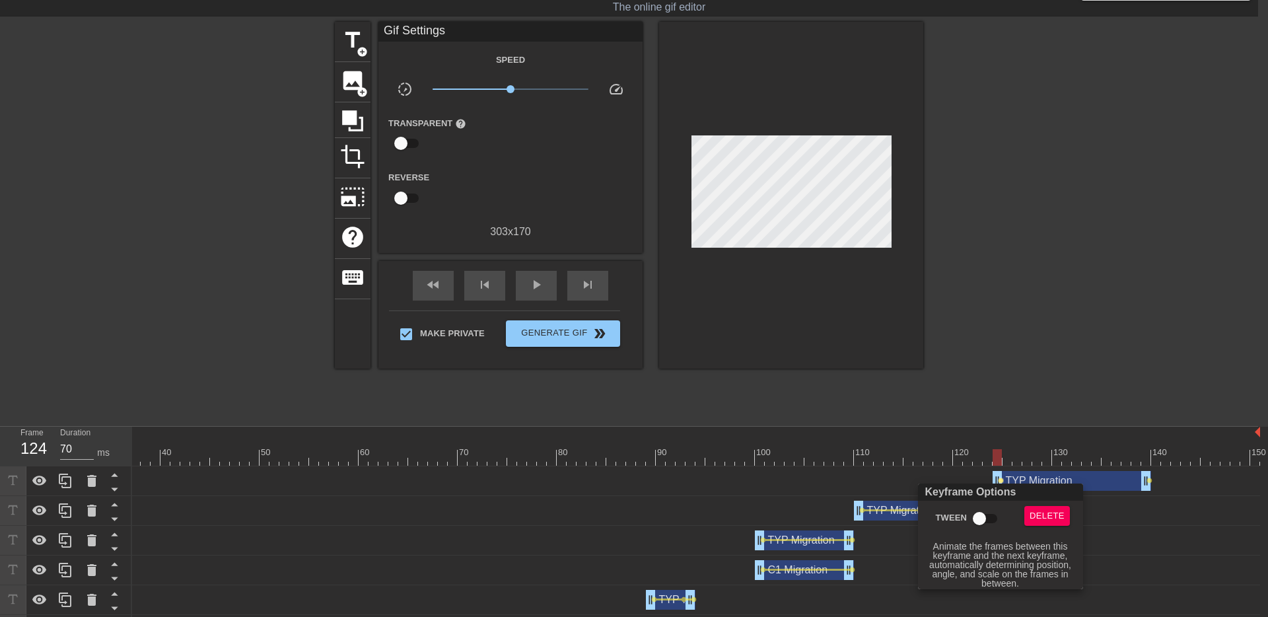
click at [988, 512] on input "Tween" at bounding box center [979, 518] width 75 height 25
checkbox input "true"
drag, startPoint x: 998, startPoint y: 456, endPoint x: 1019, endPoint y: 456, distance: 21.1
click at [1019, 456] on div at bounding box center [634, 308] width 1268 height 617
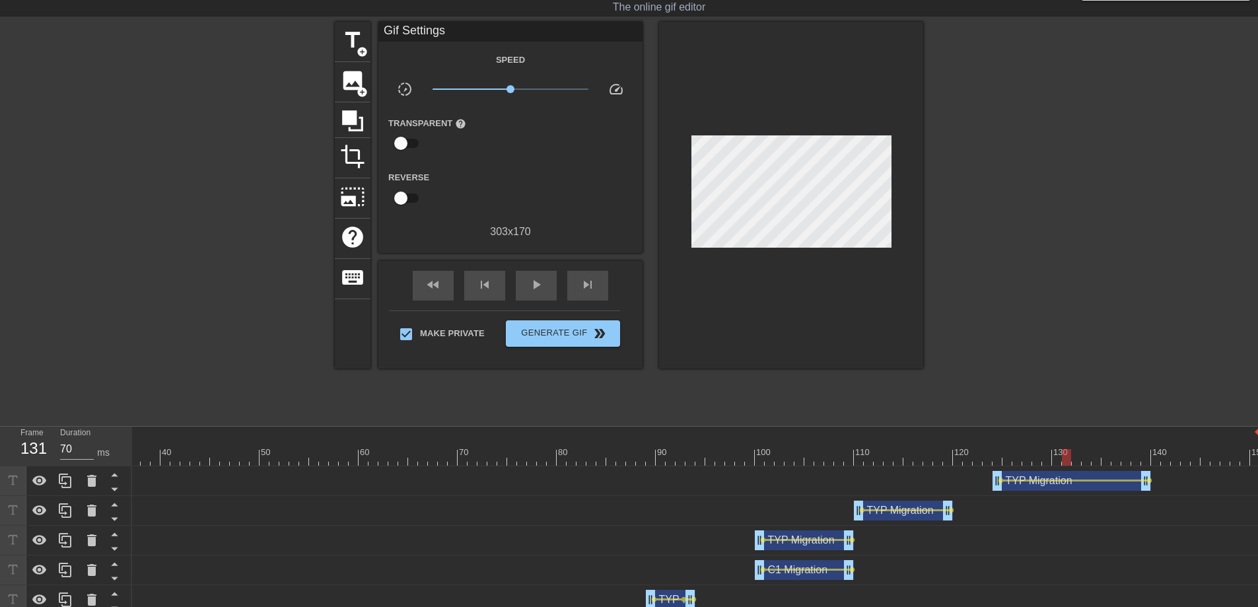
drag, startPoint x: 1000, startPoint y: 454, endPoint x: 1070, endPoint y: 454, distance: 70.7
click at [1070, 454] on div at bounding box center [1066, 457] width 9 height 17
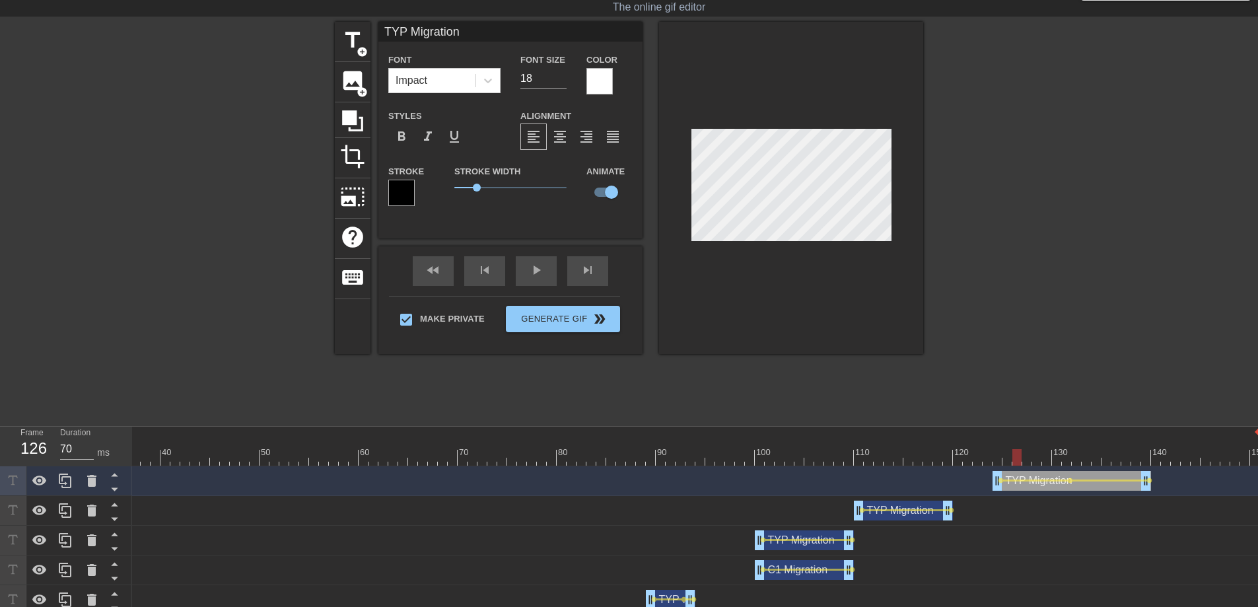
drag, startPoint x: 1068, startPoint y: 458, endPoint x: 1017, endPoint y: 458, distance: 51.5
click at [1017, 458] on div at bounding box center [1016, 457] width 9 height 17
click at [1056, 481] on div at bounding box center [1035, 480] width 65 height 2
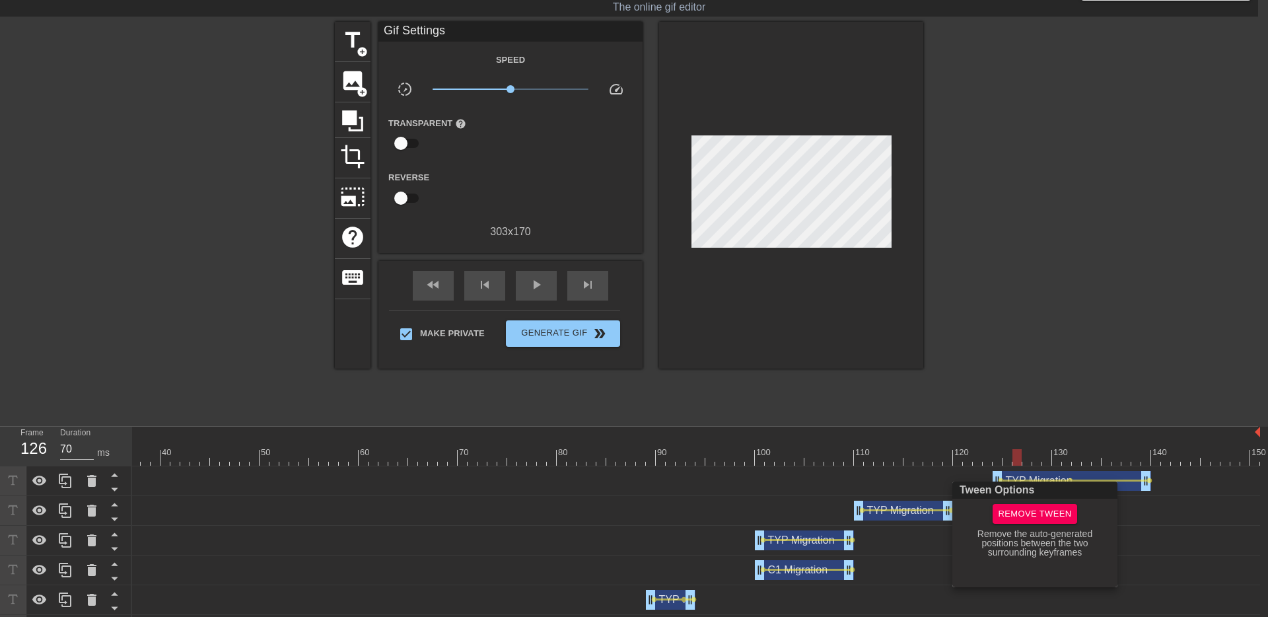
click at [1097, 479] on div at bounding box center [634, 308] width 1268 height 617
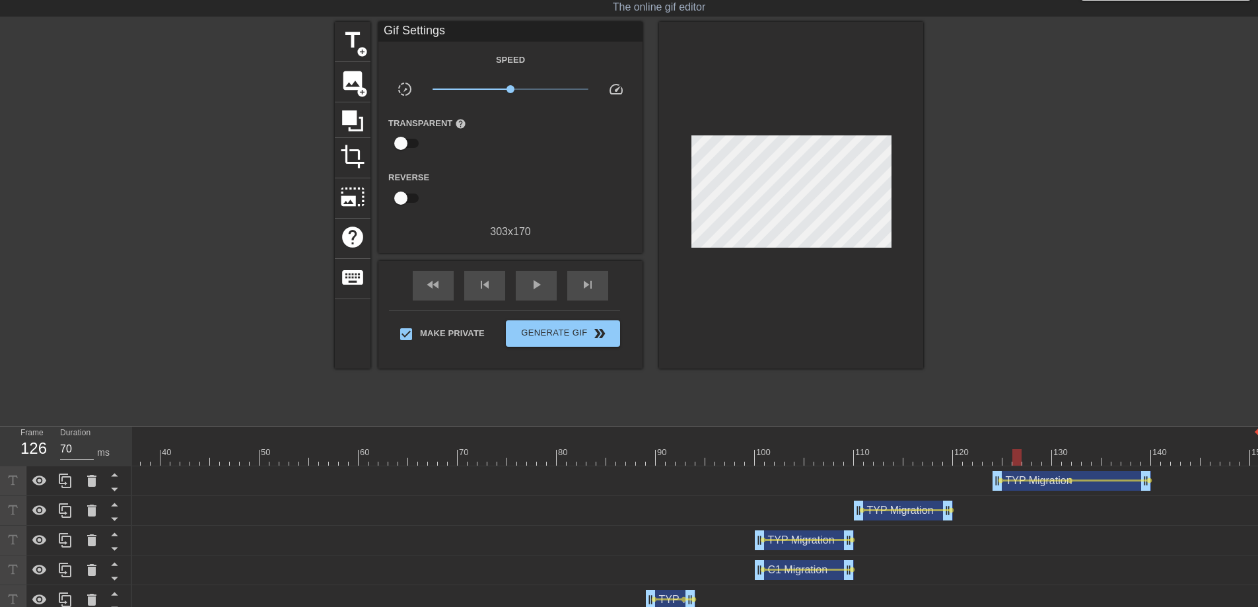
click at [1038, 481] on div "TYP Migration drag_handle drag_handle" at bounding box center [1071, 481] width 158 height 20
click at [1039, 480] on div at bounding box center [1035, 480] width 65 height 2
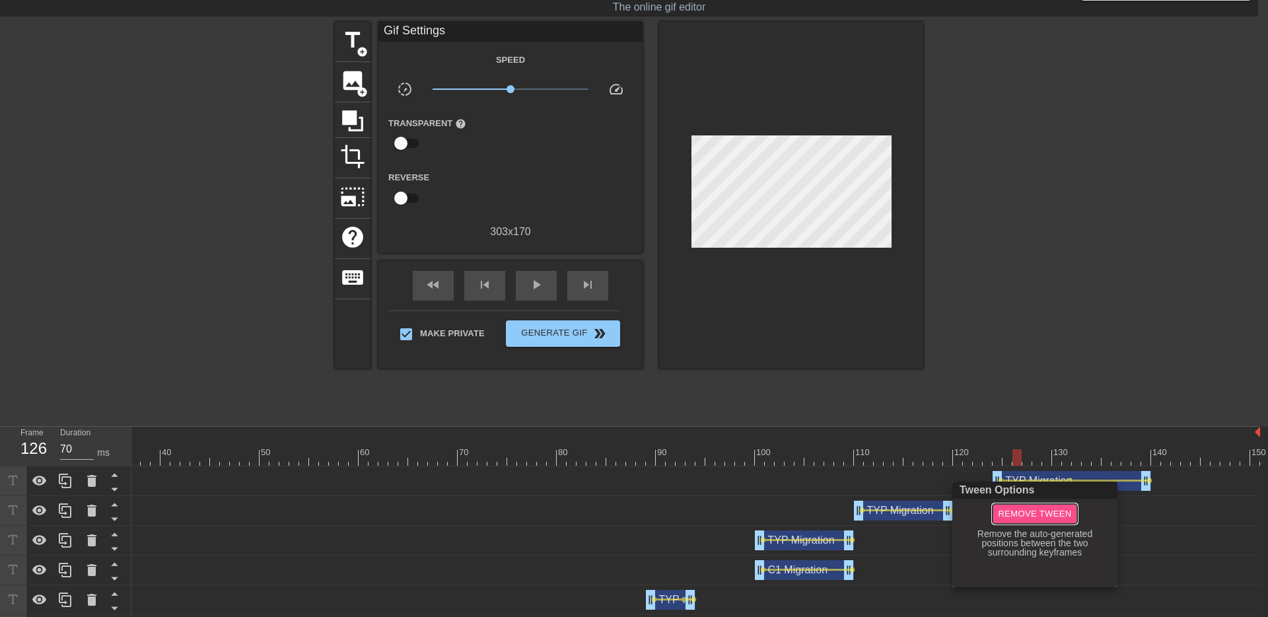
click at [1037, 516] on span "Remove Tween" at bounding box center [1034, 513] width 73 height 15
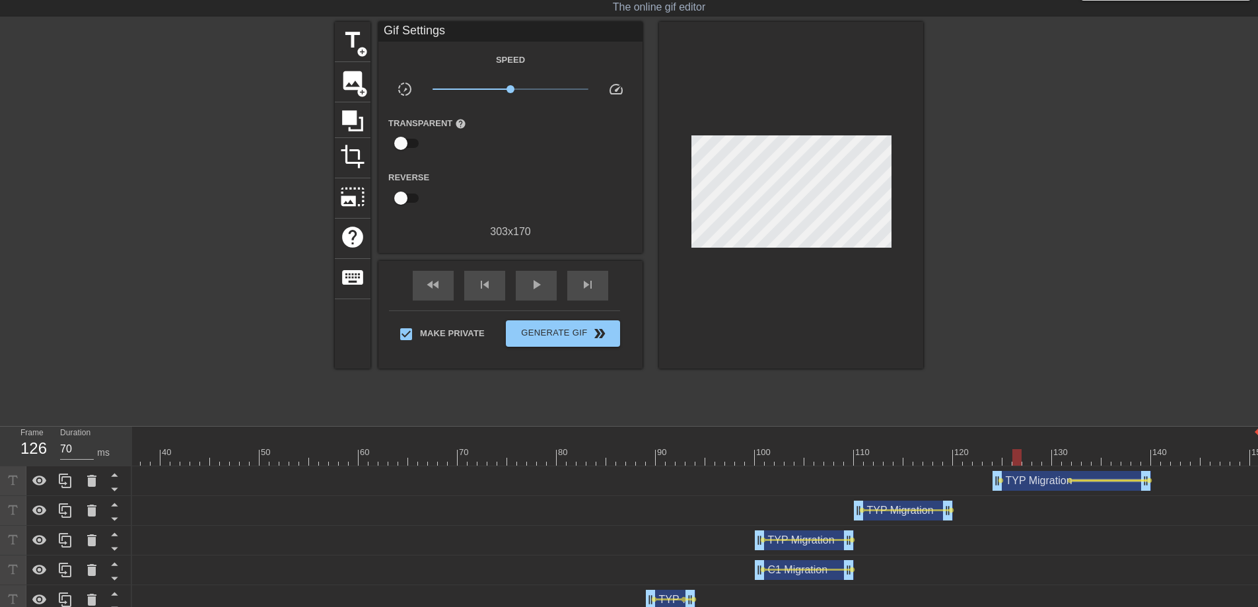
click at [1080, 479] on div at bounding box center [1109, 480] width 75 height 2
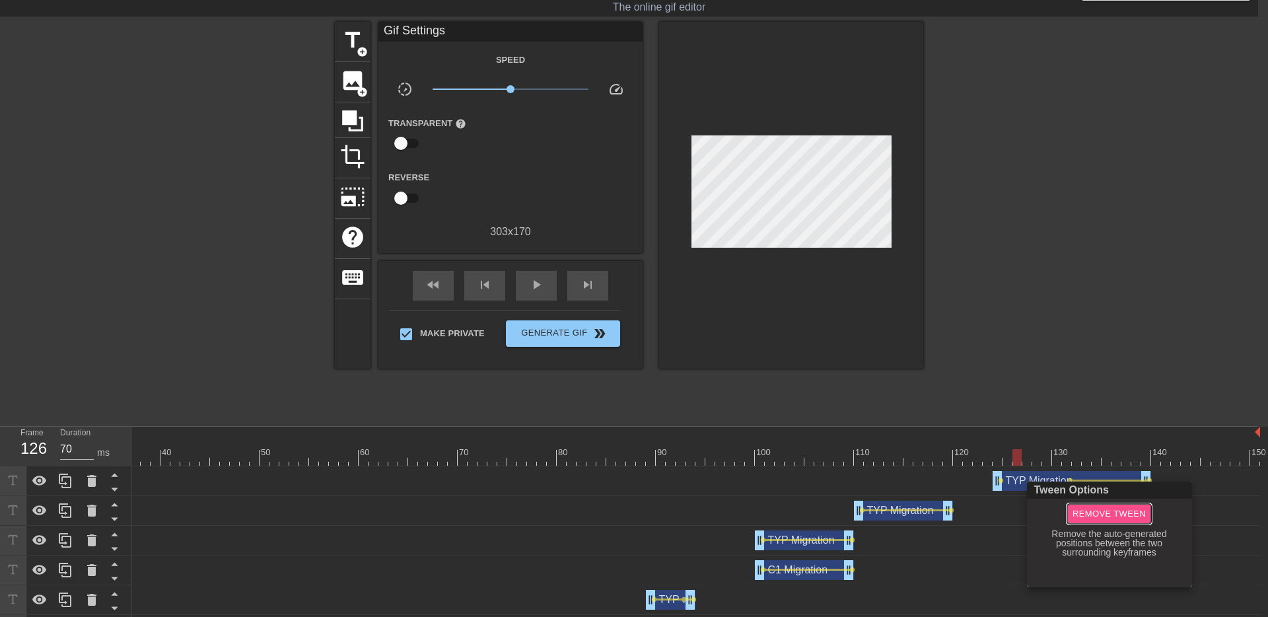
click at [1083, 509] on span "Remove Tween" at bounding box center [1108, 513] width 73 height 15
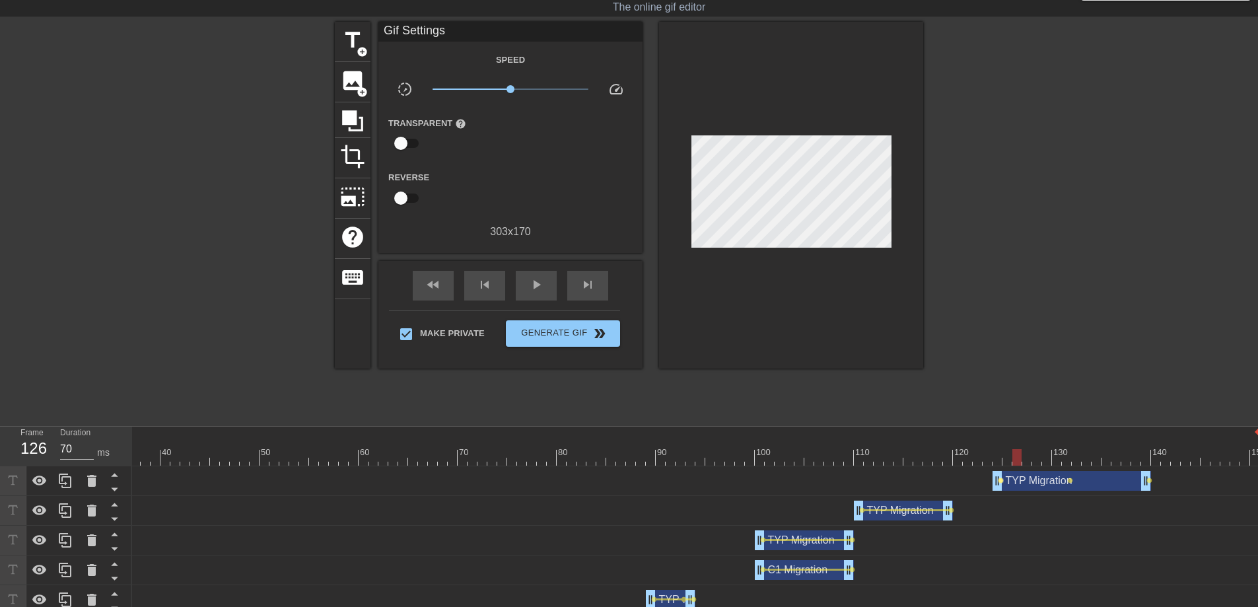
click at [1001, 481] on span "lens" at bounding box center [1001, 480] width 6 height 6
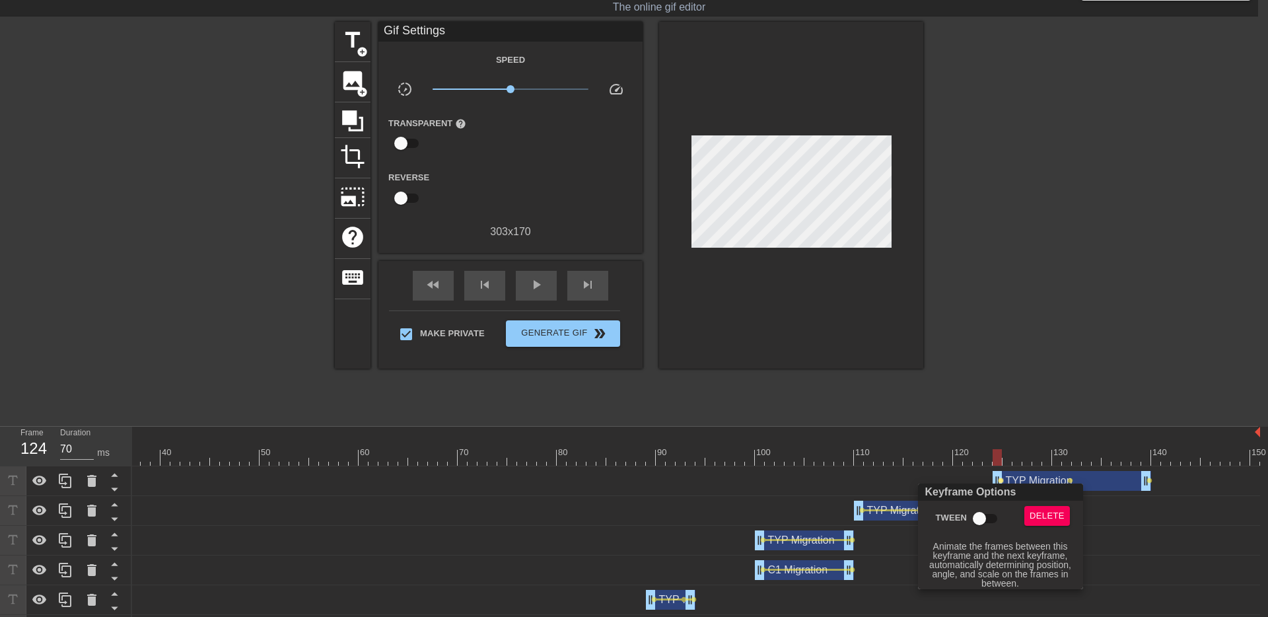
click at [983, 516] on input "Tween" at bounding box center [979, 518] width 75 height 25
checkbox input "true"
click at [1075, 476] on div at bounding box center [634, 308] width 1268 height 617
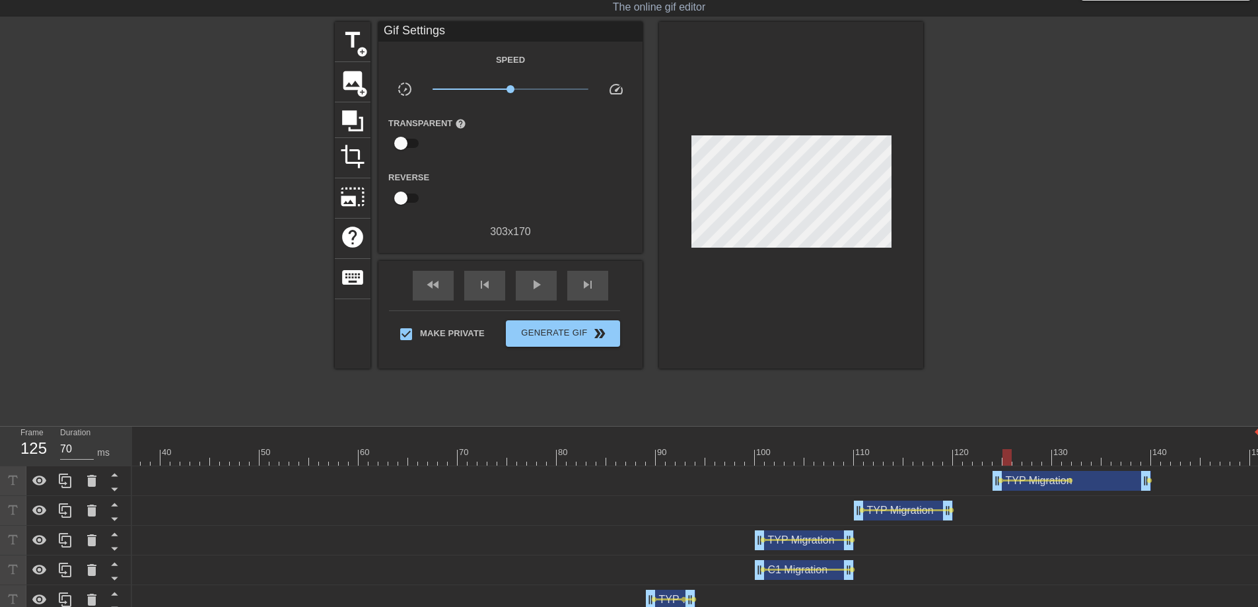
drag, startPoint x: 997, startPoint y: 458, endPoint x: 1008, endPoint y: 458, distance: 11.2
click at [1008, 458] on div at bounding box center [1006, 457] width 9 height 17
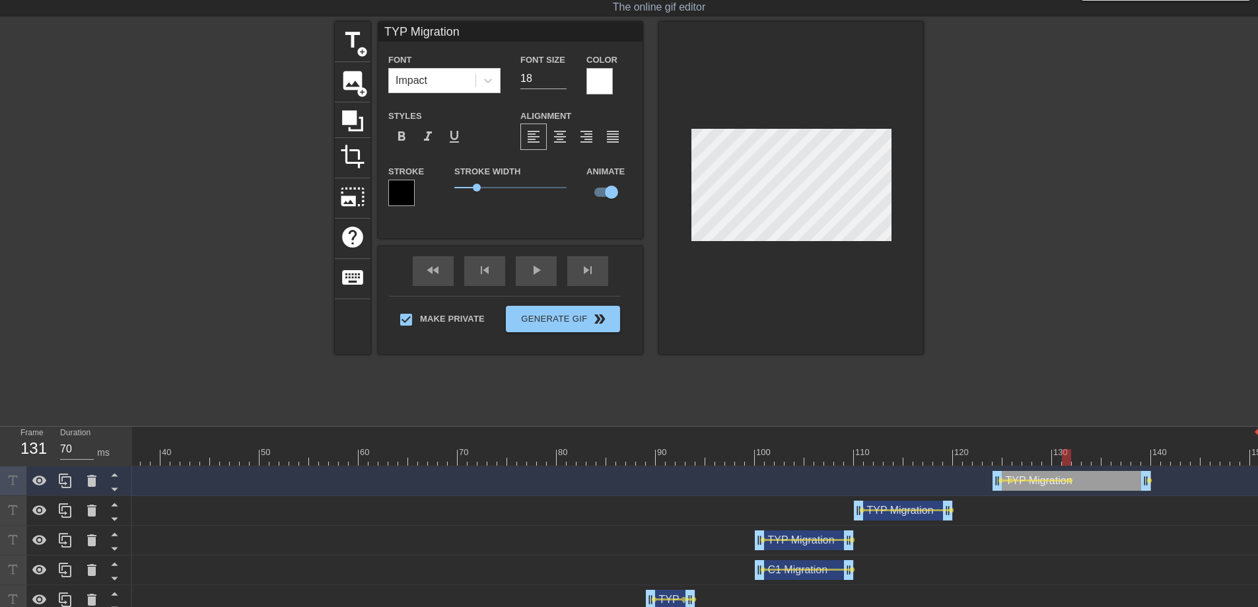
drag, startPoint x: 1006, startPoint y: 455, endPoint x: 1070, endPoint y: 461, distance: 63.7
click at [1070, 461] on div at bounding box center [1066, 457] width 9 height 17
drag, startPoint x: 1068, startPoint y: 454, endPoint x: 1083, endPoint y: 456, distance: 15.2
click at [1083, 456] on div at bounding box center [1086, 457] width 9 height 17
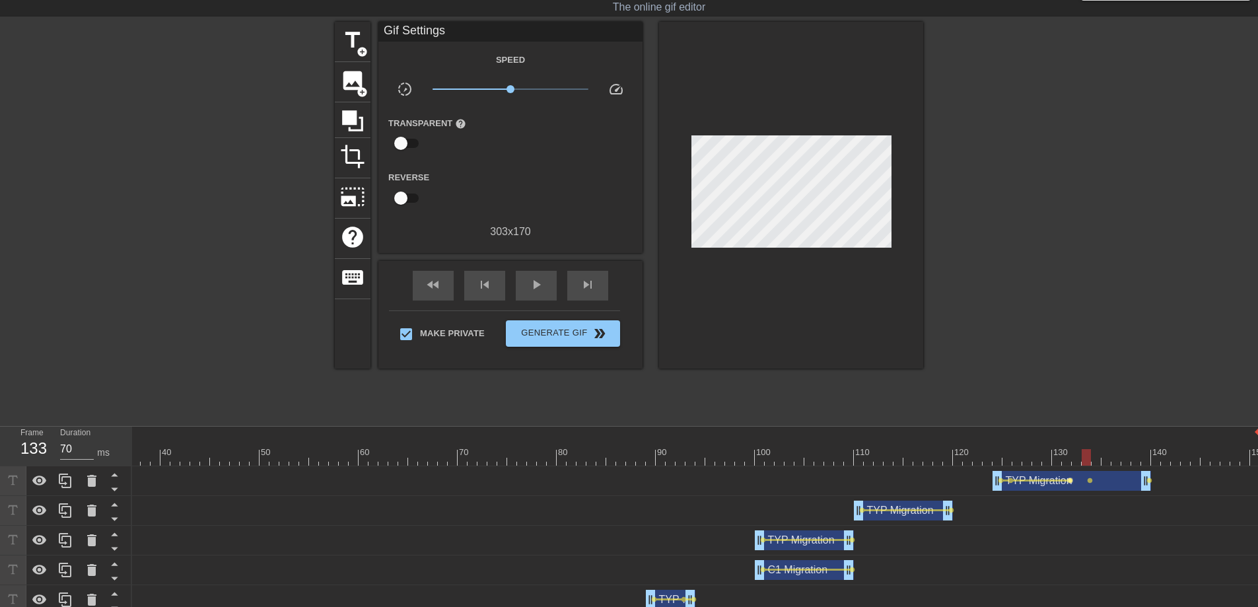
click at [1070, 481] on span "lens" at bounding box center [1070, 480] width 6 height 6
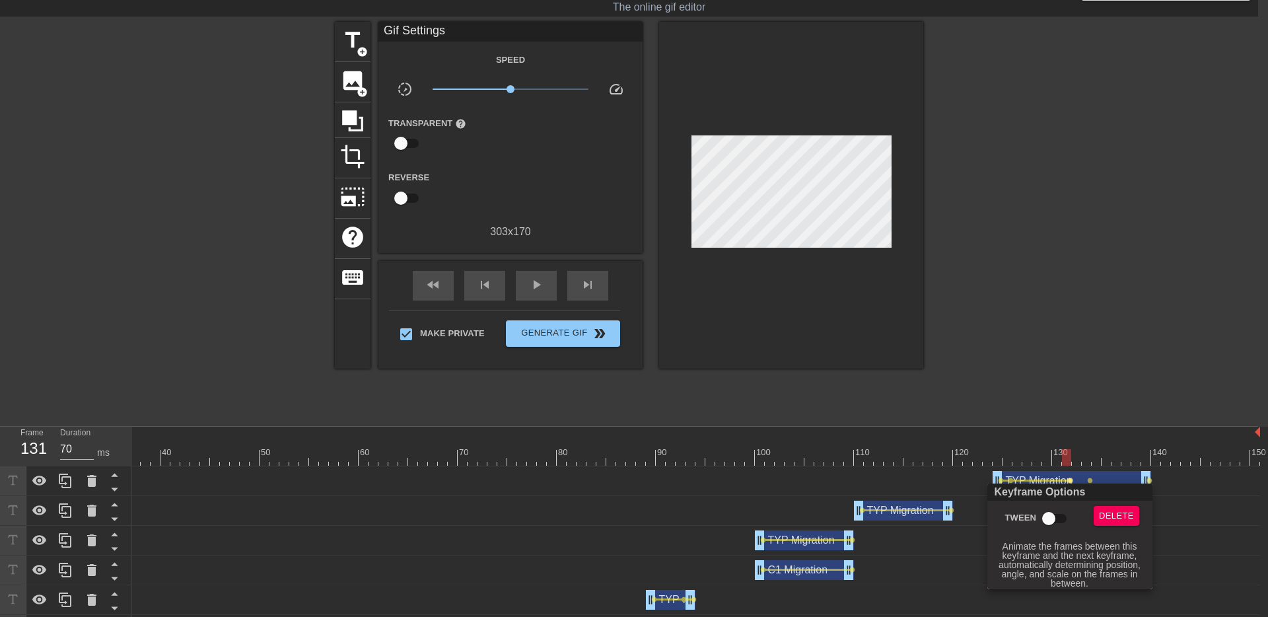
click at [1054, 516] on input "Tween" at bounding box center [1048, 518] width 75 height 25
checkbox input "true"
click at [1074, 457] on div at bounding box center [634, 308] width 1268 height 617
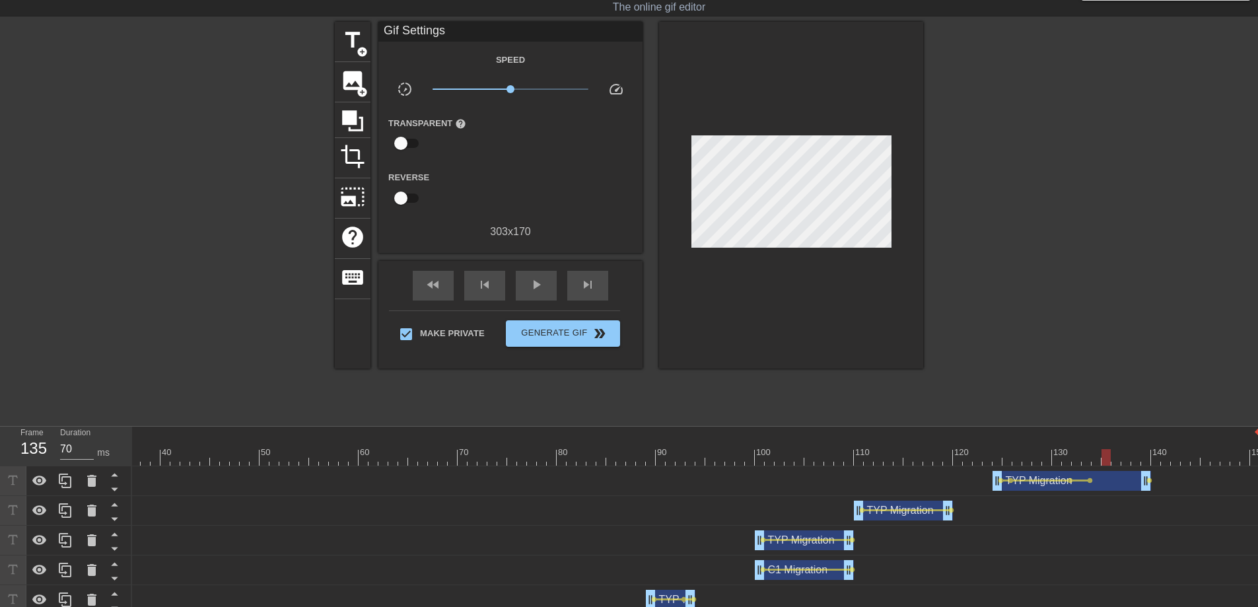
drag, startPoint x: 1066, startPoint y: 456, endPoint x: 1105, endPoint y: 458, distance: 38.3
click at [1105, 458] on div at bounding box center [1105, 457] width 9 height 17
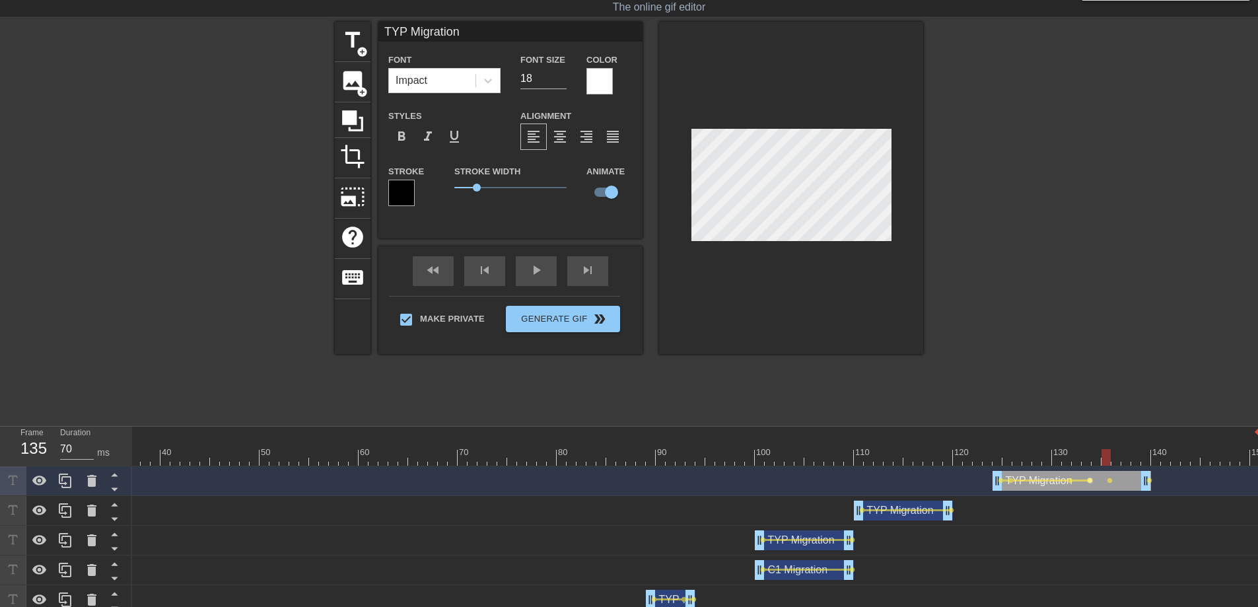
click at [1090, 481] on span "lens" at bounding box center [1090, 480] width 6 height 6
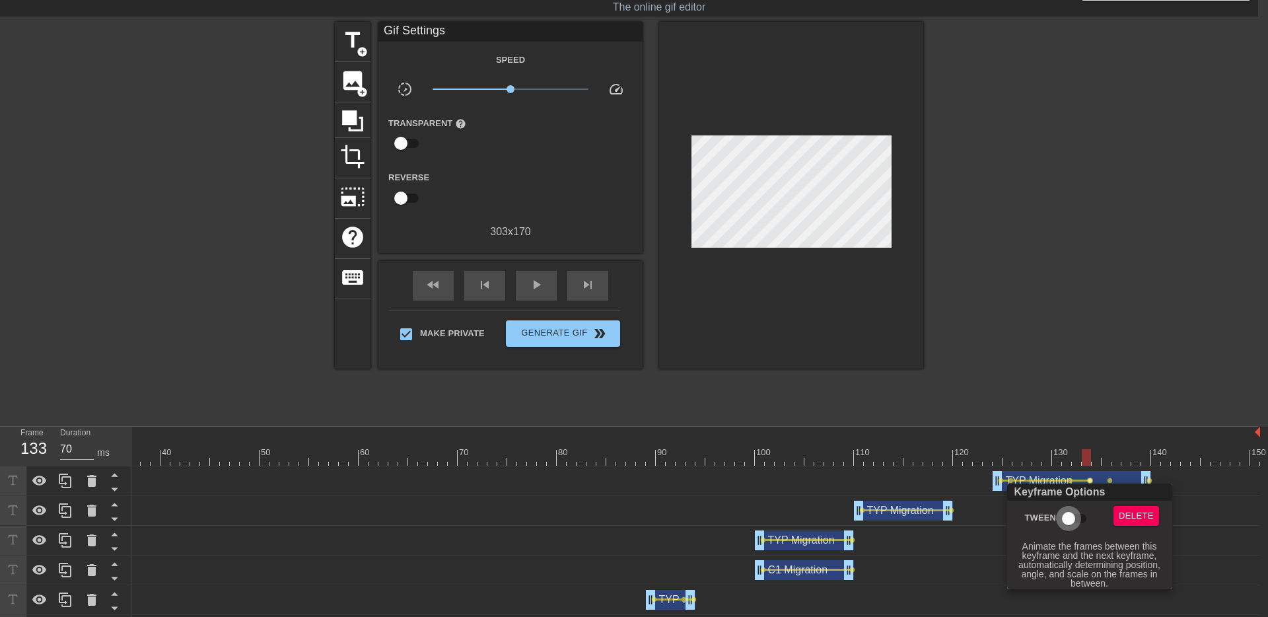
click at [1072, 517] on input "Tween" at bounding box center [1068, 518] width 75 height 25
checkbox input "true"
drag, startPoint x: 1089, startPoint y: 458, endPoint x: 1103, endPoint y: 460, distance: 14.6
click at [1103, 460] on div at bounding box center [634, 308] width 1268 height 617
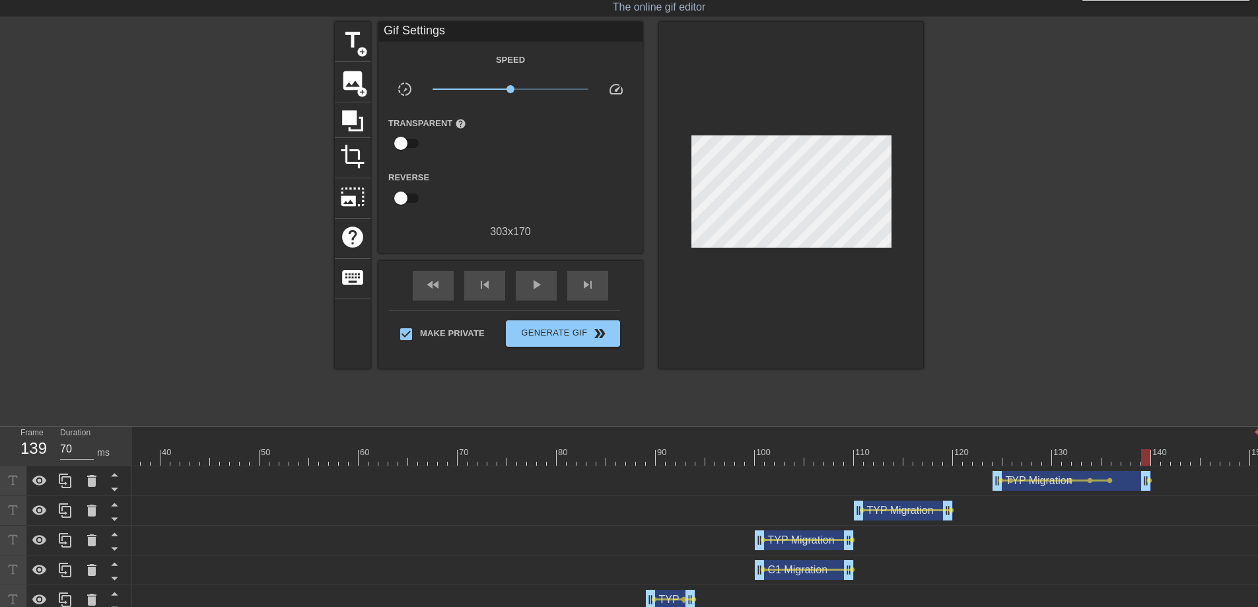
drag, startPoint x: 1089, startPoint y: 456, endPoint x: 1141, endPoint y: 458, distance: 52.2
click at [1141, 458] on div at bounding box center [1145, 457] width 9 height 17
drag, startPoint x: 1146, startPoint y: 483, endPoint x: 1208, endPoint y: 489, distance: 63.0
click at [1149, 481] on span "lens" at bounding box center [1149, 480] width 6 height 6
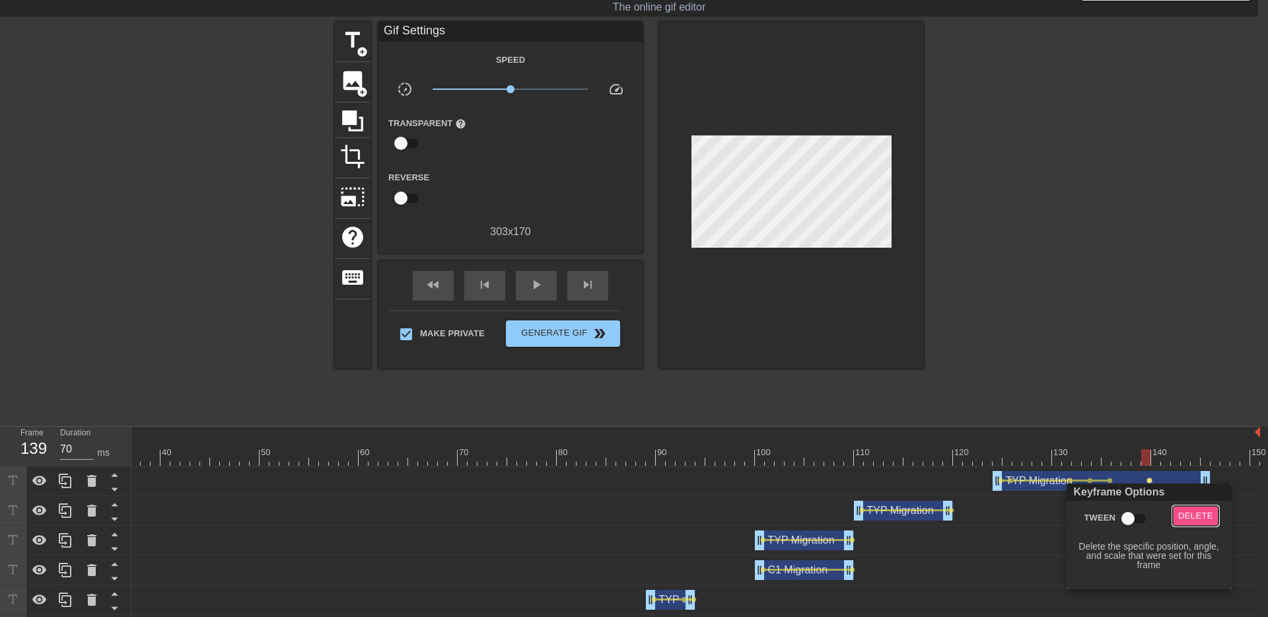
click at [1194, 516] on span "Delete" at bounding box center [1195, 515] width 35 height 15
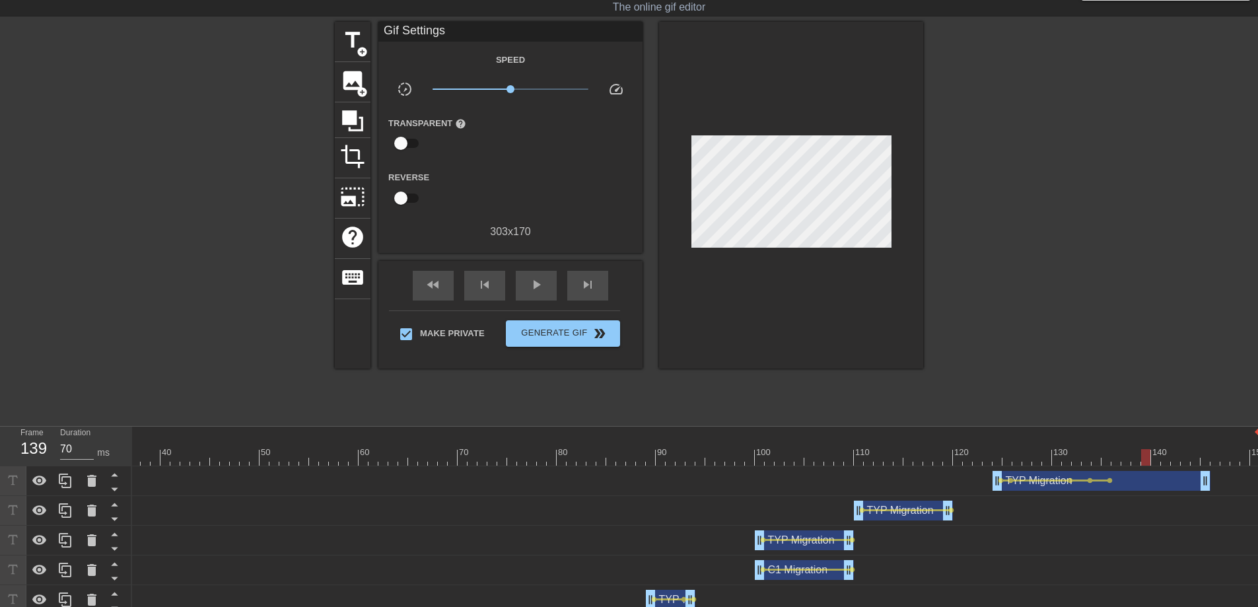
click at [1144, 462] on div at bounding box center [1145, 457] width 9 height 17
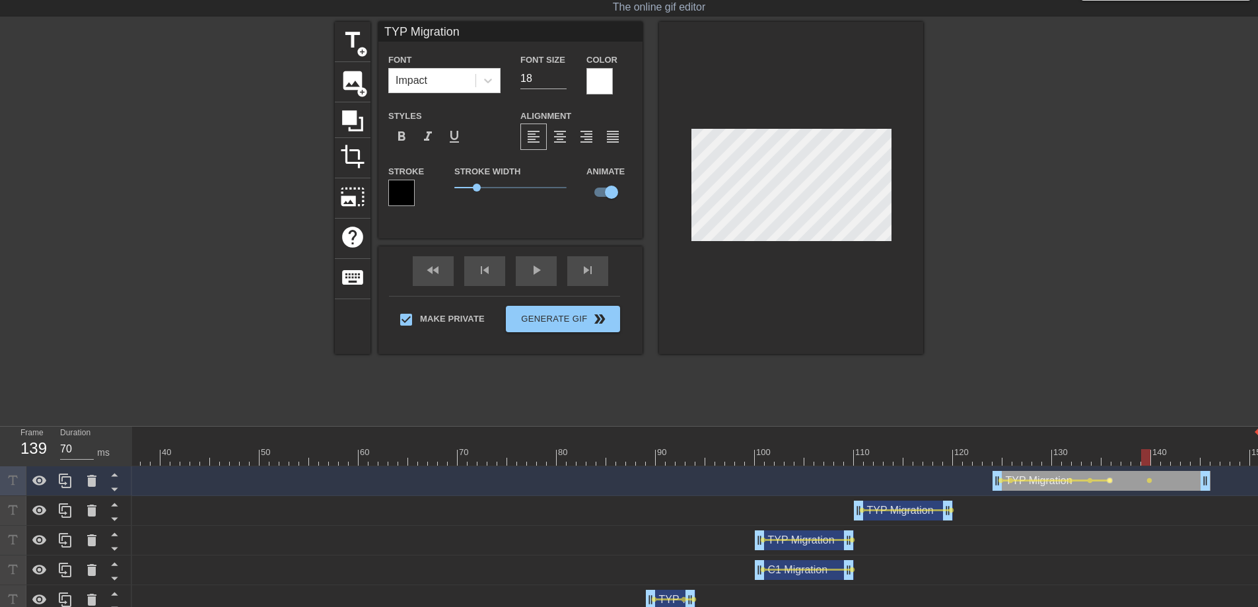
click at [1107, 479] on span "lens" at bounding box center [1110, 480] width 6 height 6
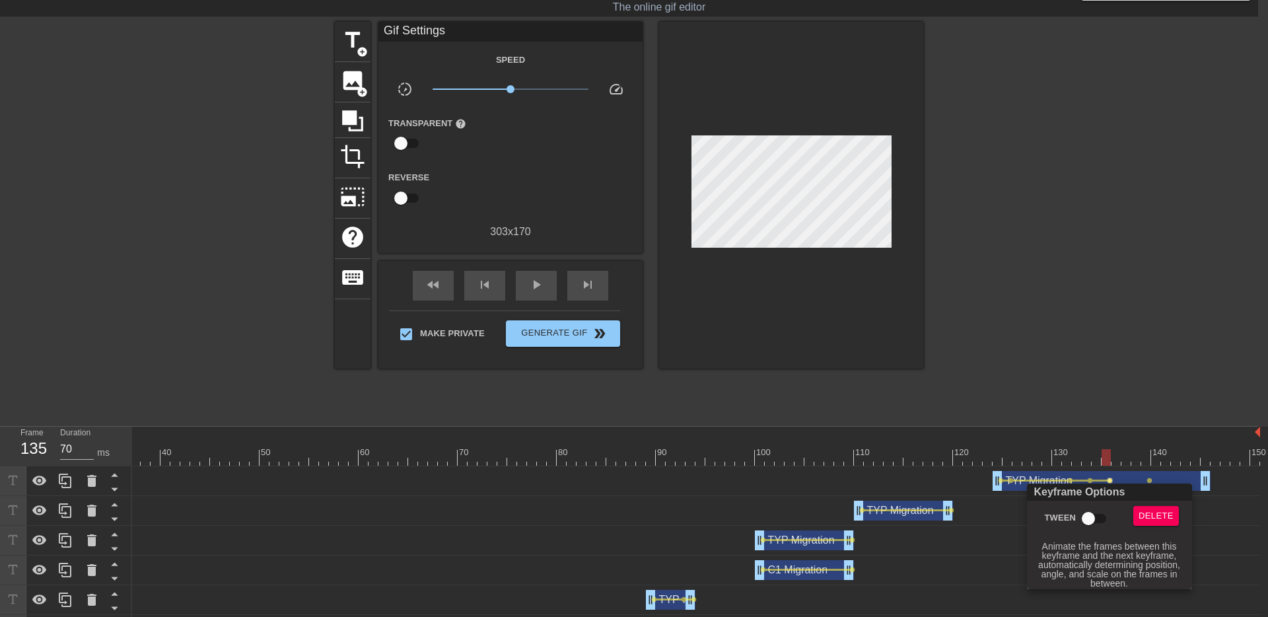
click at [1091, 517] on input "Tween" at bounding box center [1088, 518] width 75 height 25
checkbox input "true"
click at [1108, 454] on div at bounding box center [634, 308] width 1268 height 617
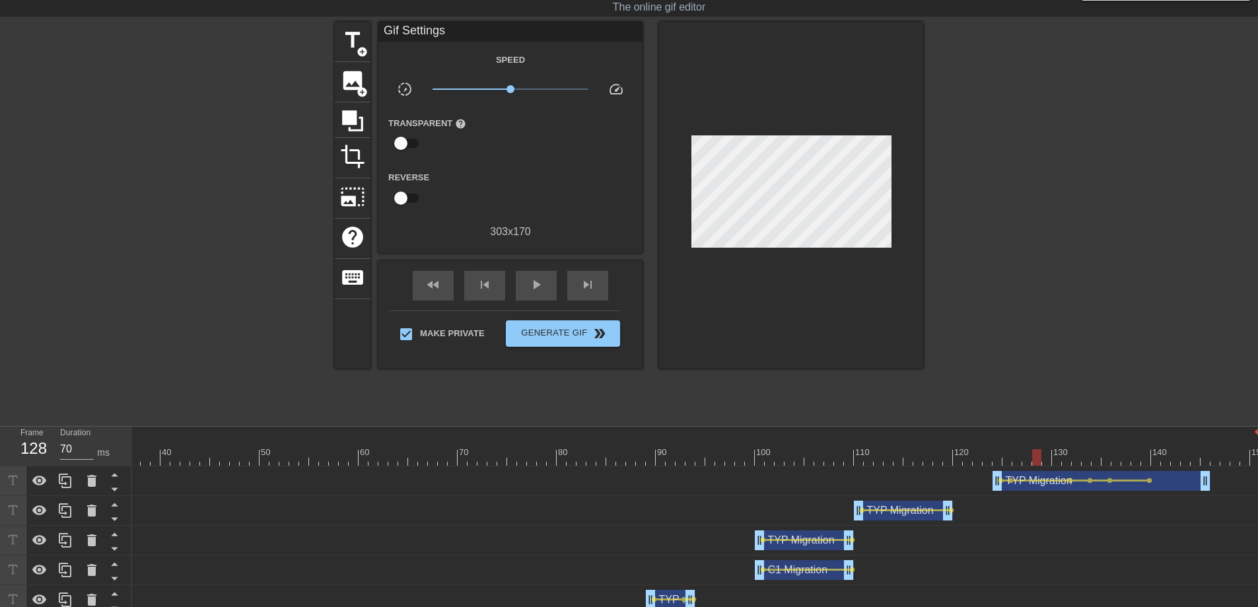
scroll to position [30, 10]
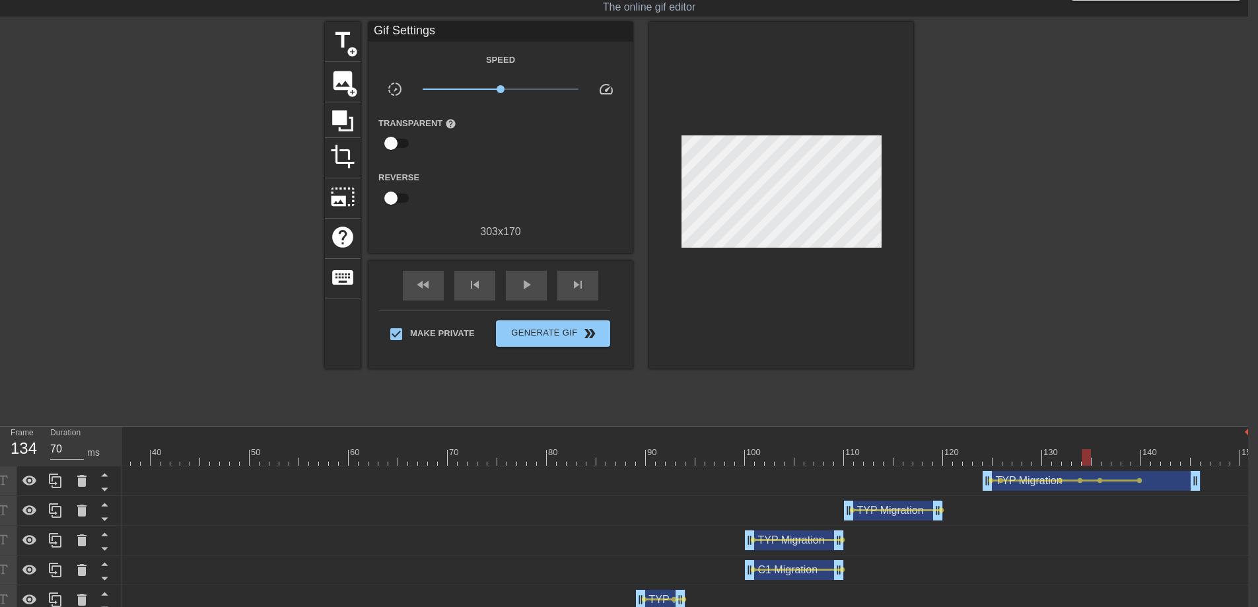
drag, startPoint x: 1028, startPoint y: 458, endPoint x: 1086, endPoint y: 457, distance: 57.4
click at [1086, 457] on div at bounding box center [1086, 457] width 9 height 17
click at [573, 283] on span "skip_next" at bounding box center [578, 285] width 16 height 16
click at [423, 268] on div "fast_rewind skip_previous play_arrow skip_next" at bounding box center [500, 286] width 215 height 50
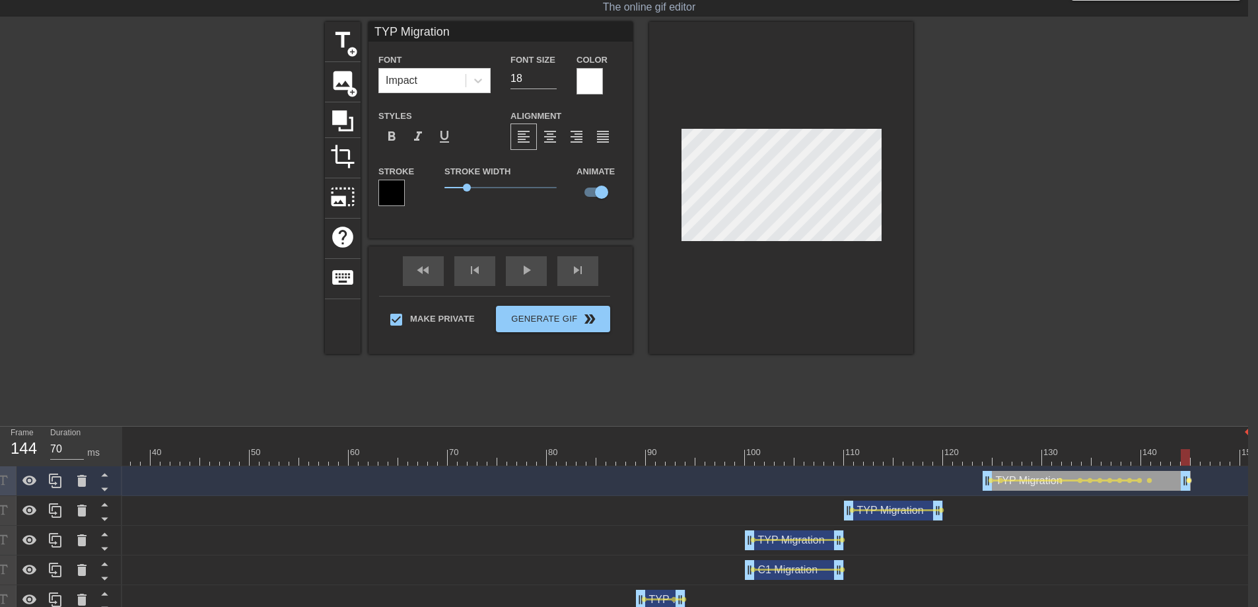
drag, startPoint x: 1194, startPoint y: 480, endPoint x: 1187, endPoint y: 480, distance: 7.3
click at [1187, 480] on div "TYP Migration drag_handle drag_handle lens lens lens lens lens lens lens lens l…" at bounding box center [507, 481] width 1486 height 20
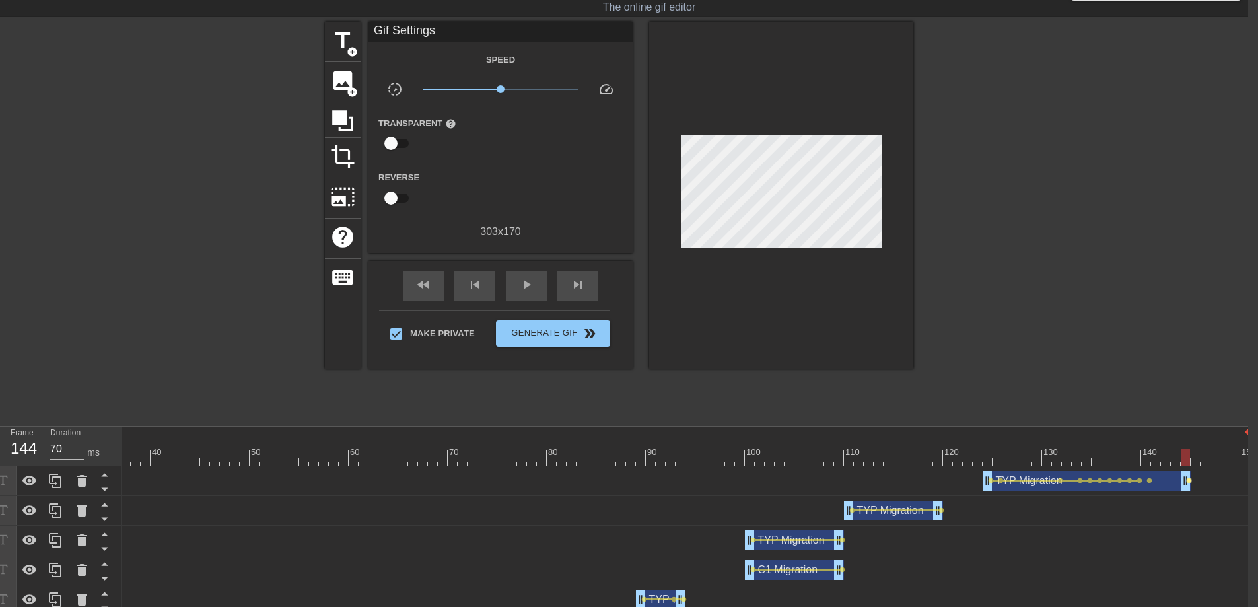
click at [1190, 480] on span "lens" at bounding box center [1189, 480] width 6 height 6
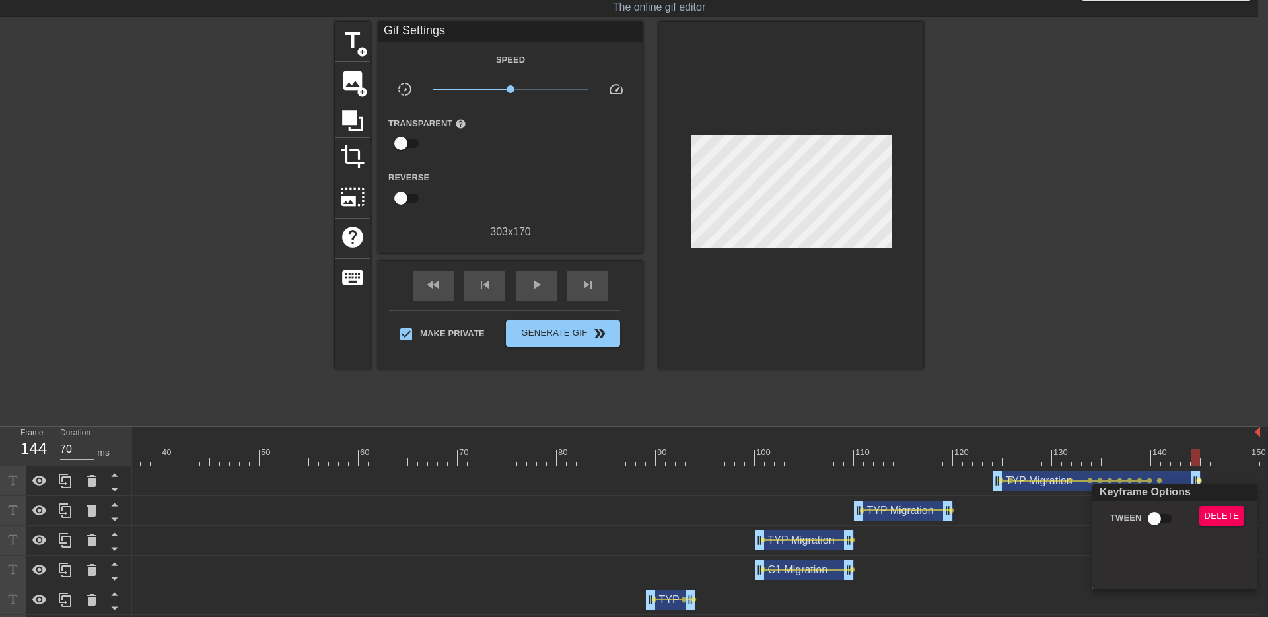
click at [1150, 481] on div at bounding box center [634, 308] width 1268 height 617
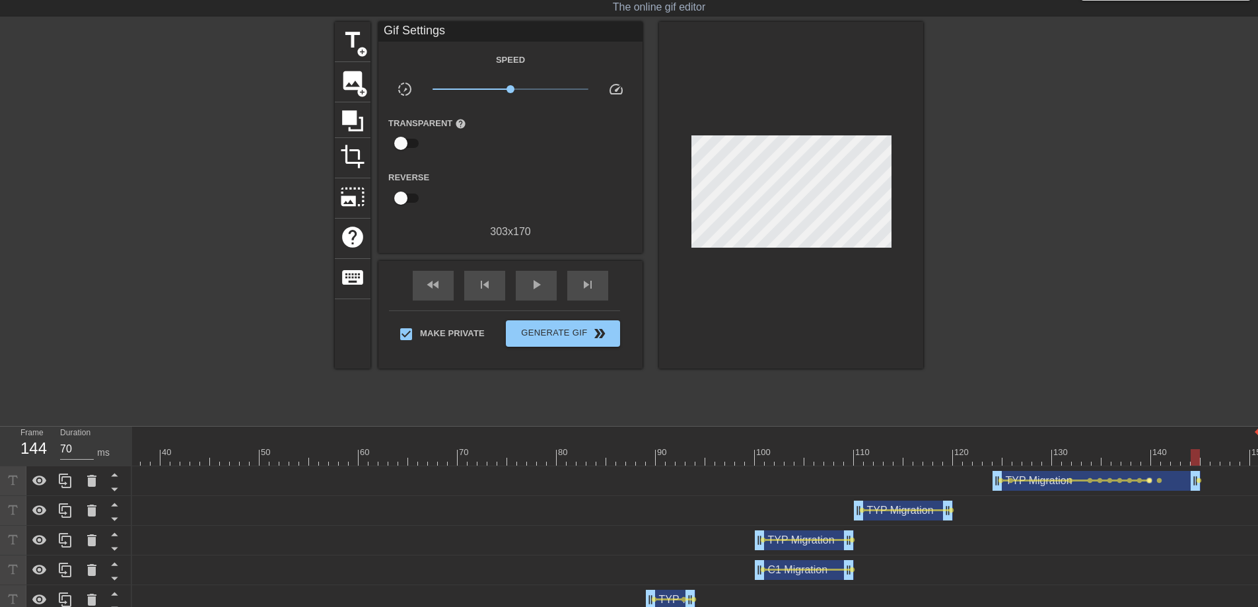
click at [1151, 481] on span "lens" at bounding box center [1149, 480] width 6 height 6
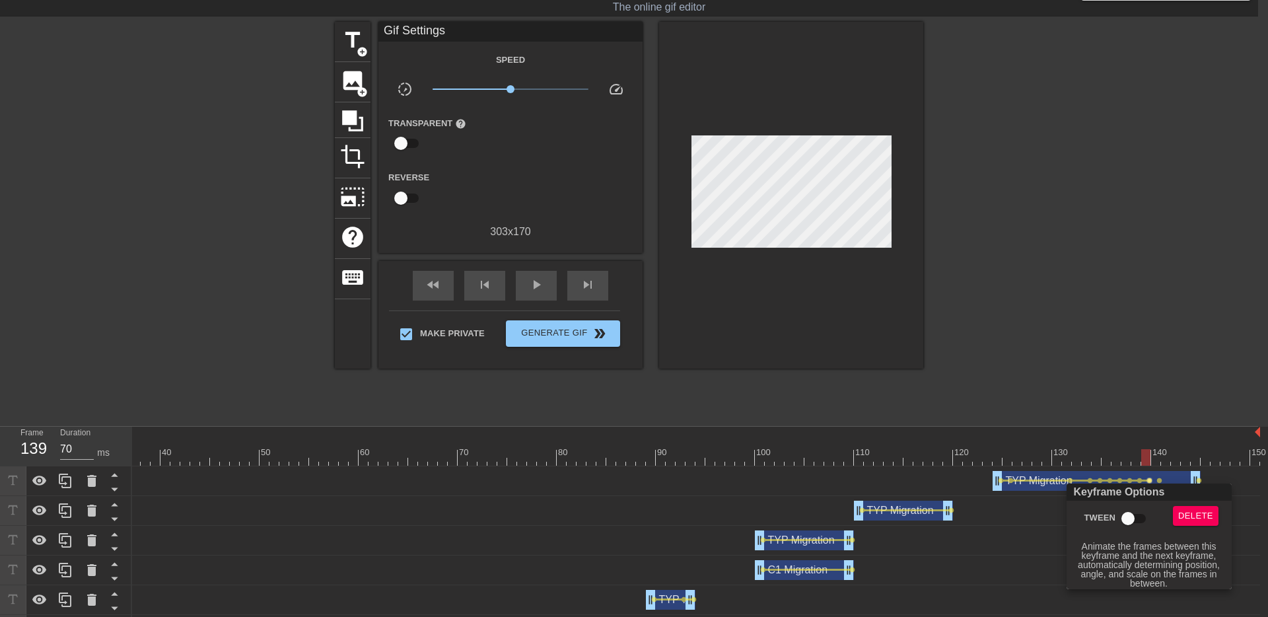
click at [1138, 520] on input "Tween" at bounding box center [1127, 518] width 75 height 25
checkbox input "true"
click at [1159, 480] on div at bounding box center [634, 308] width 1268 height 617
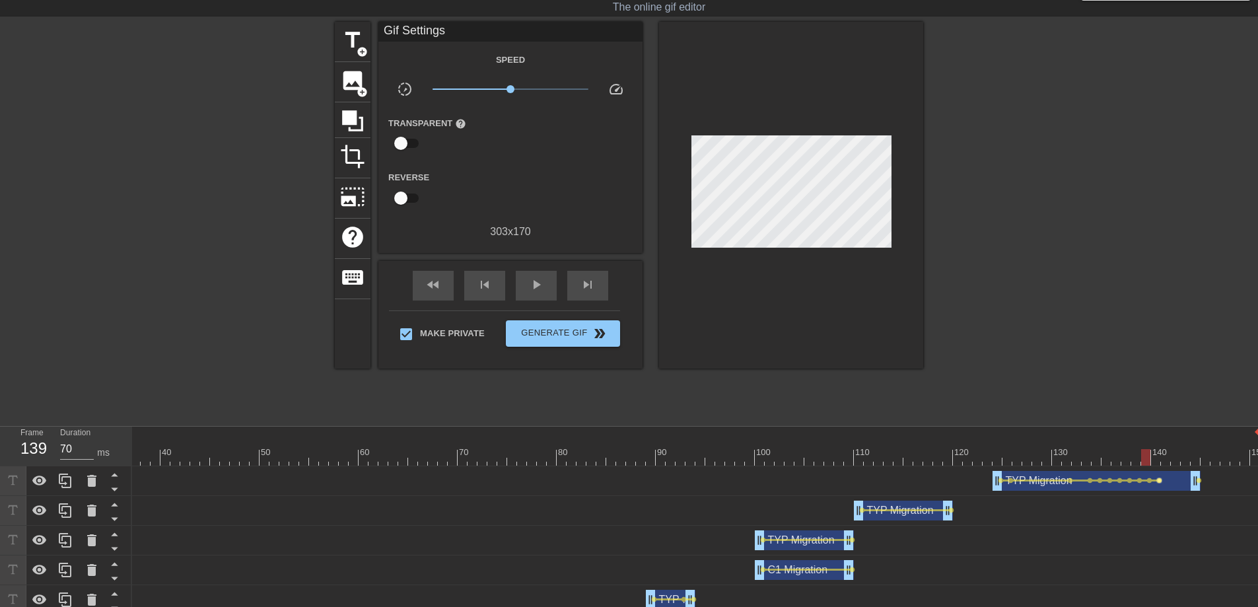
click at [1159, 480] on span "lens" at bounding box center [1159, 480] width 6 height 6
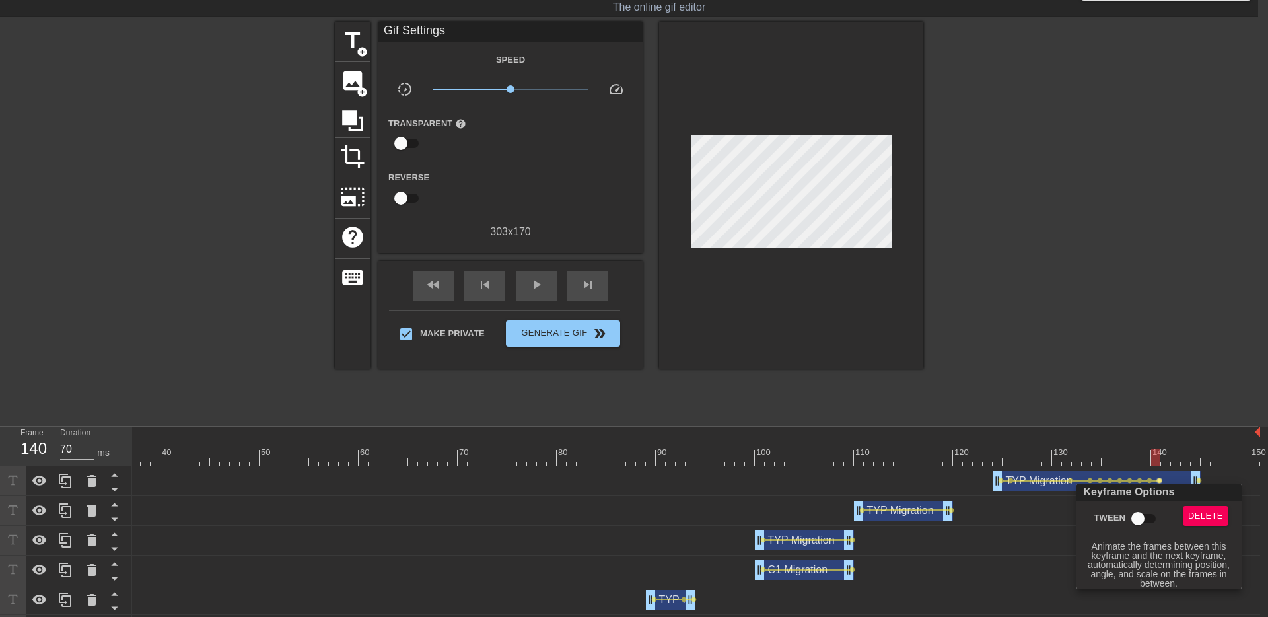
click at [1142, 518] on input "Tween" at bounding box center [1137, 518] width 75 height 25
checkbox input "true"
click at [1154, 452] on div at bounding box center [634, 308] width 1268 height 617
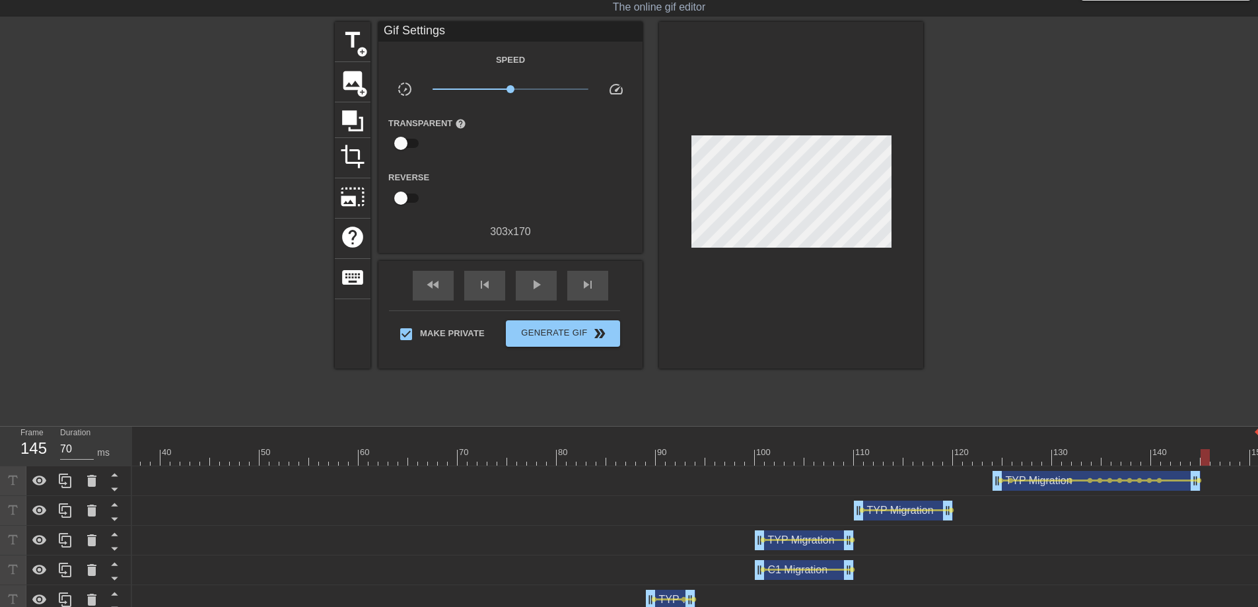
drag, startPoint x: 1156, startPoint y: 458, endPoint x: 1207, endPoint y: 462, distance: 51.7
click at [1207, 462] on div at bounding box center [1204, 457] width 9 height 17
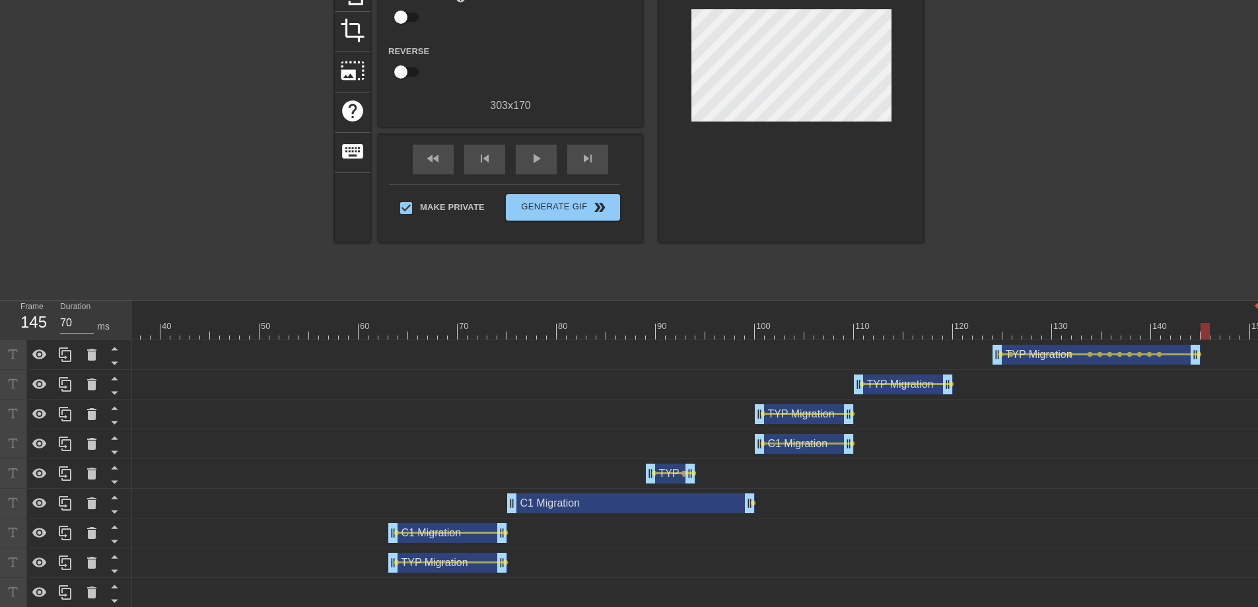
scroll to position [186, 0]
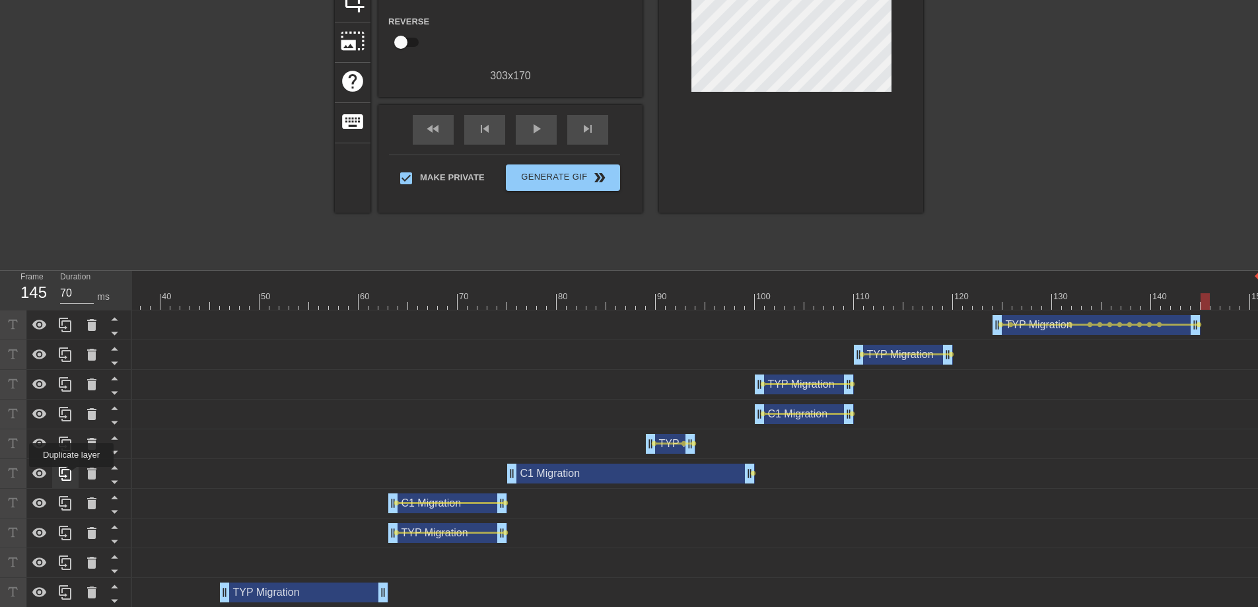
click at [71, 476] on icon at bounding box center [65, 473] width 13 height 15
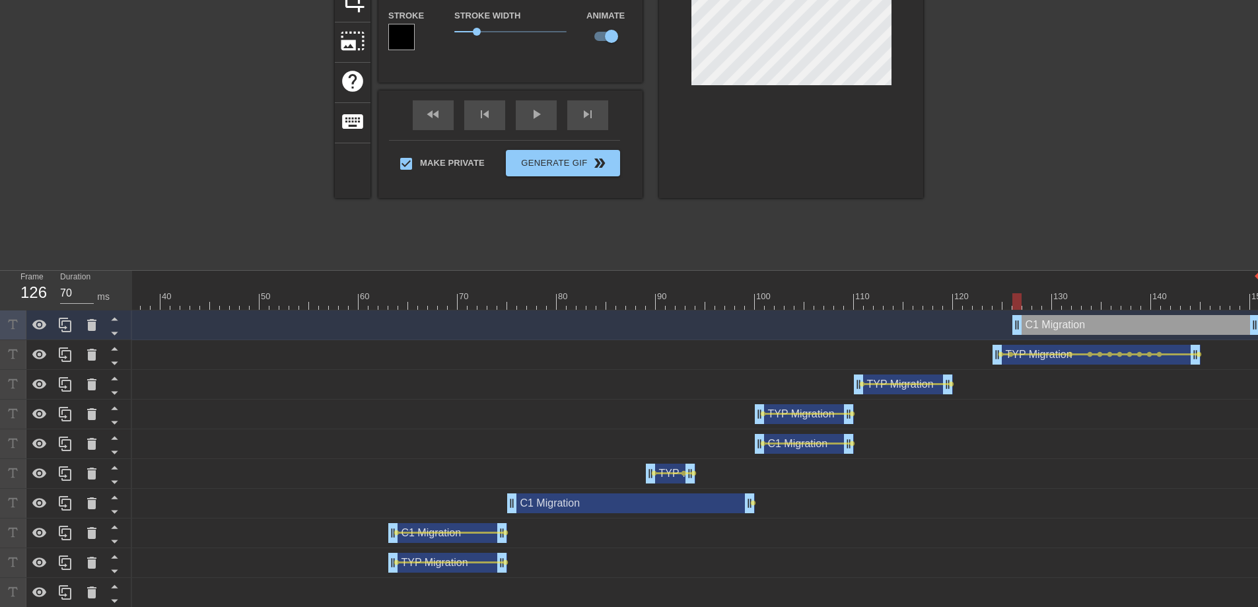
drag, startPoint x: 635, startPoint y: 325, endPoint x: 1221, endPoint y: 347, distance: 586.8
click at [900, 347] on div "C1 Migration drag_handle drag_handle TYP Migration drag_handle drag_handle lens…" at bounding box center [337, 518] width 1126 height 416
drag, startPoint x: 1016, startPoint y: 322, endPoint x: 1194, endPoint y: 332, distance: 178.6
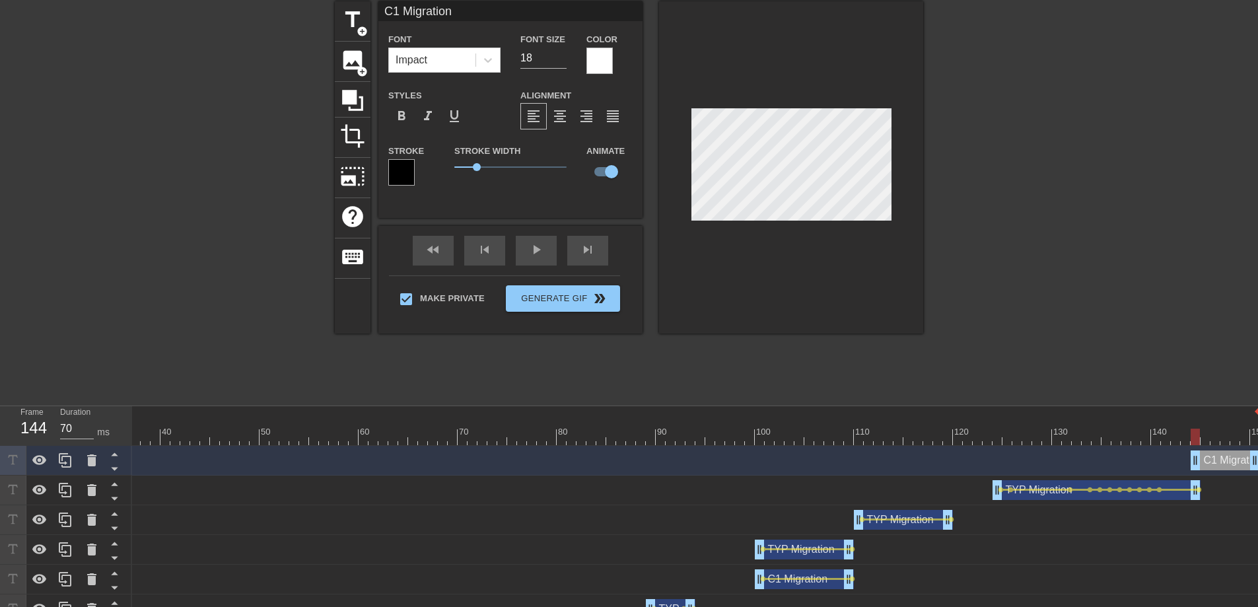
scroll to position [11, 0]
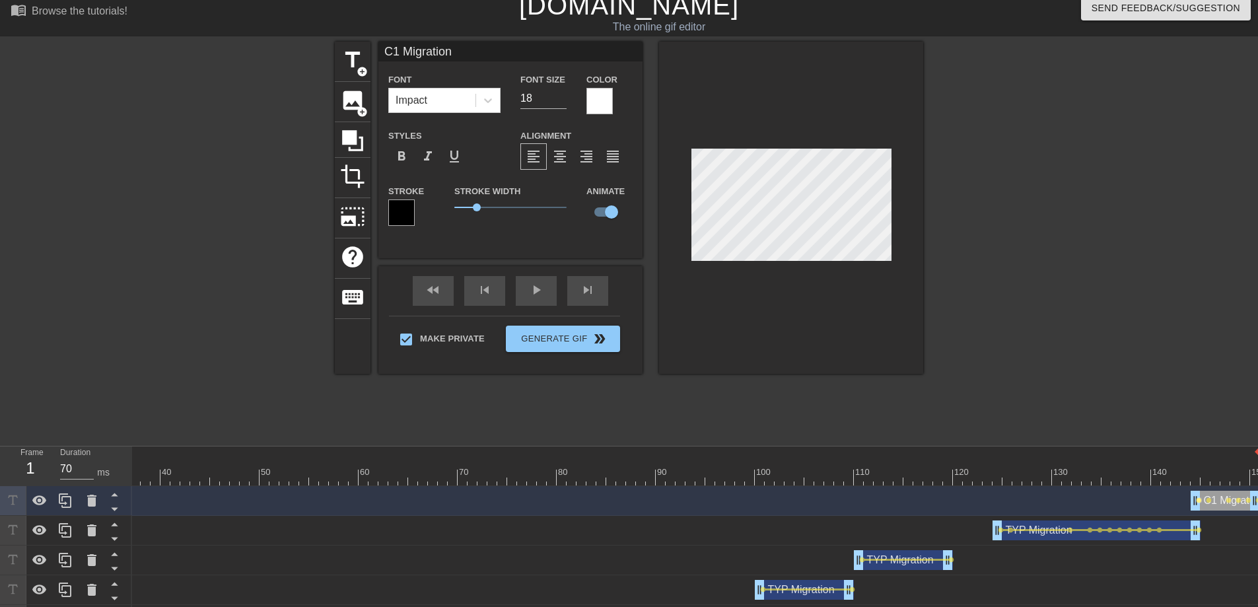
click at [1198, 501] on span "lens" at bounding box center [1199, 500] width 6 height 6
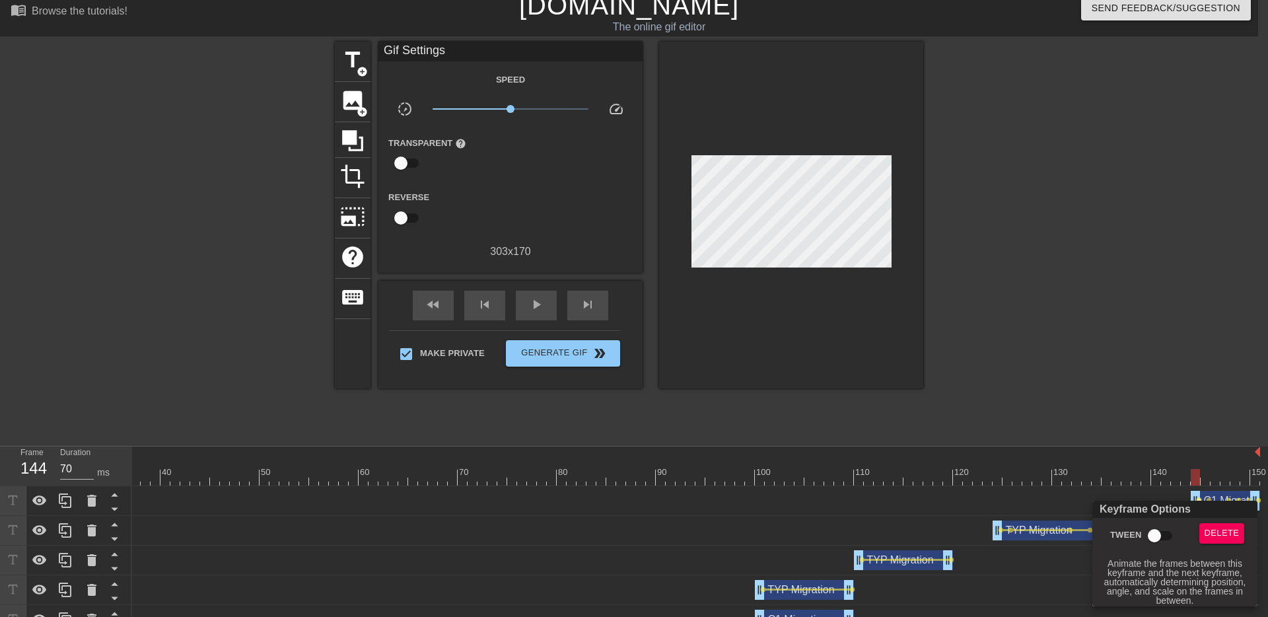
click at [1159, 536] on input "Tween" at bounding box center [1154, 535] width 75 height 25
checkbox input "true"
click at [1216, 493] on div at bounding box center [634, 308] width 1268 height 617
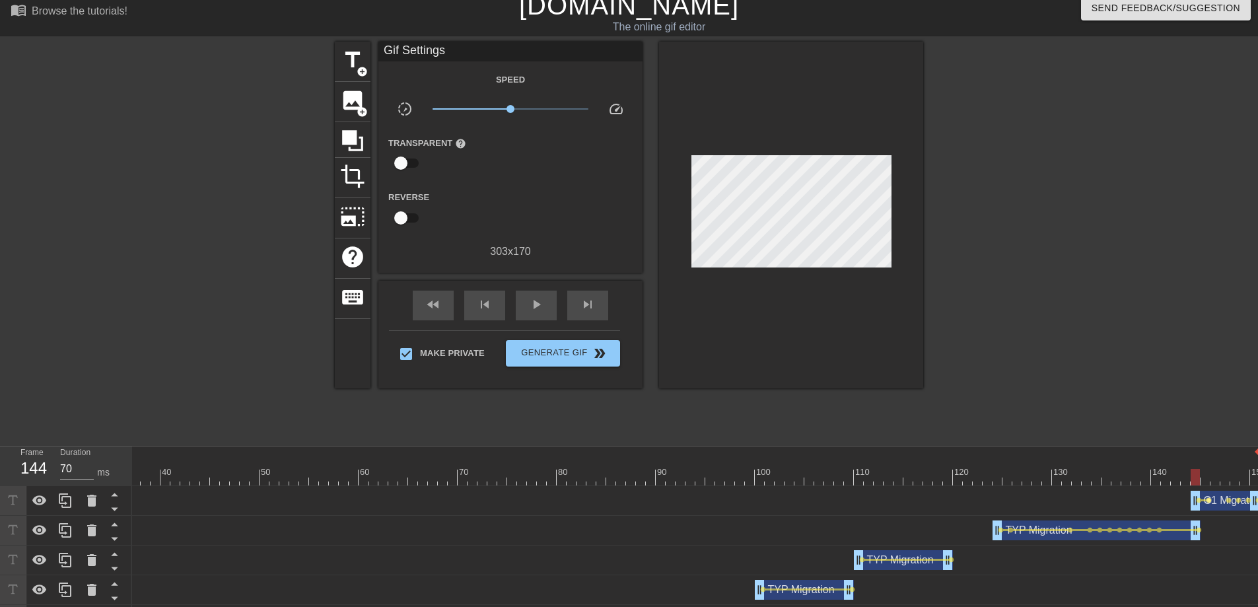
click at [1210, 499] on span "lens" at bounding box center [1209, 500] width 6 height 6
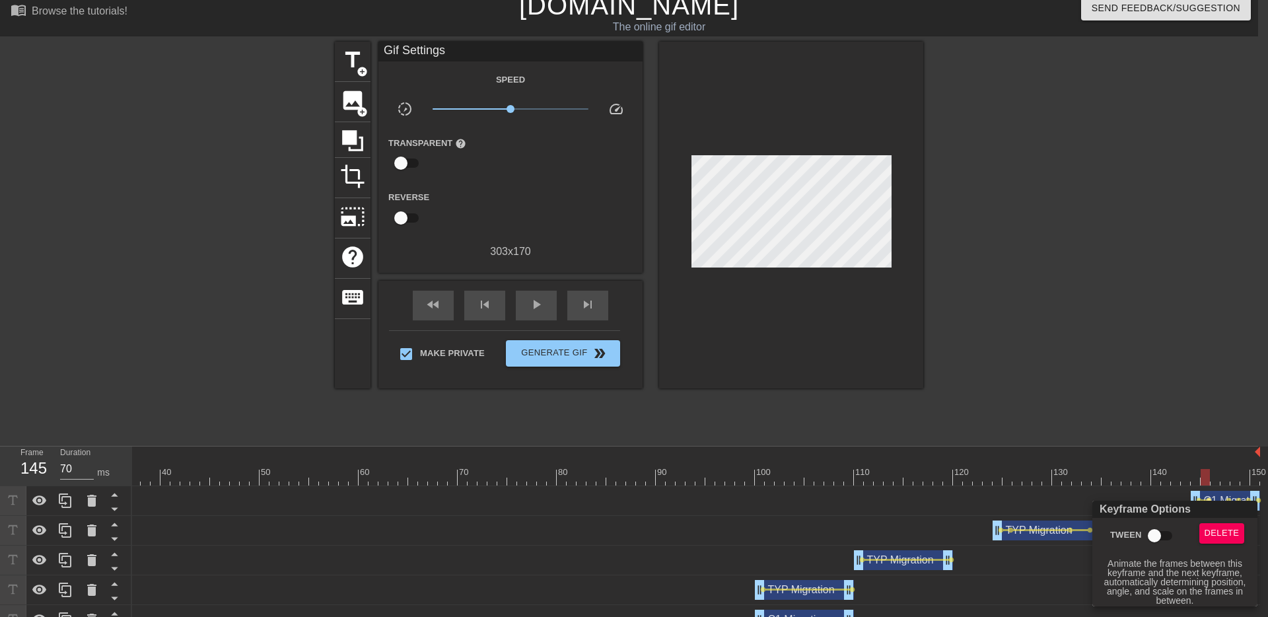
click at [1160, 532] on input "Tween" at bounding box center [1154, 535] width 75 height 25
checkbox input "true"
click at [1226, 489] on div at bounding box center [634, 308] width 1268 height 617
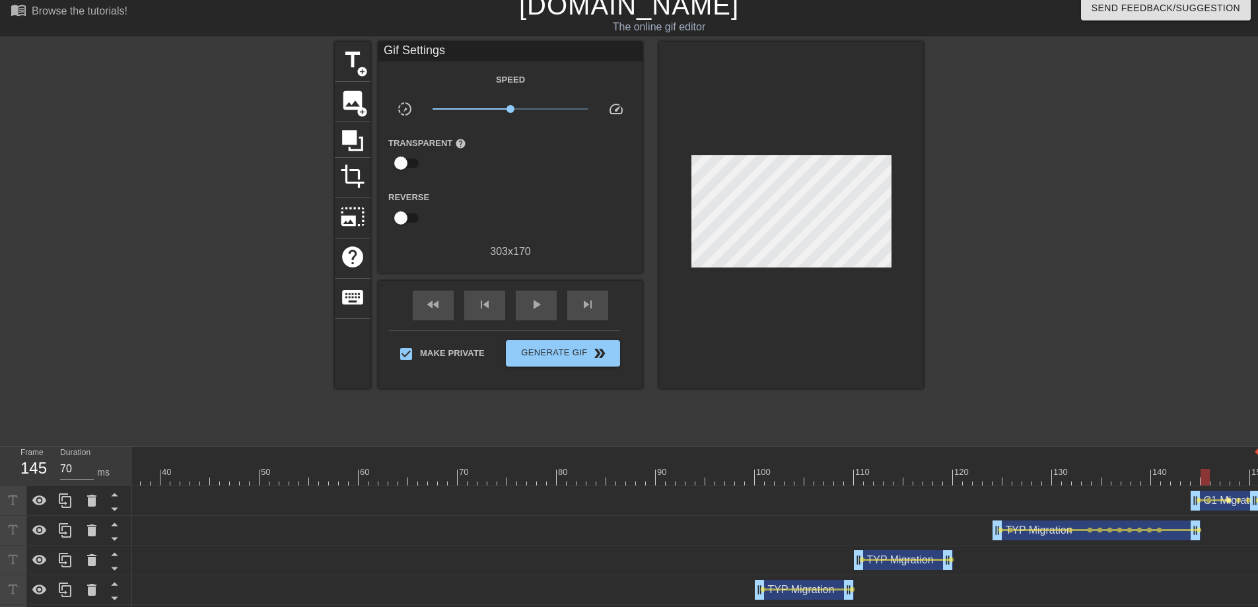
click at [1229, 500] on span "lens" at bounding box center [1229, 500] width 6 height 6
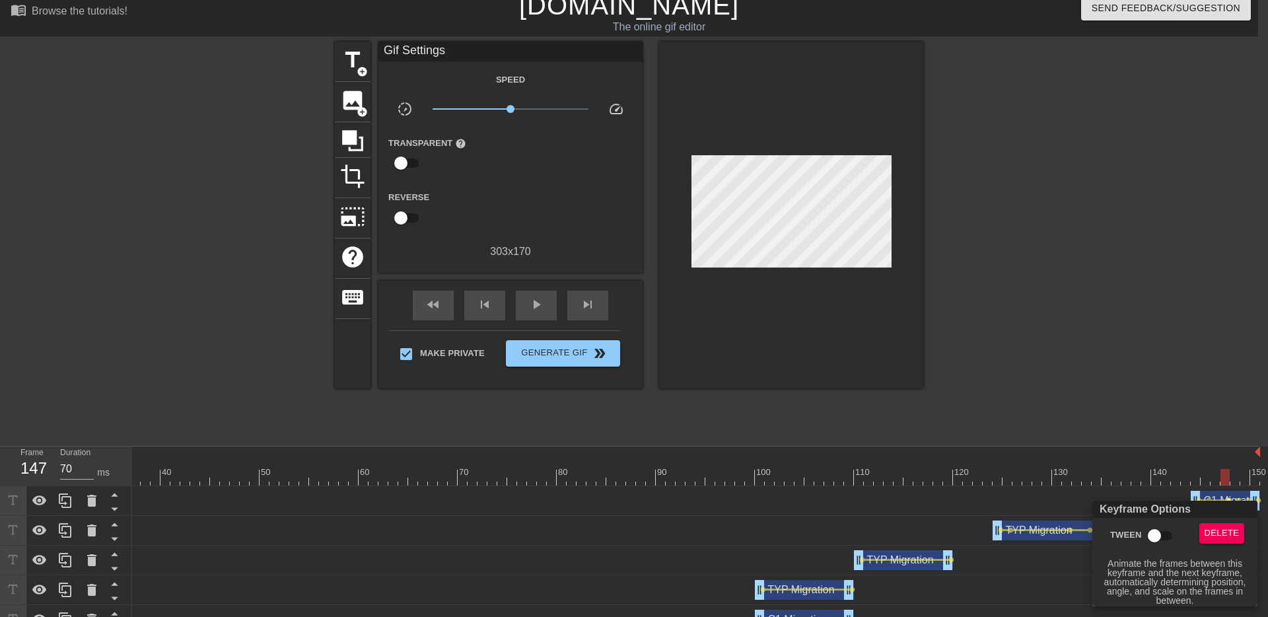
click at [1165, 533] on input "Tween" at bounding box center [1154, 535] width 75 height 25
checkbox input "true"
click at [1235, 495] on div at bounding box center [634, 308] width 1268 height 617
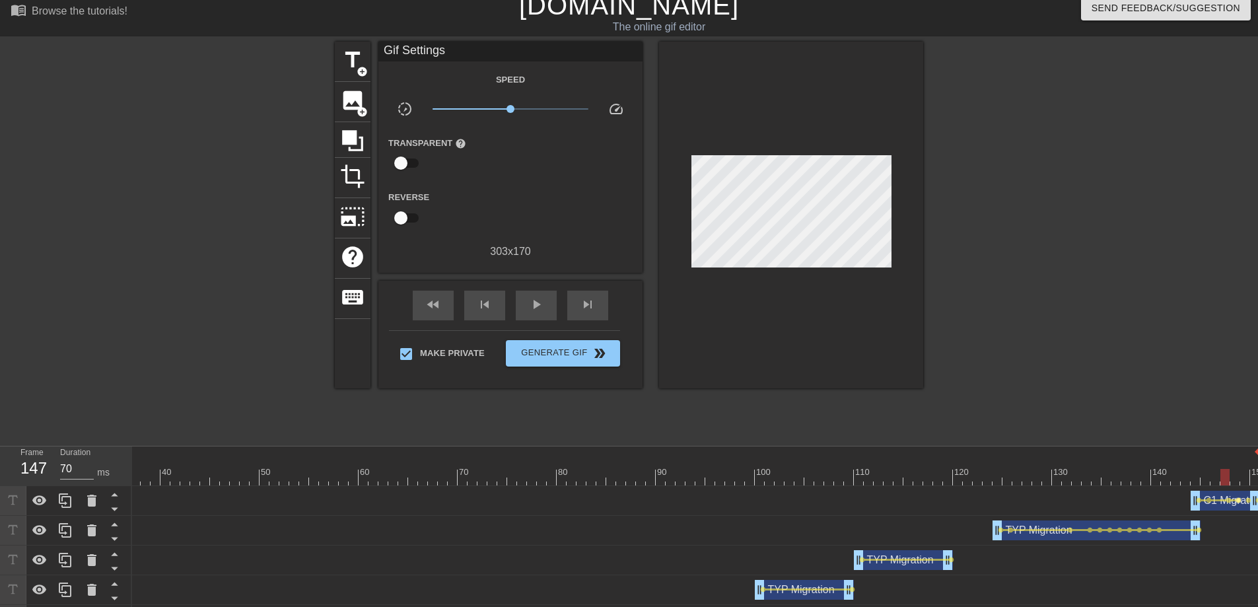
click at [1239, 501] on span "lens" at bounding box center [1238, 500] width 6 height 6
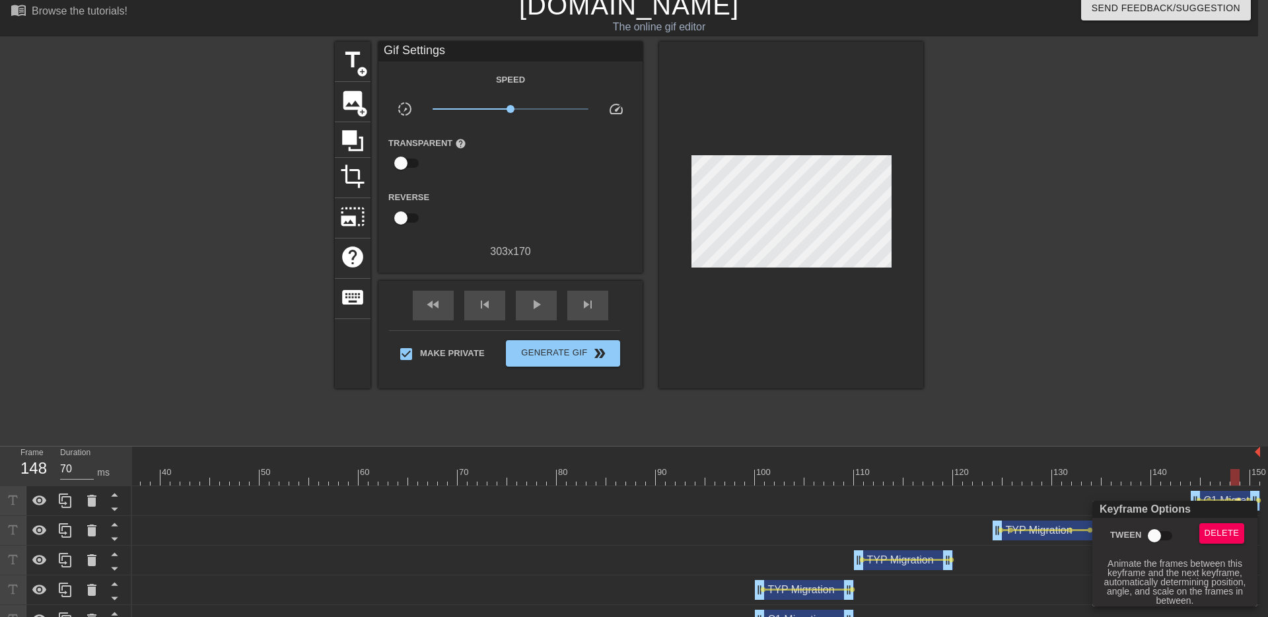
click at [1158, 533] on input "Tween" at bounding box center [1154, 535] width 75 height 25
checkbox input "true"
click at [1232, 493] on div at bounding box center [634, 308] width 1268 height 617
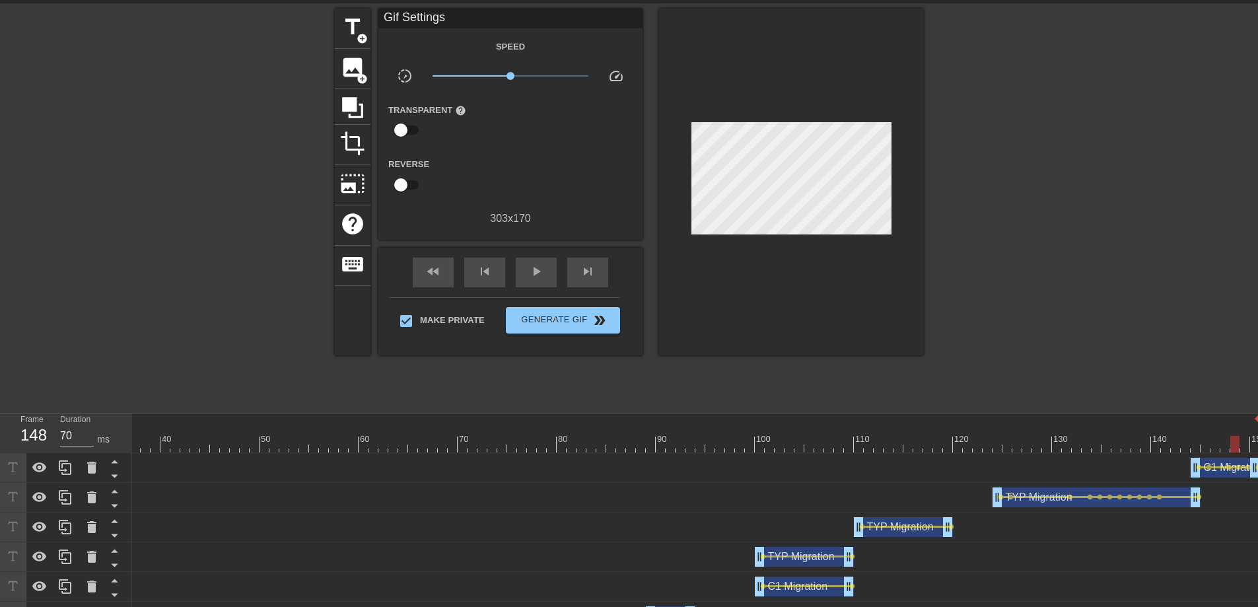
scroll to position [48, 0]
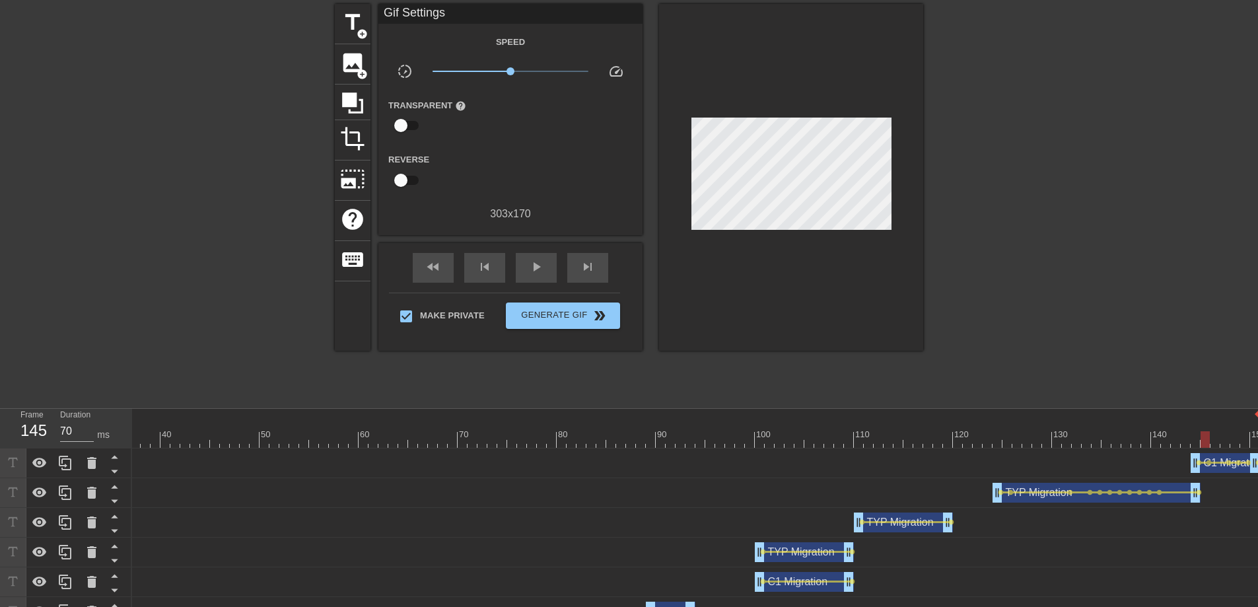
drag, startPoint x: 1220, startPoint y: 438, endPoint x: 1246, endPoint y: 458, distance: 33.0
drag, startPoint x: 1208, startPoint y: 439, endPoint x: 500, endPoint y: 437, distance: 707.8
click at [500, 437] on div at bounding box center [501, 439] width 9 height 17
click at [423, 277] on div "fast_rewind" at bounding box center [433, 268] width 41 height 30
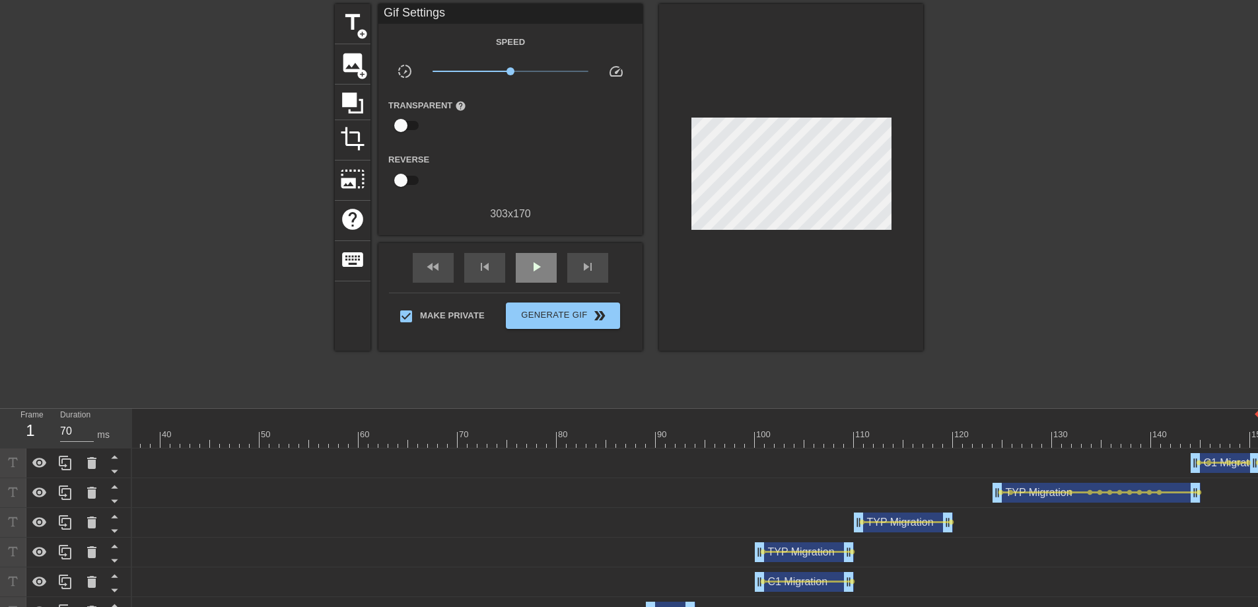
click at [523, 271] on div "play_arrow" at bounding box center [536, 268] width 41 height 30
click at [523, 267] on div "pause" at bounding box center [536, 268] width 41 height 30
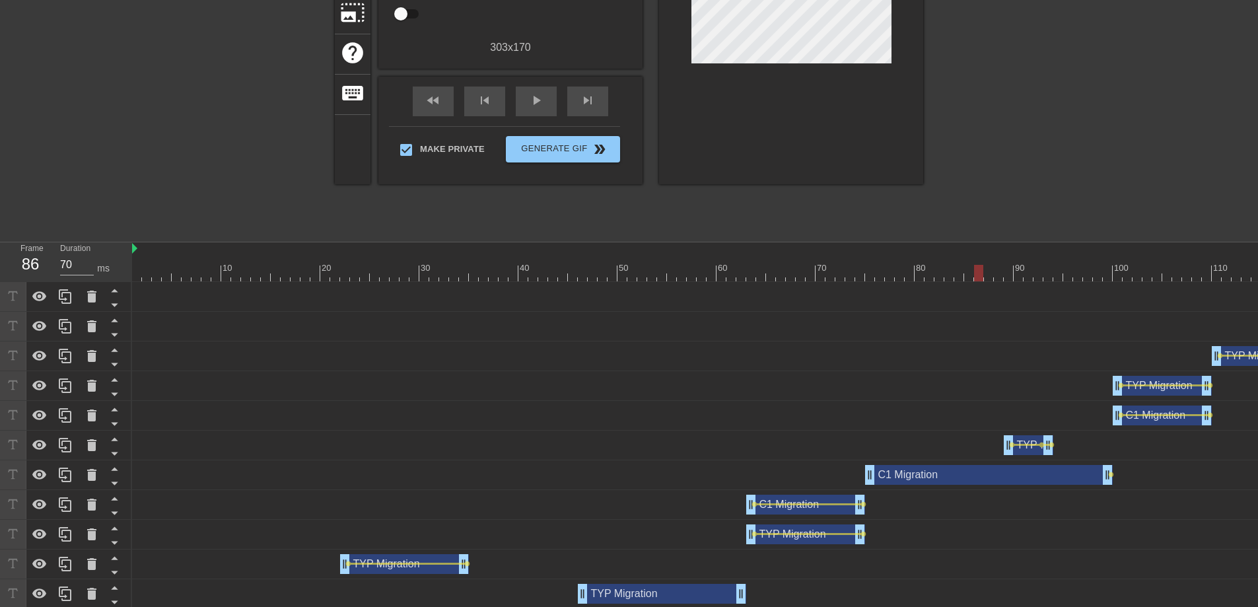
scroll to position [118, 0]
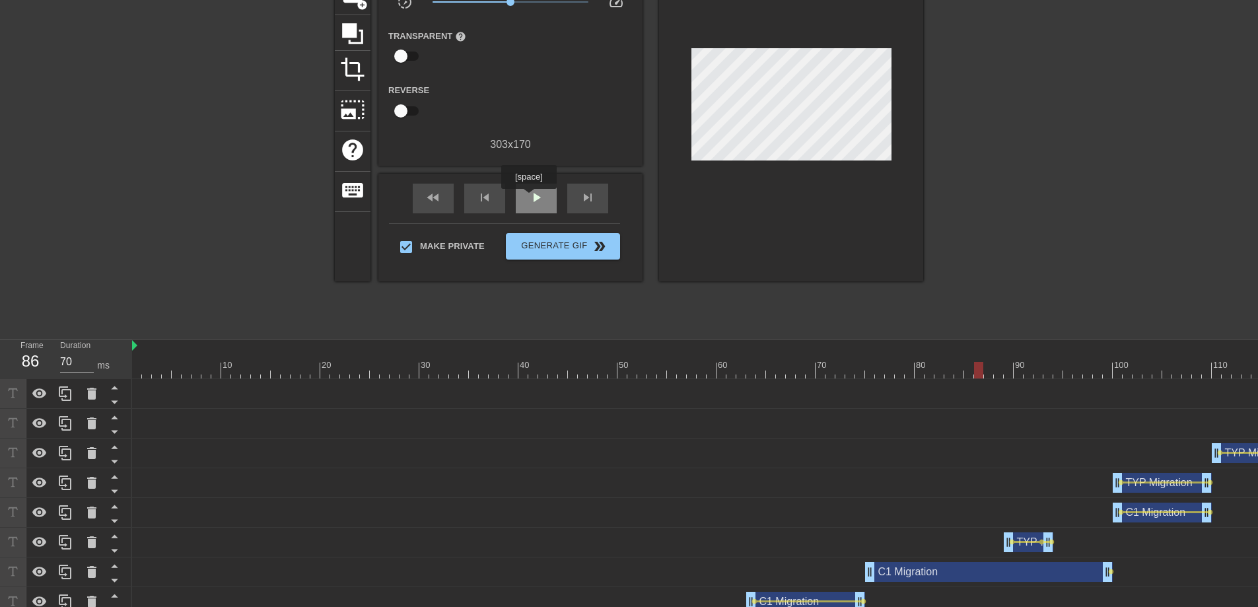
click at [530, 198] on span "play_arrow" at bounding box center [536, 198] width 16 height 16
click at [530, 198] on span "pause" at bounding box center [536, 198] width 16 height 16
drag, startPoint x: 552, startPoint y: 357, endPoint x: 16, endPoint y: 353, distance: 536.2
click at [16, 353] on div "Frame 1 Duration 70 ms 10 20 30 40 50 60 70 80 90 100 110 120 130 140 150 C1 Mi…" at bounding box center [629, 567] width 1258 height 456
click at [526, 199] on div "play_arrow" at bounding box center [536, 199] width 41 height 30
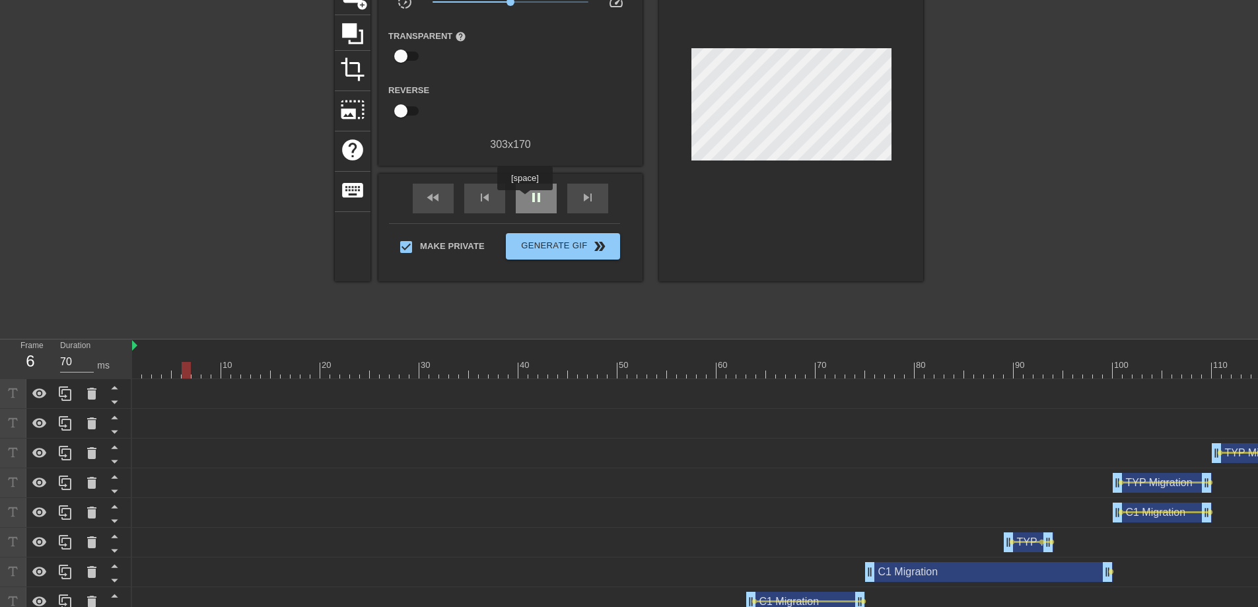
click at [526, 199] on div "pause" at bounding box center [536, 199] width 41 height 30
click at [526, 199] on div "play_arrow" at bounding box center [536, 199] width 41 height 30
click at [526, 199] on div "pause" at bounding box center [536, 199] width 41 height 30
click at [426, 195] on span "fast_rewind" at bounding box center [433, 198] width 16 height 16
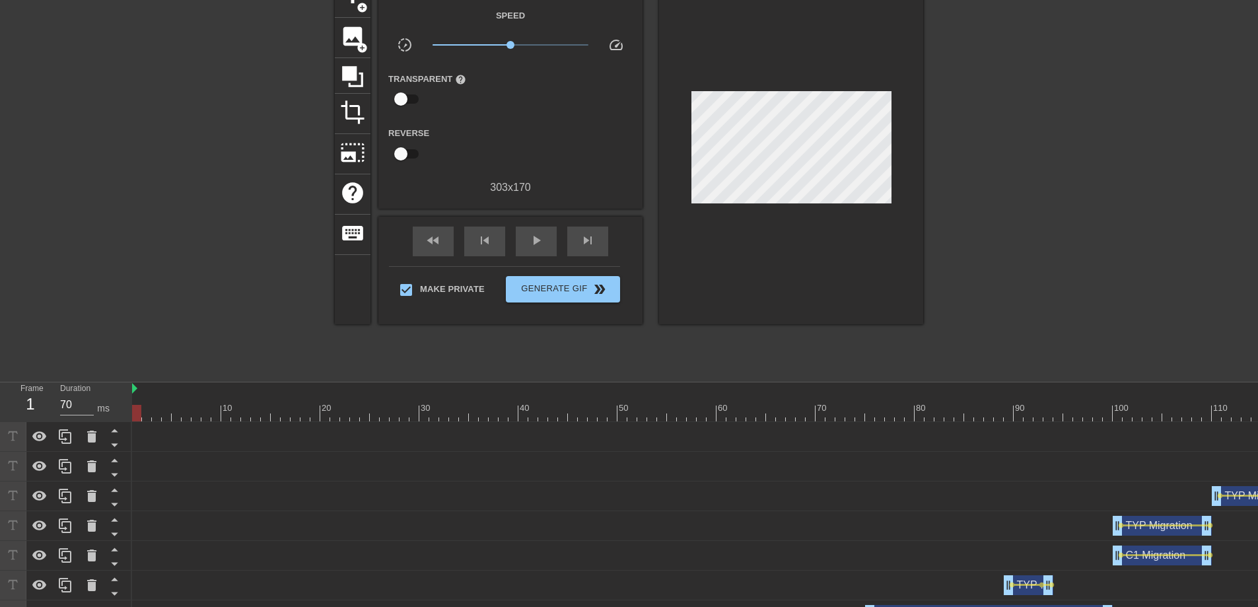
scroll to position [55, 0]
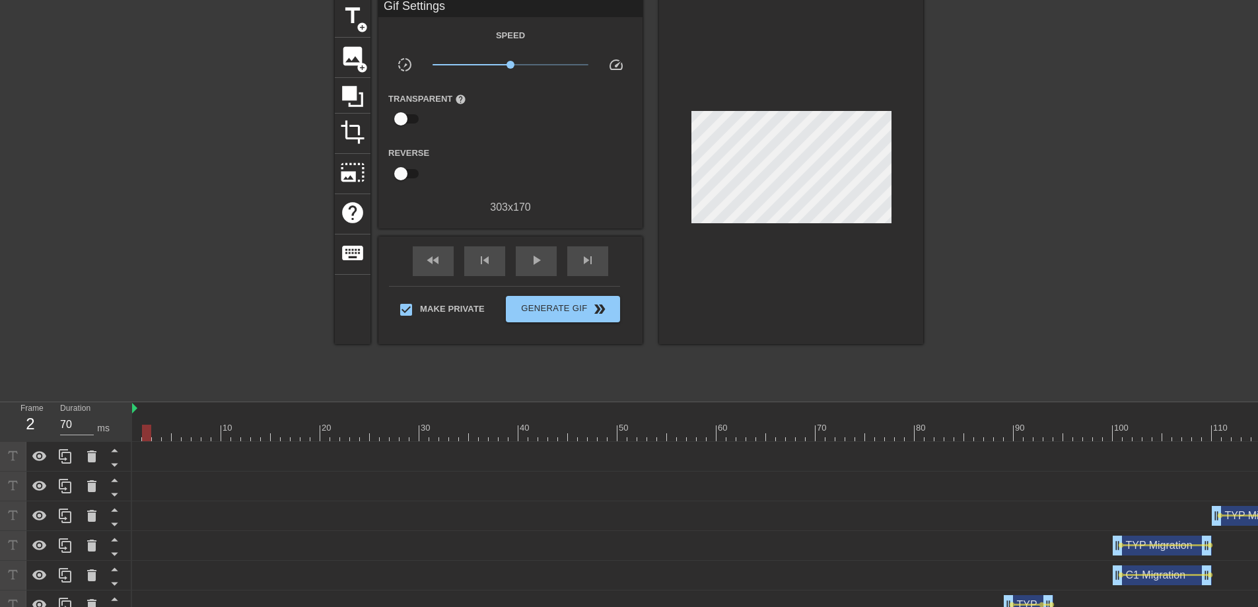
click at [558, 215] on div "Gif Settings Speed slow_motion_video x1.00 speed Transparent help Reverse 303 x…" at bounding box center [510, 112] width 264 height 231
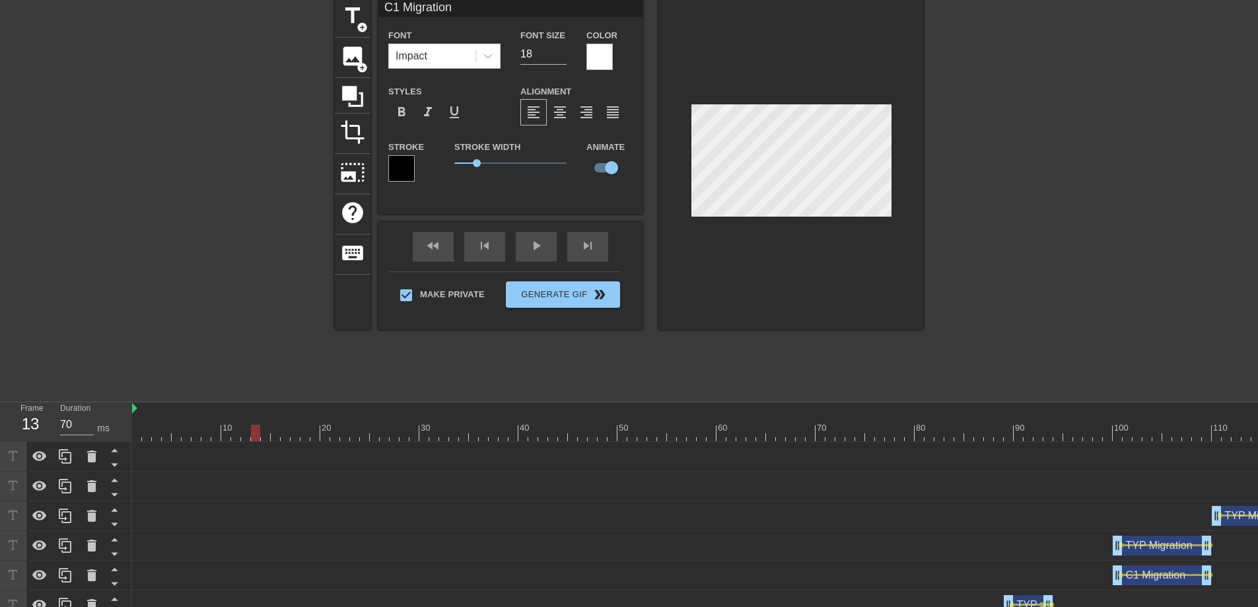
click at [878, 101] on div at bounding box center [791, 163] width 264 height 332
click at [851, 95] on div at bounding box center [791, 163] width 264 height 332
click at [426, 247] on div "fast_rewind" at bounding box center [433, 247] width 41 height 30
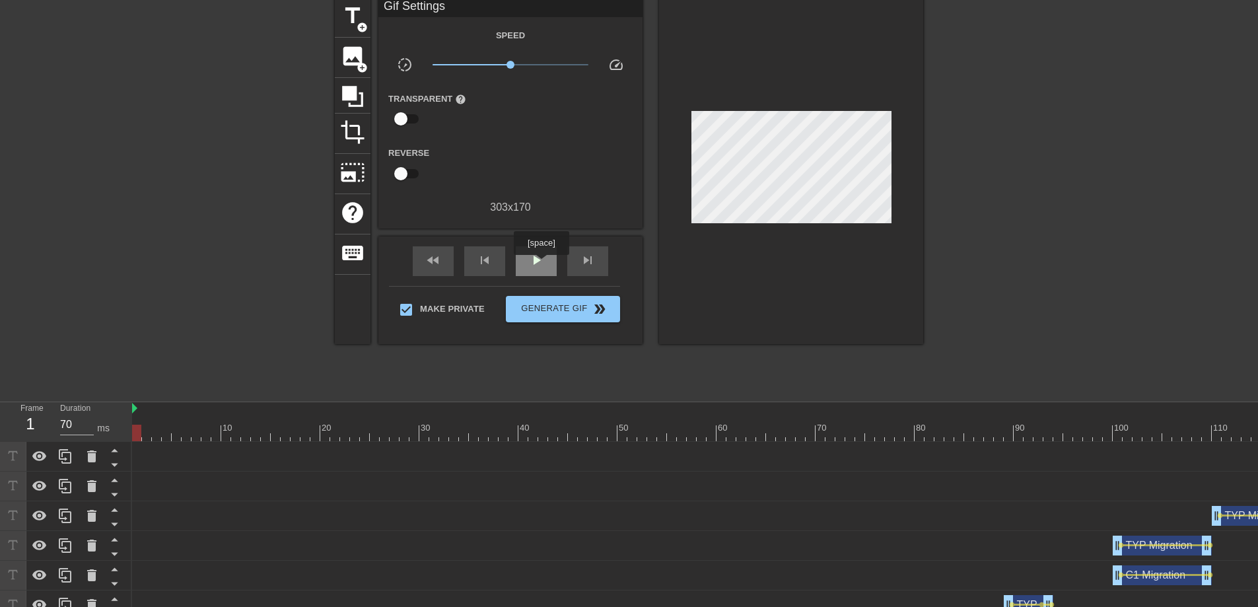
click at [543, 264] on span "play_arrow" at bounding box center [536, 260] width 16 height 16
click at [536, 254] on span "pause" at bounding box center [536, 260] width 16 height 16
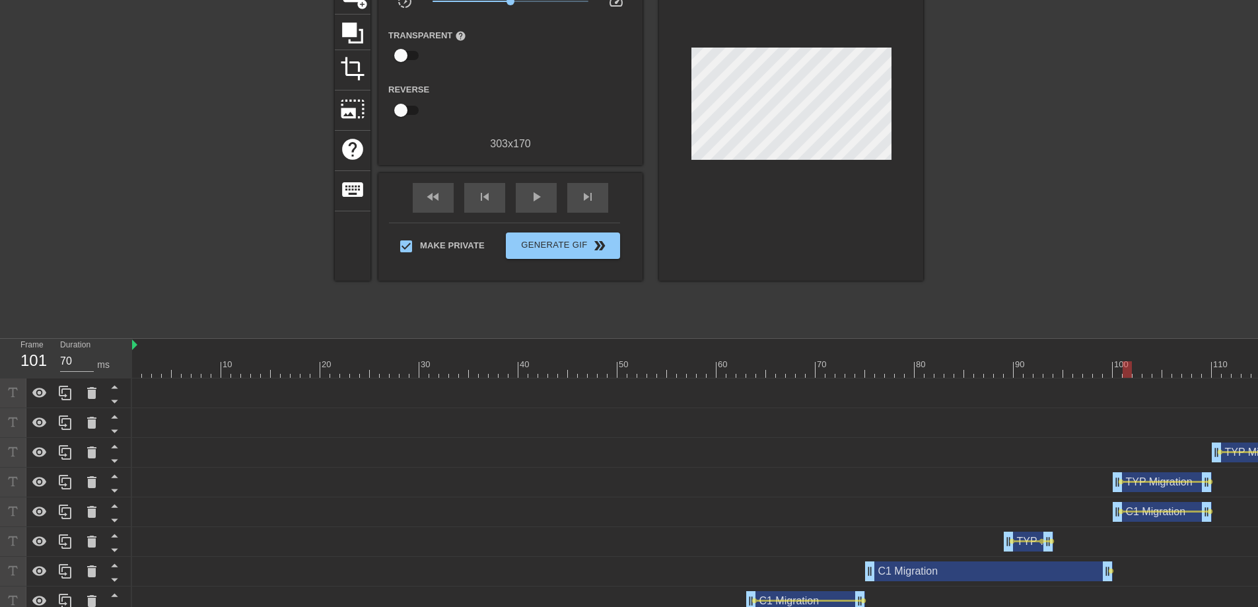
scroll to position [114, 0]
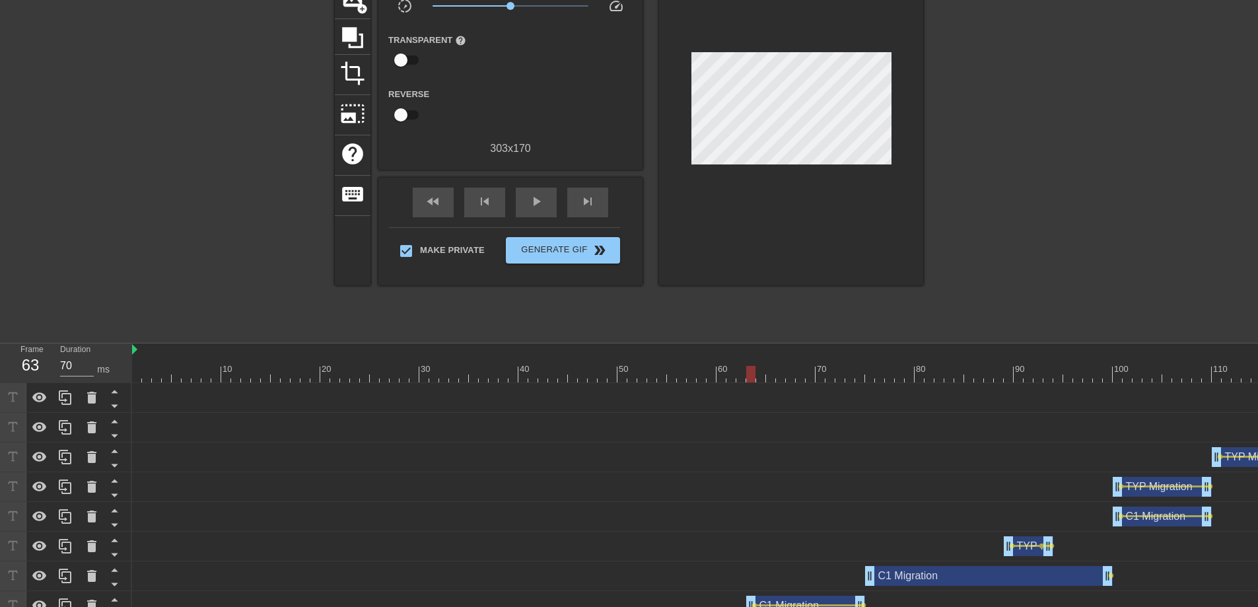
drag, startPoint x: 777, startPoint y: 370, endPoint x: 753, endPoint y: 370, distance: 23.1
click at [753, 370] on div at bounding box center [875, 374] width 1486 height 17
click at [755, 604] on span "lens" at bounding box center [754, 605] width 6 height 6
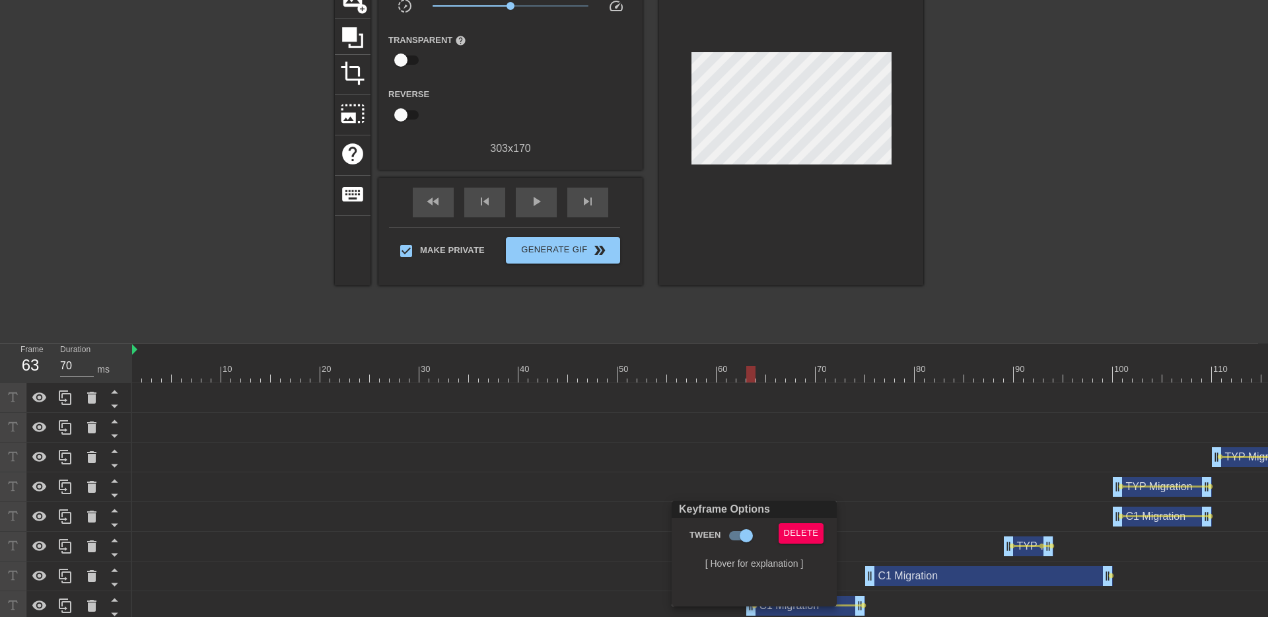
click at [772, 295] on div at bounding box center [634, 308] width 1268 height 617
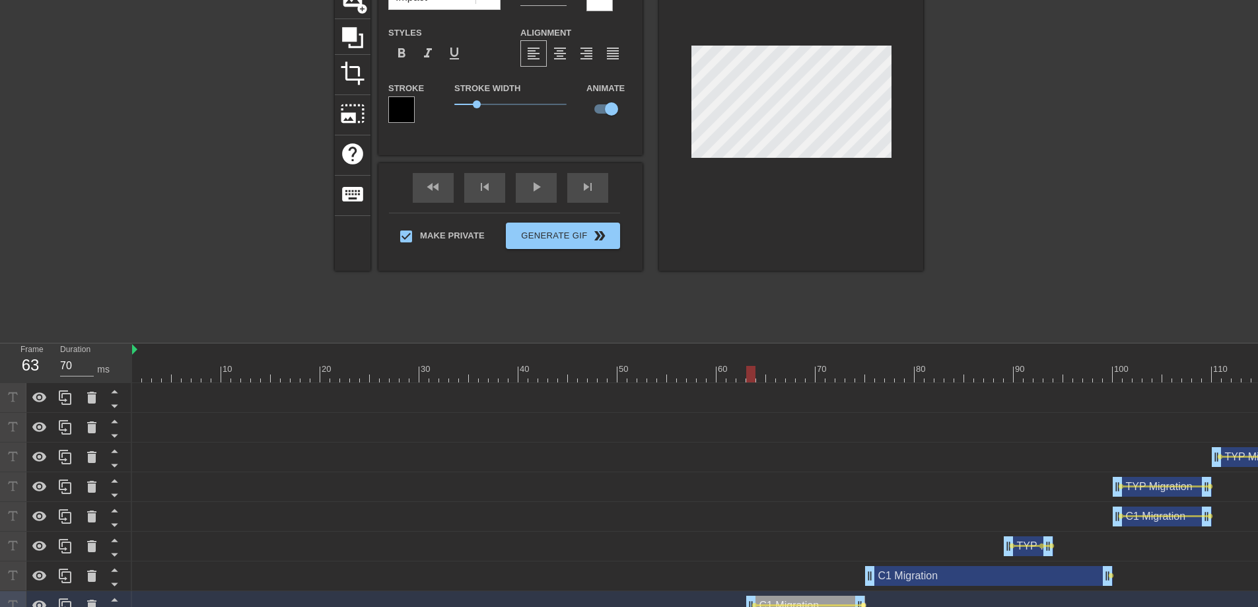
click at [863, 605] on span "lens" at bounding box center [863, 605] width 6 height 6
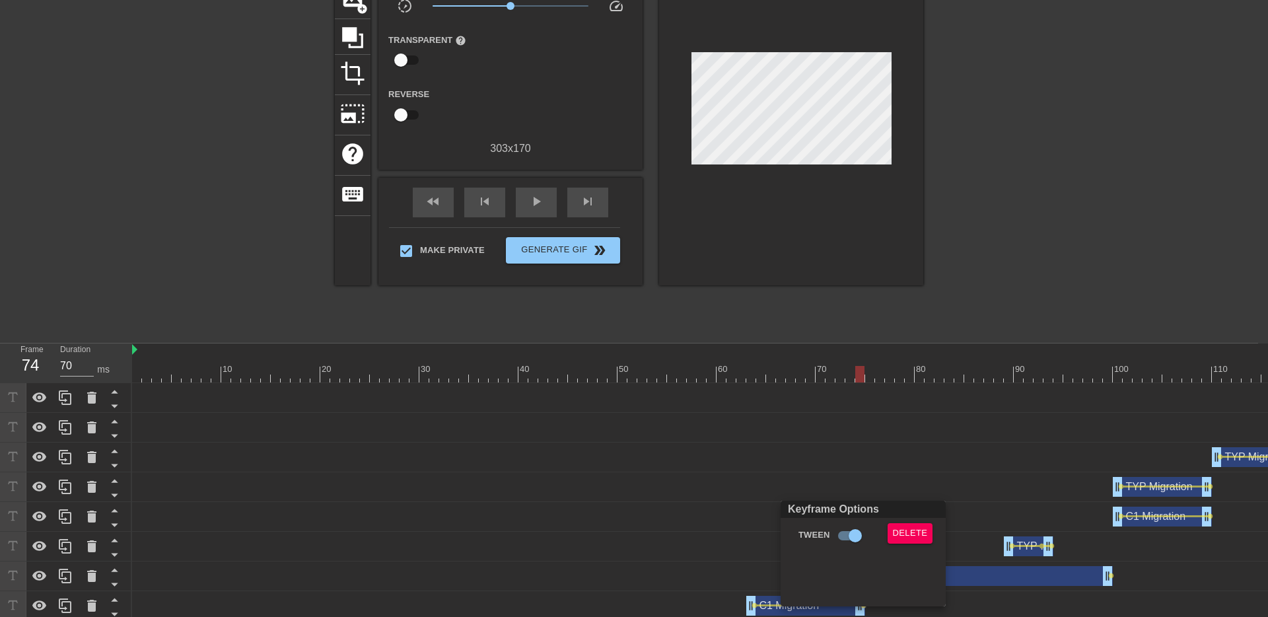
click at [804, 108] on div at bounding box center [634, 308] width 1268 height 617
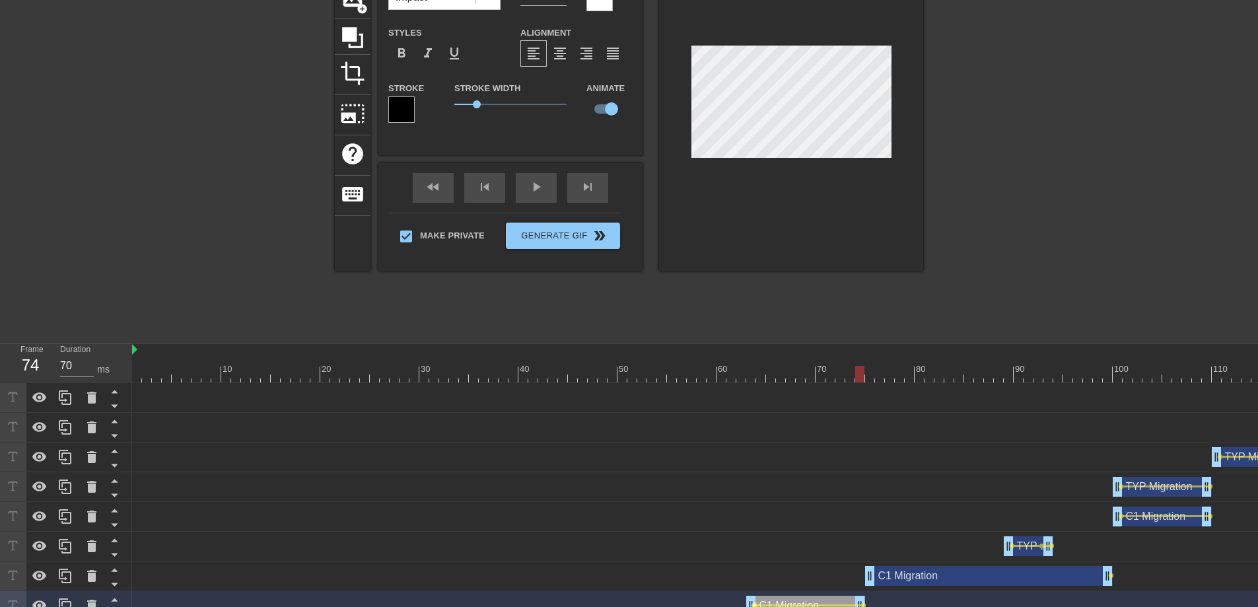
click at [754, 604] on span "lens" at bounding box center [754, 605] width 6 height 6
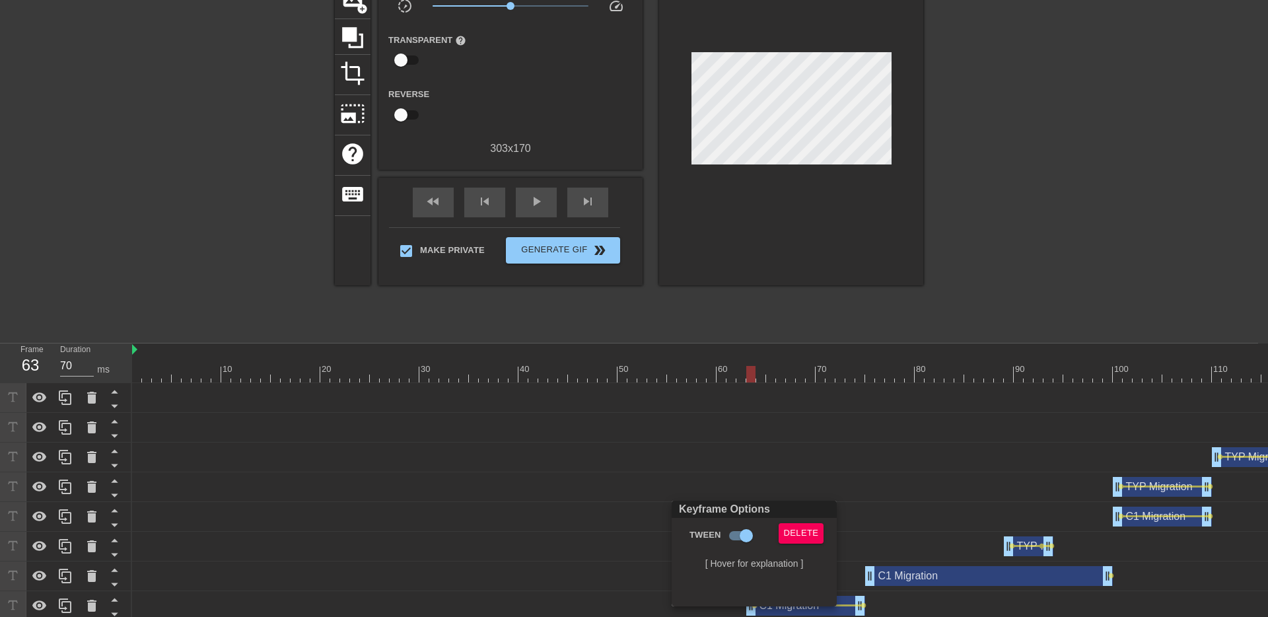
click at [988, 234] on div at bounding box center [634, 308] width 1268 height 617
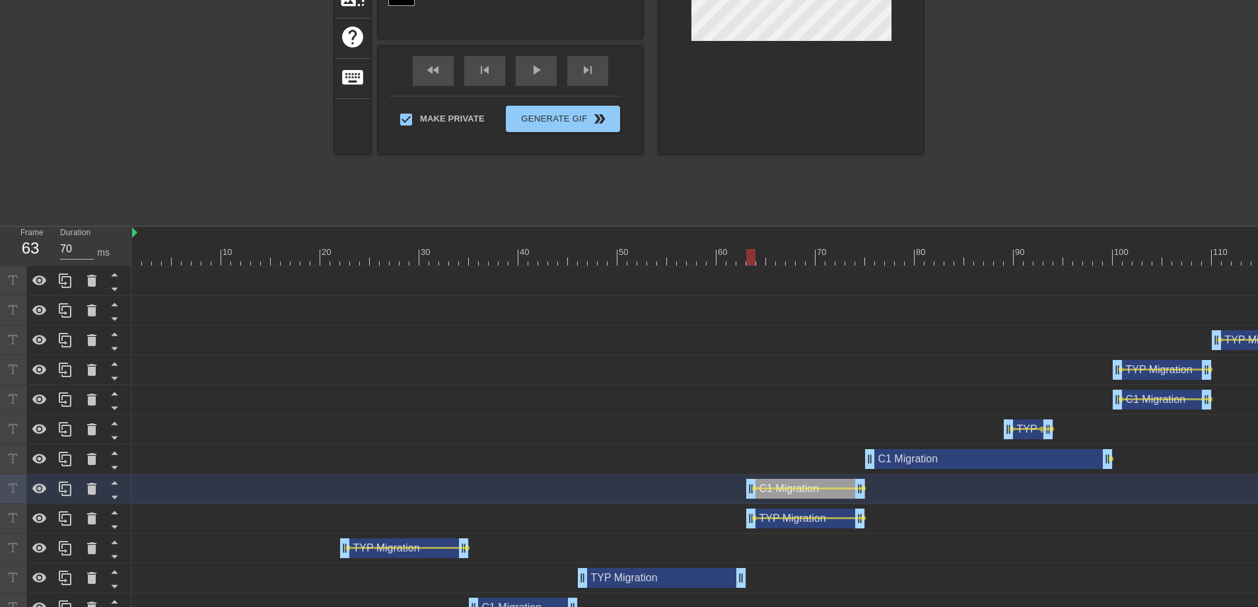
scroll to position [234, 0]
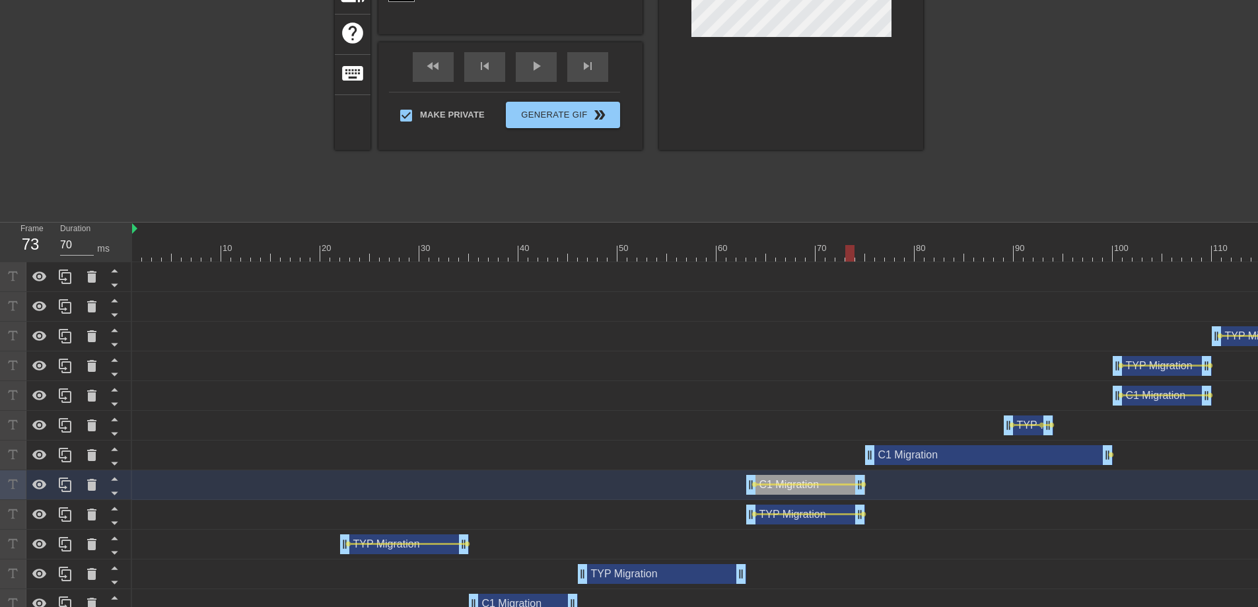
drag, startPoint x: 749, startPoint y: 256, endPoint x: 846, endPoint y: 259, distance: 97.1
click at [846, 259] on div at bounding box center [849, 253] width 9 height 17
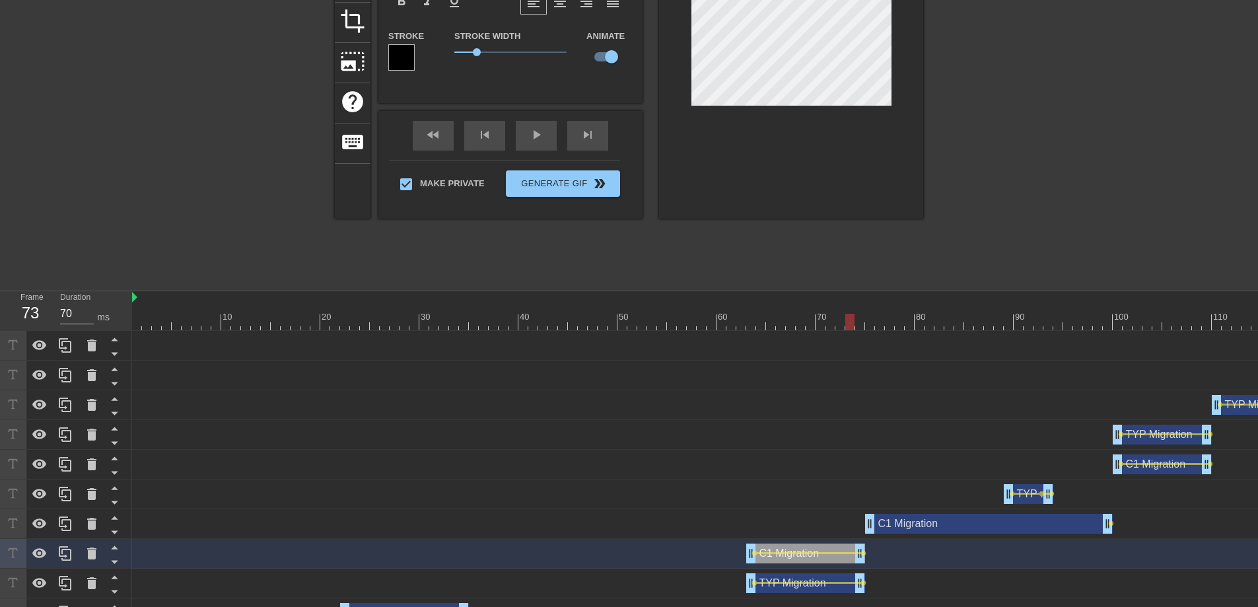
scroll to position [103, 0]
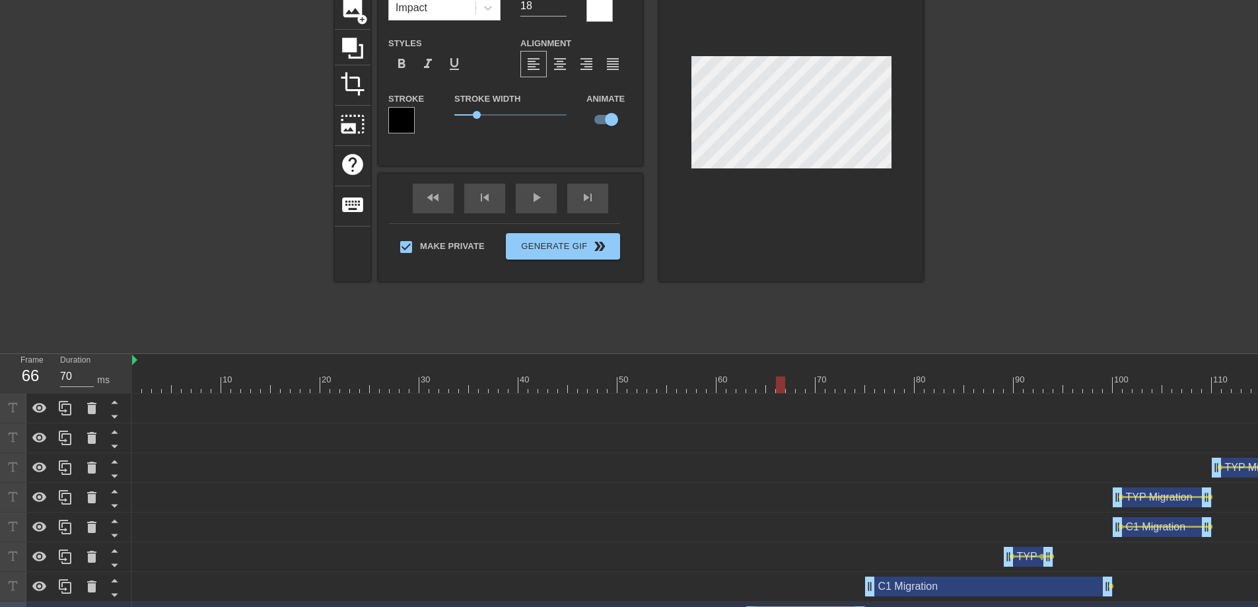
drag, startPoint x: 848, startPoint y: 384, endPoint x: 778, endPoint y: 389, distance: 70.8
click at [778, 389] on div at bounding box center [780, 384] width 9 height 17
drag, startPoint x: 782, startPoint y: 383, endPoint x: 863, endPoint y: 386, distance: 80.6
click at [863, 386] on div at bounding box center [859, 384] width 9 height 17
drag, startPoint x: 859, startPoint y: 384, endPoint x: 825, endPoint y: 380, distance: 34.0
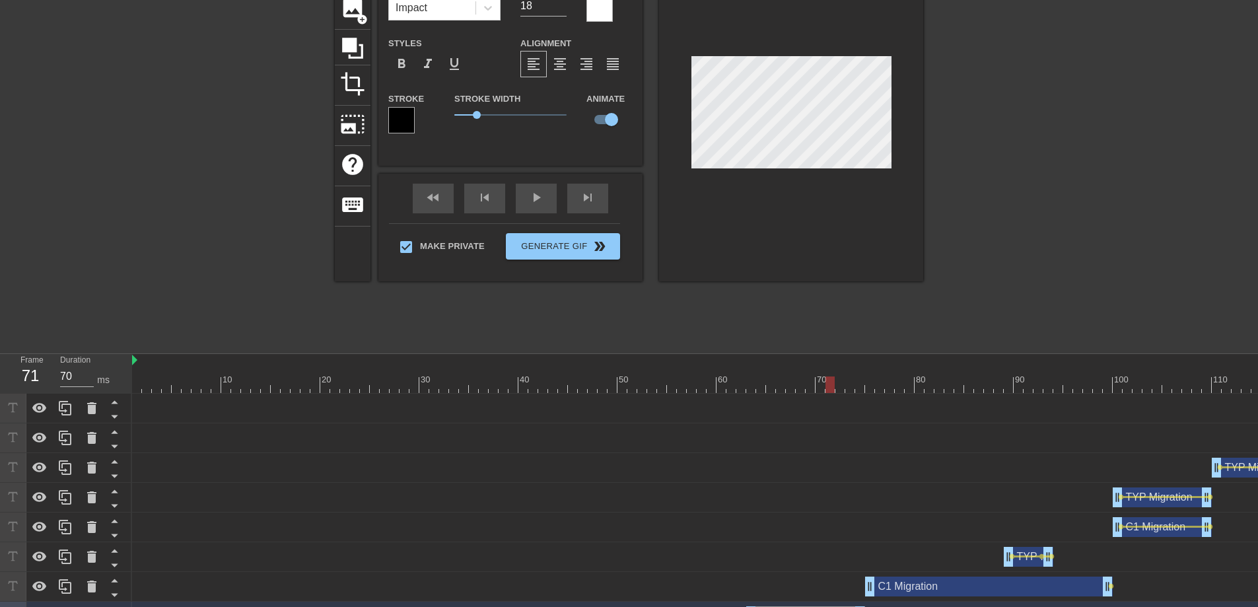
click at [825, 380] on div at bounding box center [829, 384] width 9 height 17
type input "TYP Migration"
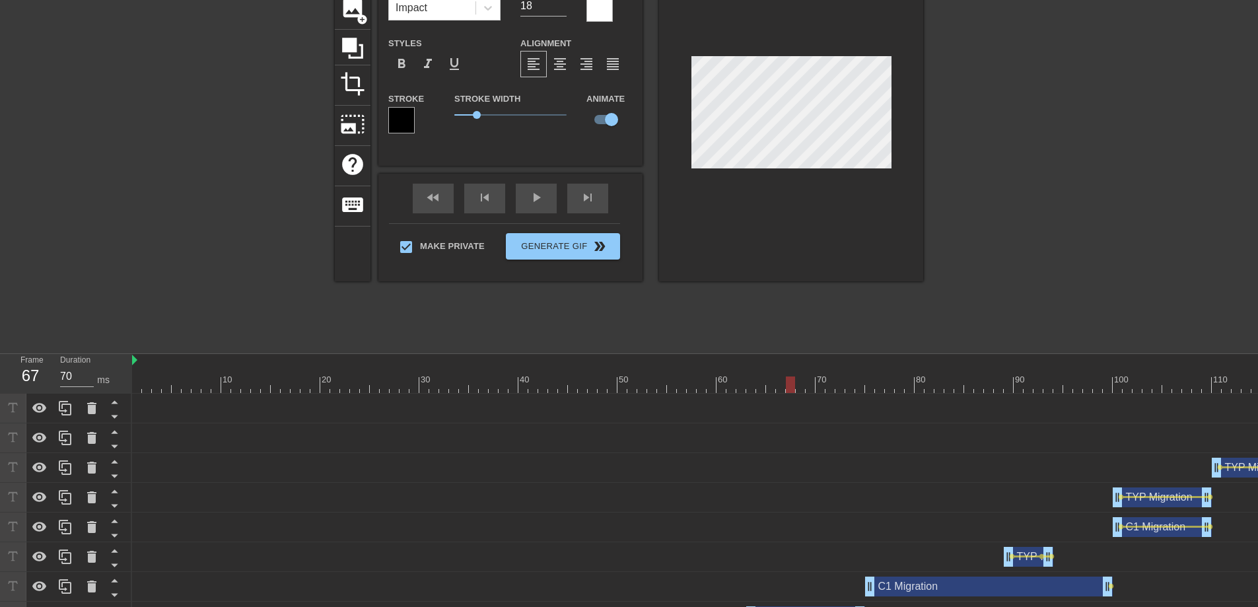
click at [791, 53] on div at bounding box center [791, 115] width 264 height 332
click at [777, 49] on div at bounding box center [791, 115] width 264 height 332
click at [770, 41] on div at bounding box center [791, 115] width 264 height 332
drag, startPoint x: 866, startPoint y: 380, endPoint x: 453, endPoint y: 370, distance: 412.8
click at [453, 370] on div "10 20 30 40 50 60 70 80 90 100 110 120 130 140 150" at bounding box center [875, 373] width 1486 height 39
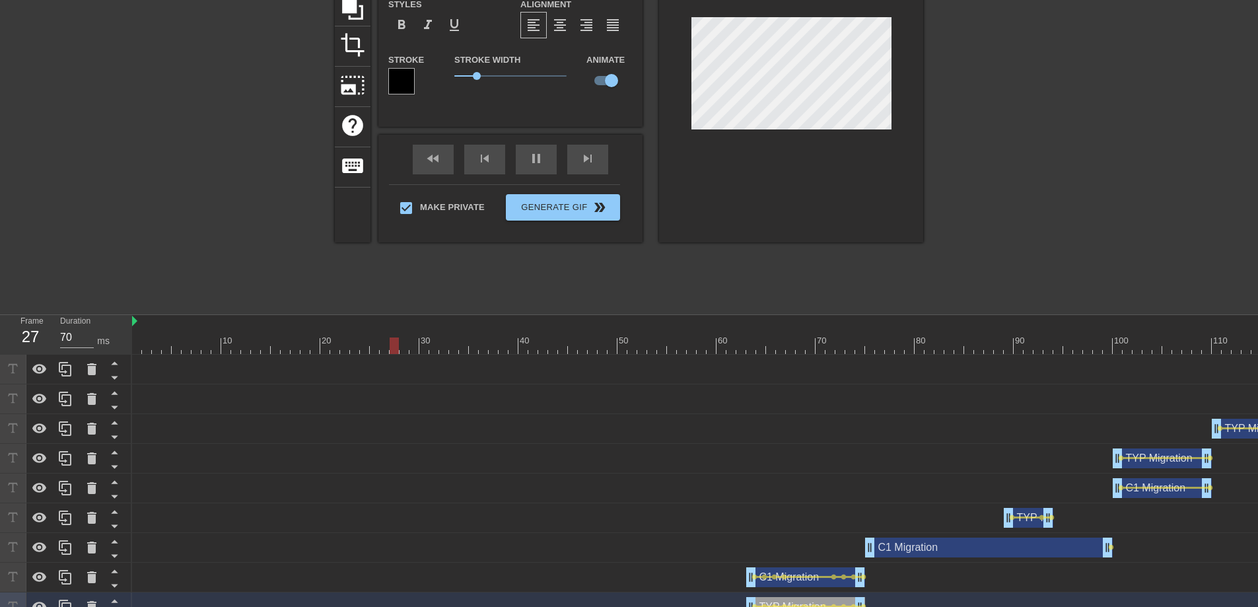
scroll to position [93, 0]
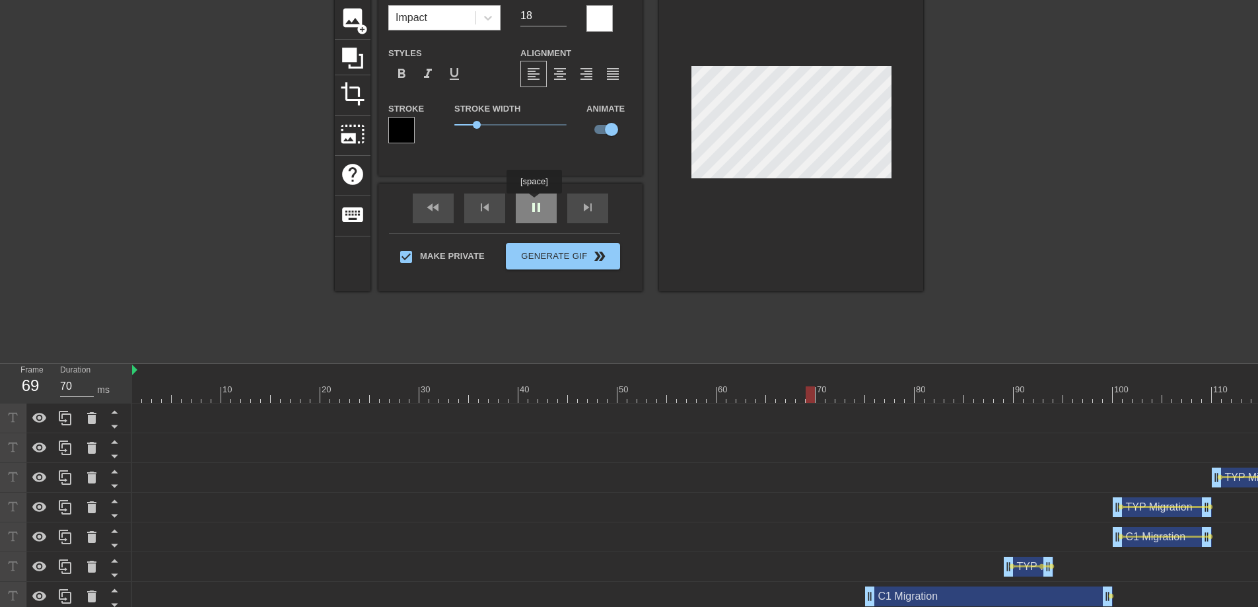
click at [536, 203] on div "fast_rewind skip_previous pause skip_next" at bounding box center [510, 209] width 215 height 50
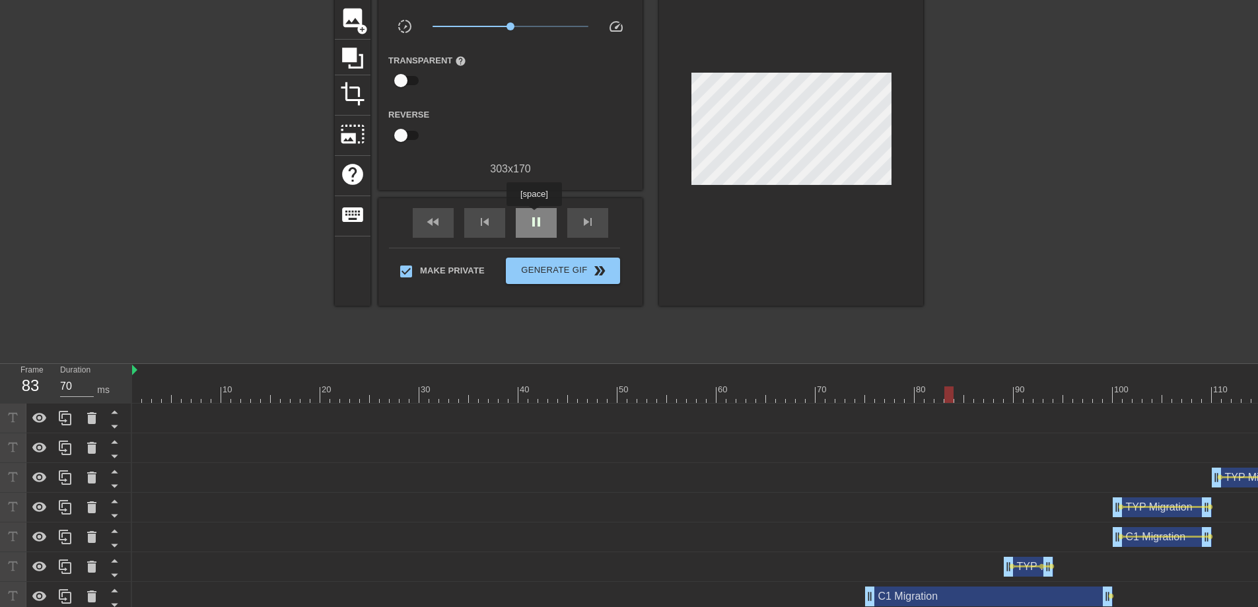
click at [536, 215] on span "pause" at bounding box center [536, 222] width 16 height 16
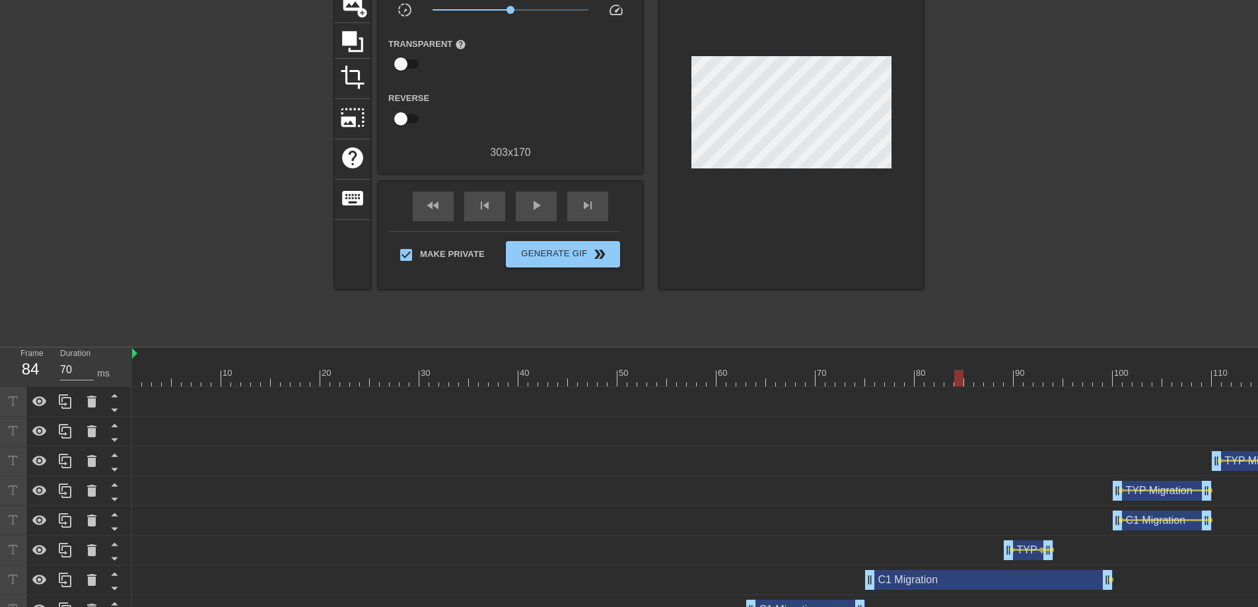
scroll to position [223, 0]
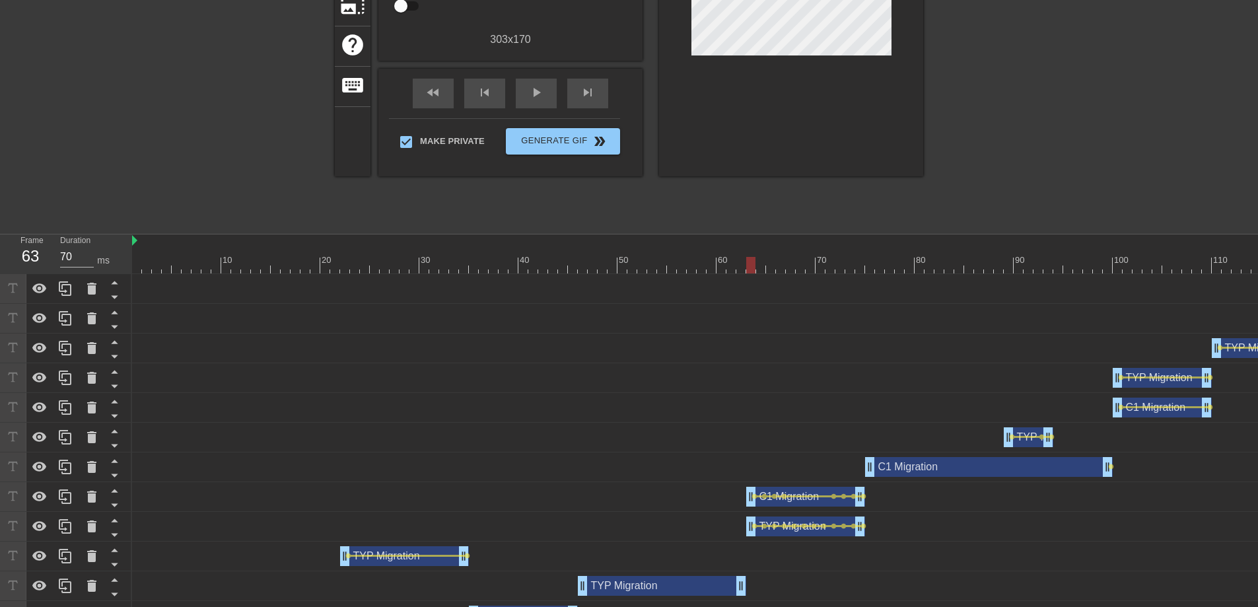
drag, startPoint x: 957, startPoint y: 265, endPoint x: 748, endPoint y: 277, distance: 209.6
click at [748, 277] on div "10 20 30 40 50 60 70 80 90 100 110 120 130 140 150 C1 Migration drag_handle dra…" at bounding box center [695, 462] width 1126 height 456
click at [784, 496] on span "lens" at bounding box center [784, 496] width 6 height 6
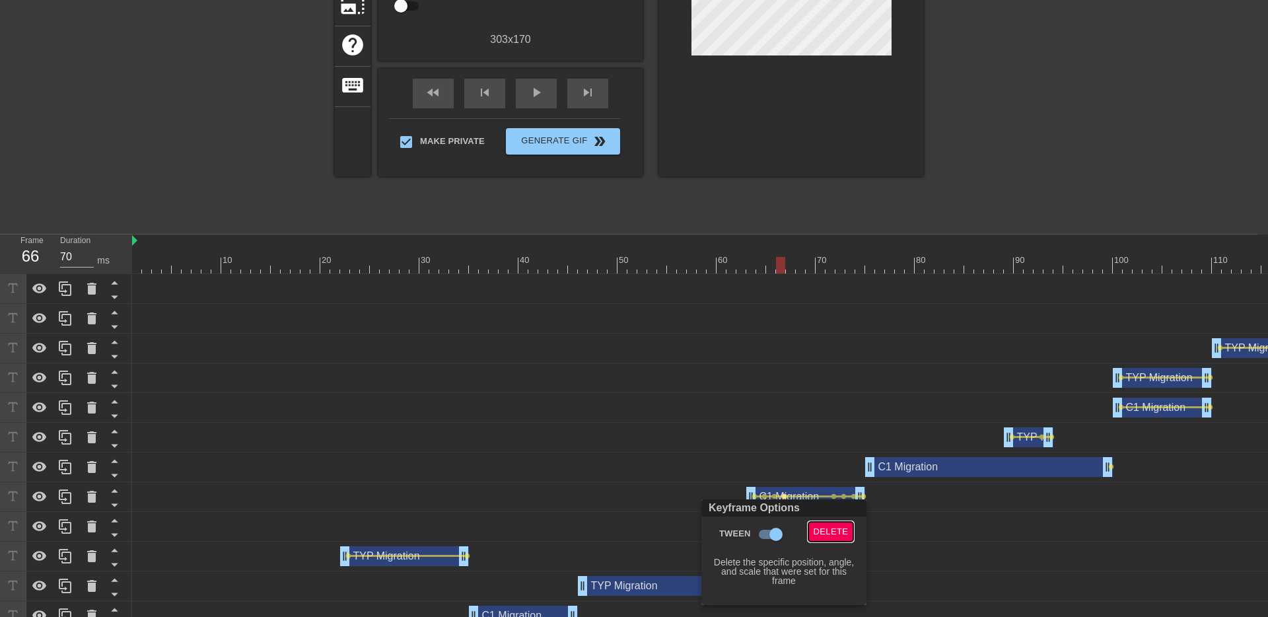
click at [823, 529] on span "Delete" at bounding box center [830, 531] width 35 height 15
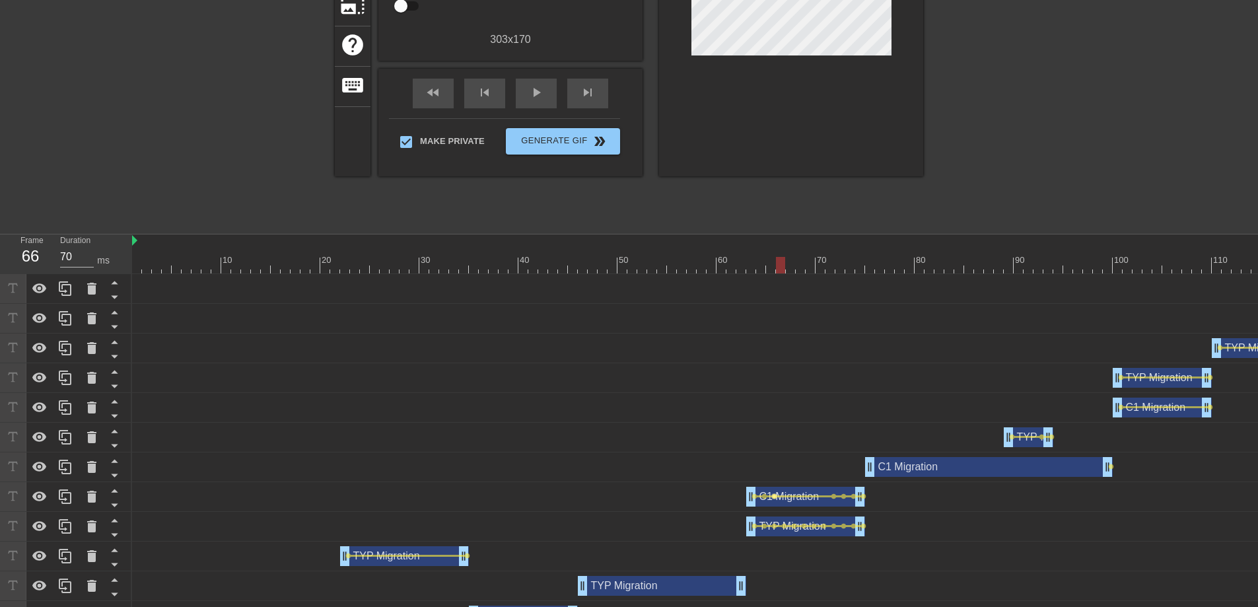
click at [775, 496] on span "lens" at bounding box center [774, 496] width 6 height 6
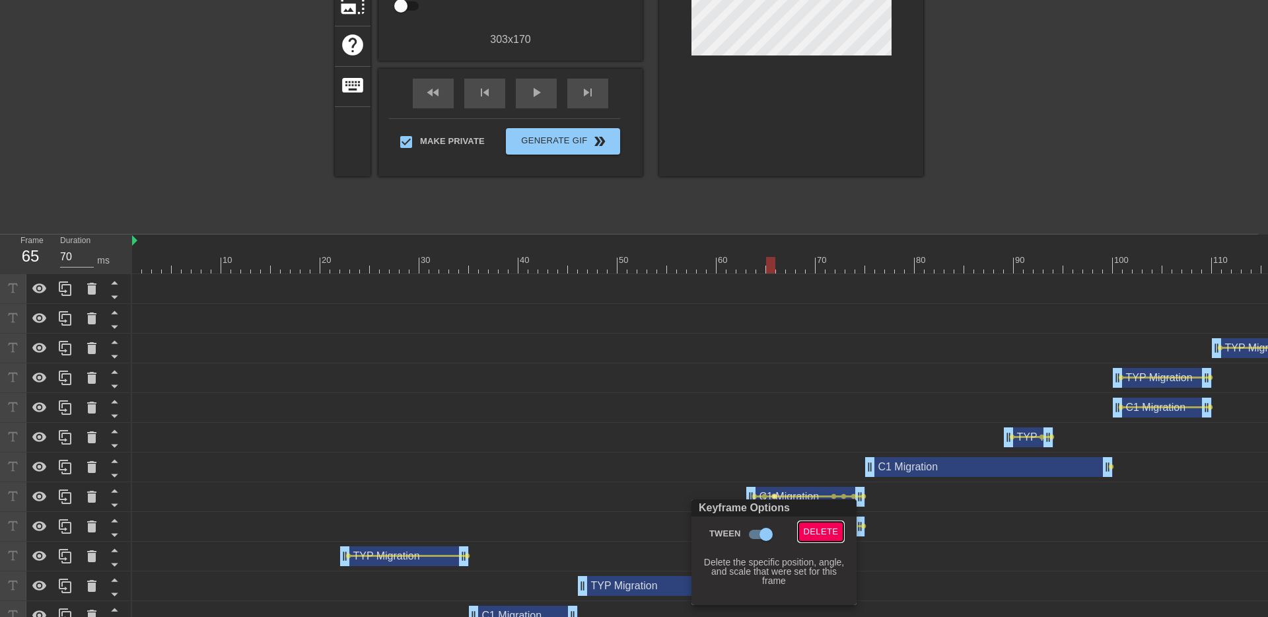
click at [816, 533] on span "Delete" at bounding box center [821, 531] width 35 height 15
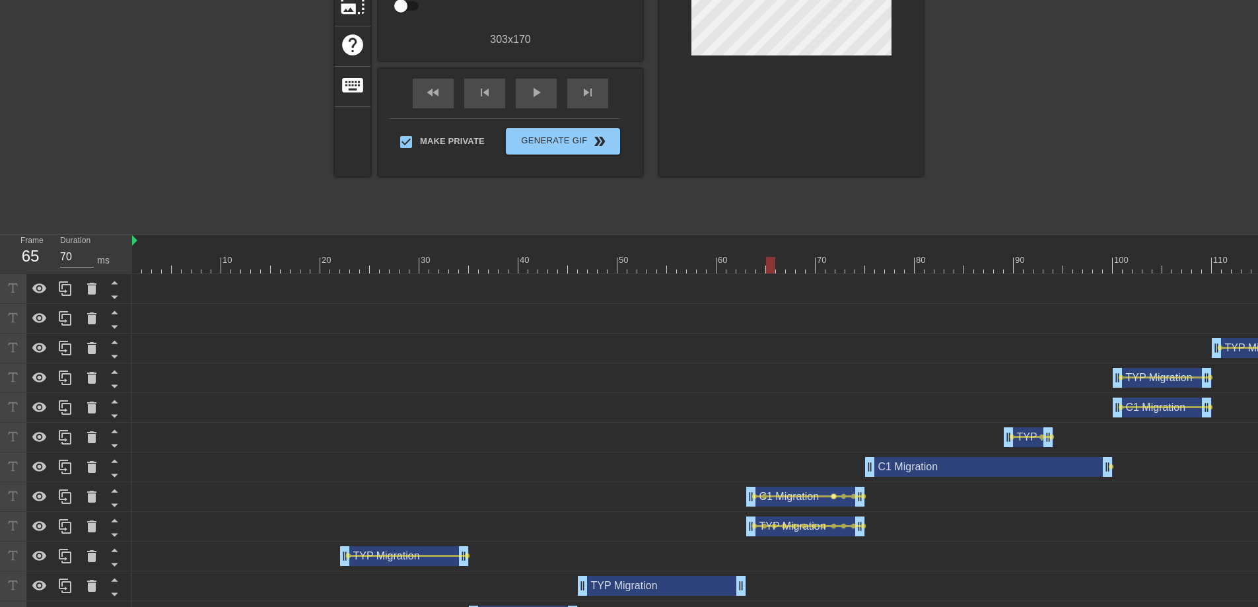
click at [831, 497] on span "lens" at bounding box center [834, 496] width 6 height 6
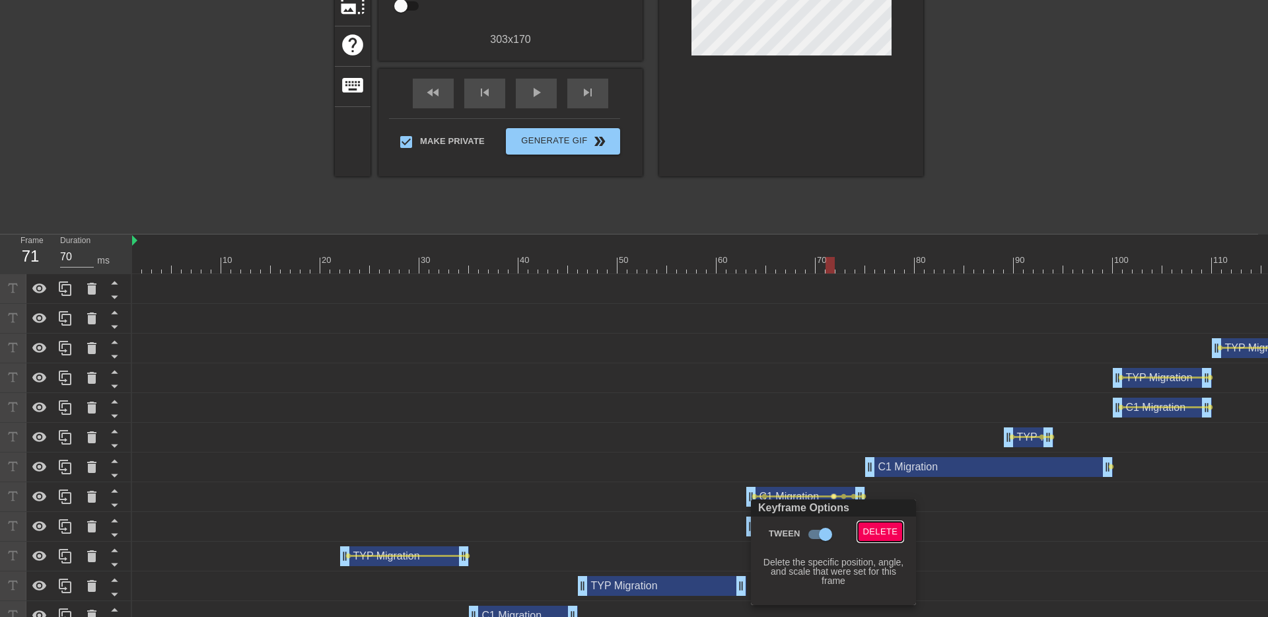
click at [867, 530] on span "Delete" at bounding box center [880, 531] width 35 height 15
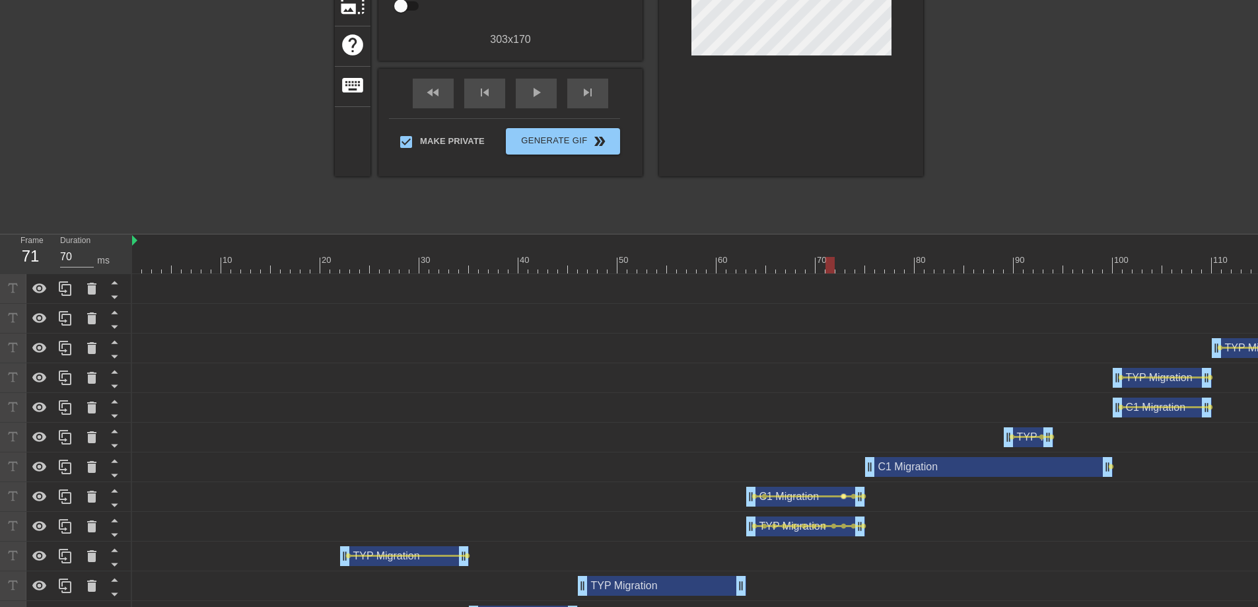
click at [843, 498] on span "lens" at bounding box center [844, 496] width 6 height 6
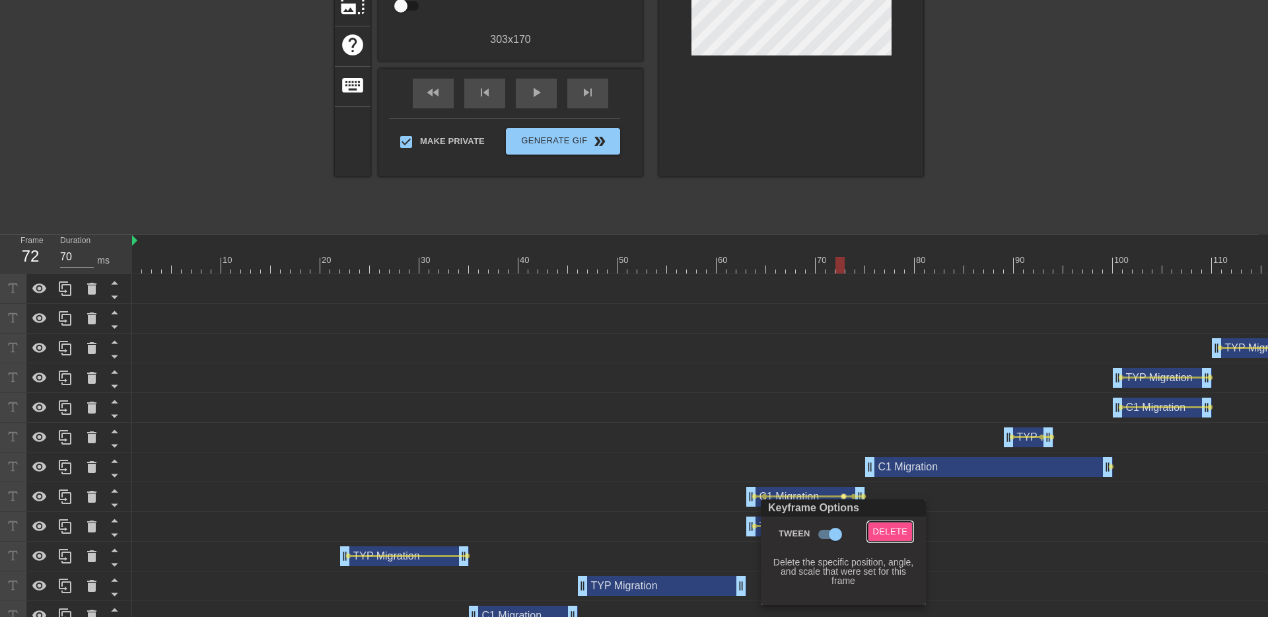
click at [881, 532] on span "Delete" at bounding box center [890, 531] width 35 height 15
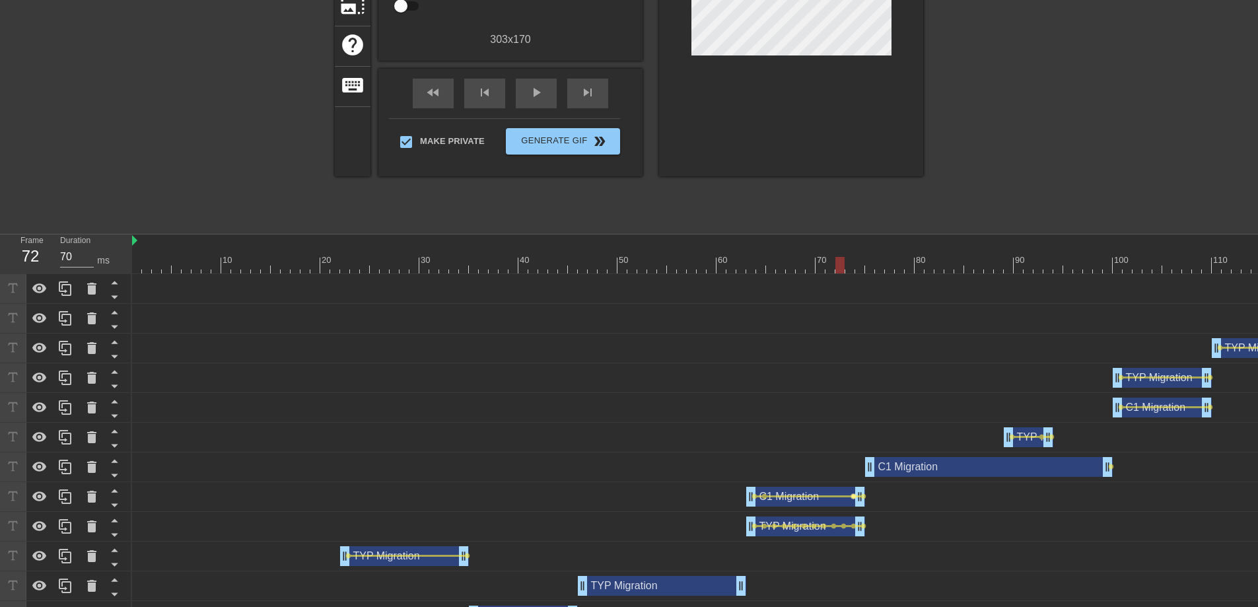
click at [854, 496] on span "lens" at bounding box center [853, 496] width 6 height 6
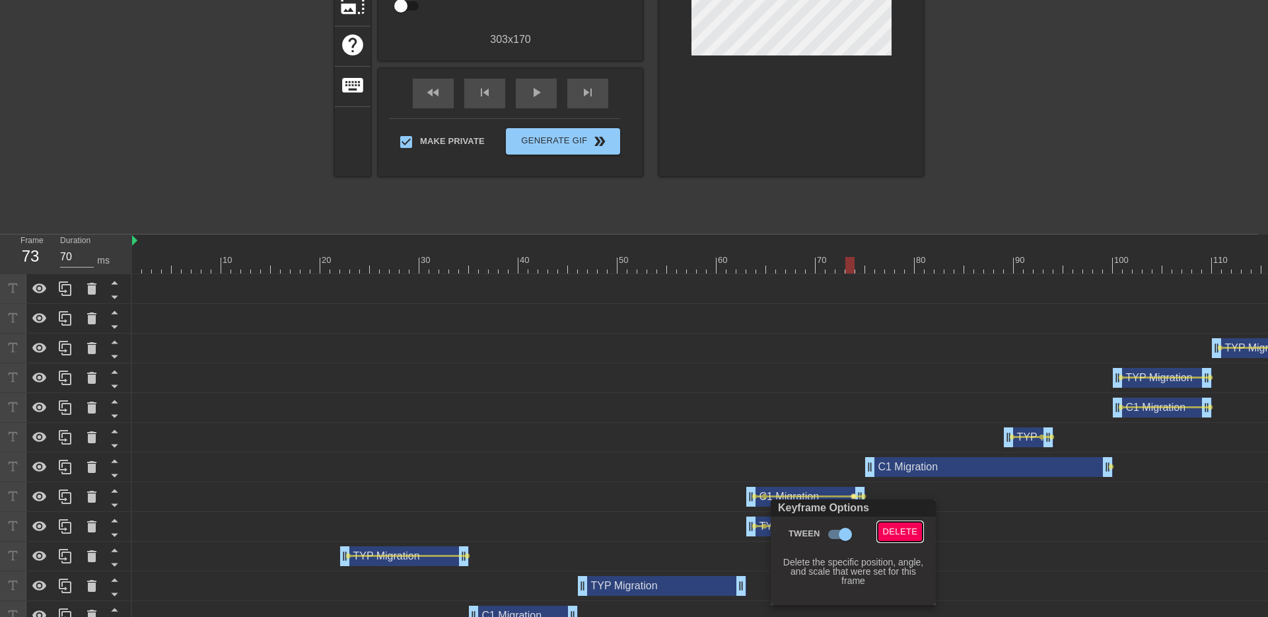
click at [889, 528] on span "Delete" at bounding box center [900, 531] width 35 height 15
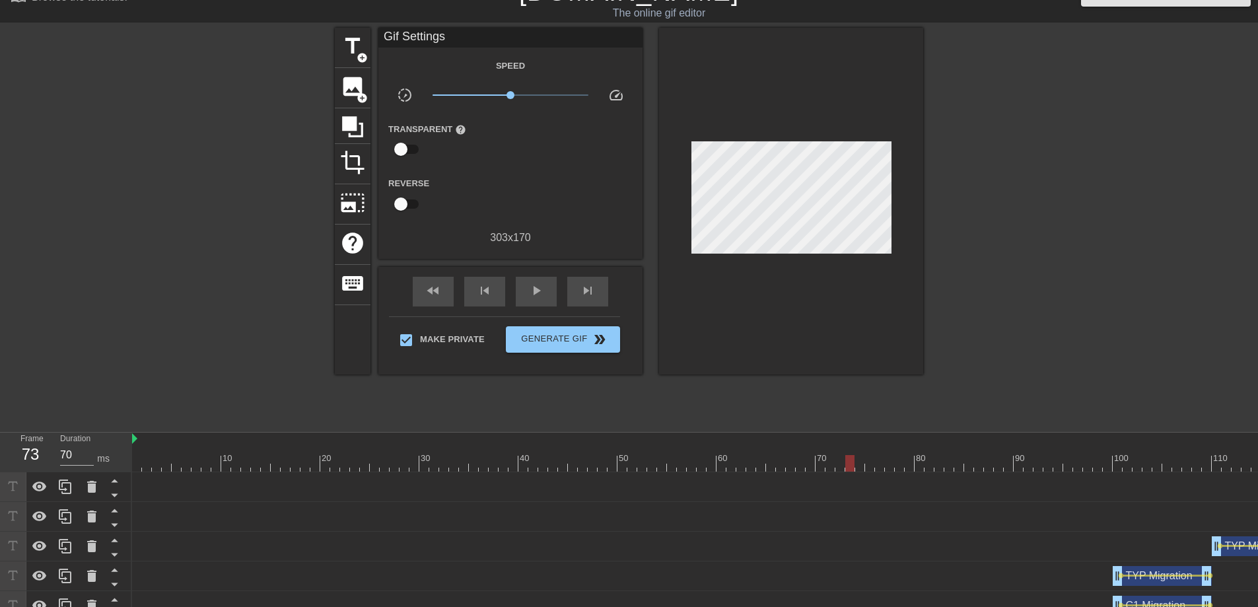
scroll to position [9, 0]
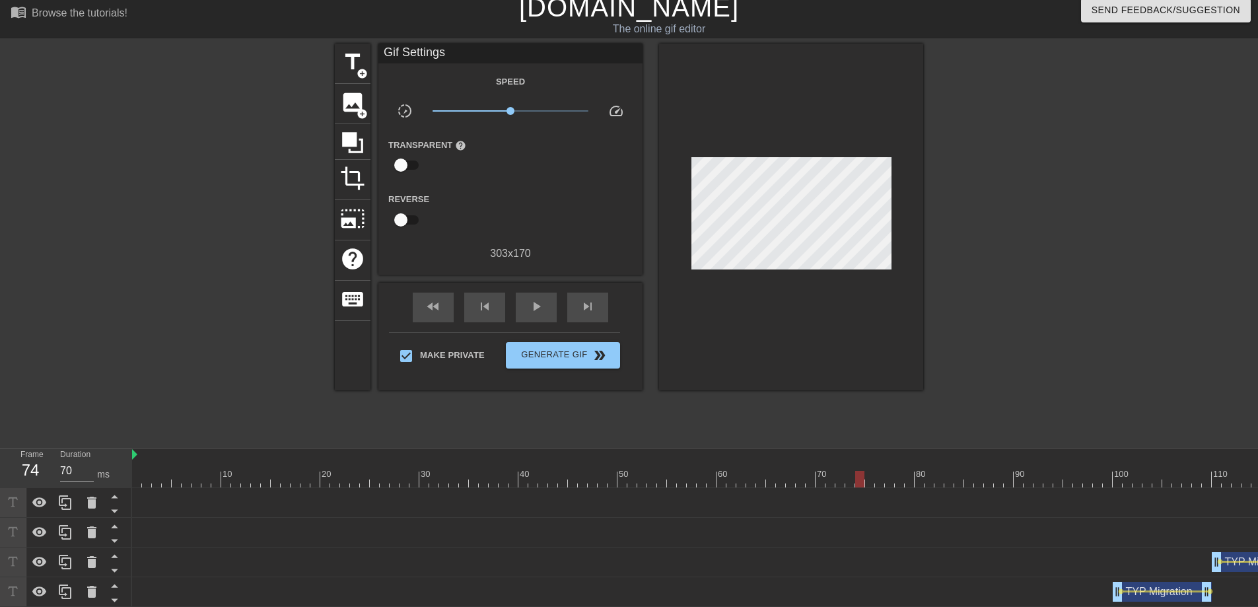
drag, startPoint x: 851, startPoint y: 476, endPoint x: 862, endPoint y: 487, distance: 15.4
click at [862, 487] on div at bounding box center [859, 479] width 9 height 17
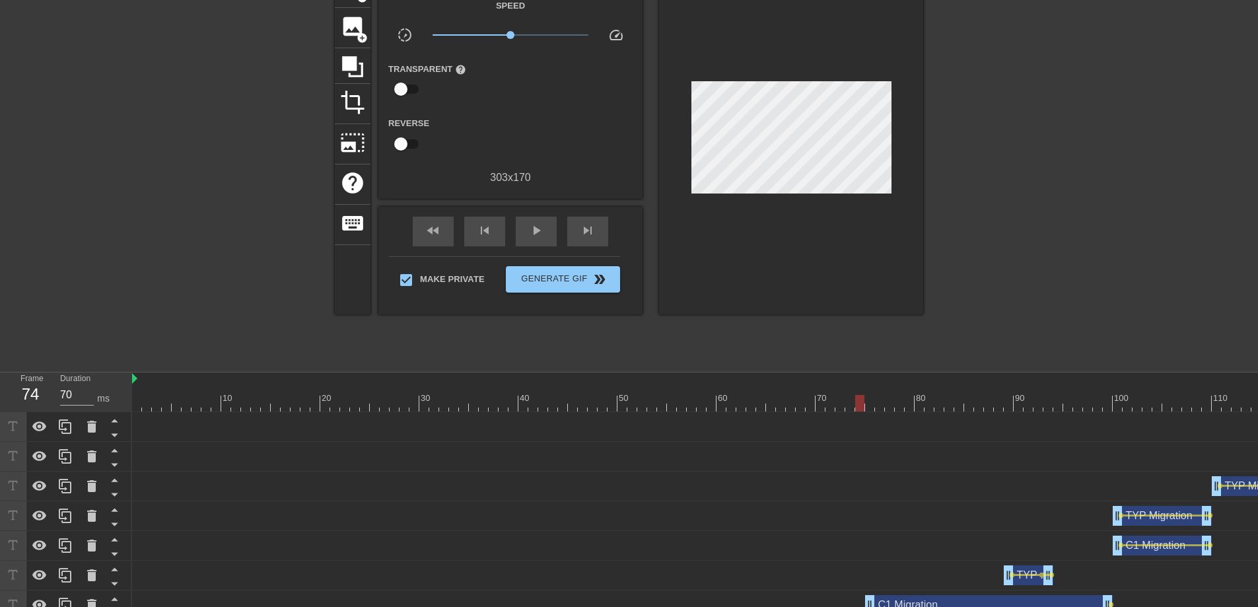
scroll to position [245, 0]
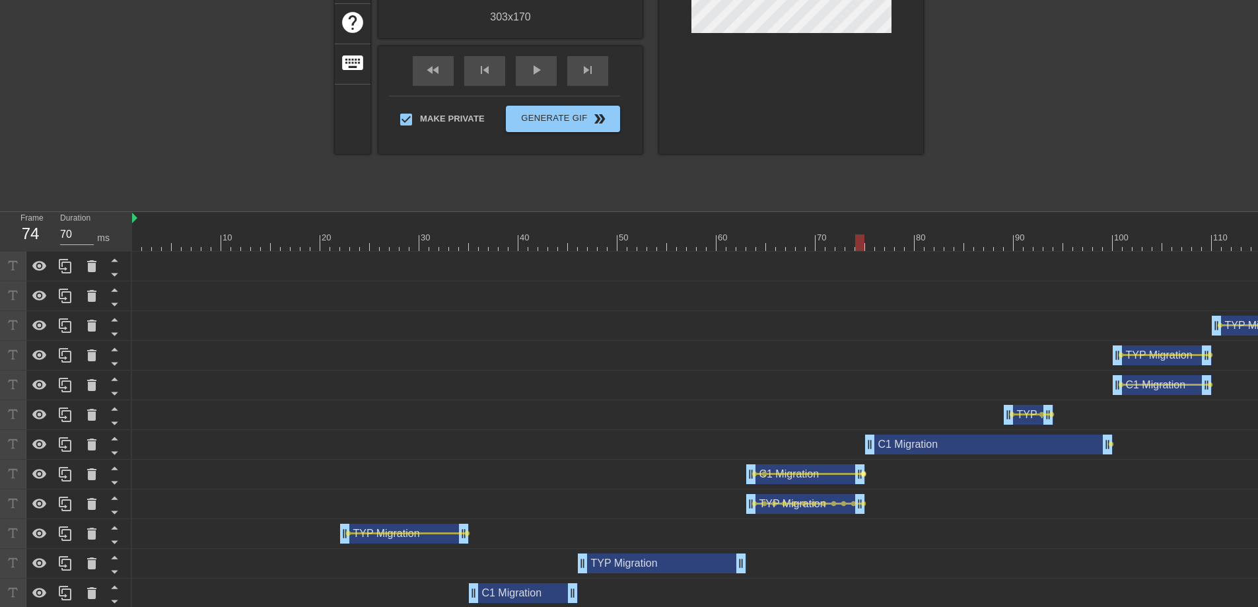
click at [864, 475] on span "lens" at bounding box center [863, 474] width 6 height 6
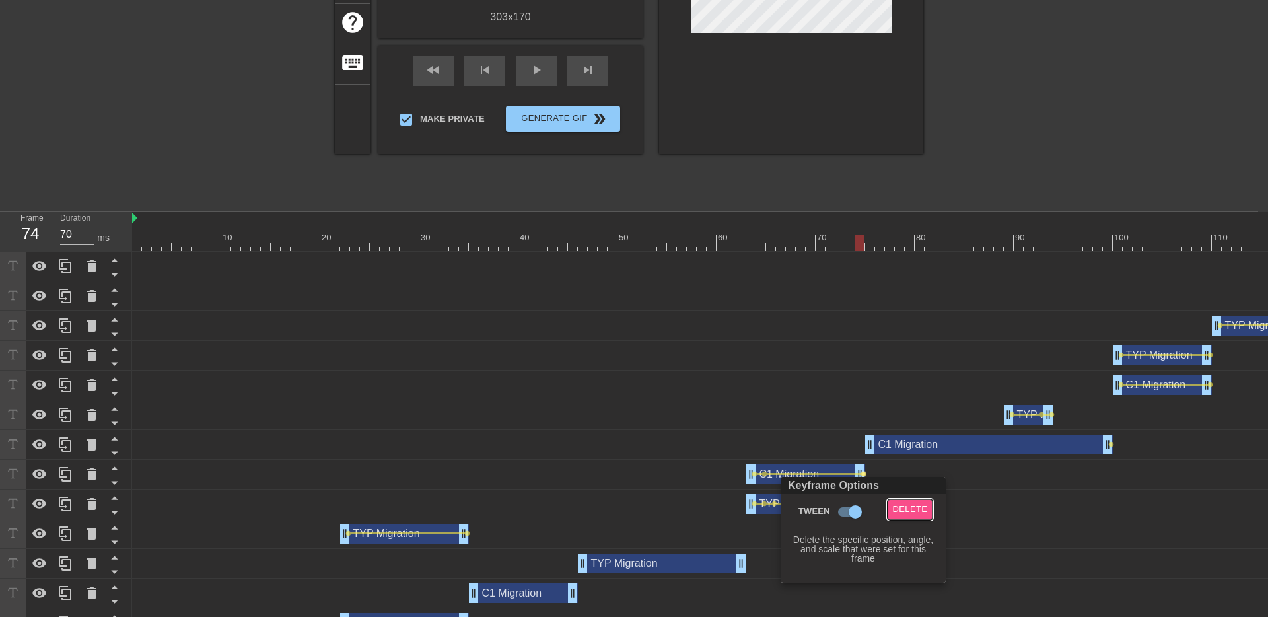
click at [899, 504] on span "Delete" at bounding box center [910, 509] width 35 height 15
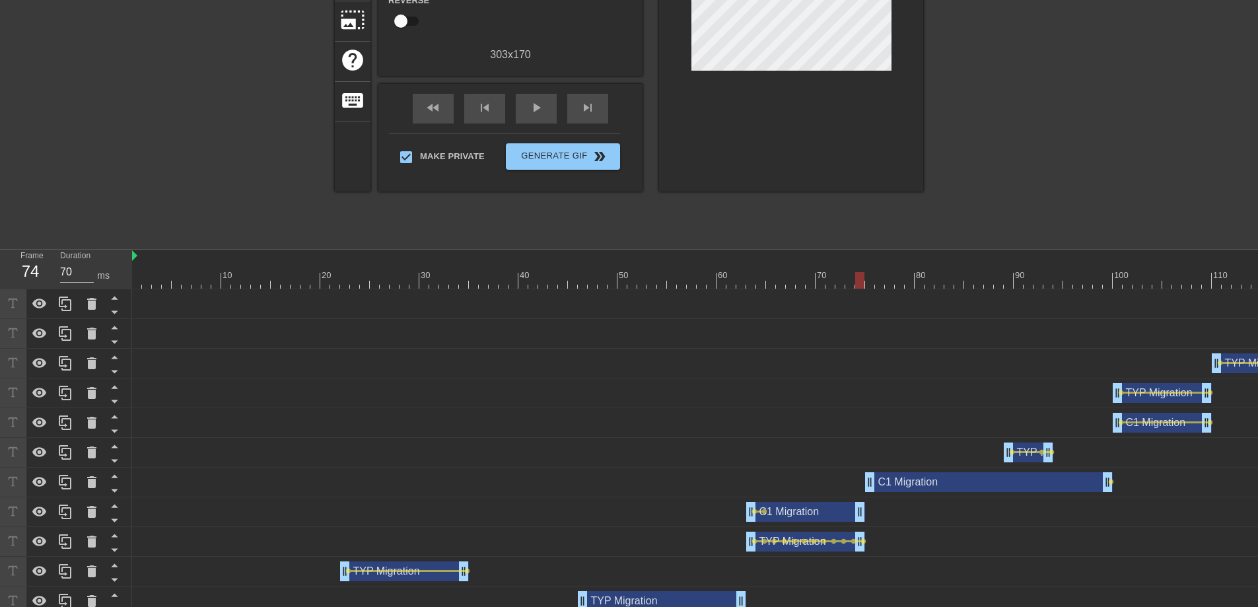
scroll to position [227, 0]
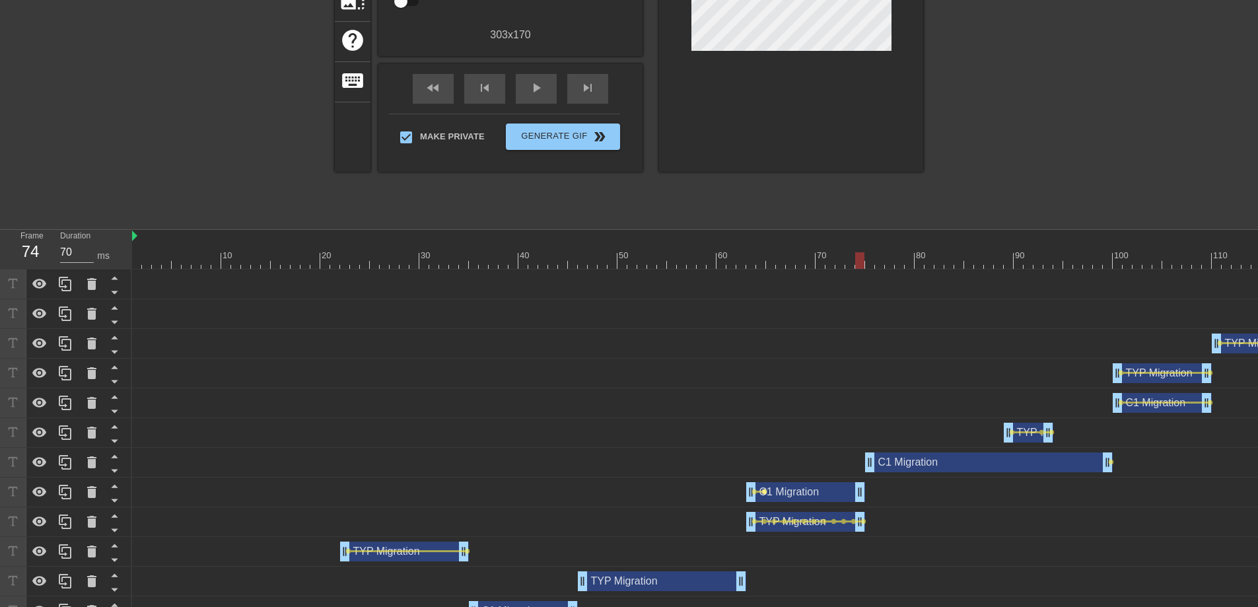
click at [765, 493] on span "lens" at bounding box center [764, 492] width 6 height 6
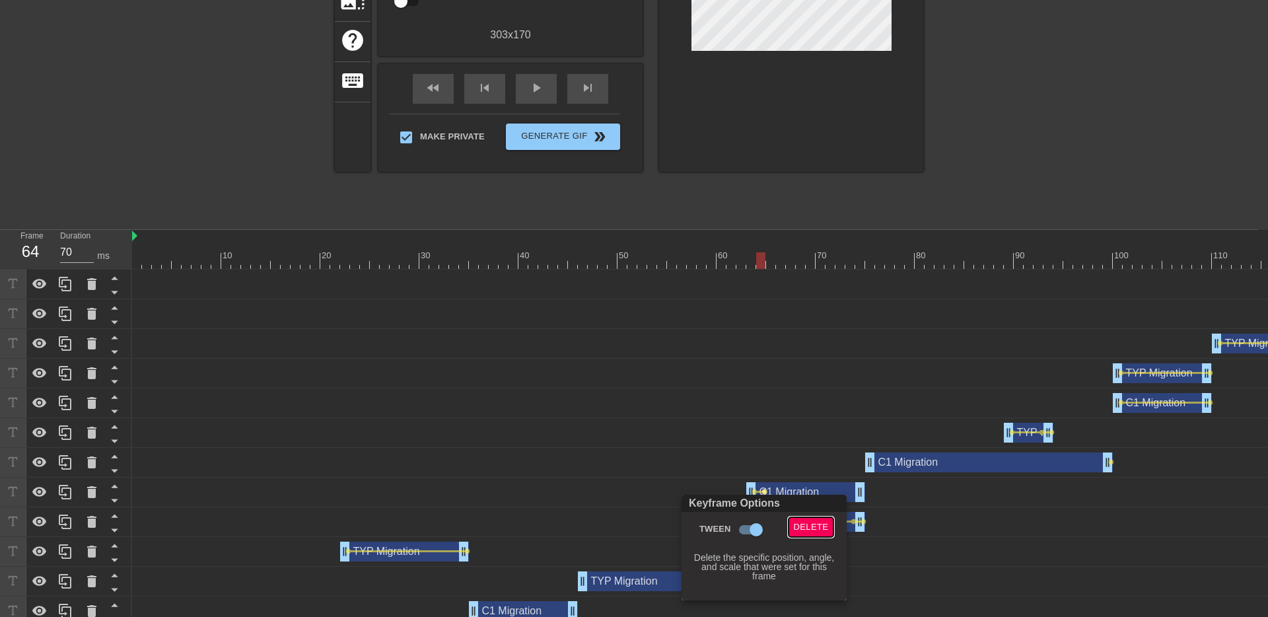
click at [808, 524] on span "Delete" at bounding box center [811, 527] width 35 height 15
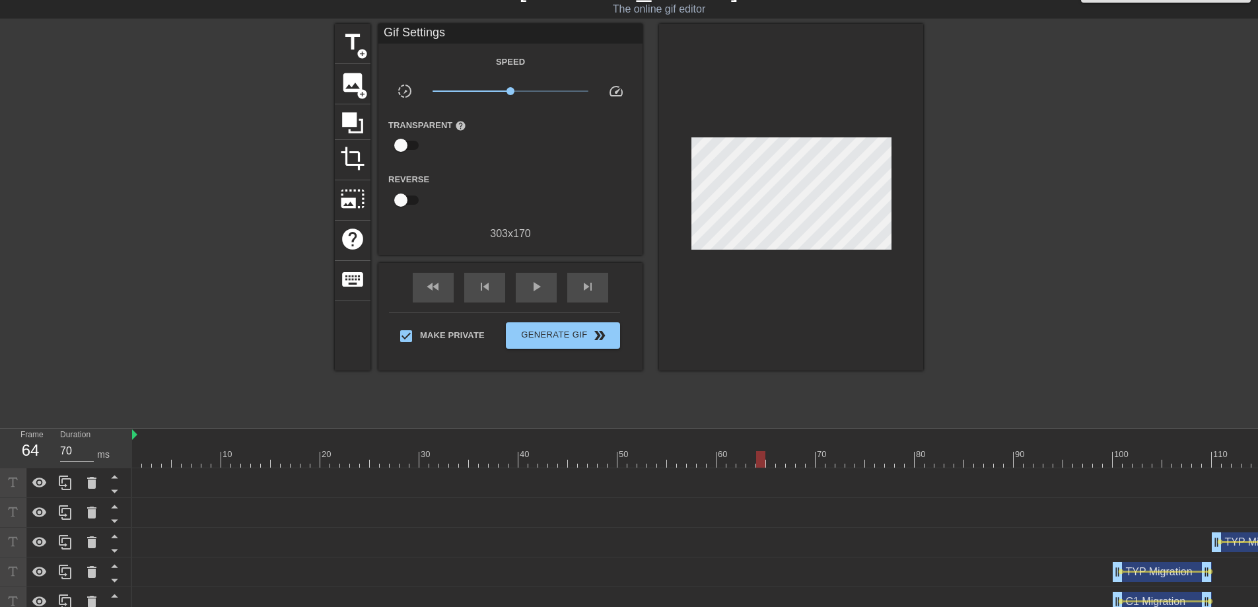
scroll to position [27, 0]
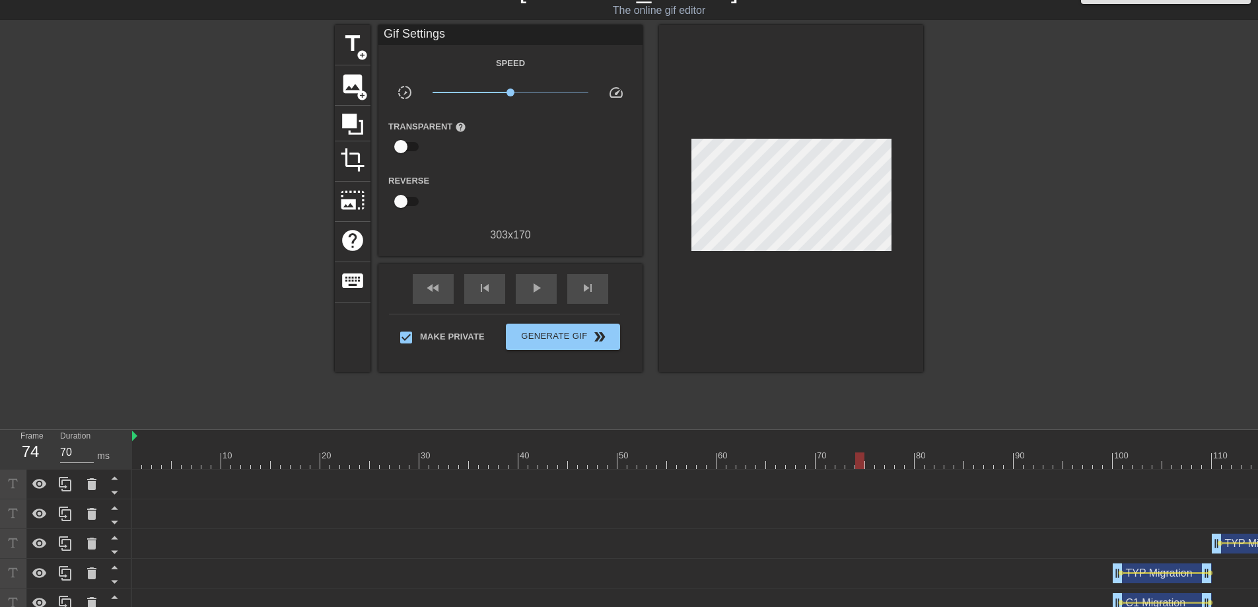
drag, startPoint x: 761, startPoint y: 460, endPoint x: 863, endPoint y: 471, distance: 102.3
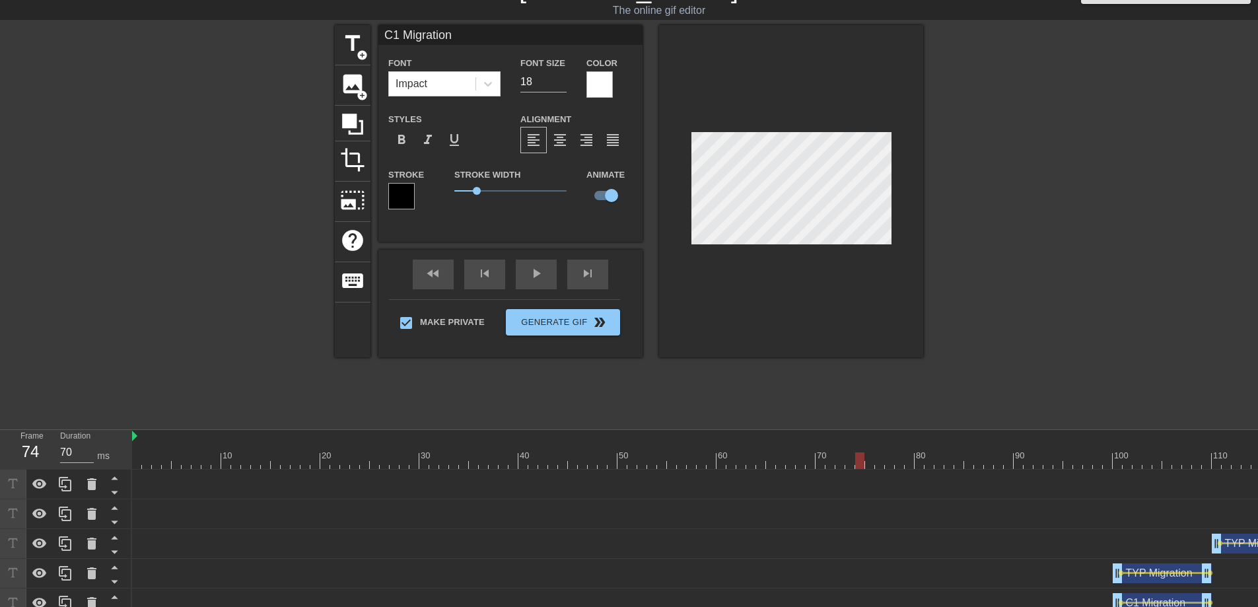
drag, startPoint x: 858, startPoint y: 457, endPoint x: 863, endPoint y: 469, distance: 13.0
click at [863, 469] on div "10 20 30 40 50 60 70 80 90 100 110 120 130 140 150" at bounding box center [875, 450] width 1486 height 40
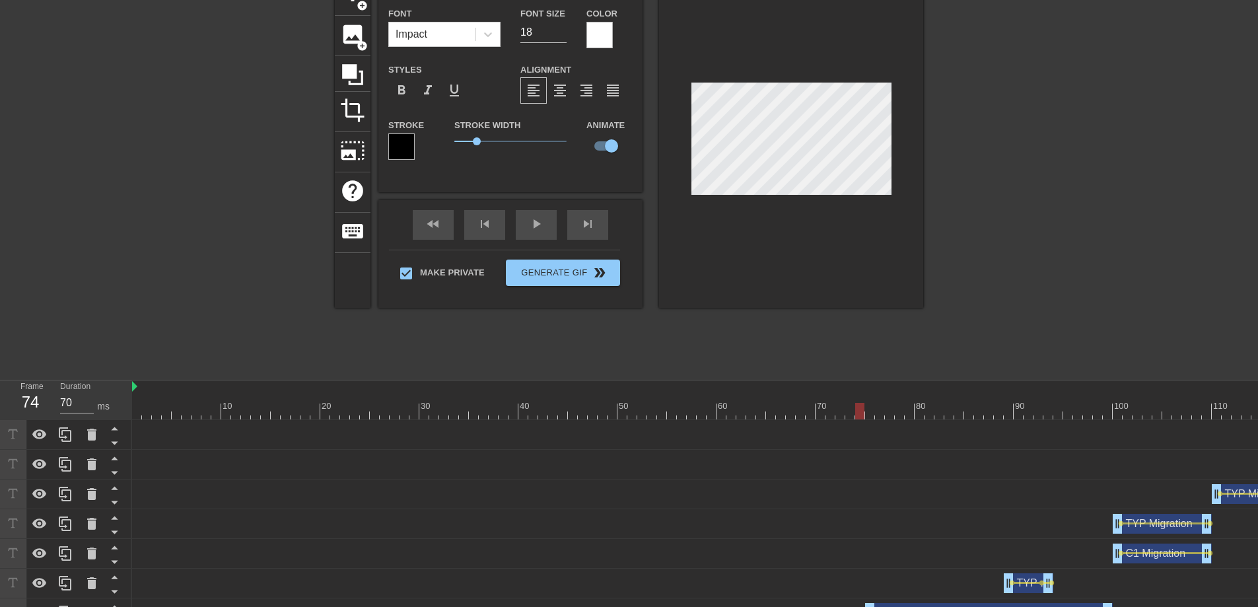
scroll to position [153, 0]
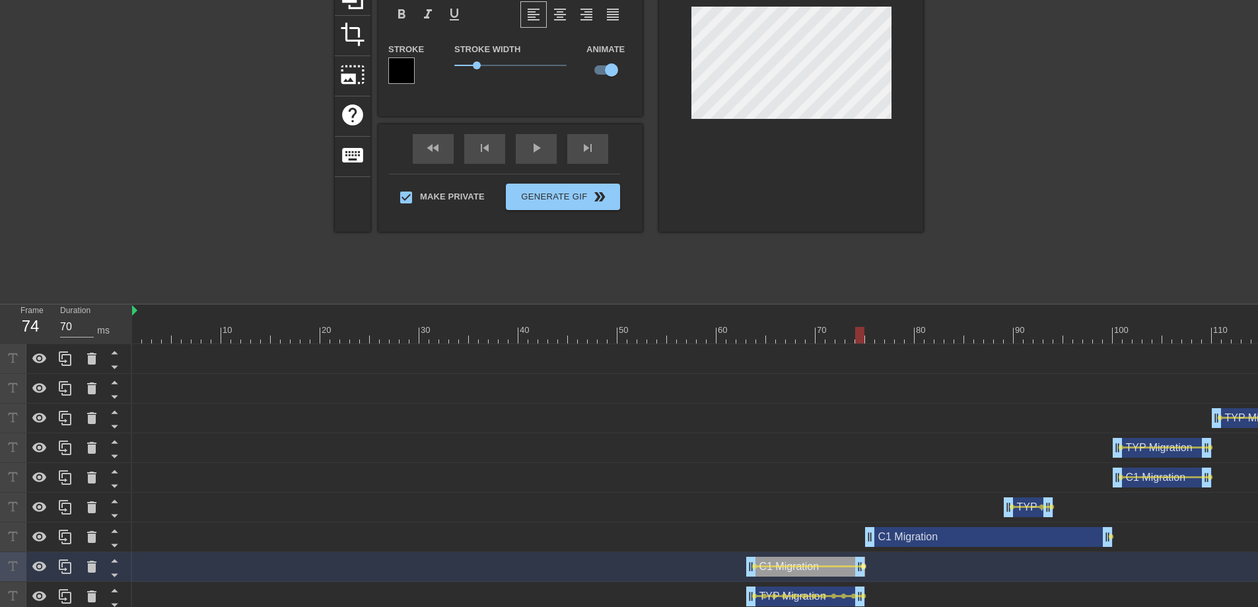
click at [864, 565] on span "lens" at bounding box center [863, 566] width 6 height 6
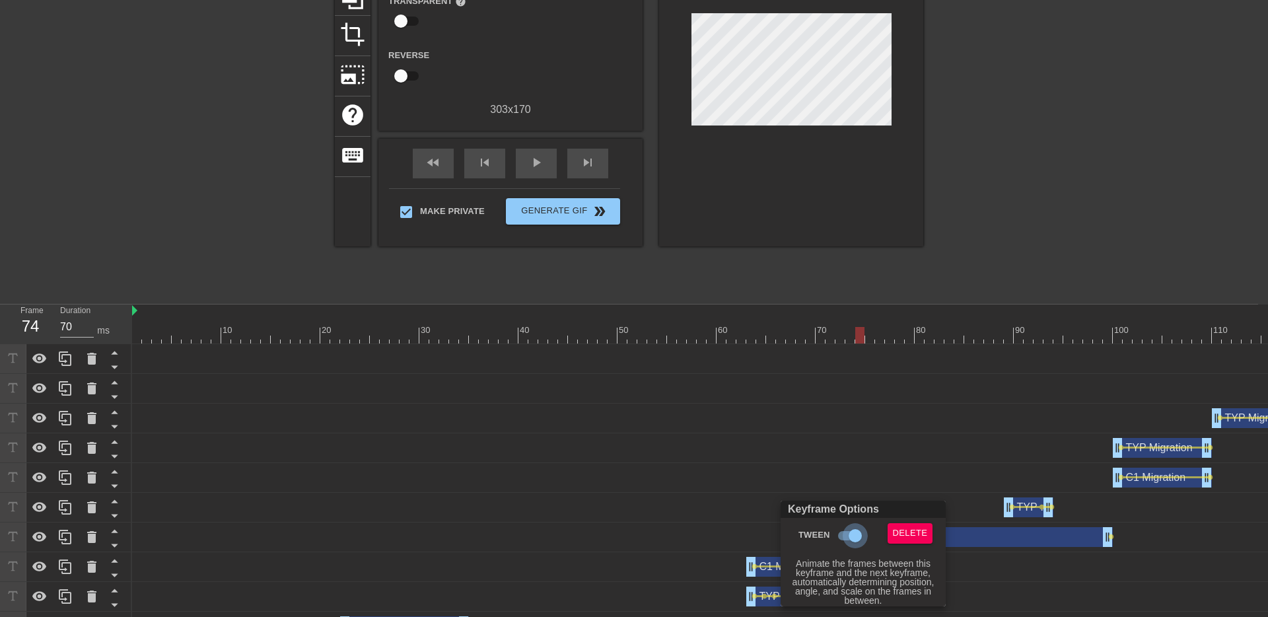
click at [858, 536] on input "Tween" at bounding box center [854, 535] width 75 height 25
checkbox input "false"
click at [847, 481] on div at bounding box center [634, 308] width 1268 height 617
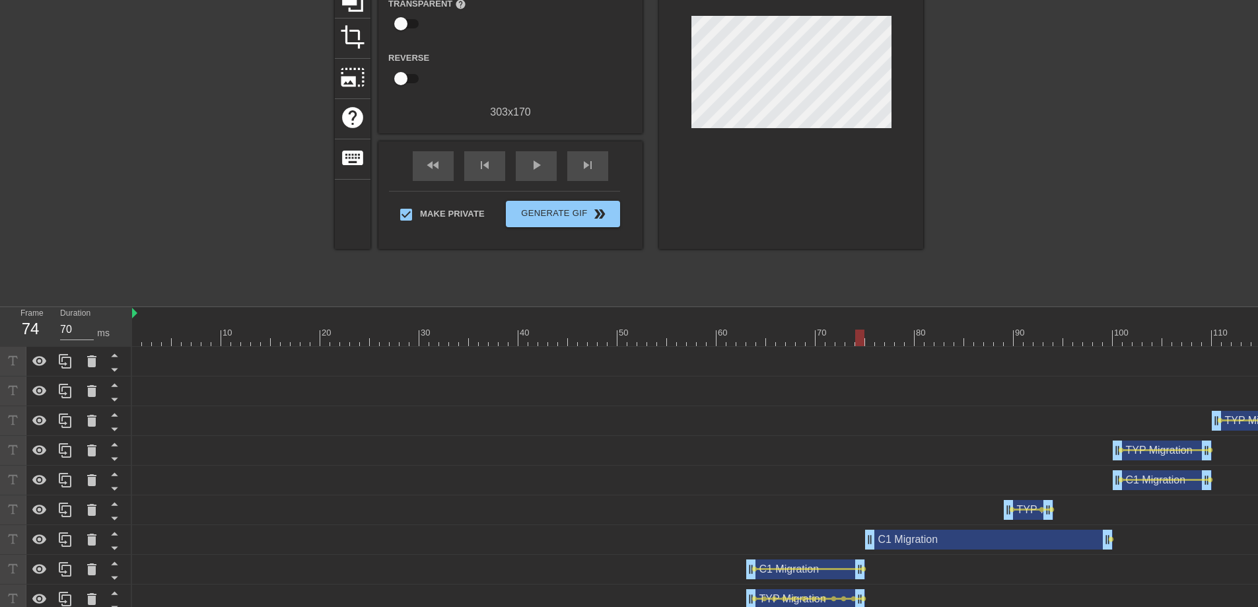
scroll to position [150, 0]
click at [864, 569] on span "lens" at bounding box center [863, 569] width 6 height 6
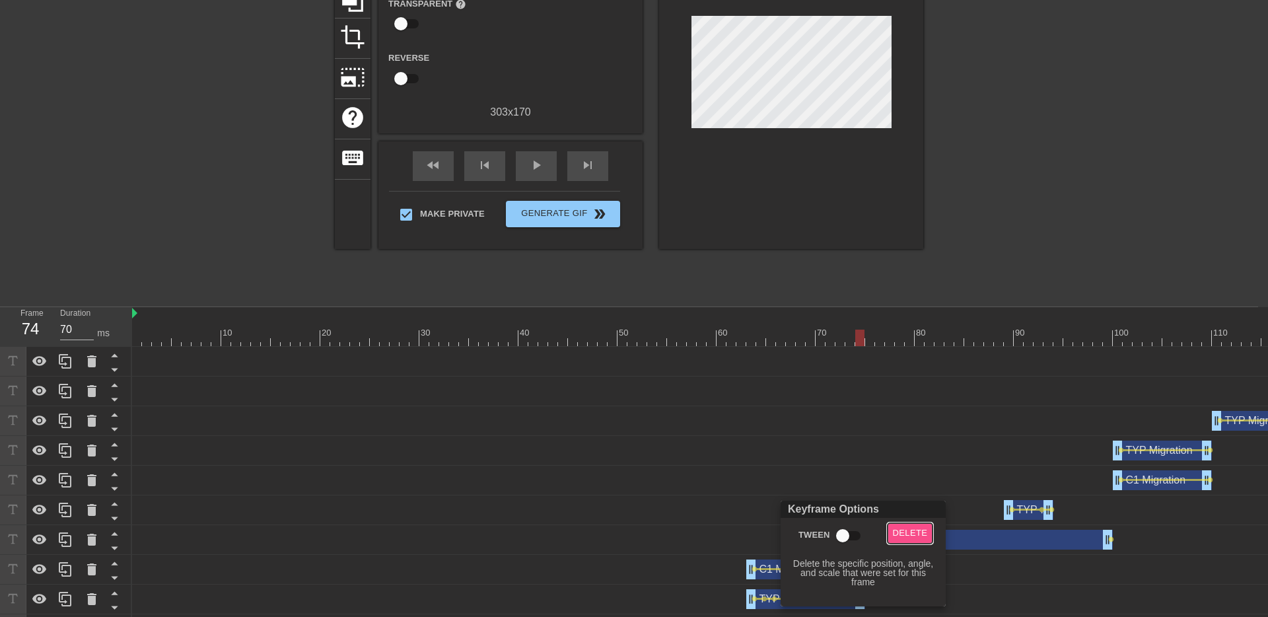
click at [900, 534] on span "Delete" at bounding box center [910, 533] width 35 height 15
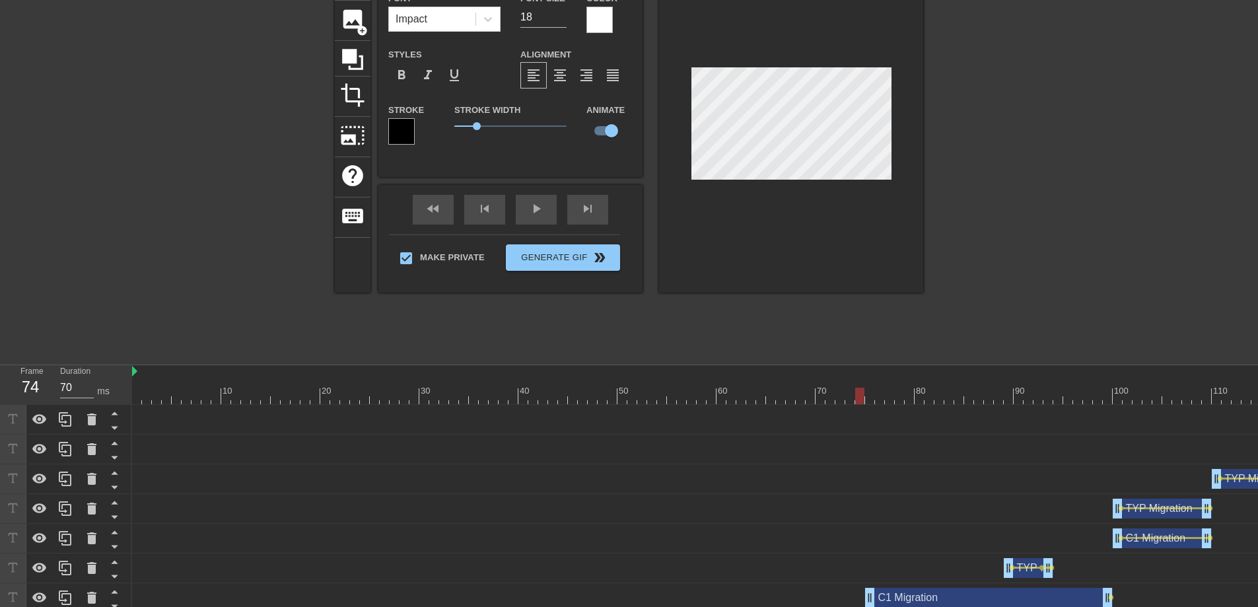
scroll to position [135, 0]
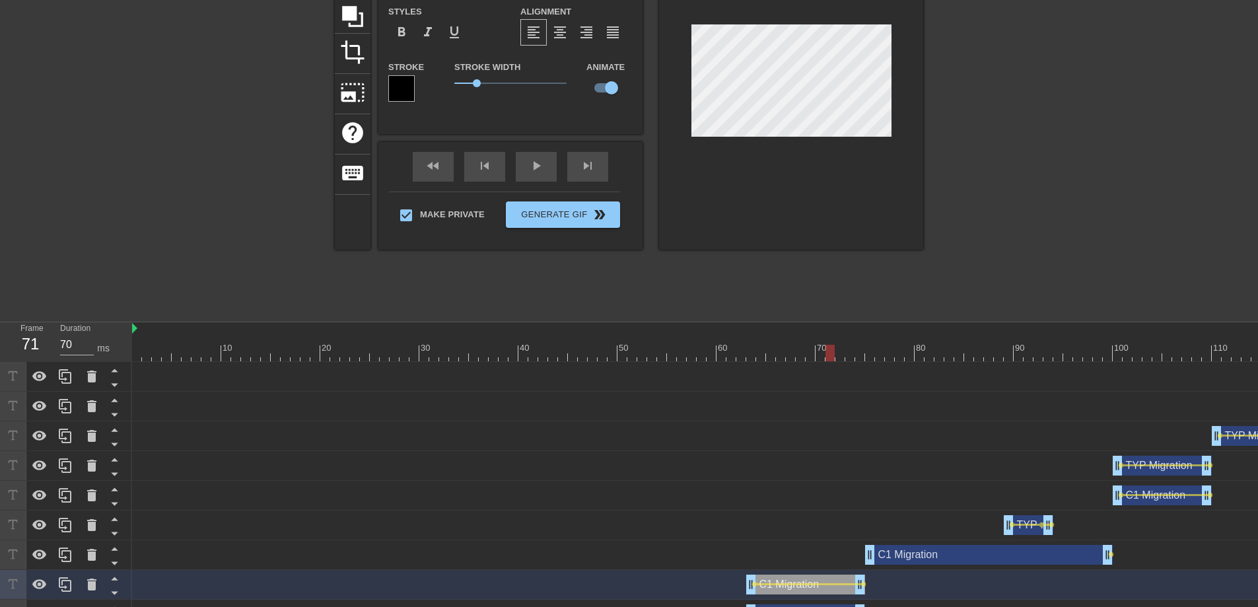
drag, startPoint x: 854, startPoint y: 349, endPoint x: 834, endPoint y: 347, distance: 20.6
click at [834, 347] on div at bounding box center [875, 353] width 1486 height 17
click at [864, 585] on span "lens" at bounding box center [863, 584] width 6 height 6
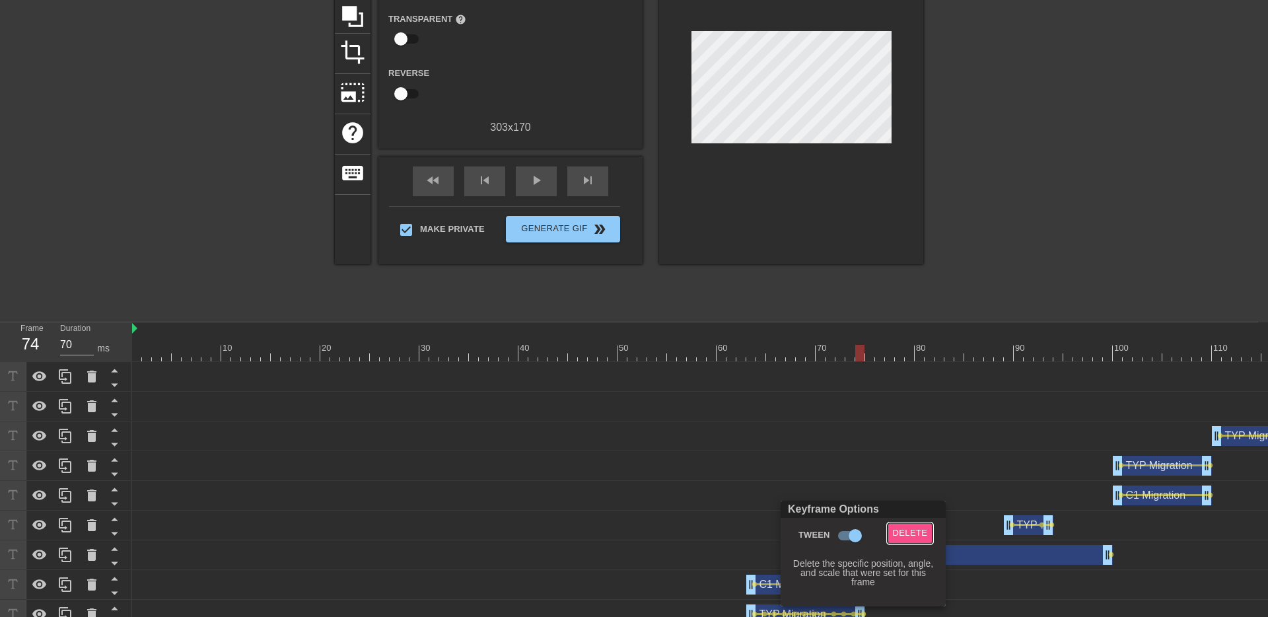
click at [895, 530] on span "Delete" at bounding box center [910, 533] width 35 height 15
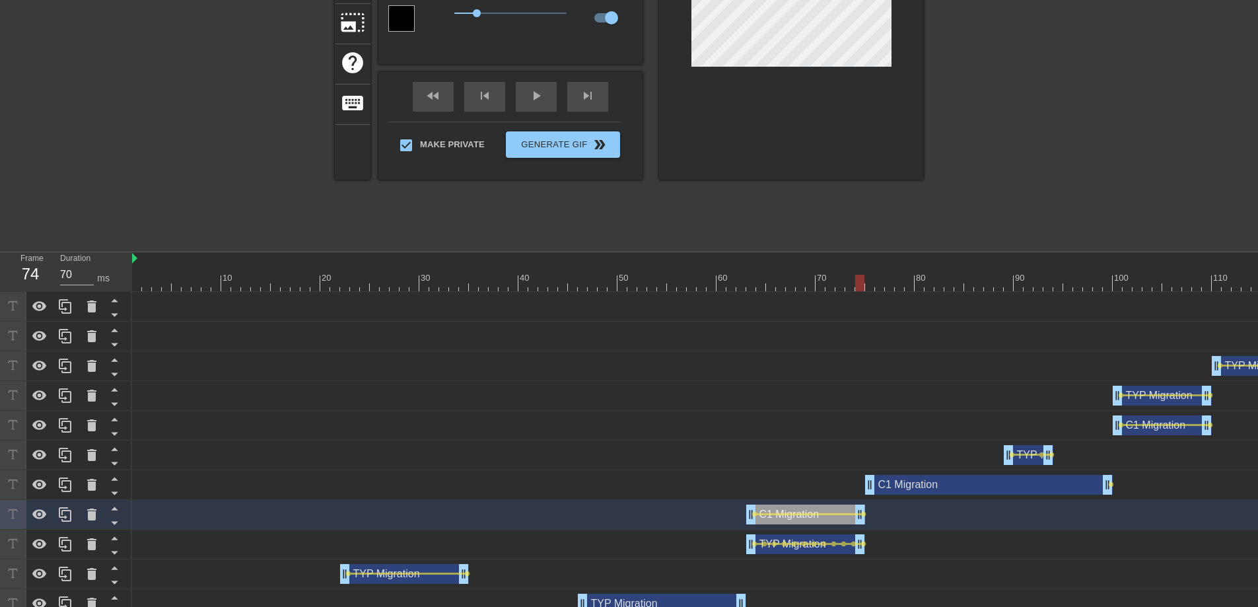
scroll to position [194, 0]
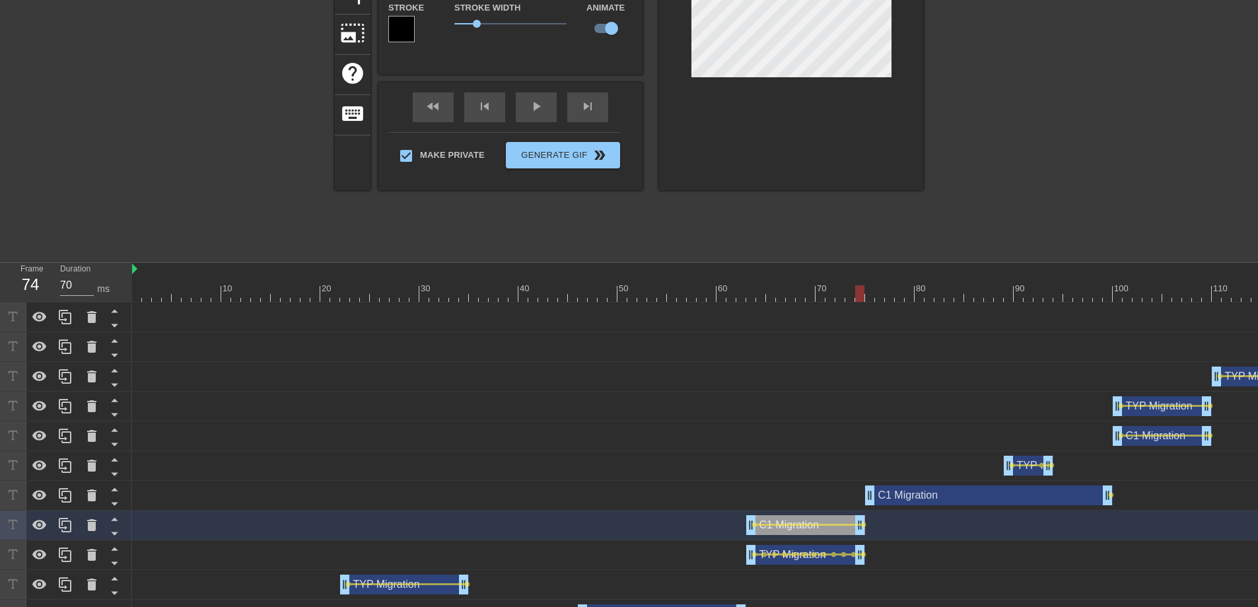
click at [860, 287] on div at bounding box center [859, 293] width 9 height 17
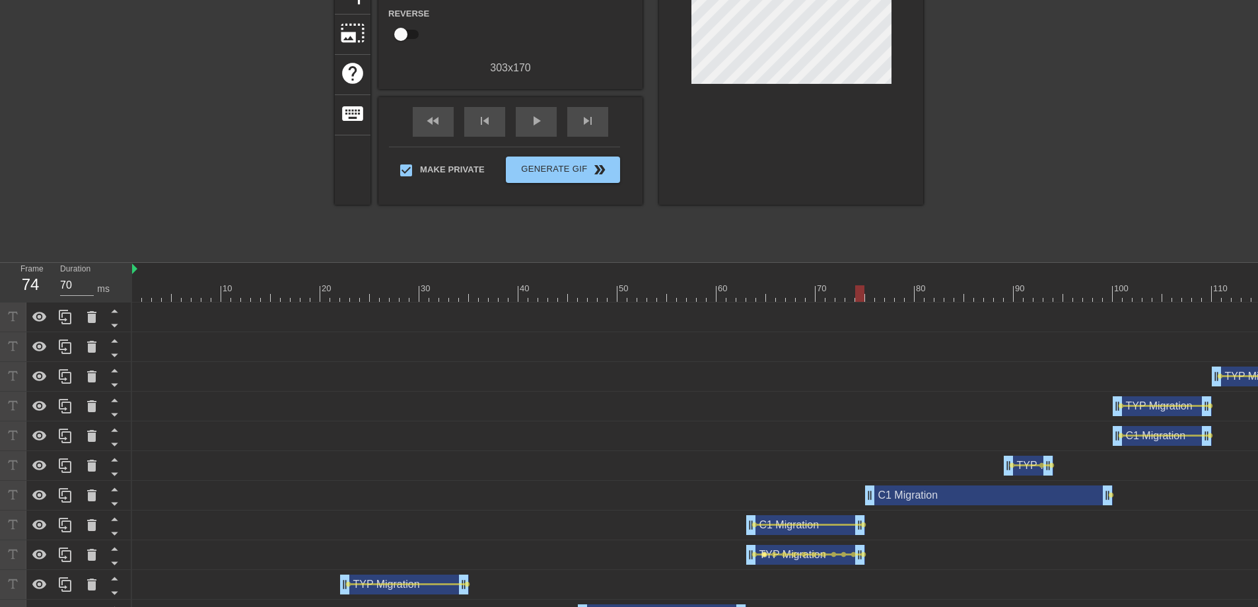
click at [764, 554] on span "lens" at bounding box center [764, 554] width 6 height 6
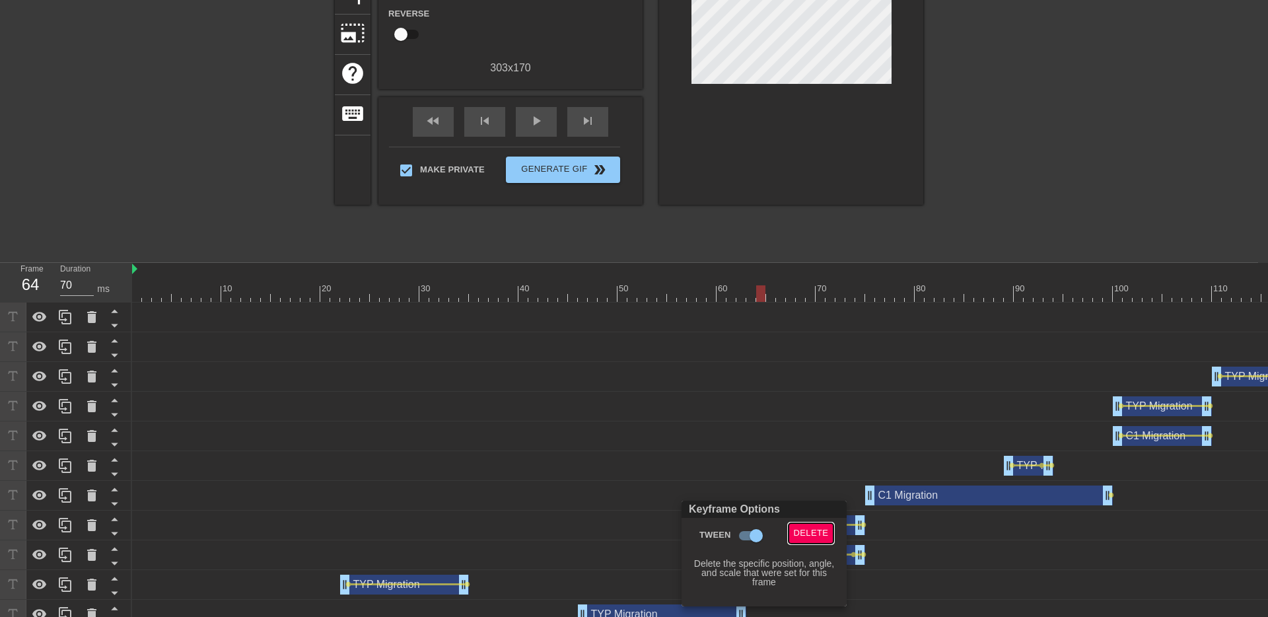
click at [808, 535] on span "Delete" at bounding box center [811, 533] width 35 height 15
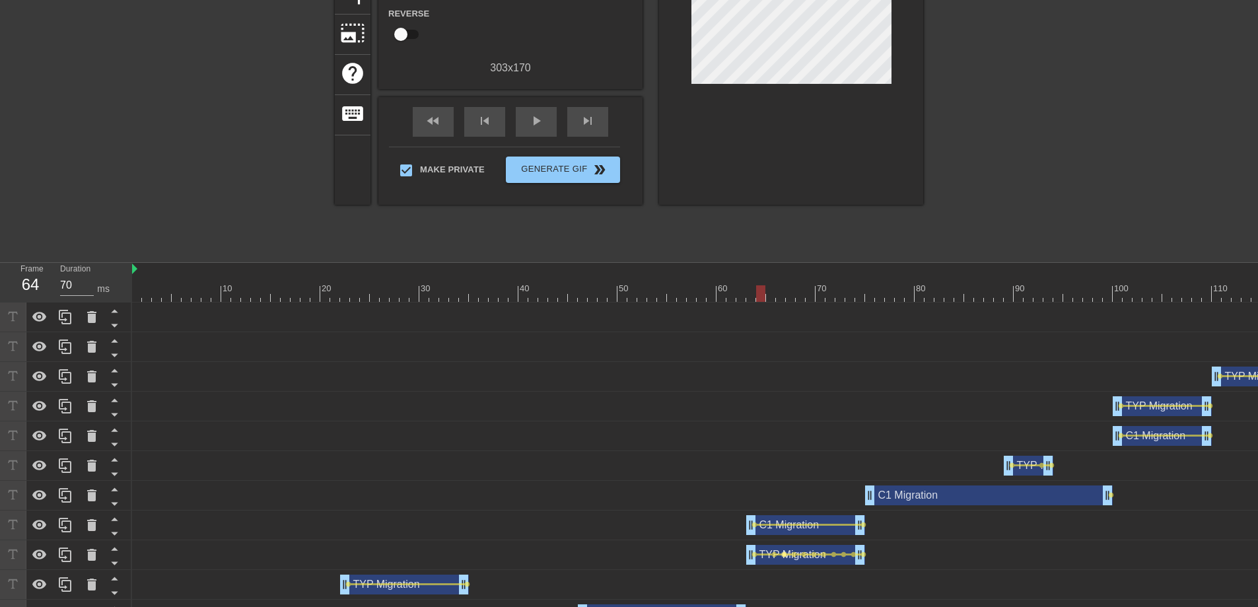
click at [783, 553] on span "lens" at bounding box center [784, 554] width 6 height 6
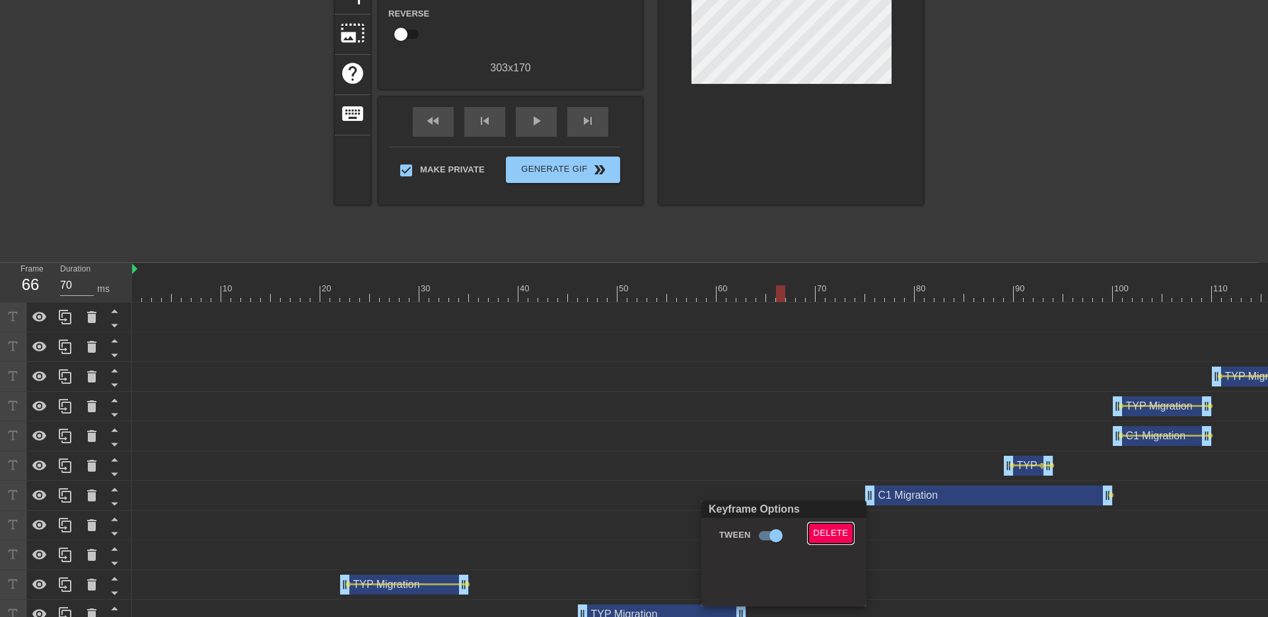
click at [817, 536] on span "Delete" at bounding box center [830, 533] width 35 height 15
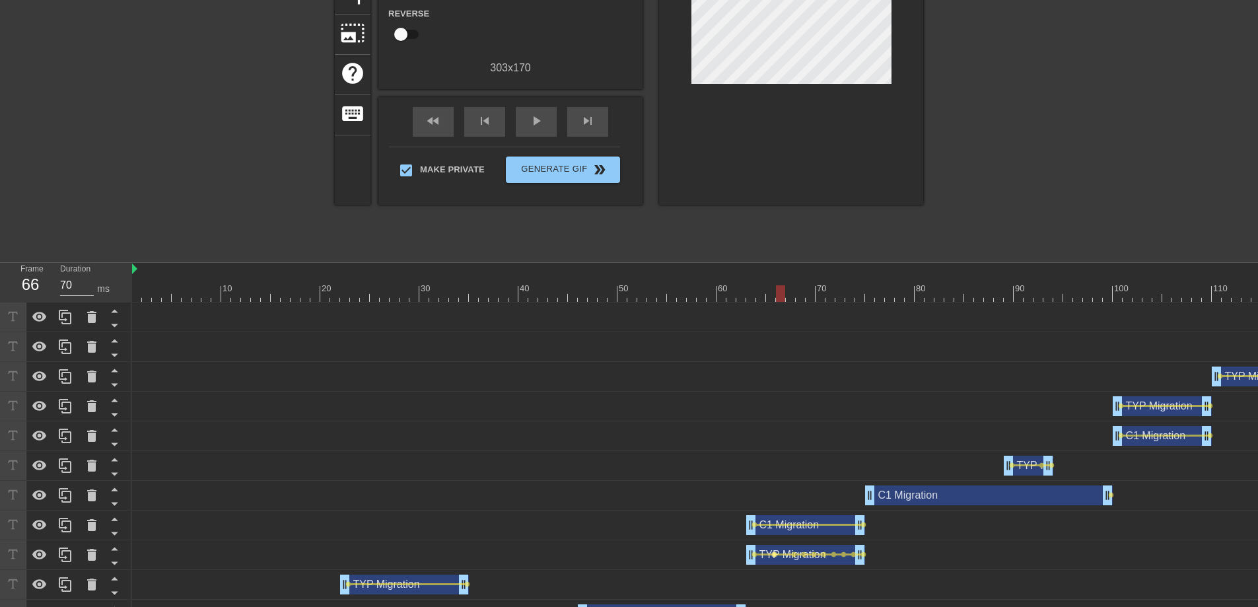
click at [775, 554] on span "lens" at bounding box center [774, 554] width 6 height 6
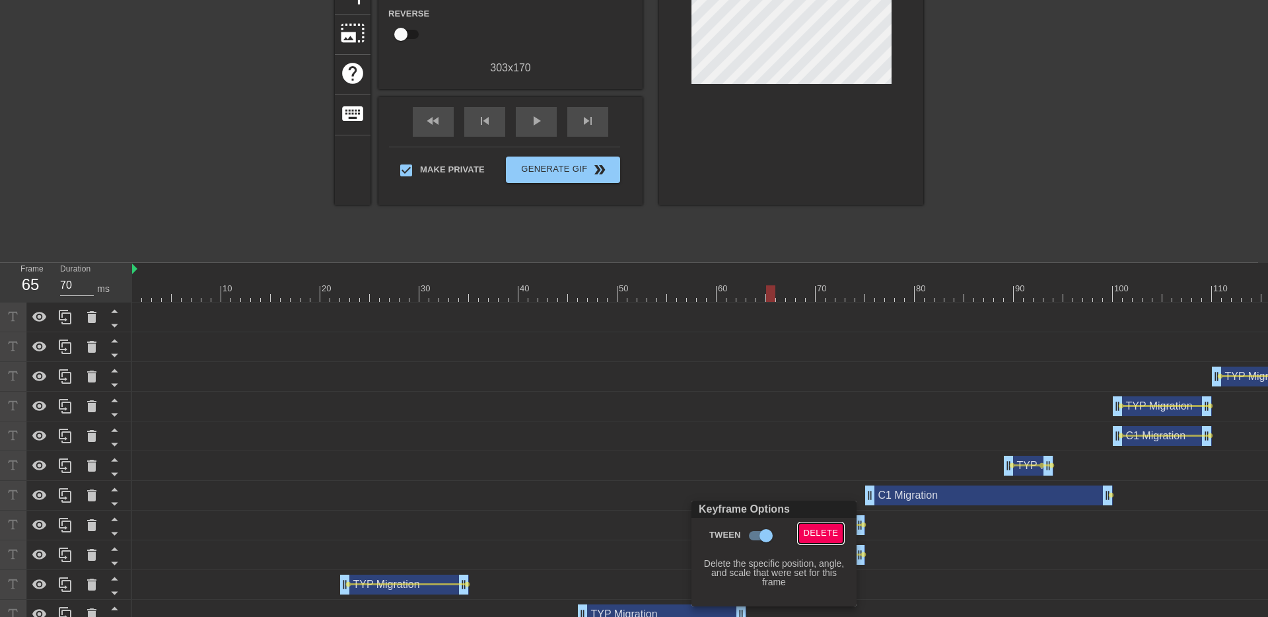
click at [811, 534] on span "Delete" at bounding box center [821, 533] width 35 height 15
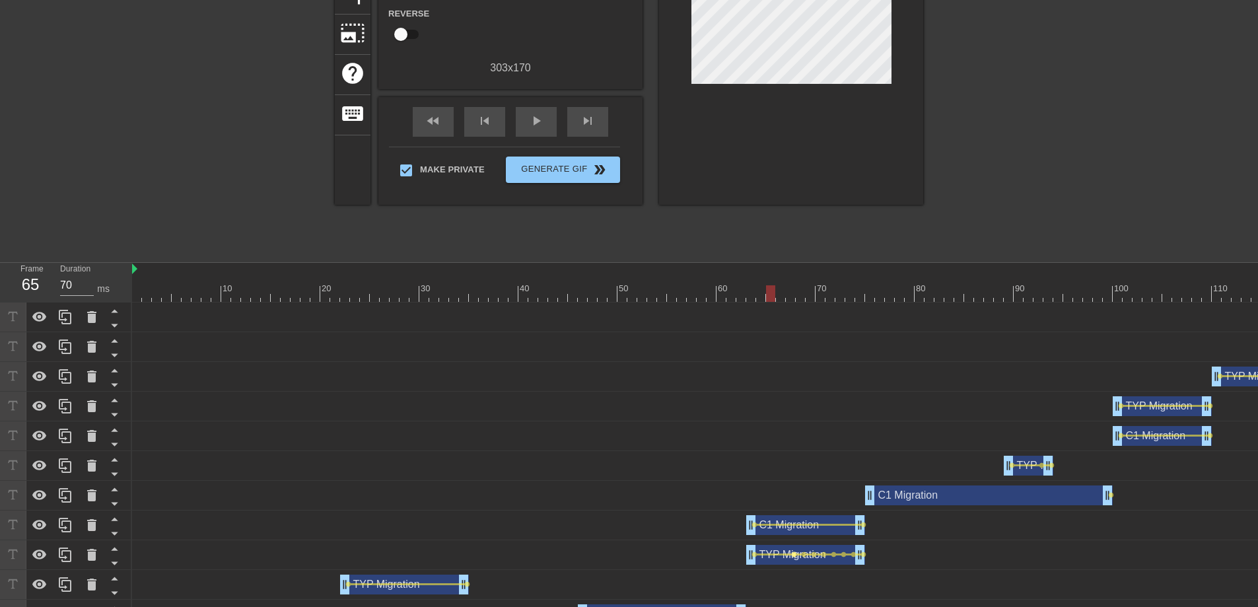
click at [794, 553] on span "lens" at bounding box center [794, 554] width 6 height 6
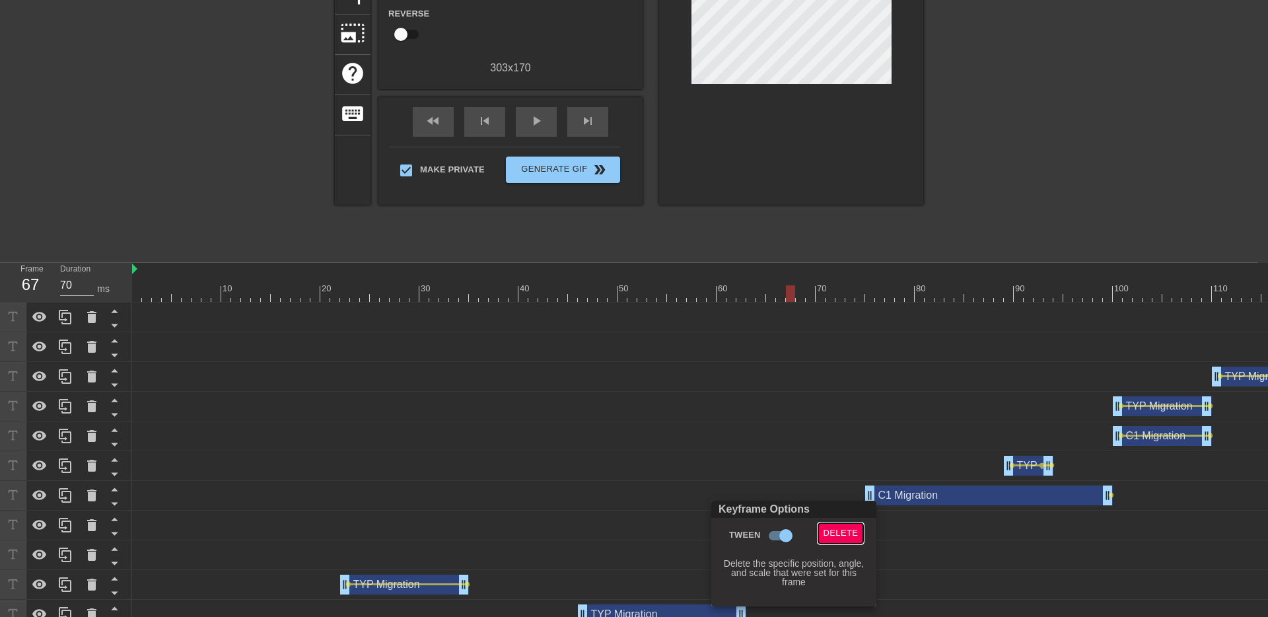
click at [829, 531] on span "Delete" at bounding box center [840, 533] width 35 height 15
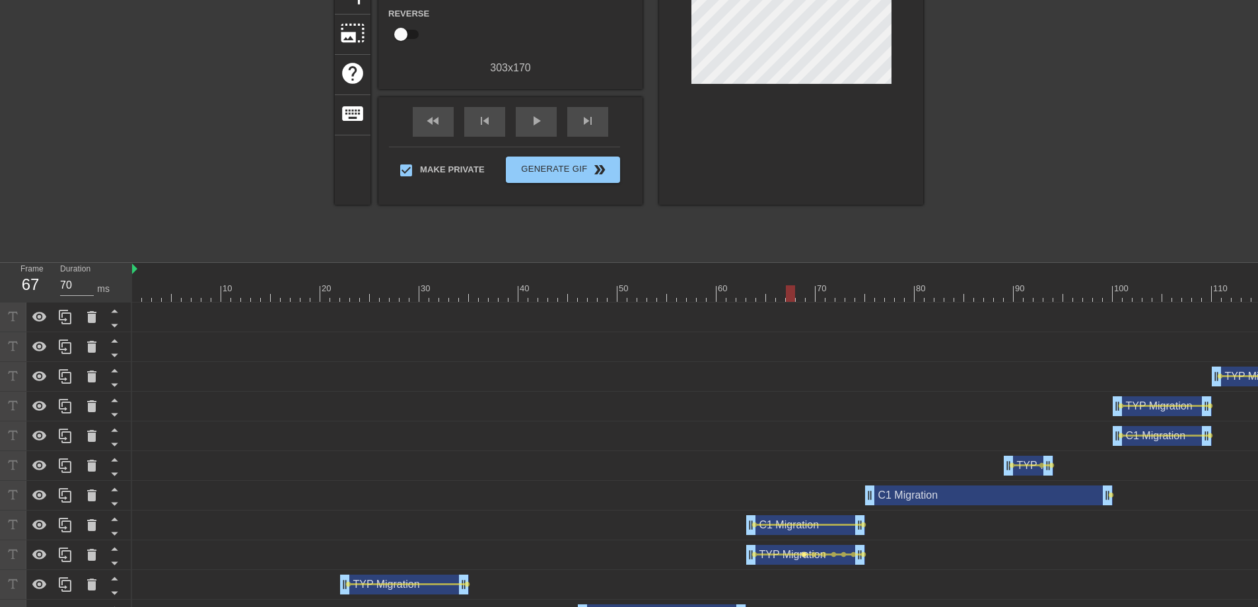
click at [803, 553] on span "lens" at bounding box center [804, 554] width 6 height 6
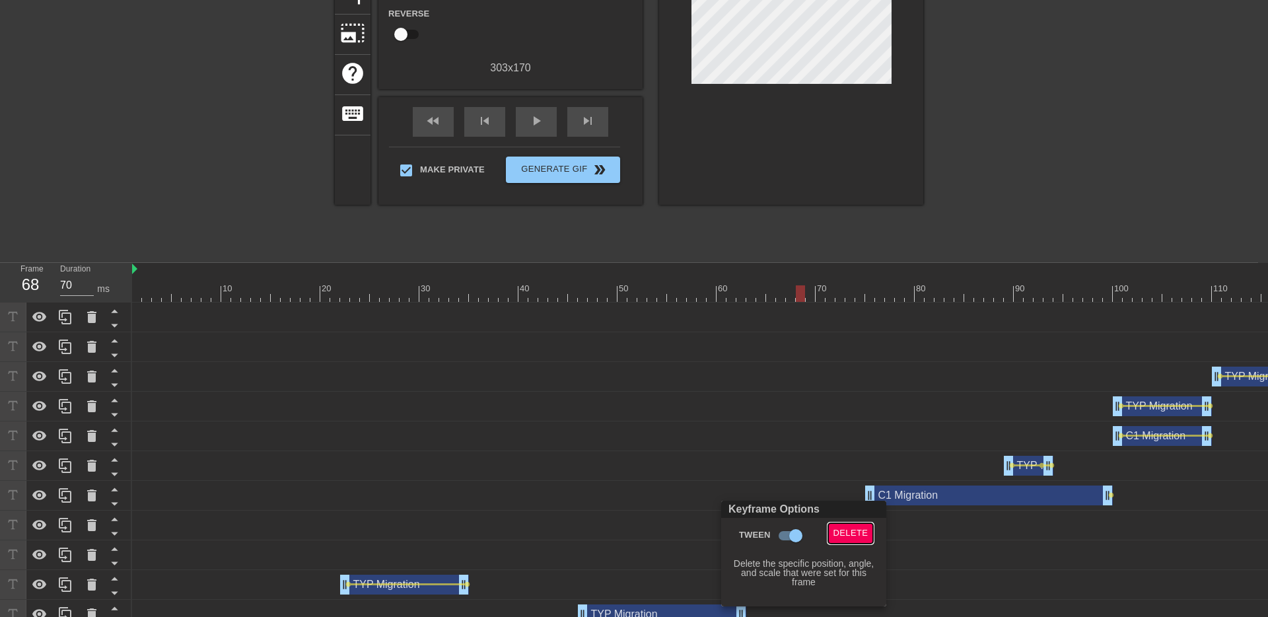
click at [851, 531] on span "Delete" at bounding box center [850, 533] width 35 height 15
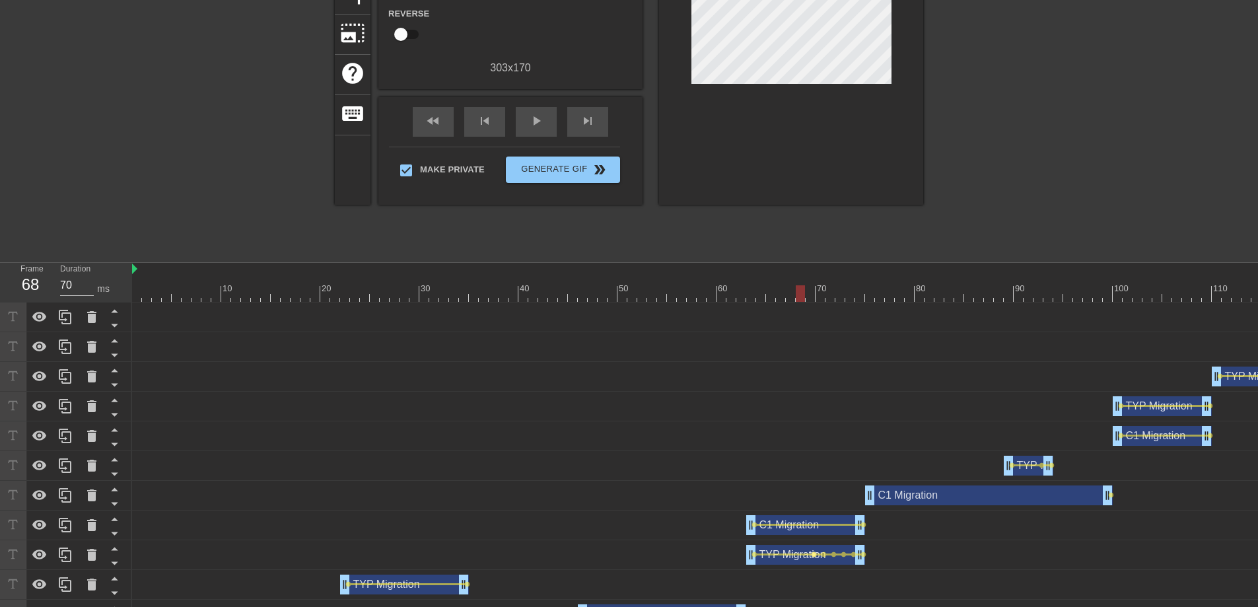
click at [813, 556] on span "lens" at bounding box center [814, 554] width 6 height 6
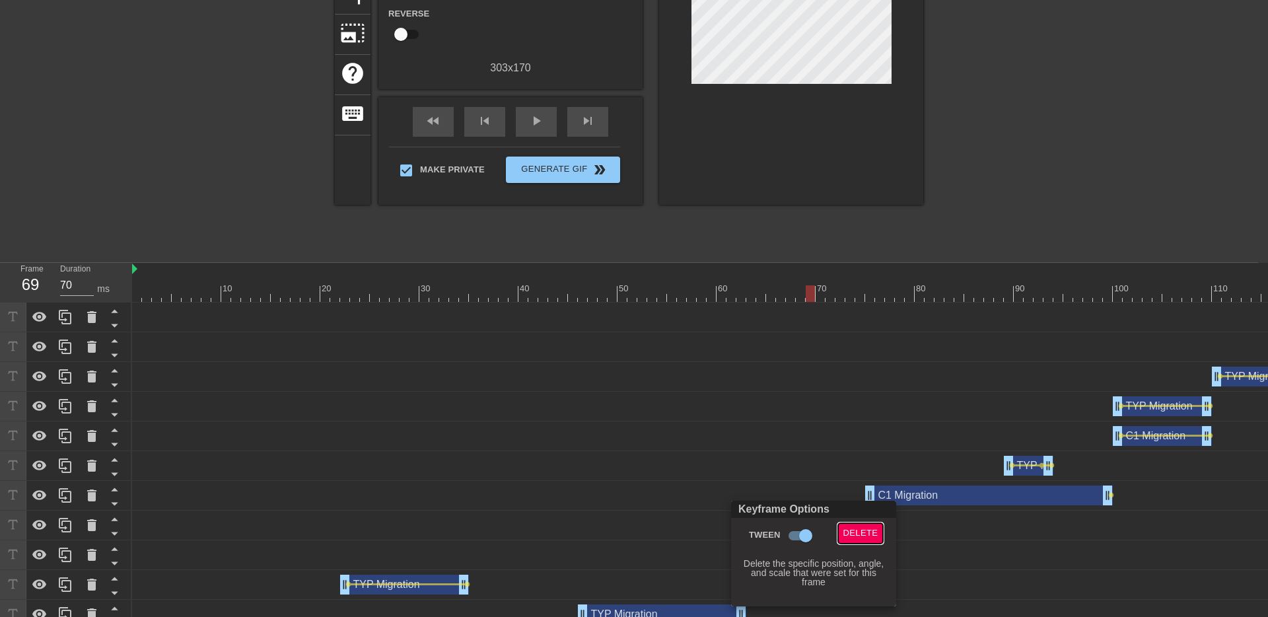
click at [847, 535] on span "Delete" at bounding box center [860, 533] width 35 height 15
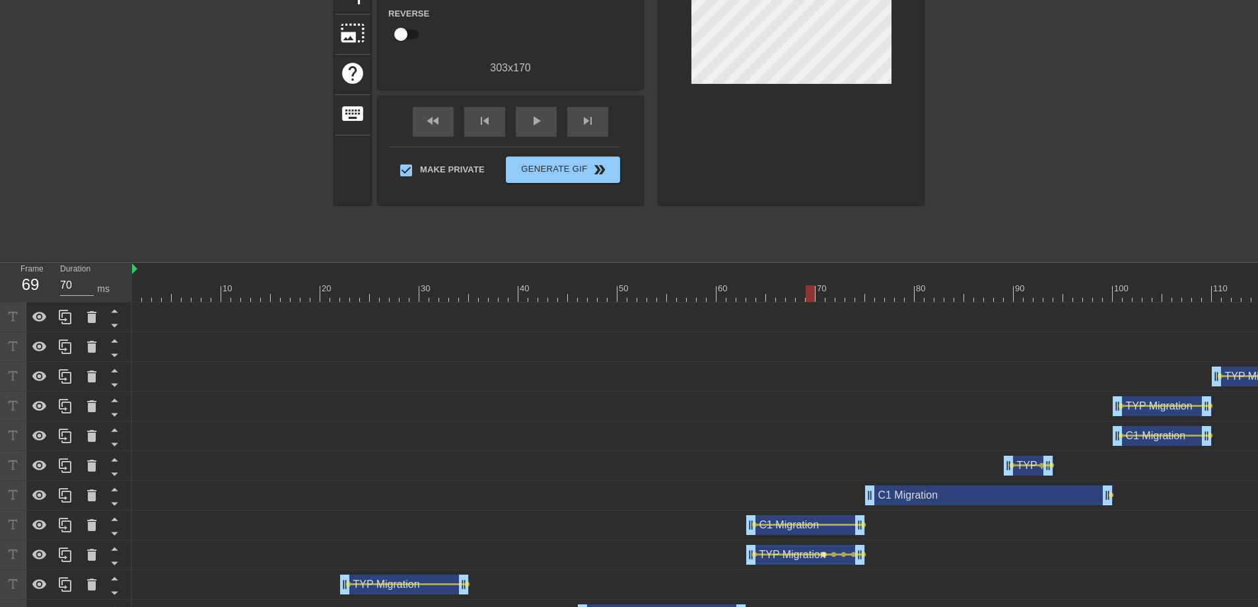
click at [825, 554] on span "lens" at bounding box center [824, 554] width 6 height 6
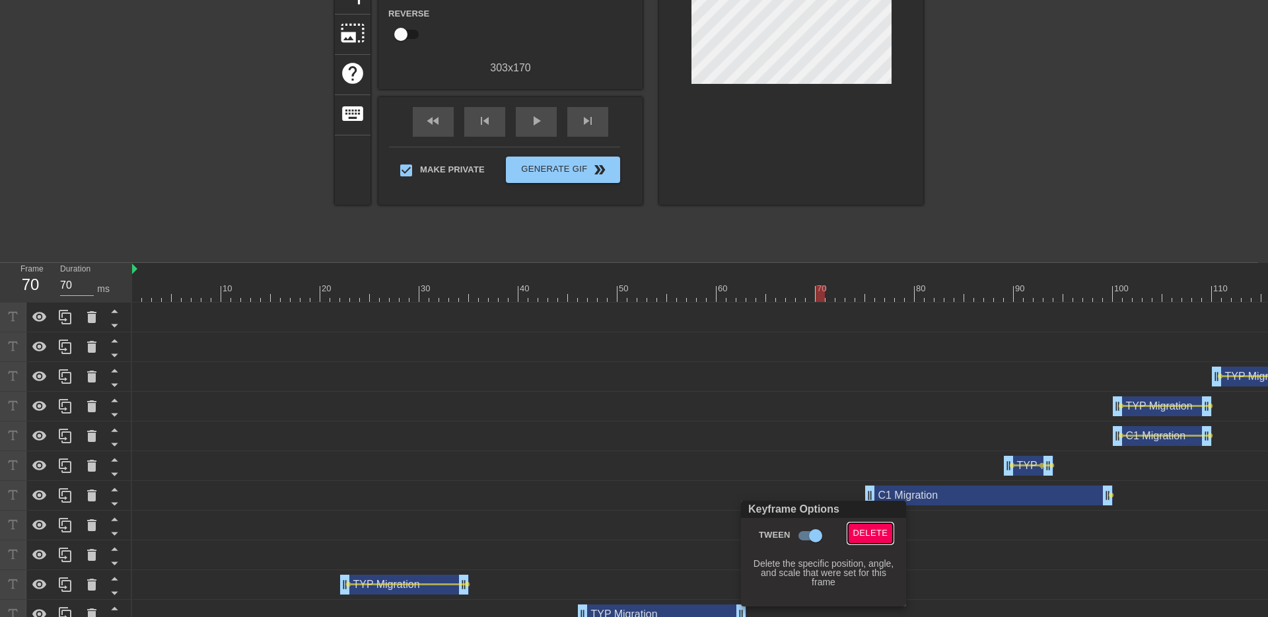
click at [856, 535] on span "Delete" at bounding box center [870, 533] width 35 height 15
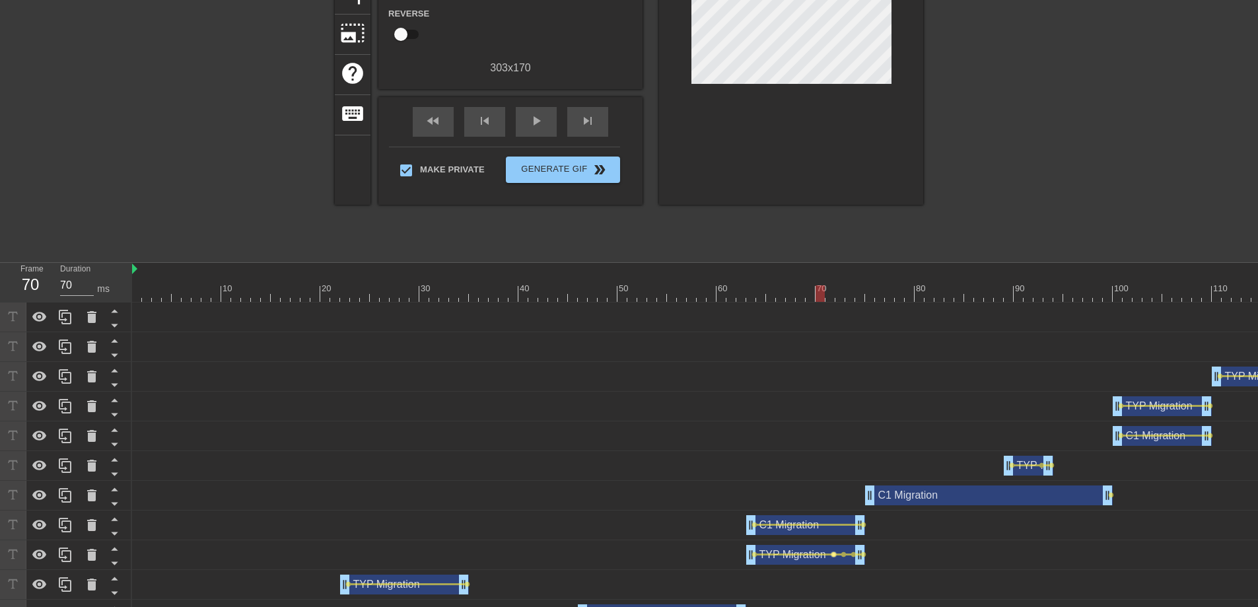
click at [834, 553] on span "lens" at bounding box center [834, 554] width 6 height 6
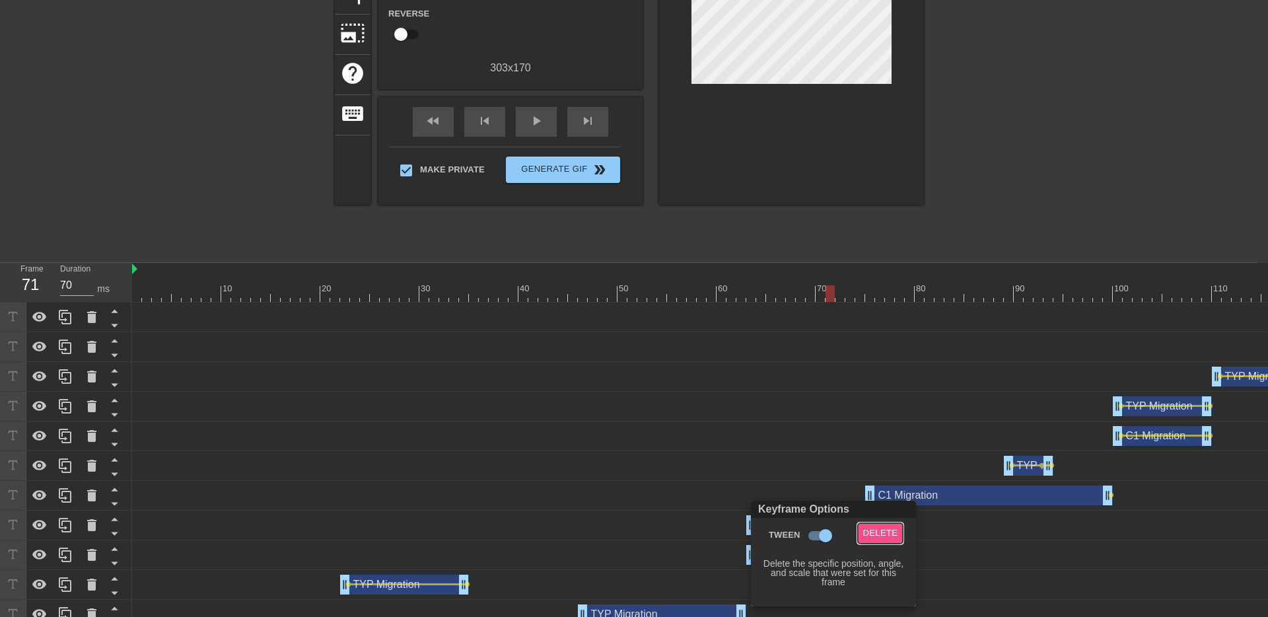
click at [858, 536] on button "Delete" at bounding box center [881, 533] width 46 height 20
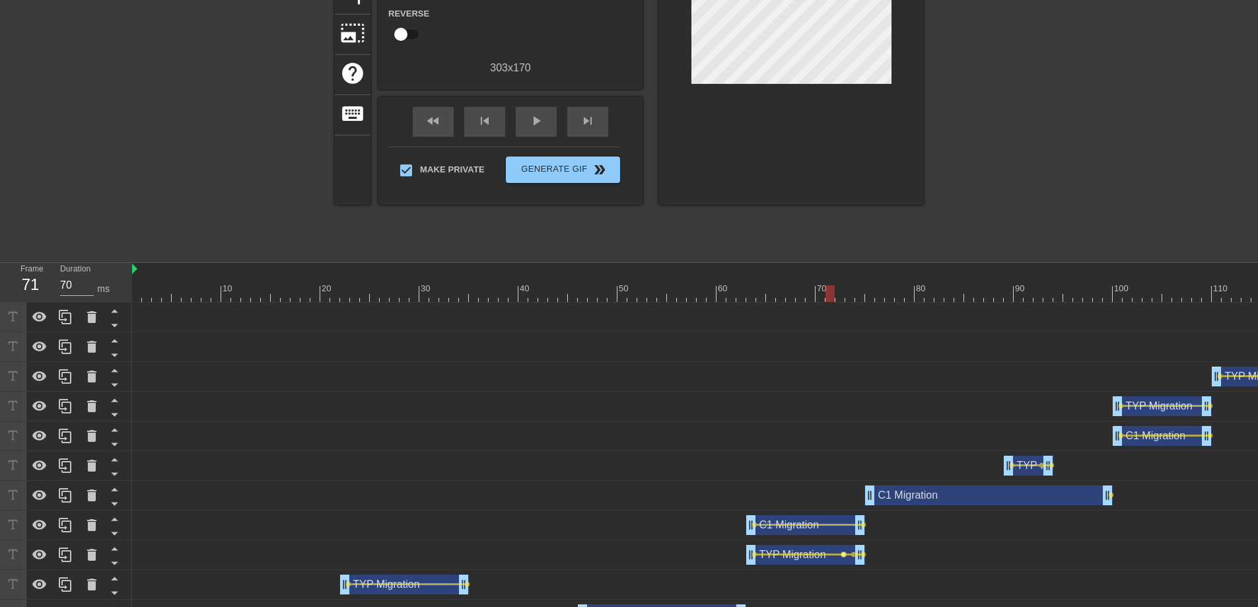
click at [844, 553] on span "lens" at bounding box center [844, 554] width 6 height 6
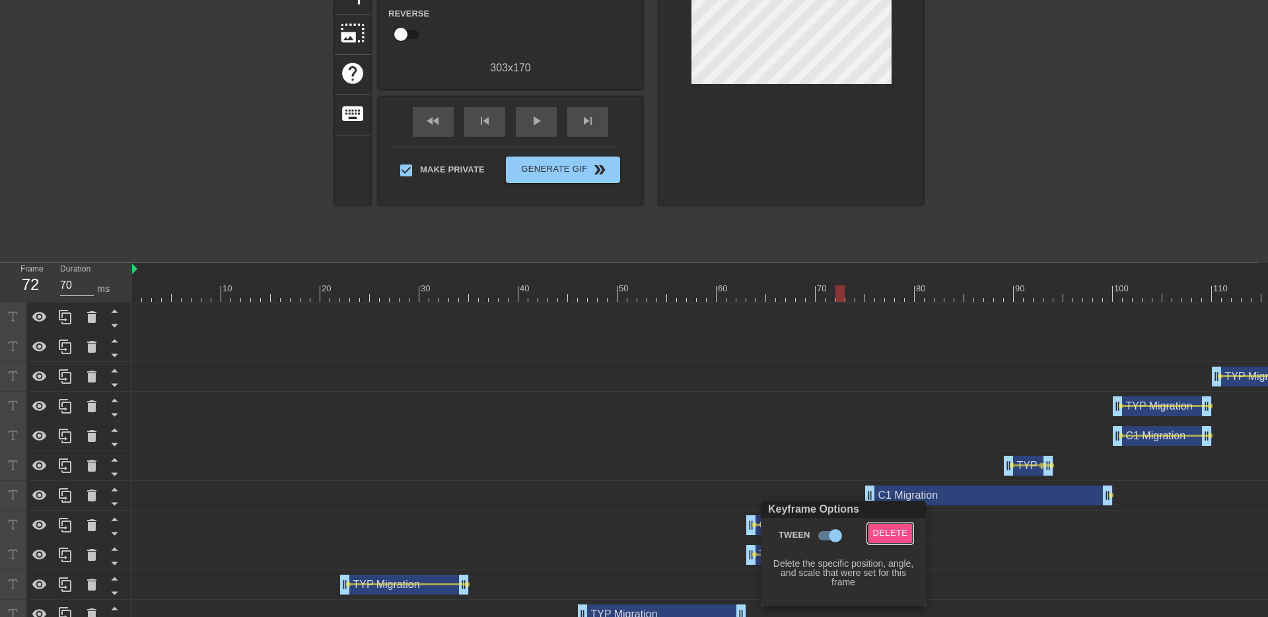
drag, startPoint x: 881, startPoint y: 535, endPoint x: 874, endPoint y: 537, distance: 7.7
click at [881, 535] on span "Delete" at bounding box center [890, 533] width 35 height 15
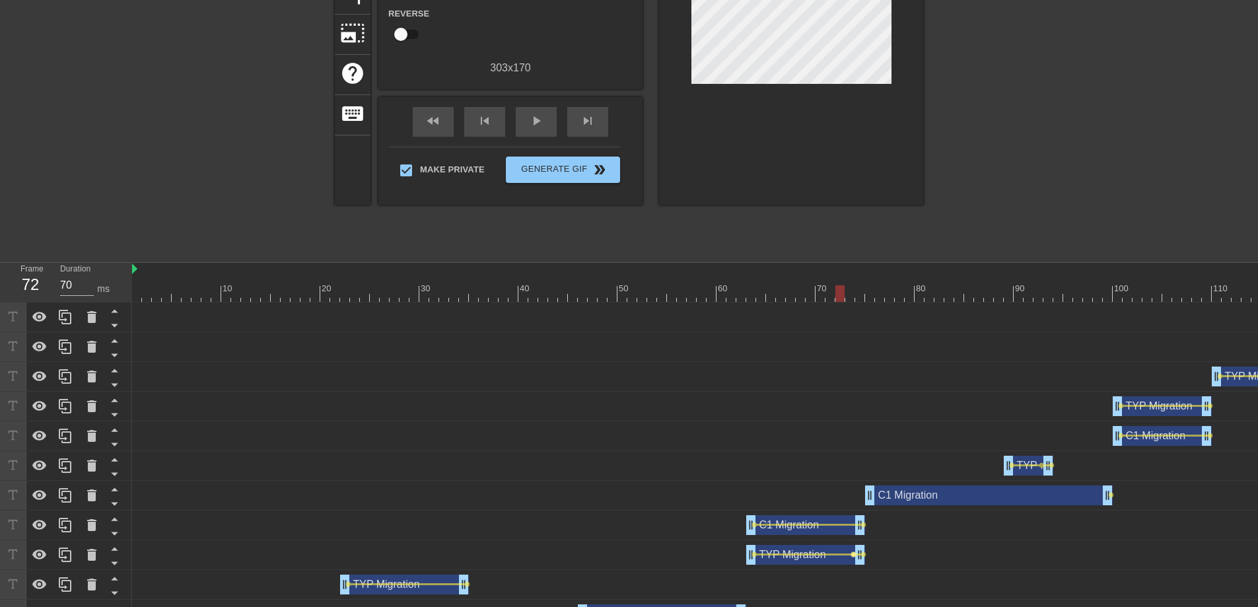
click at [852, 553] on span "lens" at bounding box center [853, 554] width 6 height 6
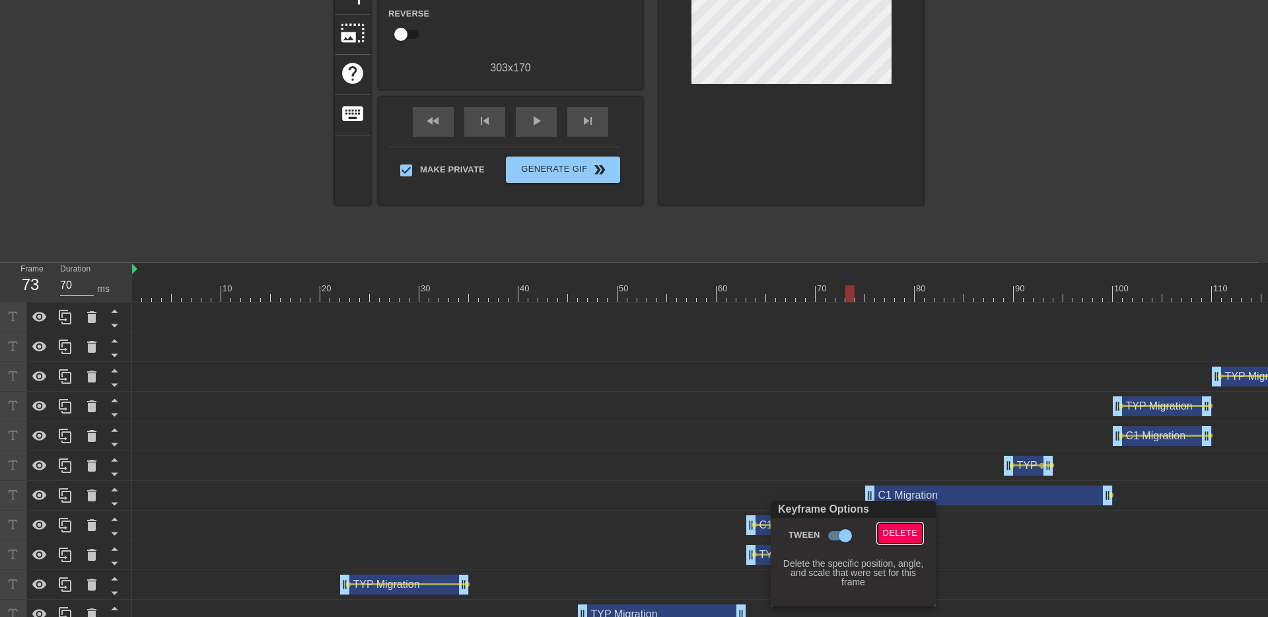
click at [889, 526] on span "Delete" at bounding box center [900, 533] width 35 height 15
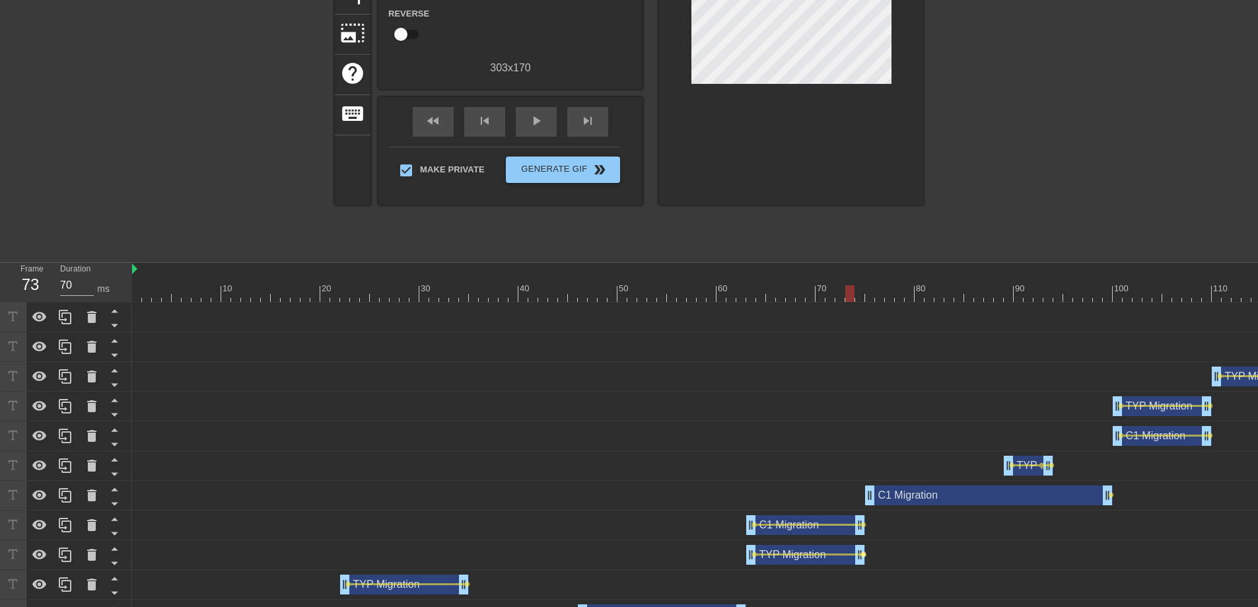
click at [862, 552] on span "lens" at bounding box center [863, 554] width 6 height 6
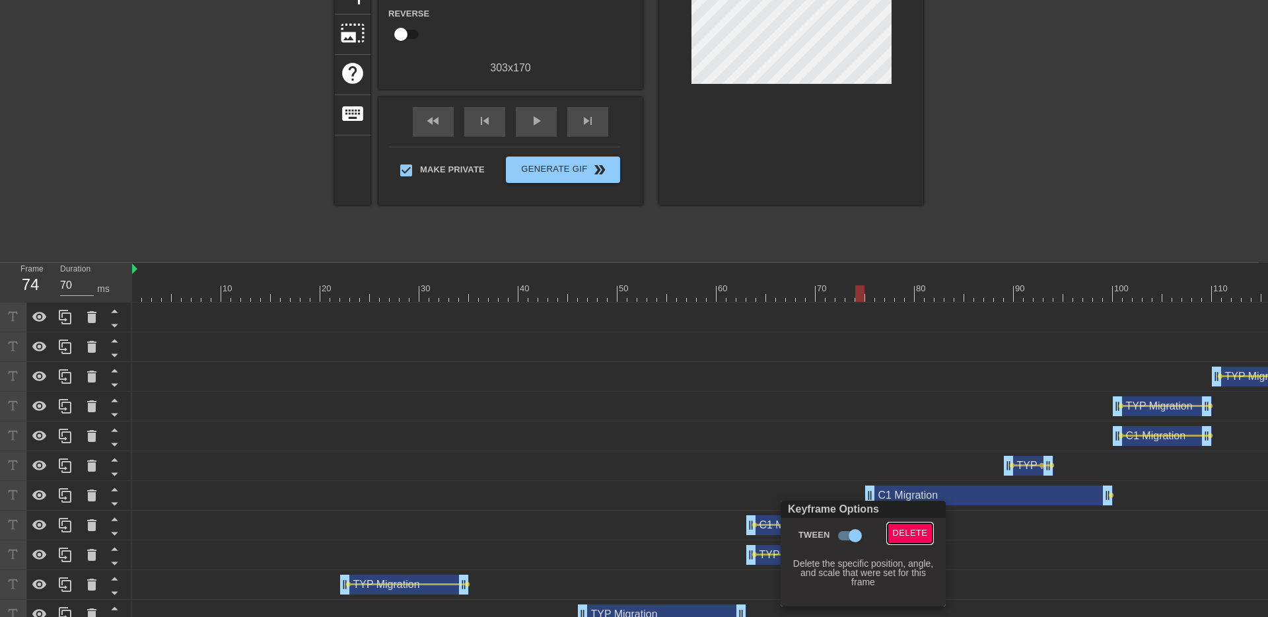
click at [903, 532] on span "Delete" at bounding box center [910, 533] width 35 height 15
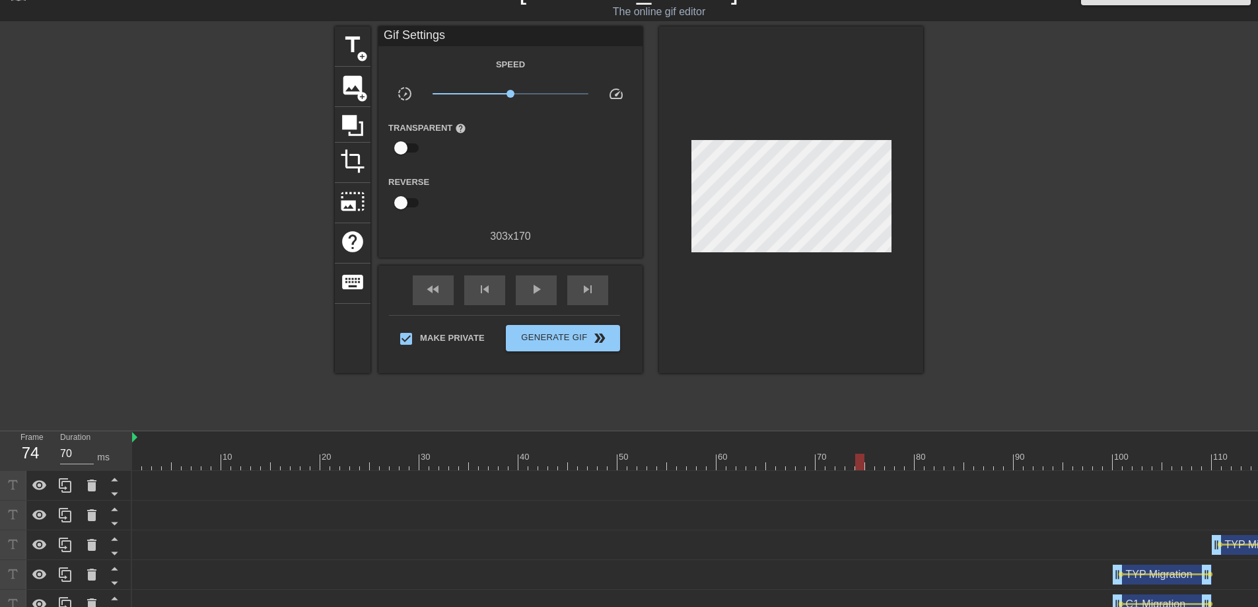
scroll to position [26, 0]
drag, startPoint x: 860, startPoint y: 460, endPoint x: 753, endPoint y: 467, distance: 106.5
click at [753, 467] on div at bounding box center [750, 461] width 9 height 17
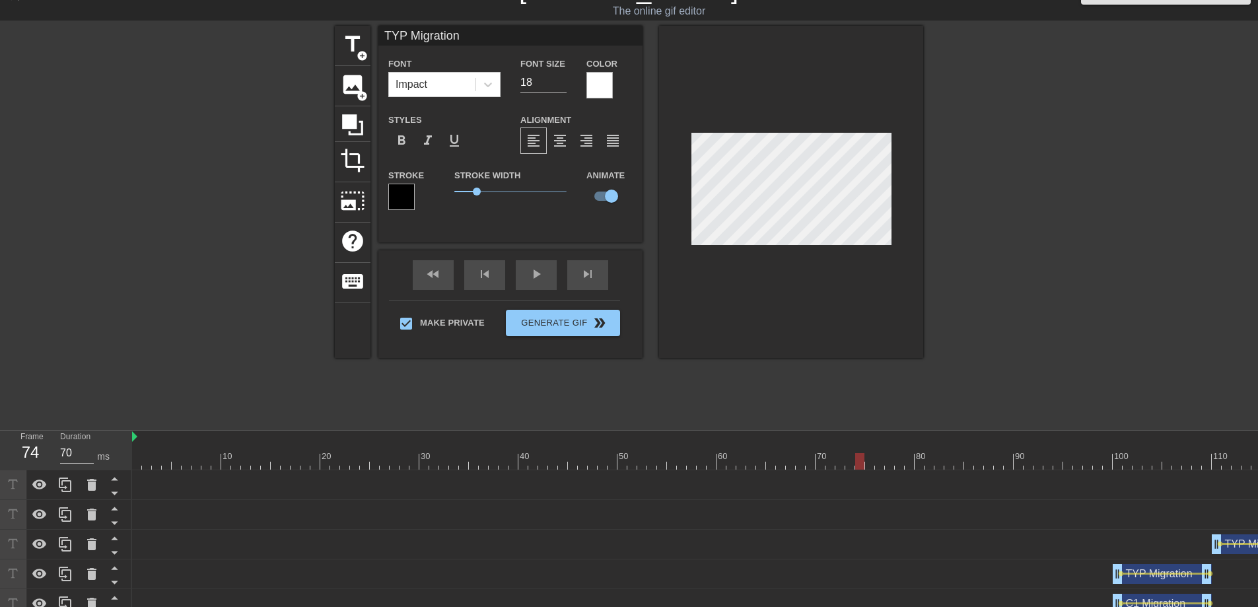
drag, startPoint x: 751, startPoint y: 461, endPoint x: 862, endPoint y: 459, distance: 110.9
click at [862, 459] on div at bounding box center [859, 461] width 9 height 17
click at [862, 464] on div at bounding box center [859, 461] width 9 height 17
drag, startPoint x: 858, startPoint y: 462, endPoint x: 1266, endPoint y: 473, distance: 408.2
click at [1257, 473] on html "menu_book Browse the tutorials! [DOMAIN_NAME] The online gif editor Send Feedba…" at bounding box center [629, 430] width 1258 height 913
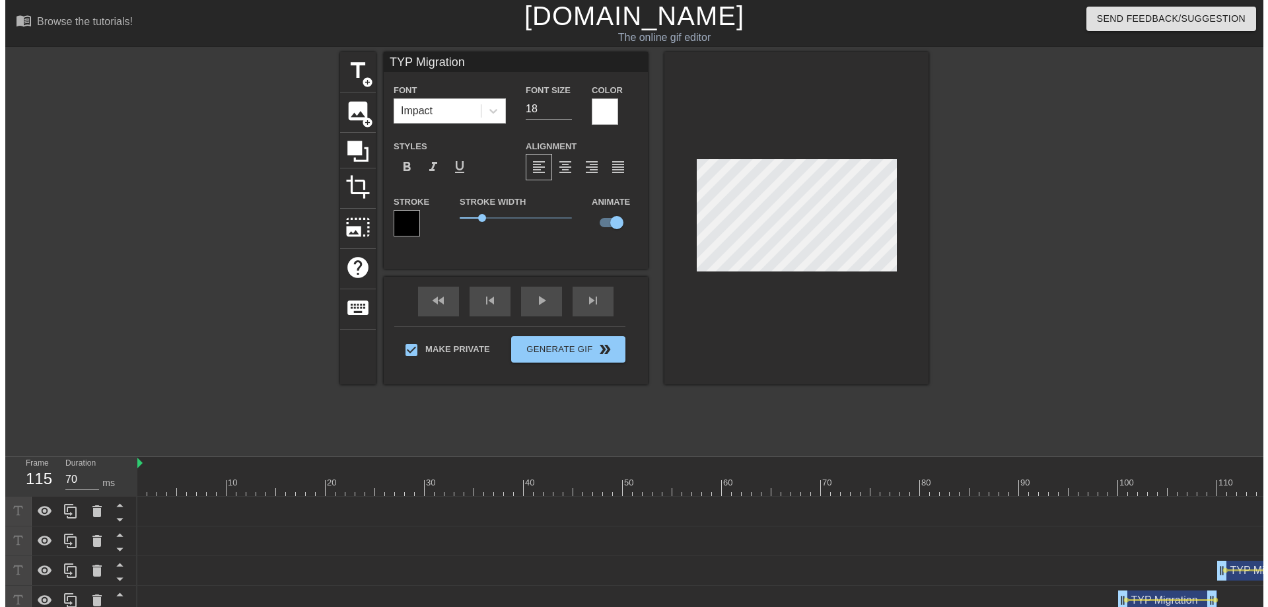
scroll to position [0, 0]
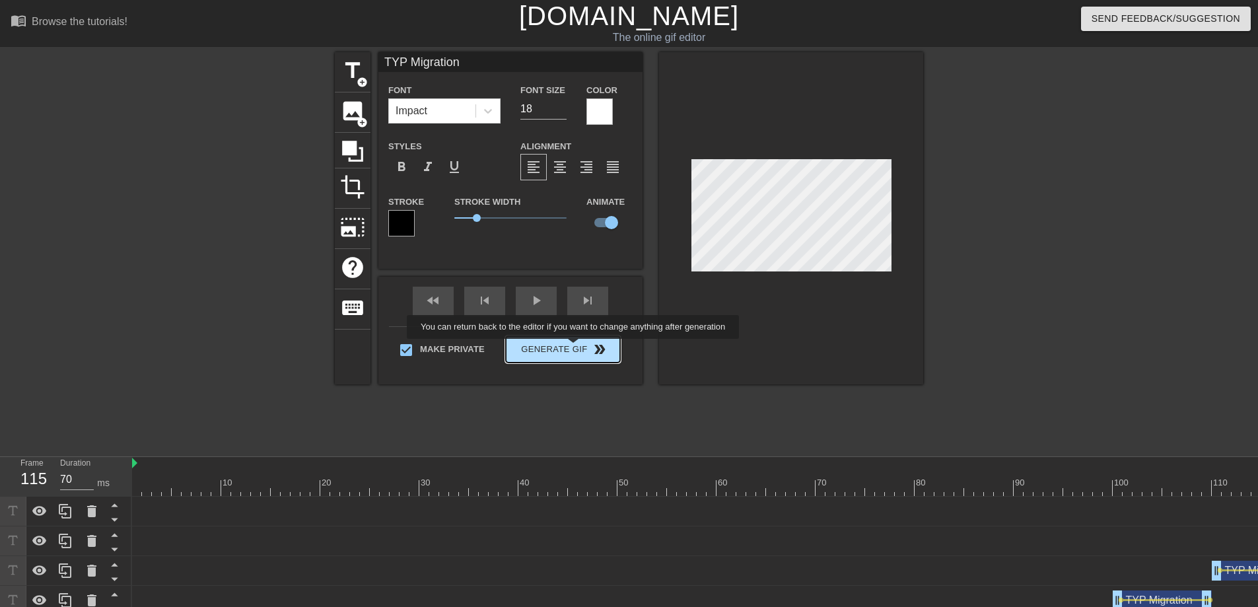
click at [582, 348] on div "Make Private Generate Gif double_arrow" at bounding box center [504, 352] width 231 height 52
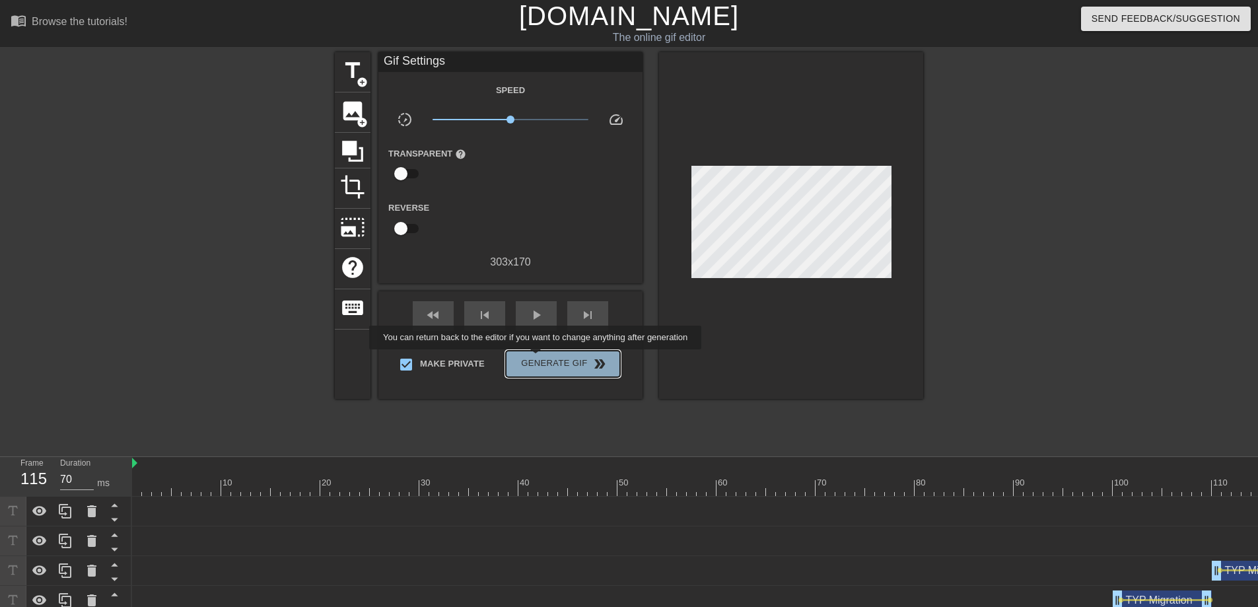
click at [544, 359] on span "Generate Gif double_arrow" at bounding box center [563, 364] width 104 height 16
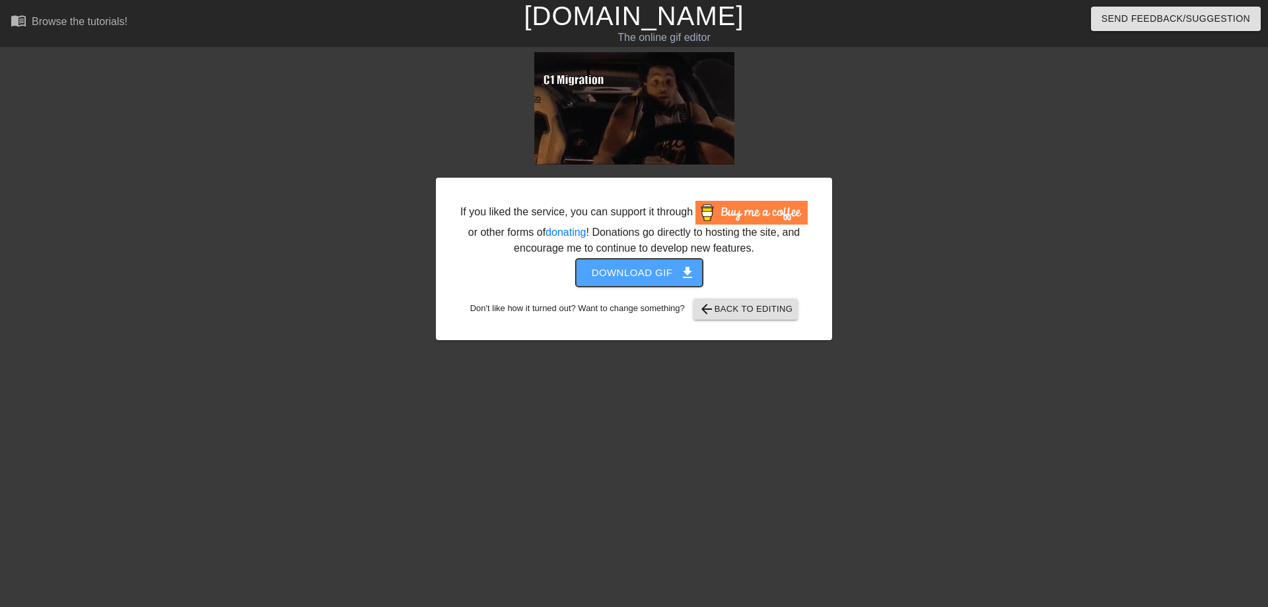
click at [665, 281] on span "Download gif get_app" at bounding box center [640, 272] width 96 height 17
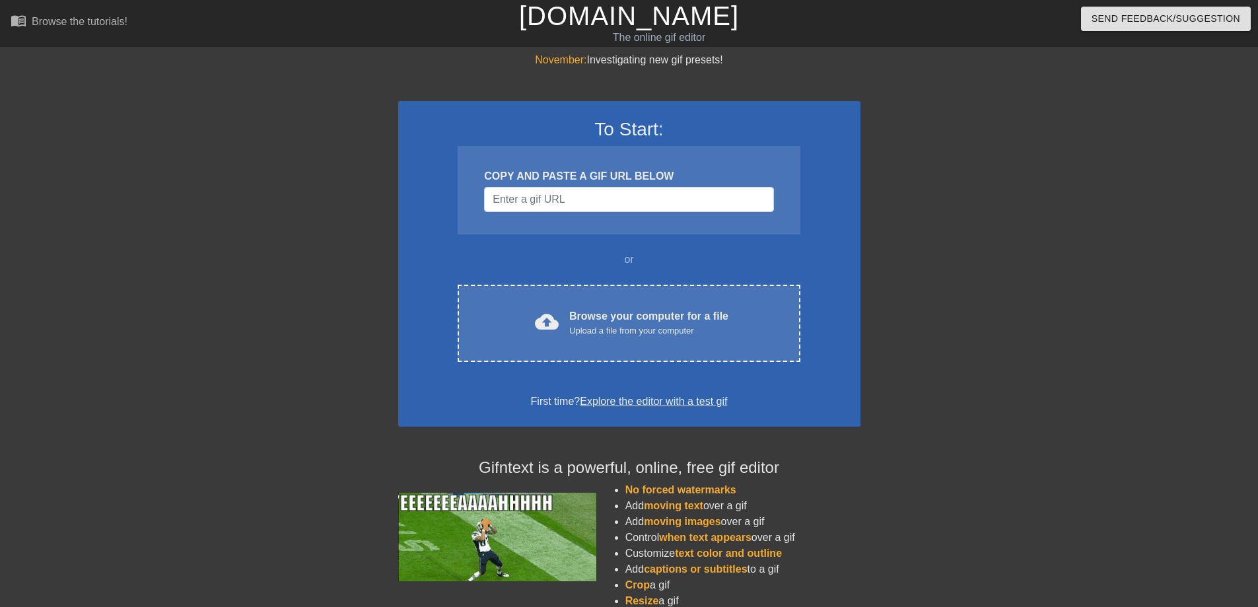
drag, startPoint x: 0, startPoint y: 0, endPoint x: 784, endPoint y: 1, distance: 784.4
